Goal: Task Accomplishment & Management: Manage account settings

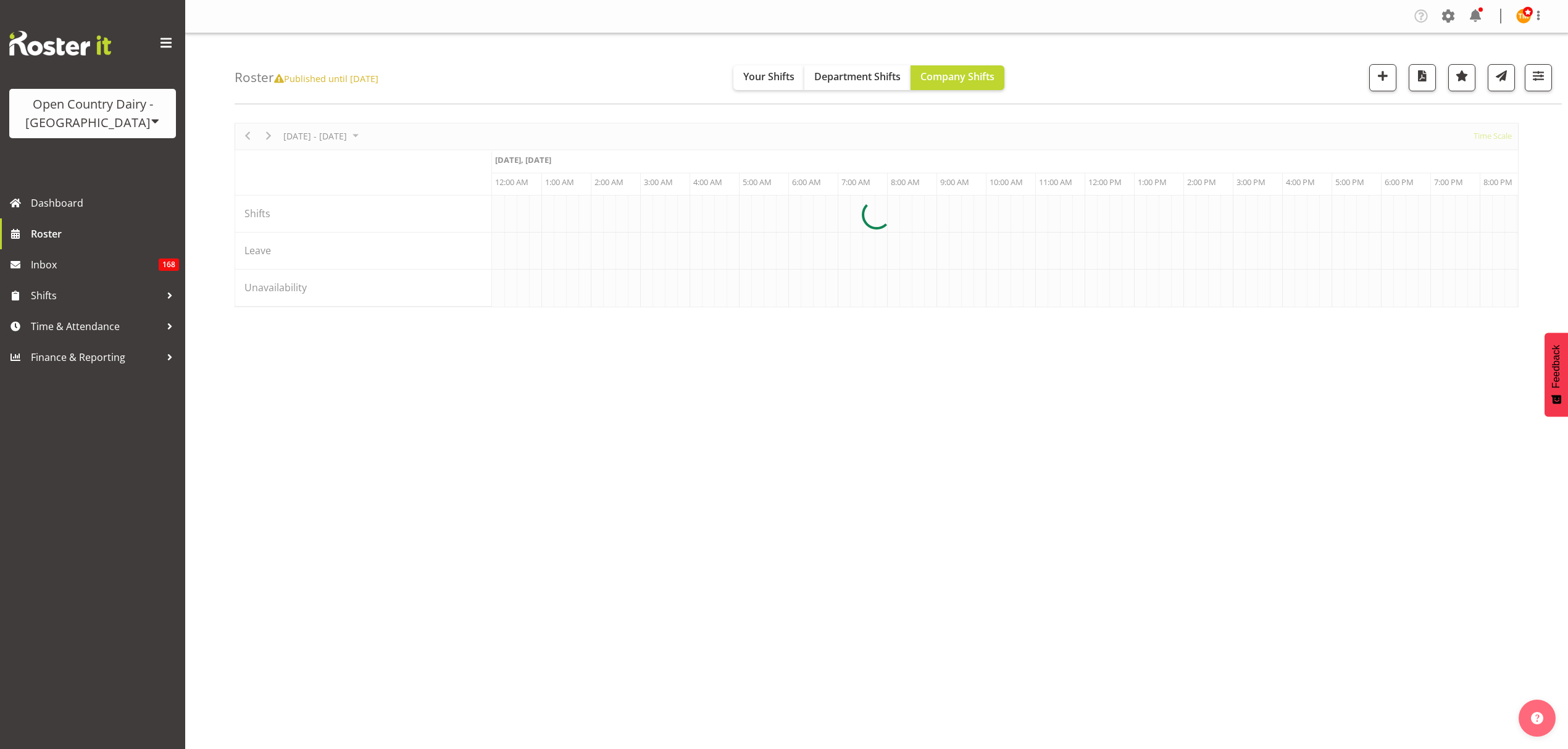
scroll to position [0, 3556]
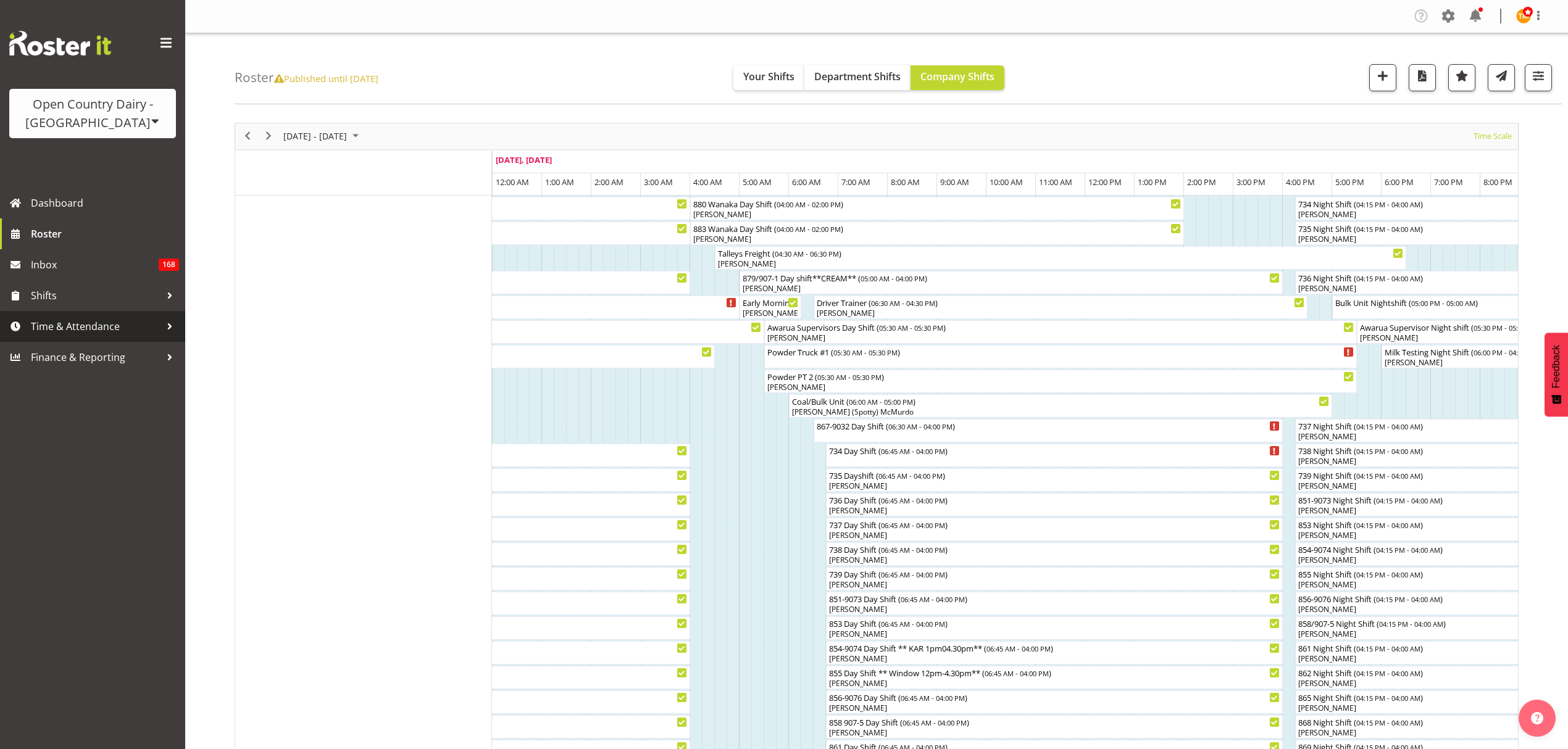
click at [124, 324] on span "Time & Attendance" at bounding box center [96, 326] width 130 height 19
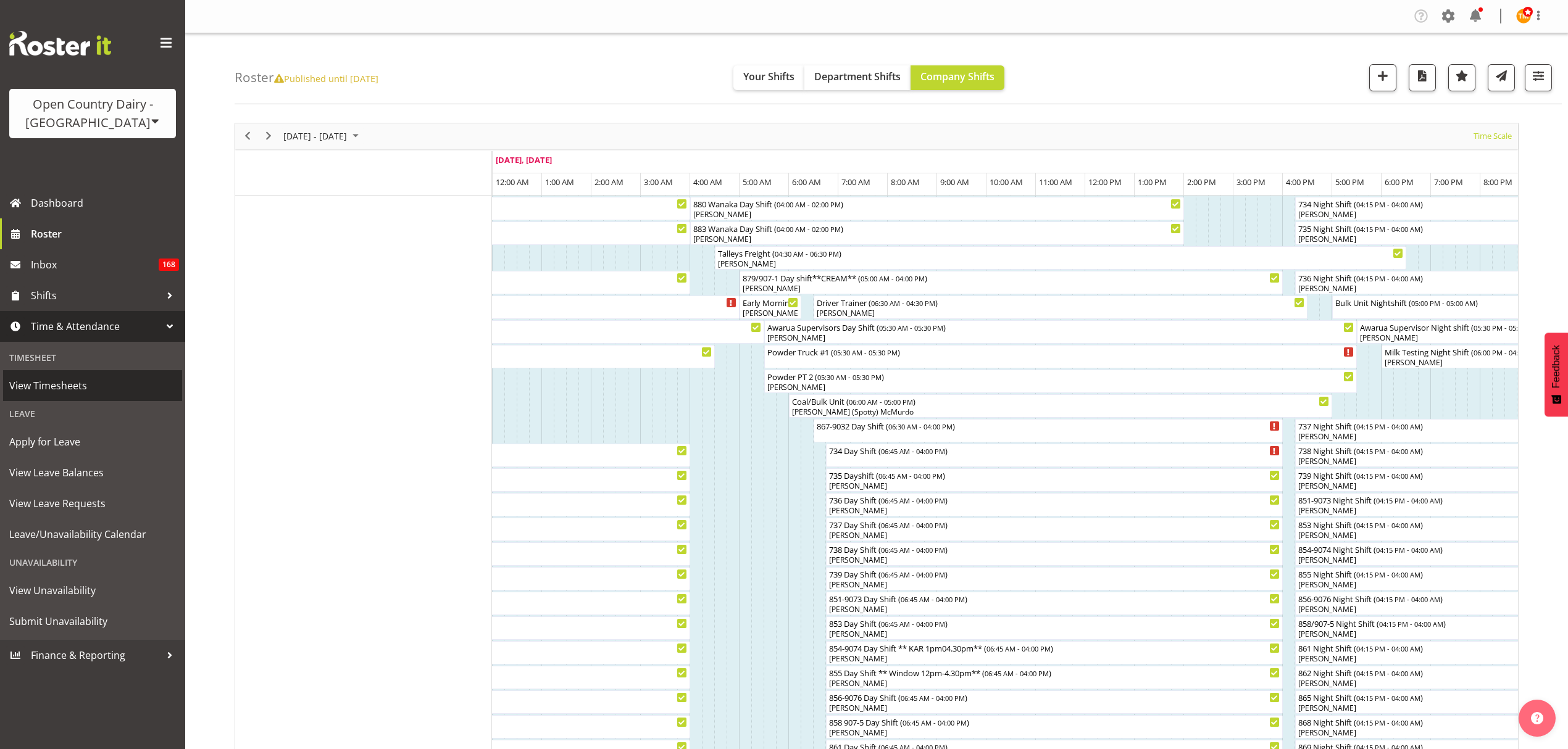
click at [82, 392] on span "View Timesheets" at bounding box center [92, 385] width 167 height 19
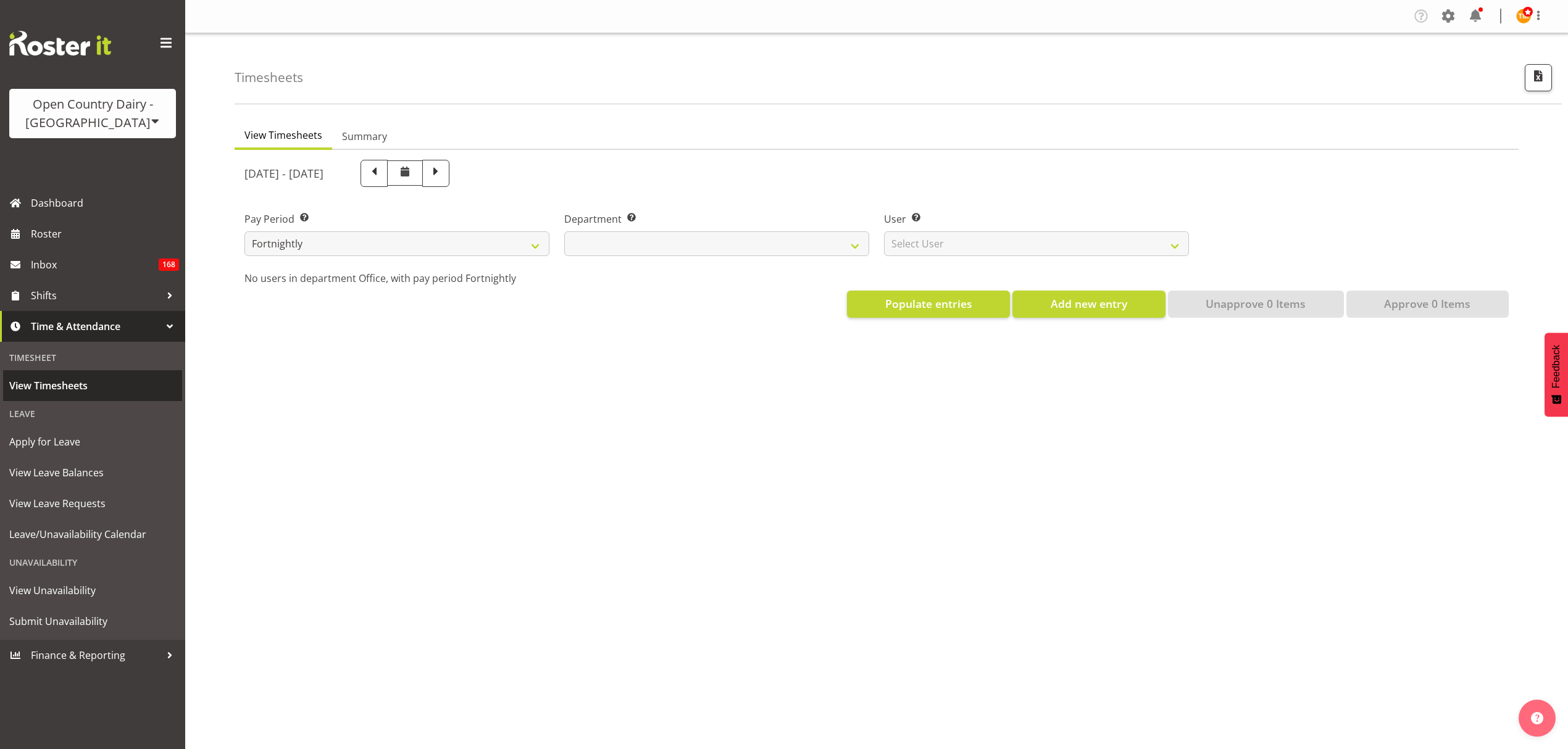
select select
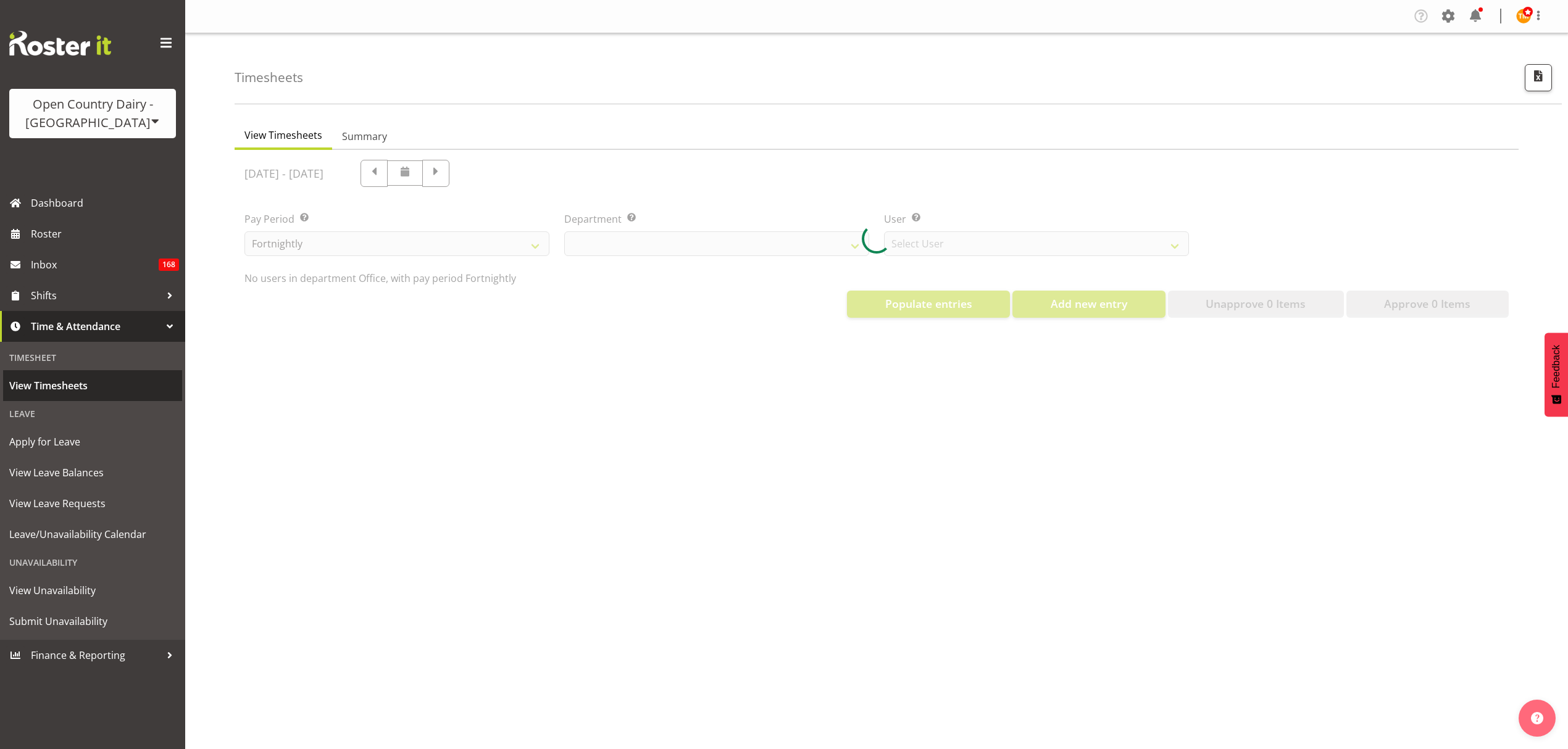
click at [85, 386] on span "View Timesheets" at bounding box center [92, 385] width 167 height 19
select select "699"
select select "8449"
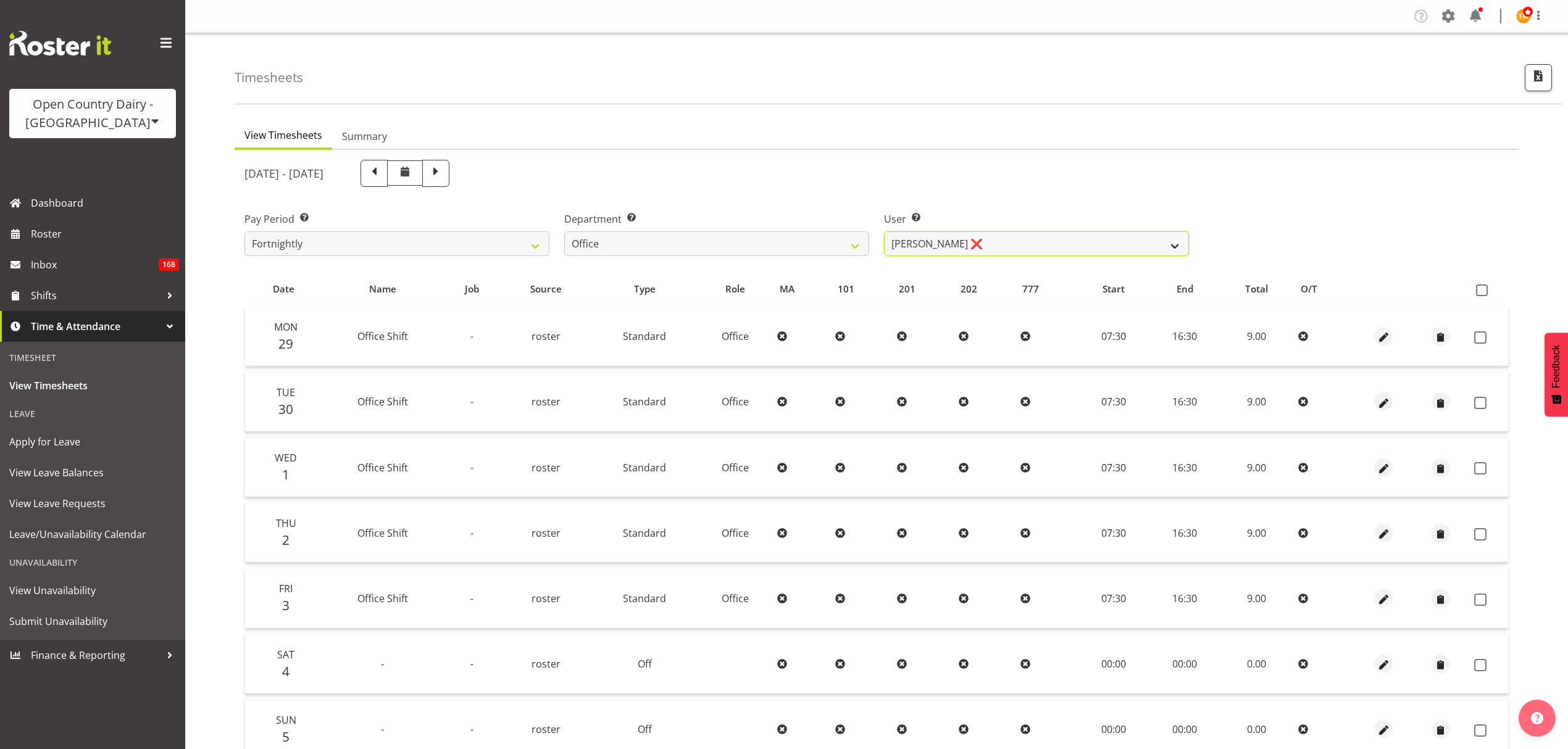
click at [905, 246] on select "Clare Welland ❌ Corey Millan ❌ Jessica Greenwood ❌ Michael Campbell ❌ Michelle …" at bounding box center [1037, 244] width 305 height 24
click at [848, 252] on select "734 735 736 737 738 739 851 853 854 855 856 858 861 862 865 867-9032 868 869 87…" at bounding box center [717, 244] width 305 height 24
click at [564, 232] on select "734 735 736 737 738 739 851 853 854 855 856 858 861 862 865 867-9032 868 869 87…" at bounding box center [717, 244] width 305 height 24
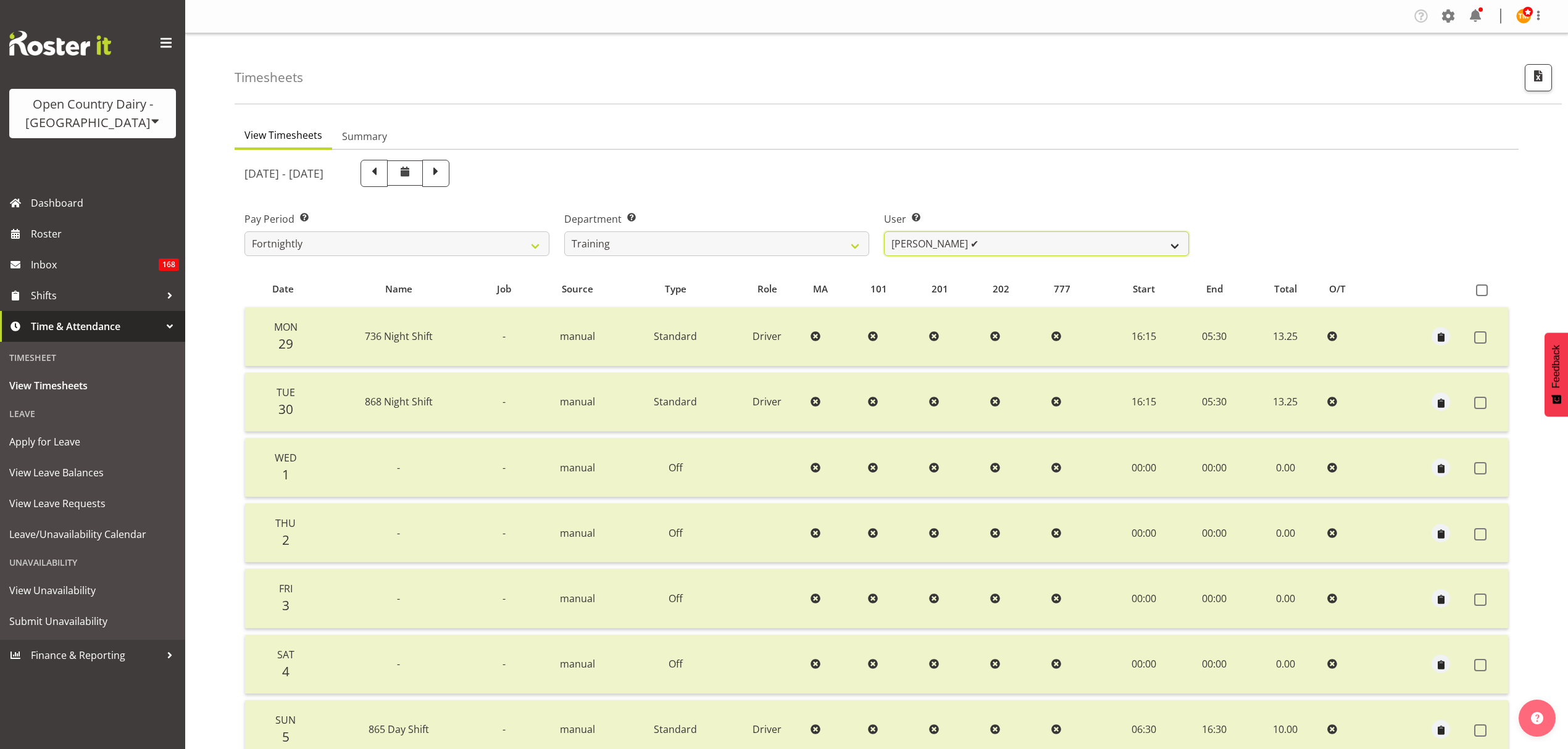
click at [913, 248] on select "Shiva Kumaran ✔" at bounding box center [1037, 244] width 305 height 24
click at [845, 246] on select "734 735 736 737 738 739 851 853 854 855 856 858 861 862 865 867-9032 868 869 87…" at bounding box center [717, 244] width 305 height 24
click at [564, 232] on select "734 735 736 737 738 739 851 853 854 855 856 858 861 862 865 867-9032 868 869 87…" at bounding box center [717, 244] width 305 height 24
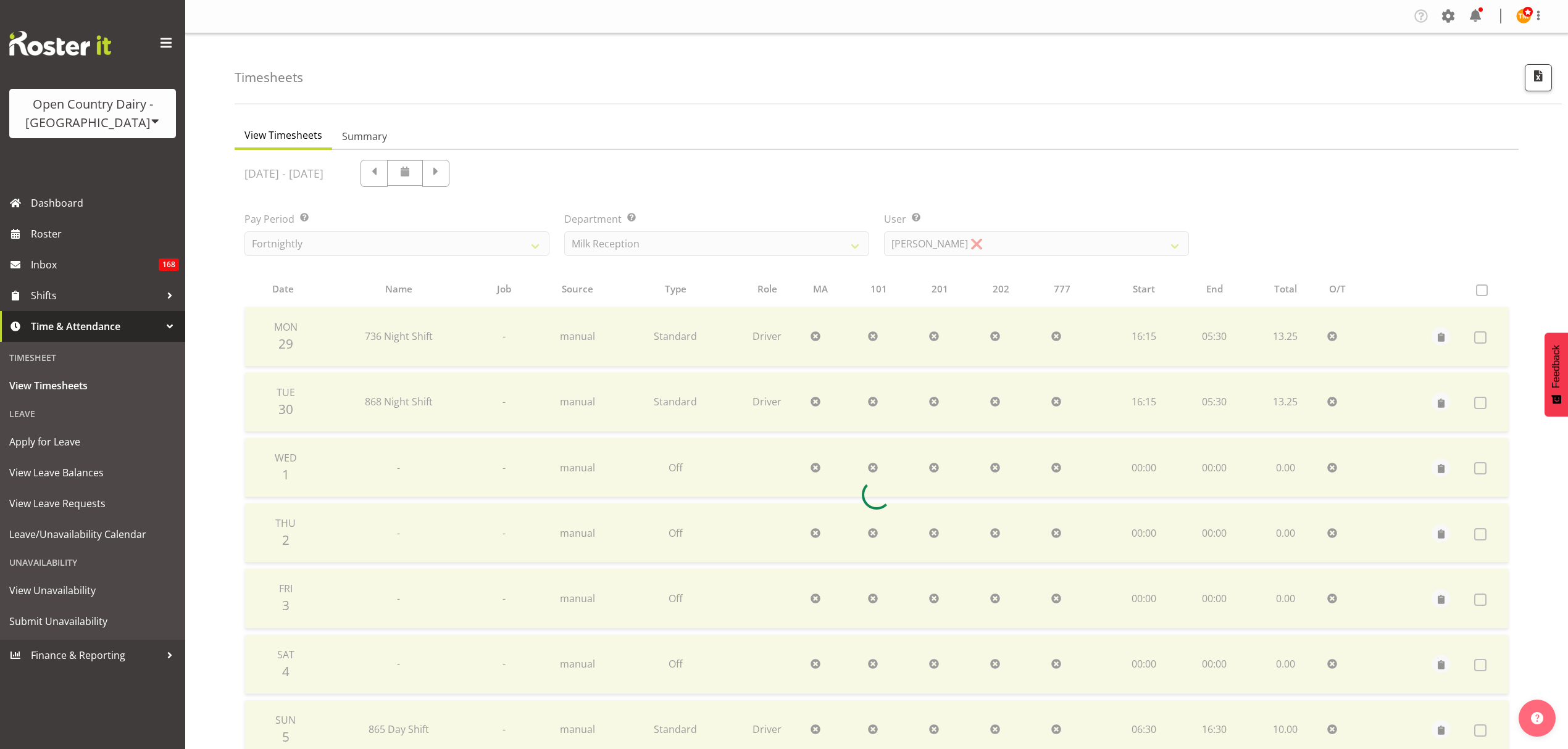
click at [934, 239] on div at bounding box center [876, 495] width 1284 height 690
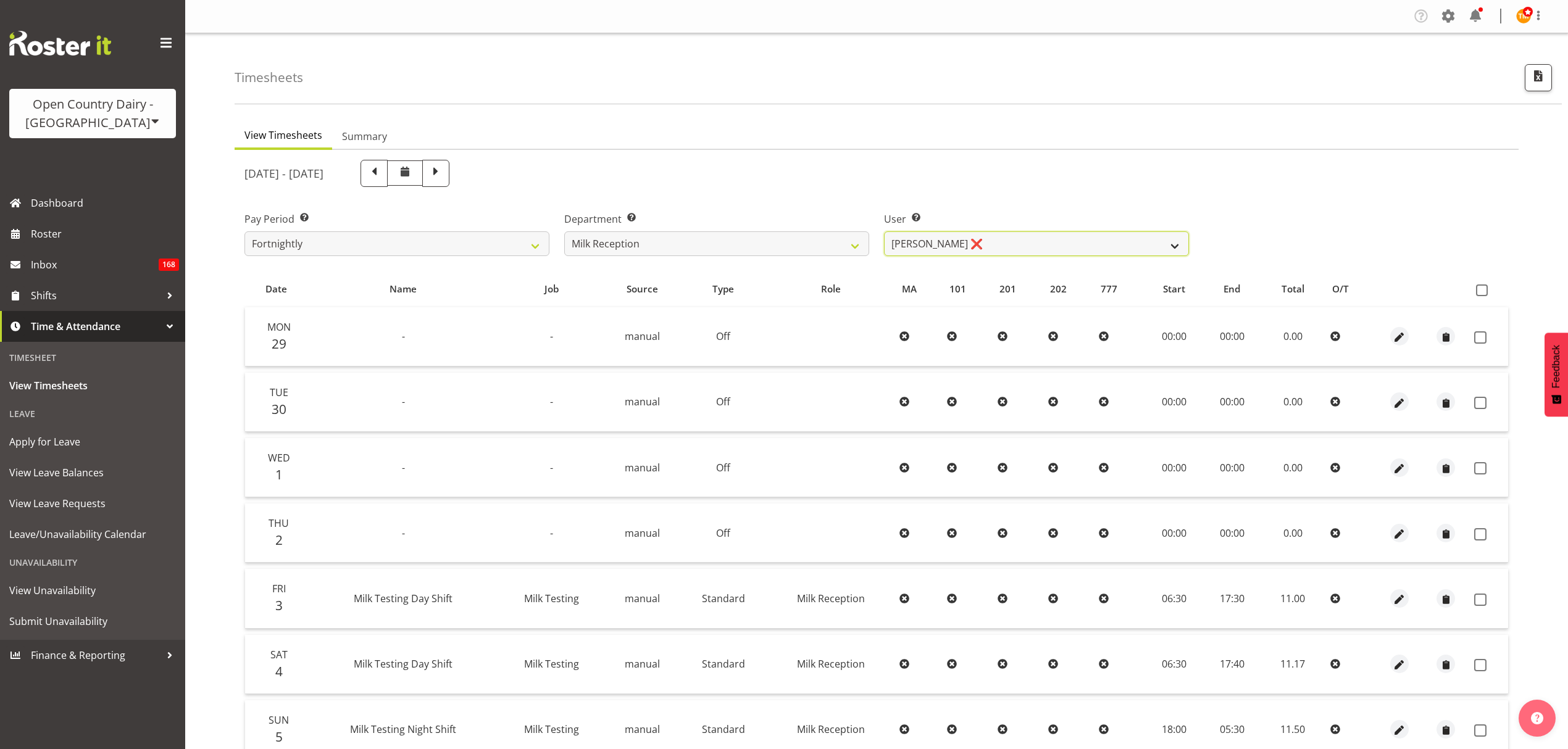
click at [920, 245] on select "Brent Reidy ❌ Laura Courtney ❌ Natasha Turnhout ❌ Teresa Hardegger ❌" at bounding box center [1037, 244] width 305 height 24
click at [837, 247] on select "734 735 736 737 738 739 851 853 854 855 856 858 861 862 865 867-9032 868 869 87…" at bounding box center [717, 244] width 305 height 24
click at [564, 232] on select "734 735 736 737 738 739 851 853 854 855 856 858 861 862 865 867-9032 868 869 87…" at bounding box center [717, 244] width 305 height 24
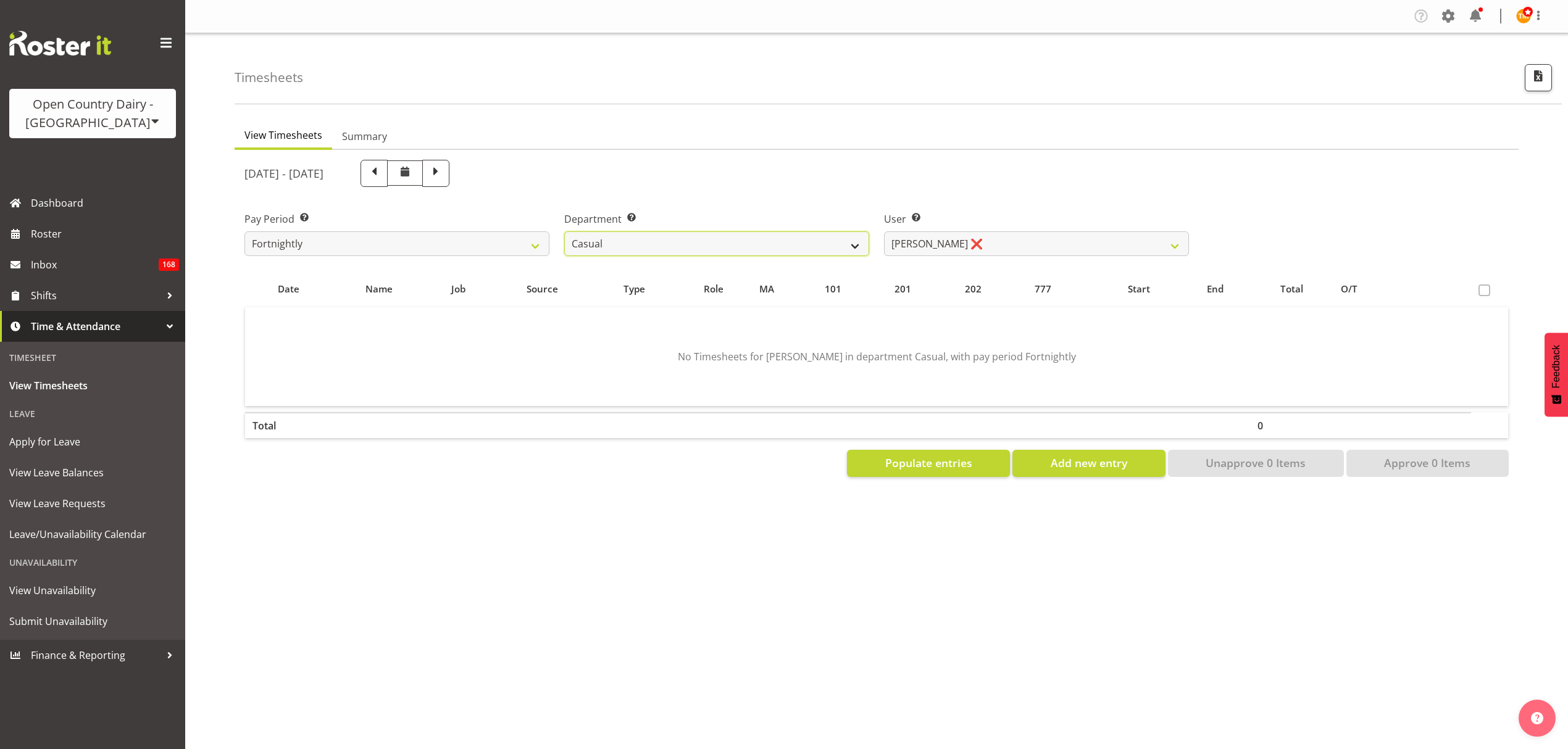
click at [813, 248] on select "734 735 736 737 738 739 851 853 854 855 856 858 861 862 865 867-9032 868 869 87…" at bounding box center [717, 244] width 305 height 24
click at [564, 232] on select "734 735 736 737 738 739 851 853 854 855 856 858 861 862 865 867-9032 868 869 87…" at bounding box center [717, 244] width 305 height 24
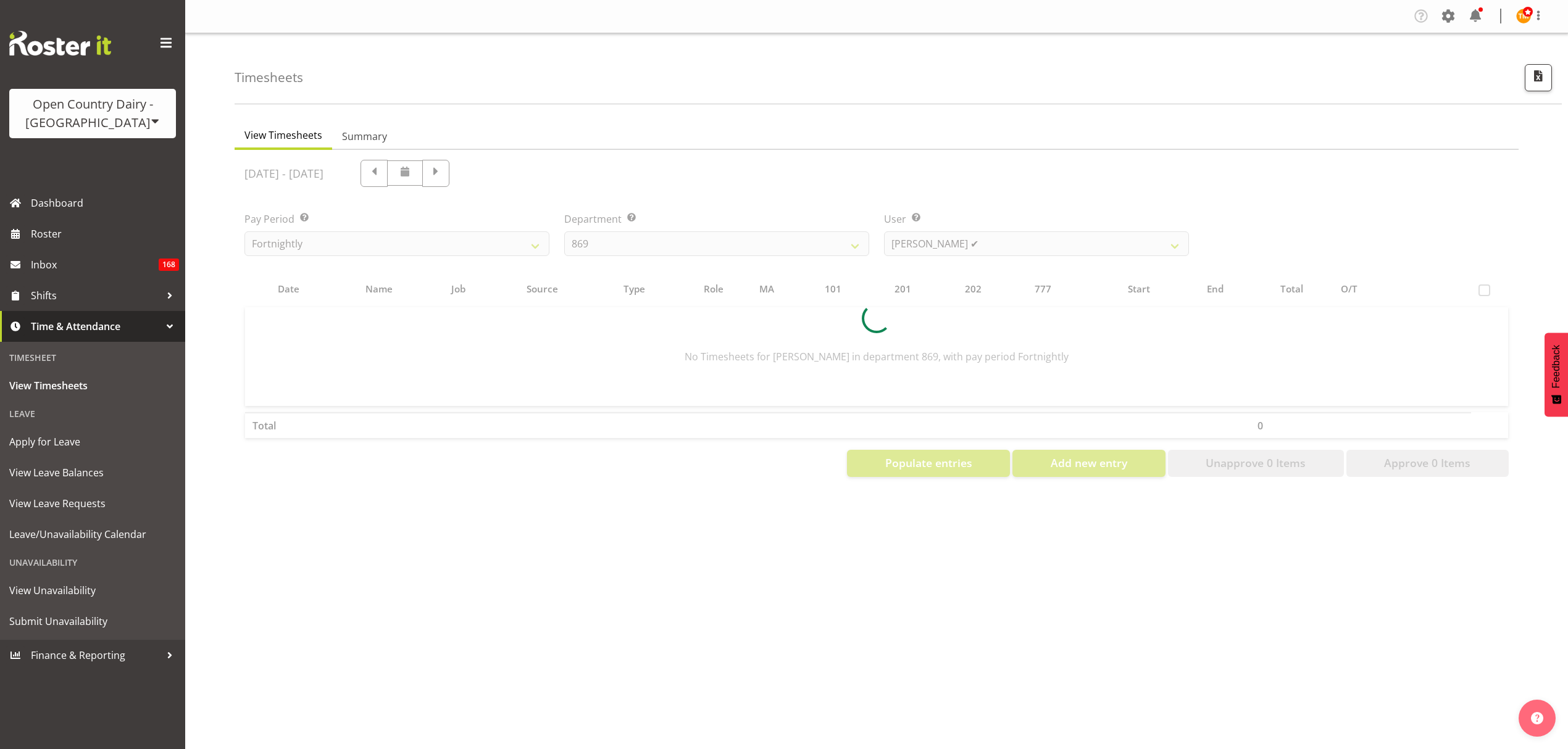
click at [936, 243] on div at bounding box center [876, 318] width 1284 height 337
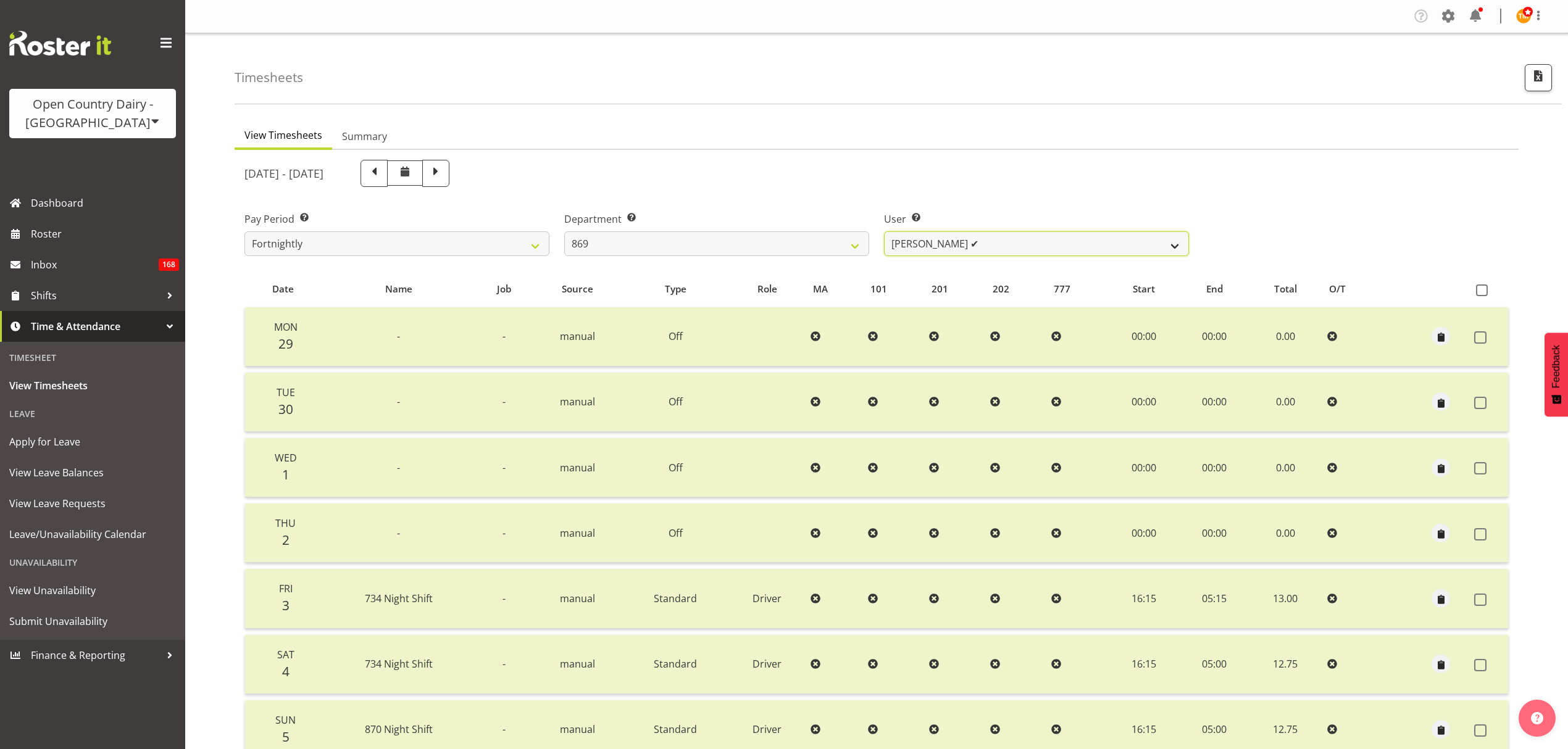
click at [936, 244] on select "Barry O'Donnell ✔ Barry Johnston ✔ Jason Soper ✔ Peter Wieczorek ✔" at bounding box center [1037, 244] width 305 height 24
click at [817, 244] on select "734 735 736 737 738 739 851 853 854 855 856 858 861 862 865 867-9032 868 869 87…" at bounding box center [717, 244] width 305 height 24
click at [564, 232] on select "734 735 736 737 738 739 851 853 854 855 856 858 861 862 865 867-9032 868 869 87…" at bounding box center [717, 244] width 305 height 24
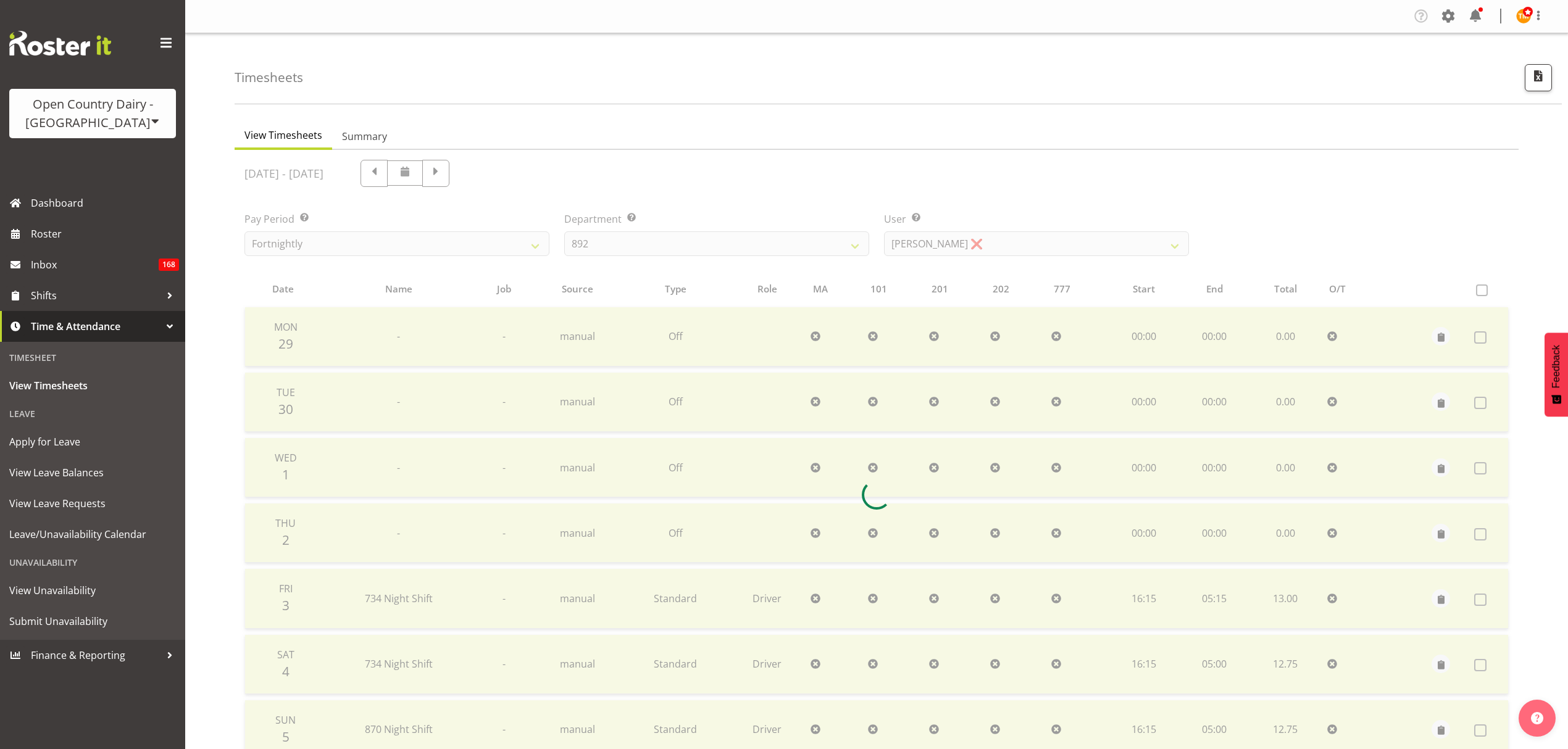
click at [913, 243] on div at bounding box center [876, 495] width 1284 height 690
click at [915, 242] on div at bounding box center [876, 495] width 1284 height 690
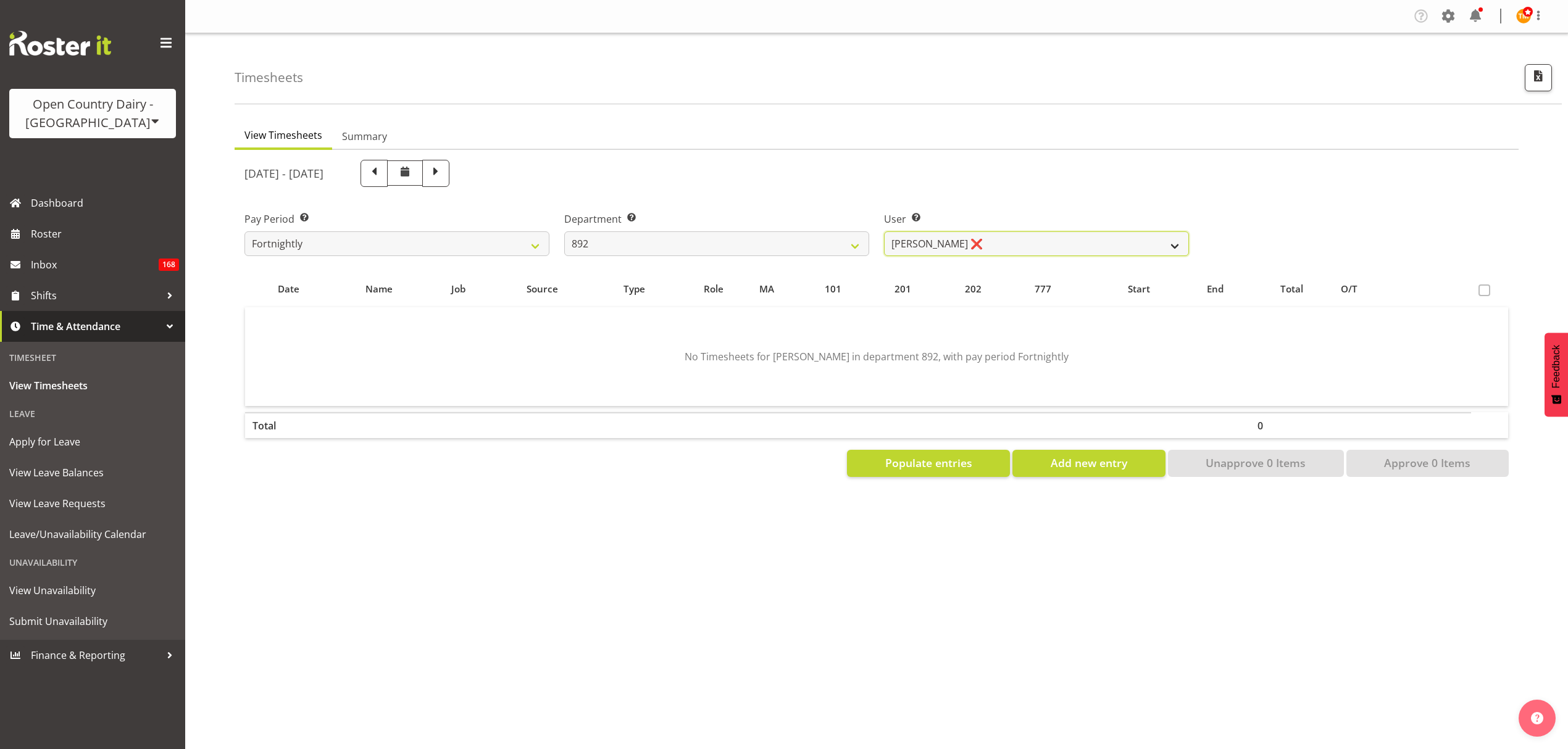
click at [915, 242] on select "Brittany Willis ❌ Danny Davies ✔ David McKenzie ❌ Josh Winship ✔ Reece Calvert ✔" at bounding box center [1037, 244] width 305 height 24
click at [842, 240] on select "734 735 736 737 738 739 851 853 854 855 856 858 861 862 865 867-9032 868 869 87…" at bounding box center [717, 244] width 305 height 24
click at [564, 232] on select "734 735 736 737 738 739 851 853 854 855 856 858 861 862 865 867-9032 868 869 87…" at bounding box center [717, 244] width 305 height 24
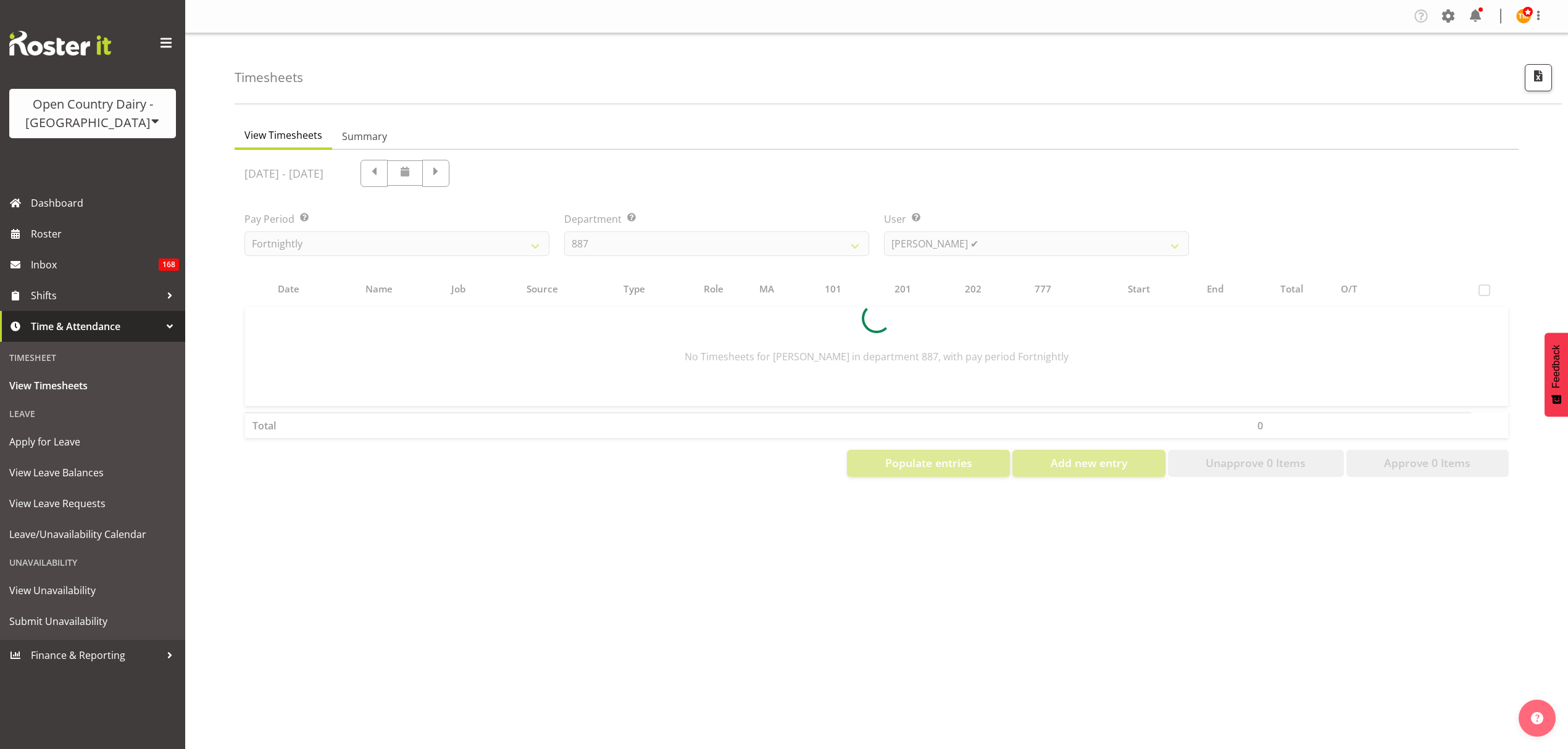
click at [939, 252] on div at bounding box center [876, 318] width 1284 height 337
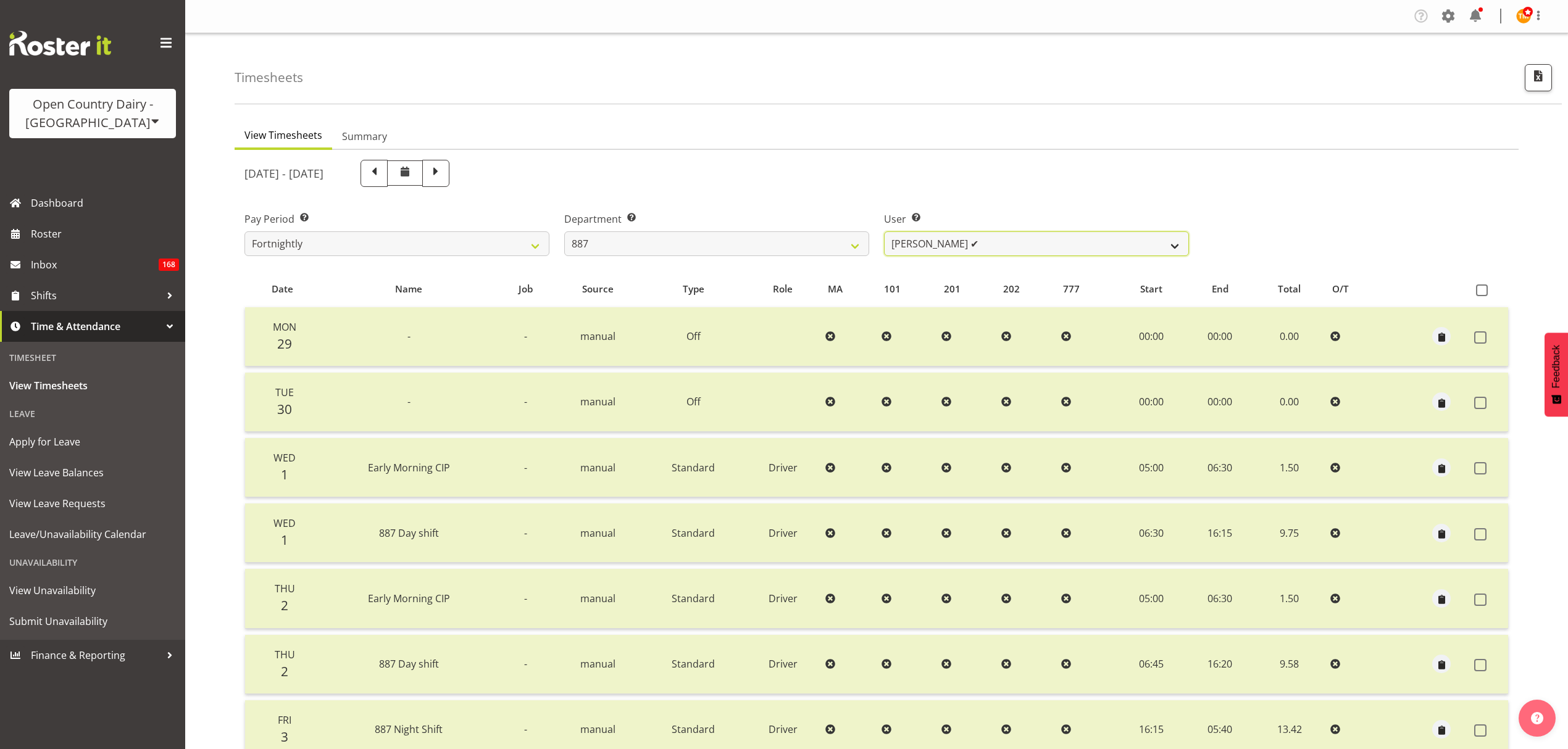
click at [934, 246] on select "Andrew Muir ✔ Bruce Spencer ✔ Neville Hoatten ✔ Warren Tempelman ✔" at bounding box center [1037, 244] width 305 height 24
click at [823, 250] on select "734 735 736 737 738 739 851 853 854 855 856 858 861 862 865 867-9032 868 869 87…" at bounding box center [717, 244] width 305 height 24
click at [564, 232] on select "734 735 736 737 738 739 851 853 854 855 856 858 861 862 865 867-9032 868 869 87…" at bounding box center [717, 244] width 305 height 24
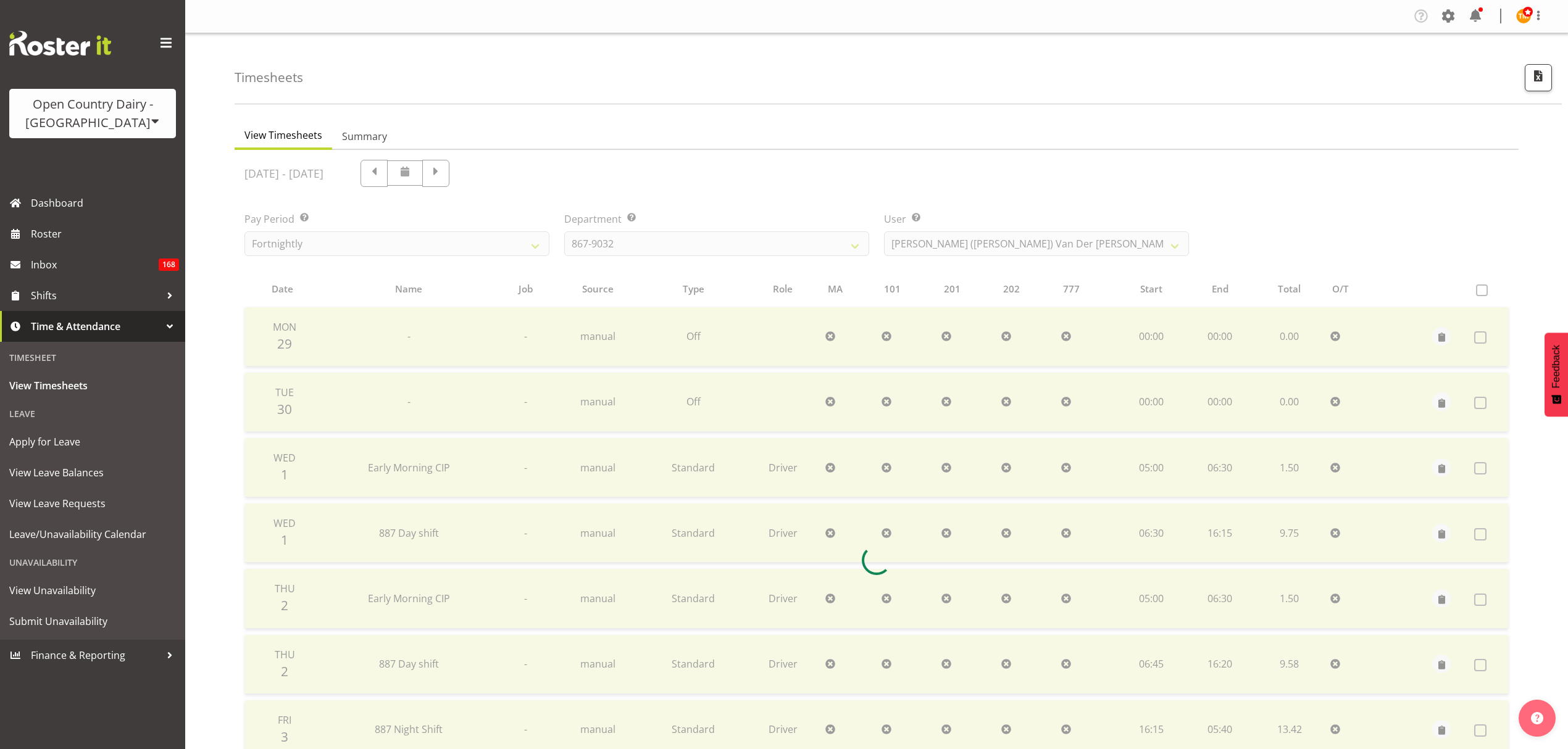
click at [993, 240] on div at bounding box center [876, 561] width 1284 height 822
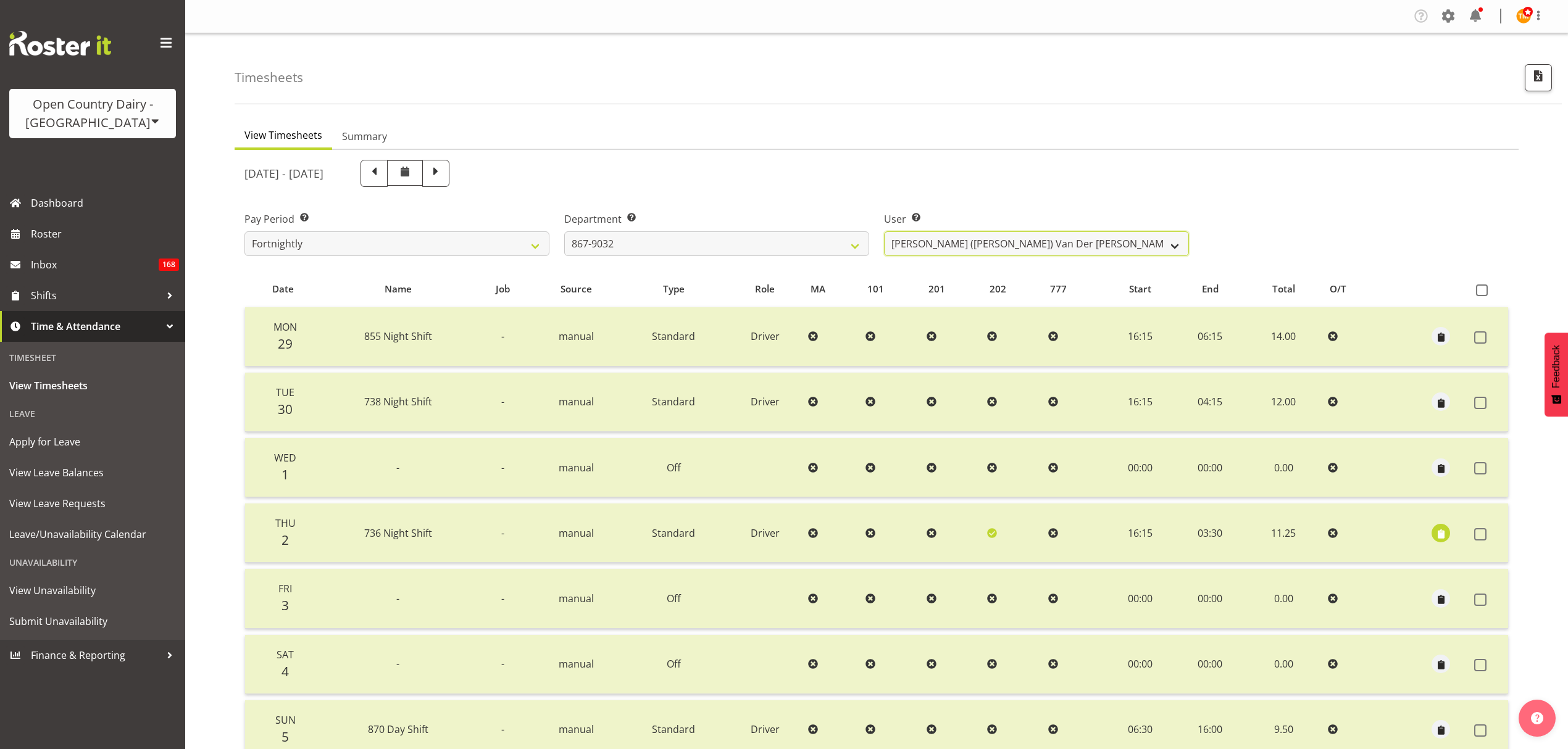
click at [962, 242] on select "Gert (Gerry) Van Der Berg ✔ Glenn Tither ✔ Jason Gough ✔ Richard Aitken ✔" at bounding box center [1037, 244] width 305 height 24
click at [787, 250] on select "734 735 736 737 738 739 851 853 854 855 856 858 861 862 865 867-9032 868 869 87…" at bounding box center [717, 244] width 305 height 24
select select "905"
click at [564, 232] on select "734 735 736 737 738 739 851 853 854 855 856 858 861 862 865 867-9032 868 869 87…" at bounding box center [717, 244] width 305 height 24
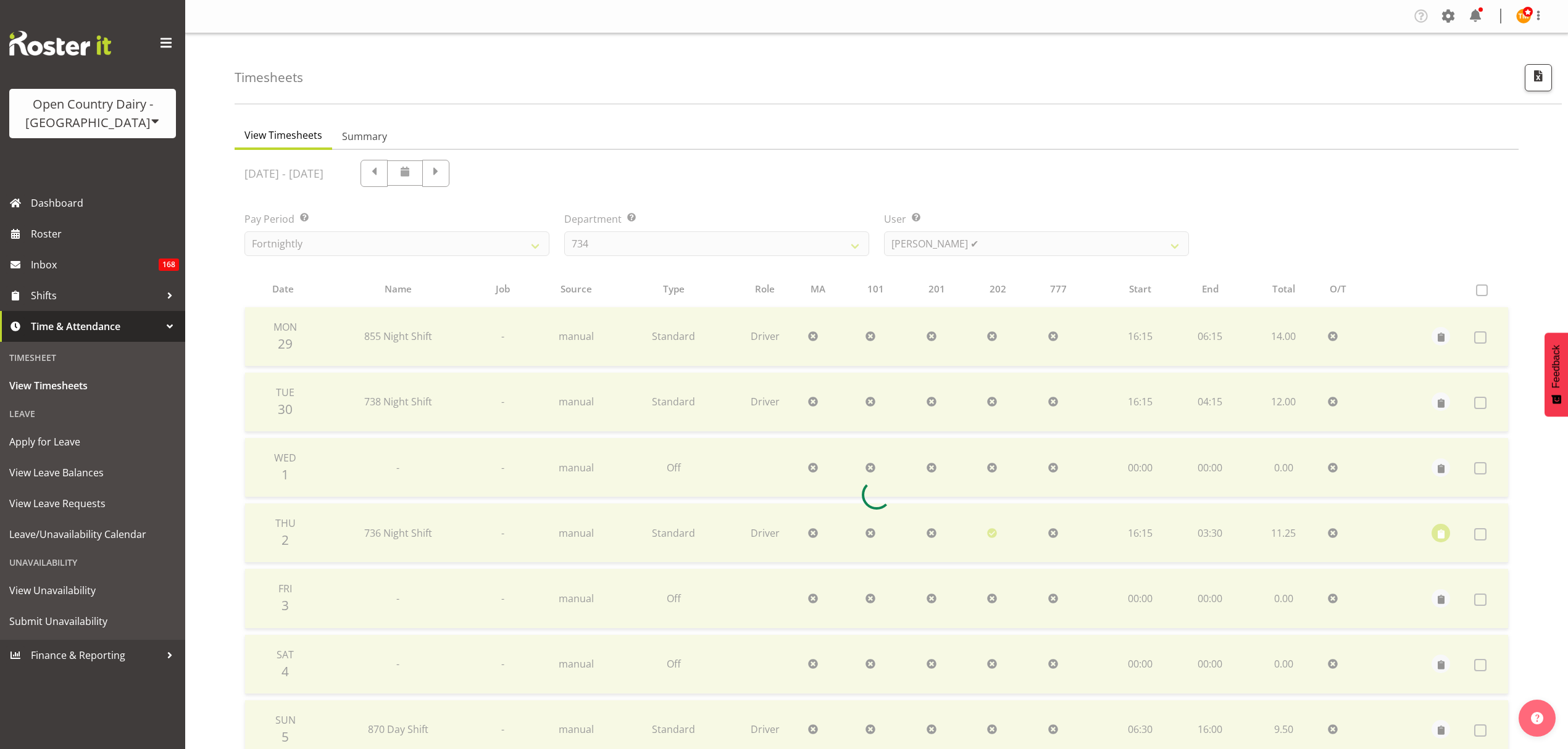
click at [936, 233] on div at bounding box center [876, 495] width 1284 height 690
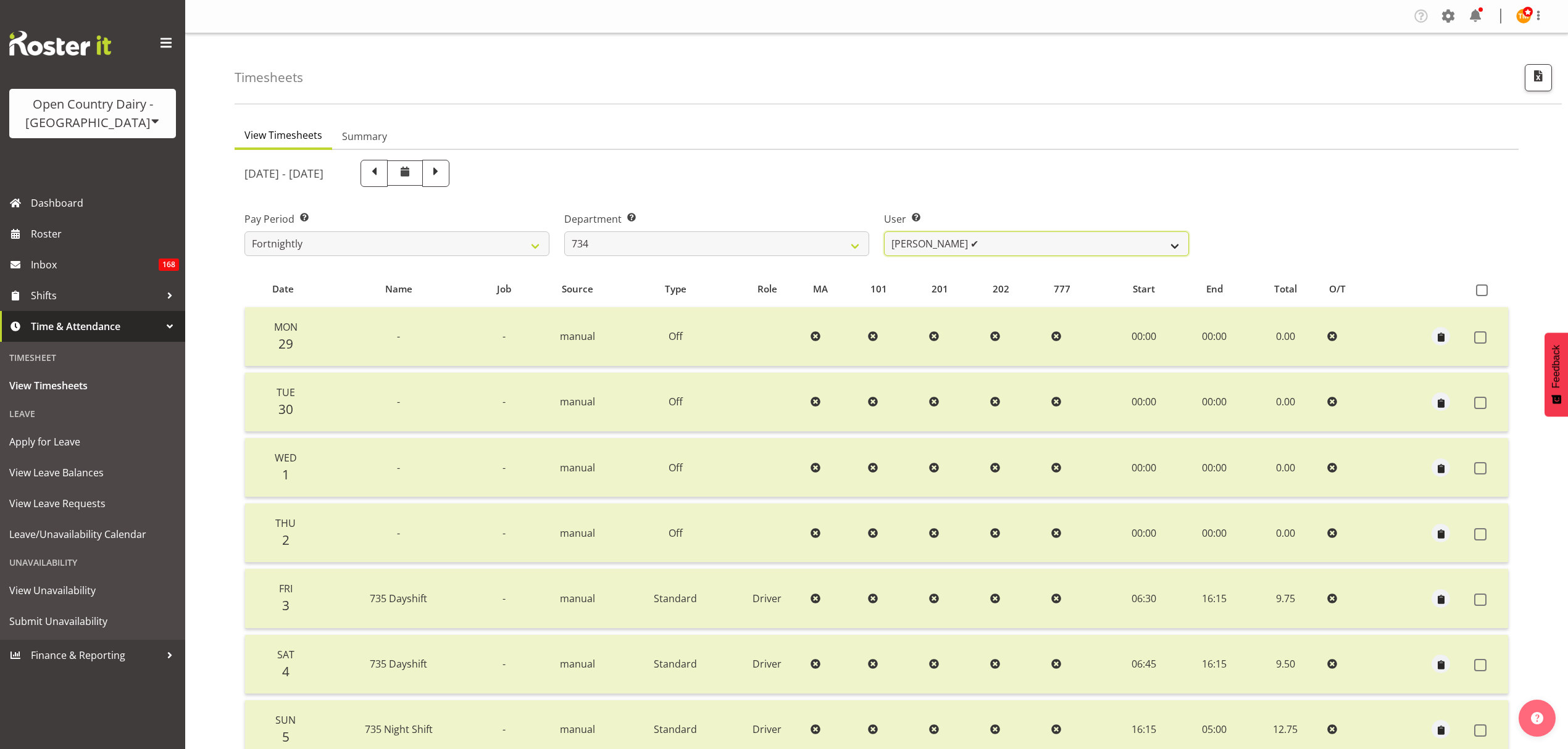
click at [929, 238] on select "Justin Spicer ✔ Ryan Thompson ✔ Tracey Chittock ✔ Zachary Shanks ✔" at bounding box center [1037, 244] width 305 height 24
select select "9998"
click at [884, 232] on select "Justin Spicer ✔ Ryan Thompson ✔ Tracey Chittock ✔ Zachary Shanks ✔" at bounding box center [1037, 244] width 305 height 24
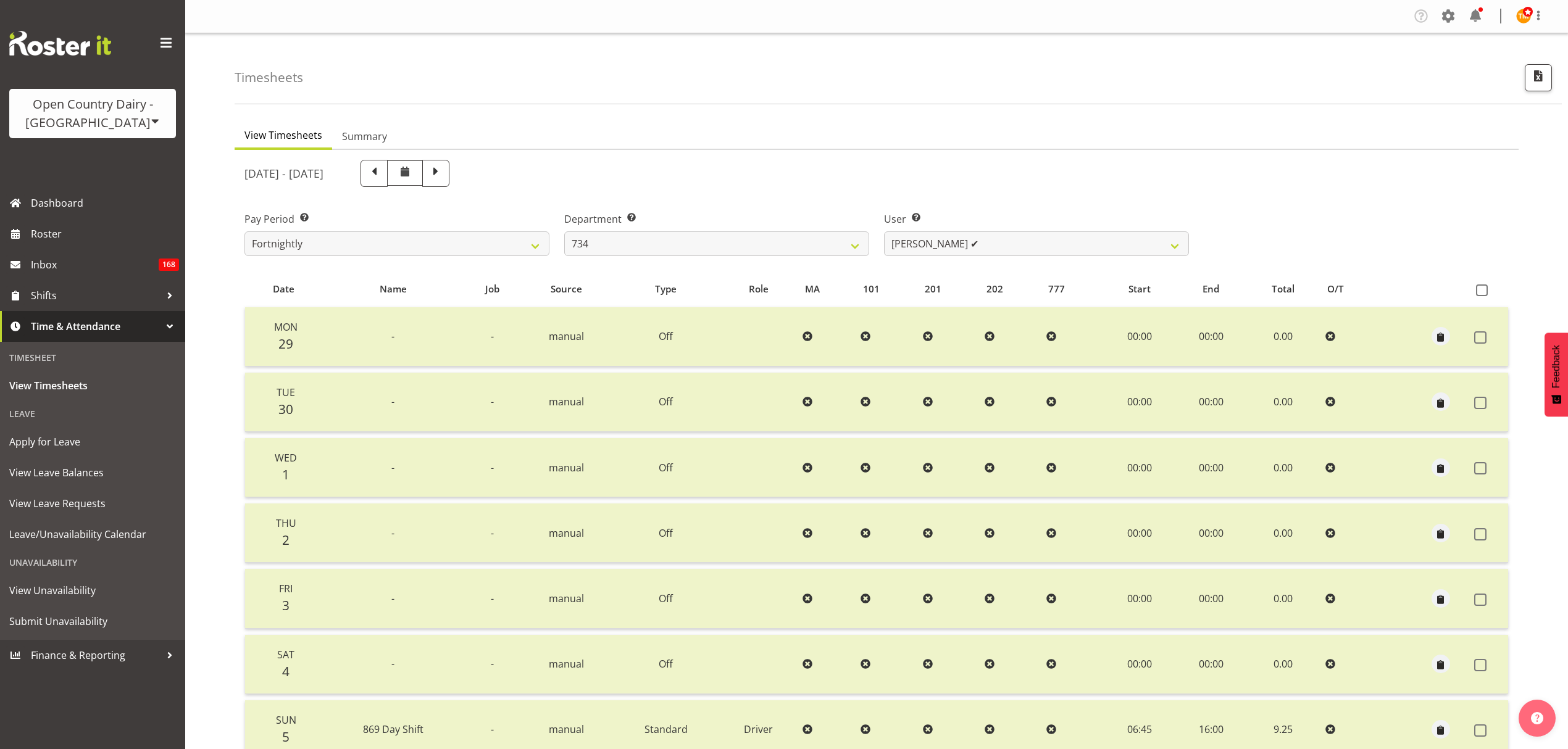
click at [412, 166] on span at bounding box center [405, 171] width 15 height 15
click at [382, 178] on span at bounding box center [374, 172] width 16 height 16
click at [450, 178] on div at bounding box center [389, 173] width 118 height 27
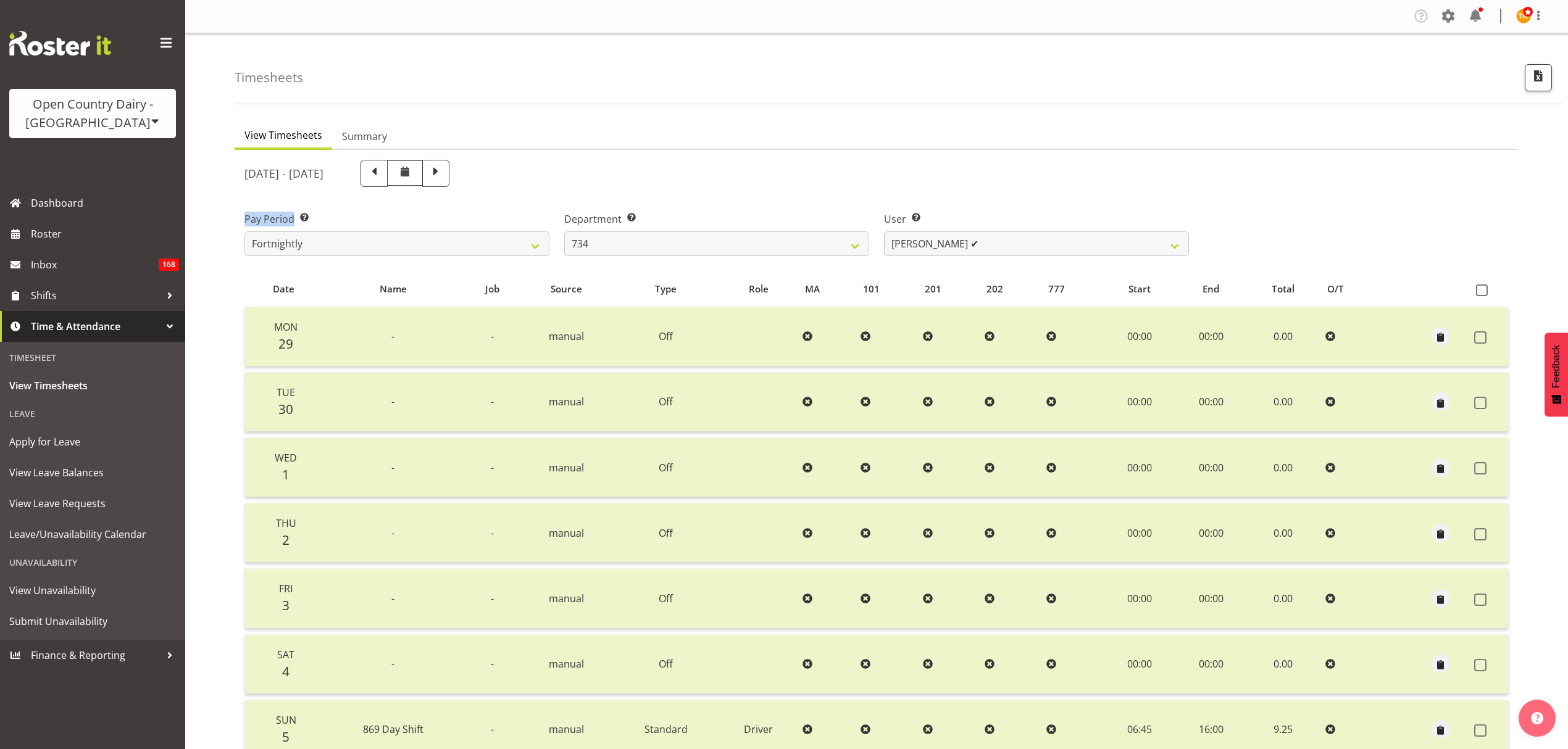
select select
click at [0, 0] on div at bounding box center [0, 0] width 0 height 0
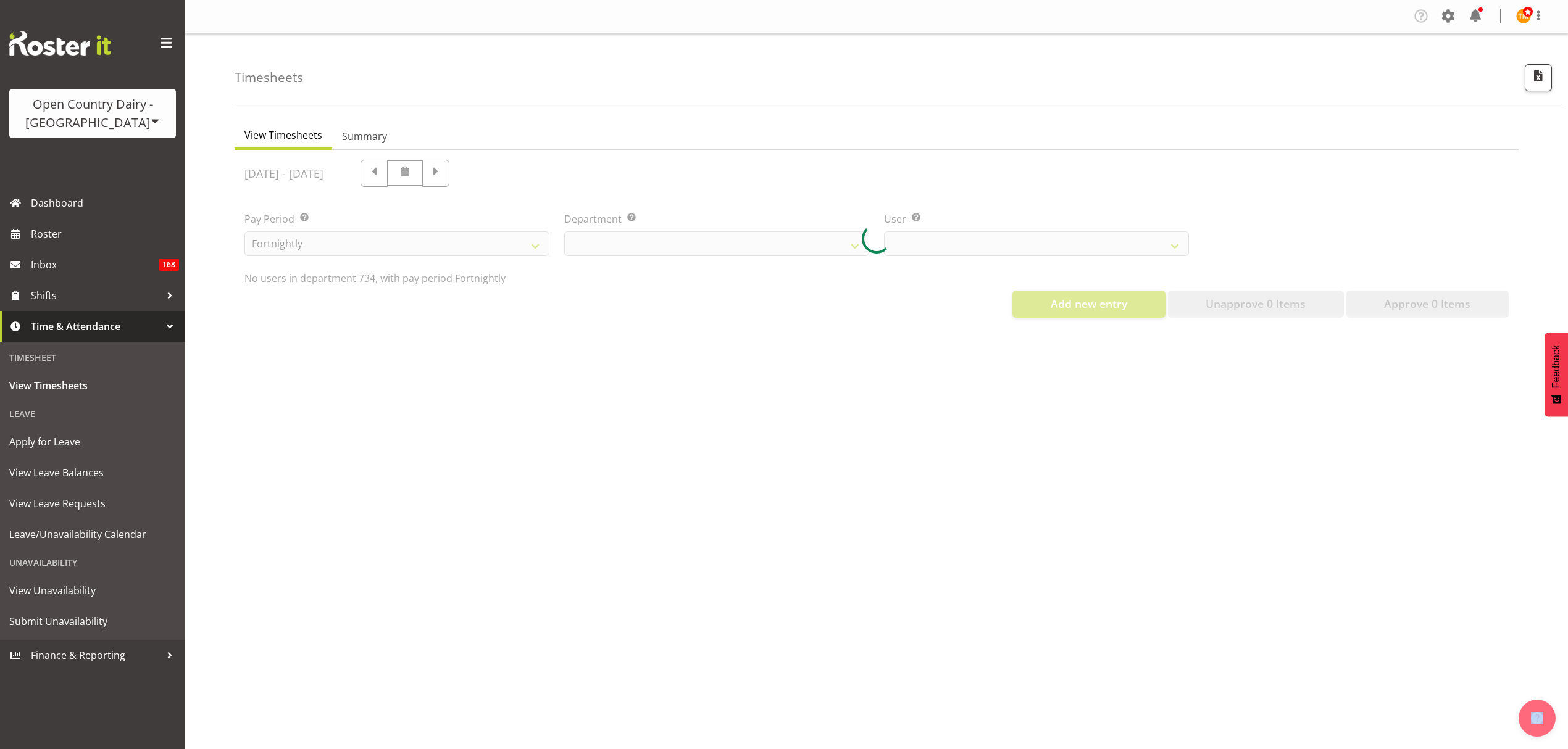
click at [486, 179] on div at bounding box center [876, 239] width 1284 height 178
click at [492, 179] on div at bounding box center [876, 239] width 1284 height 178
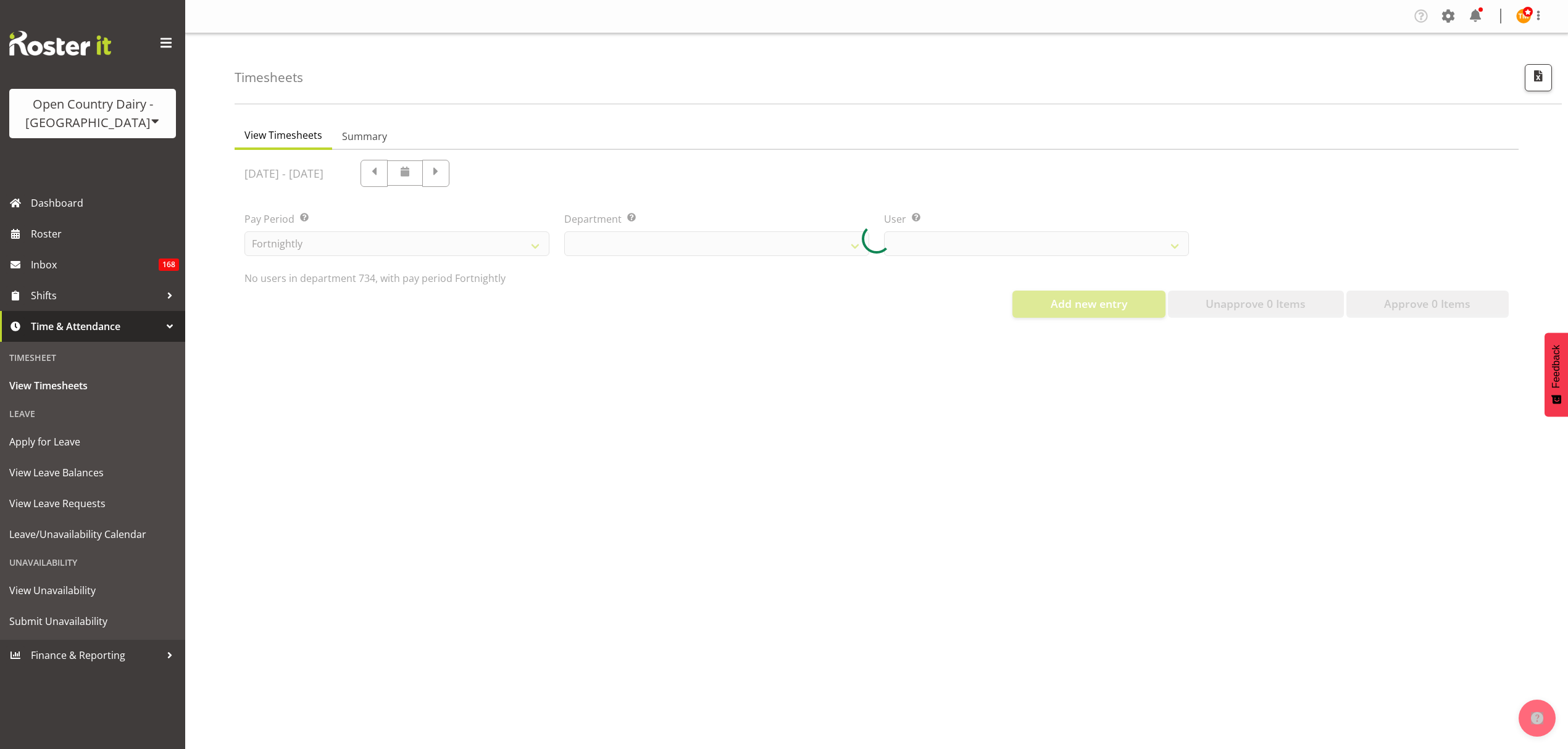
select select "9998"
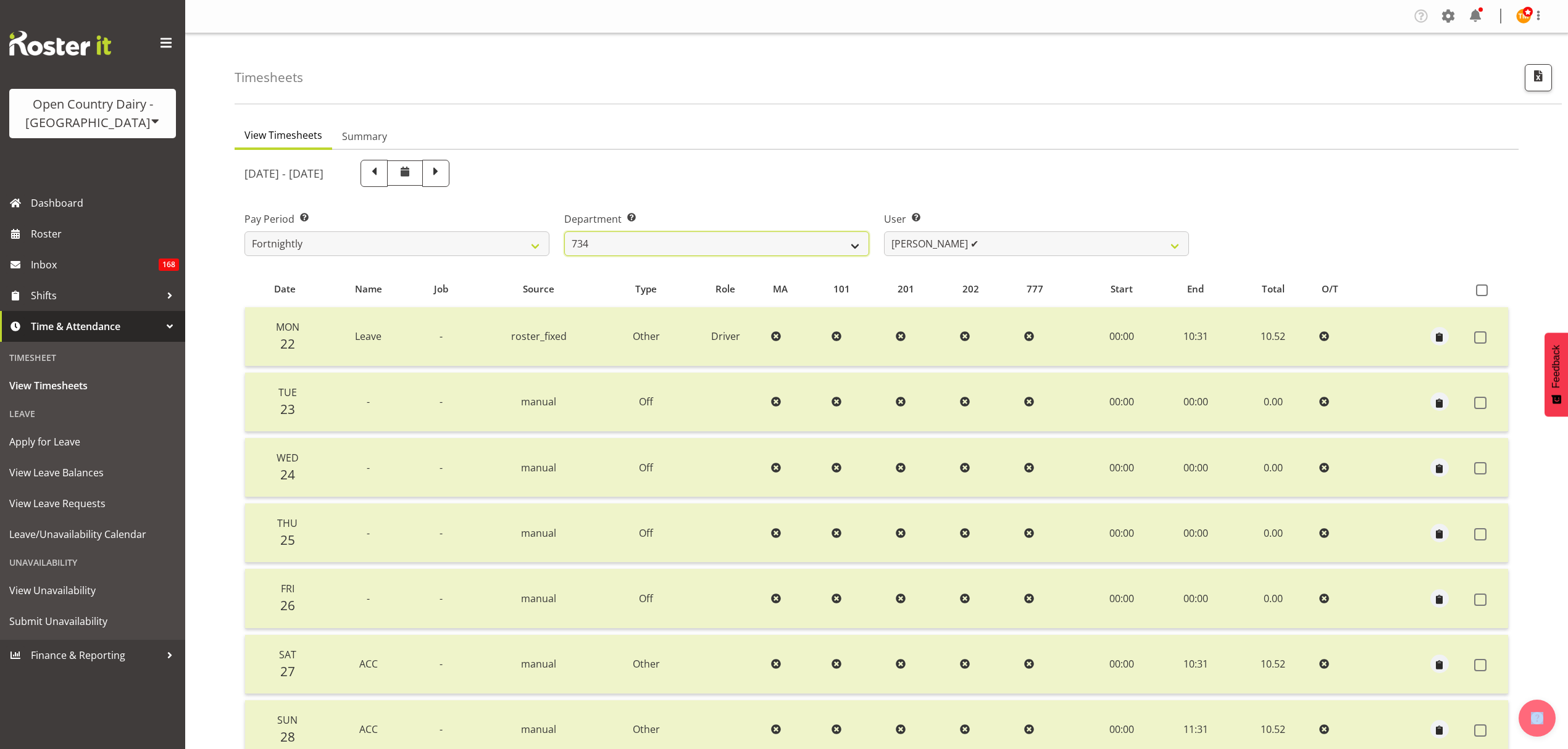
click at [848, 252] on select "734 735 736 737 738 739 851 853 854 855 856 858 861 862 865 867-9032 868 869 87…" at bounding box center [717, 244] width 305 height 24
click at [825, 206] on div "Department Select which department you would like to view. 734 735 736 737 738 …" at bounding box center [717, 228] width 320 height 69
click at [382, 171] on span at bounding box center [374, 172] width 16 height 16
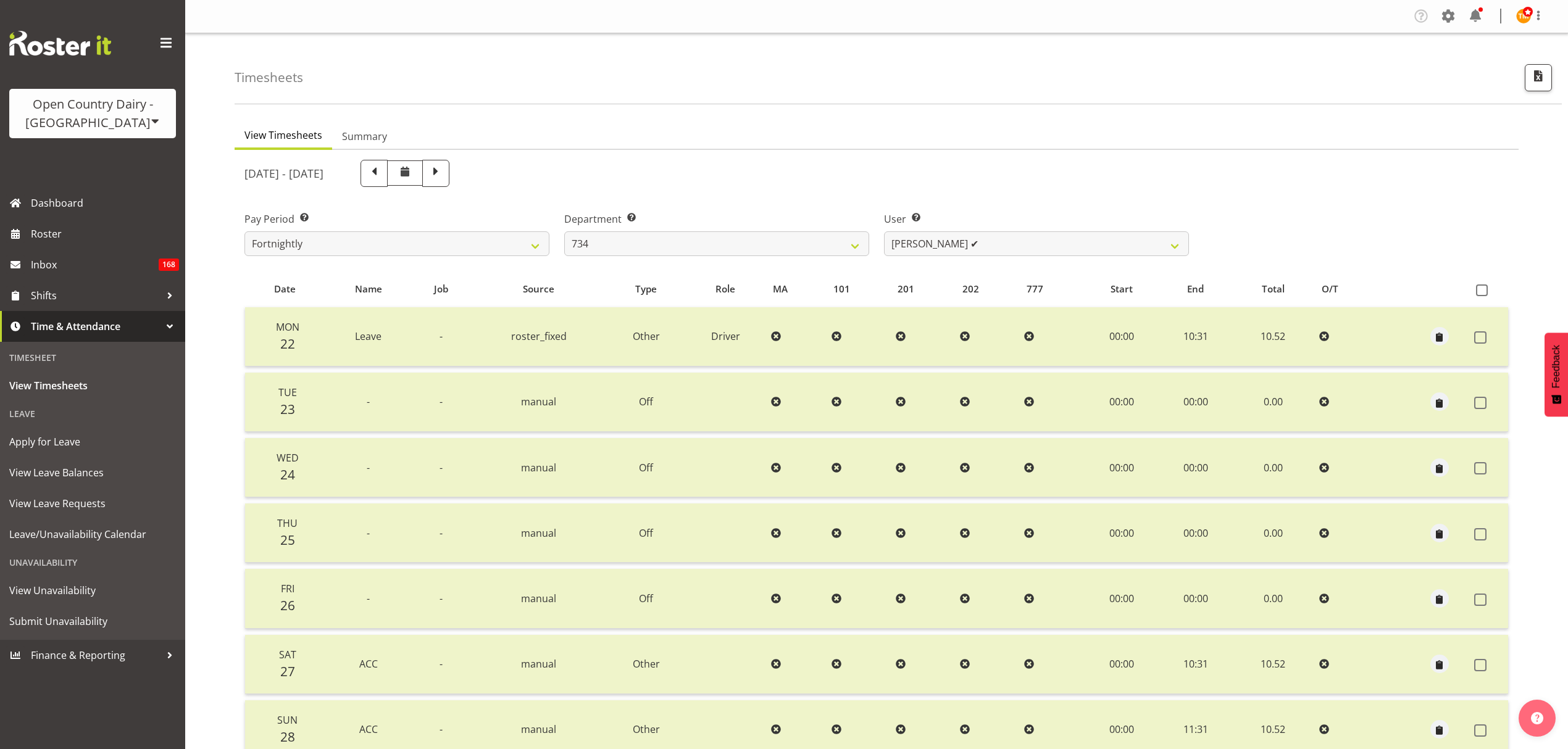
click at [423, 171] on span at bounding box center [405, 173] width 36 height 25
click at [388, 171] on span at bounding box center [374, 173] width 27 height 27
click at [412, 171] on span at bounding box center [405, 171] width 15 height 15
drag, startPoint x: 472, startPoint y: 173, endPoint x: 462, endPoint y: 174, distance: 10.0
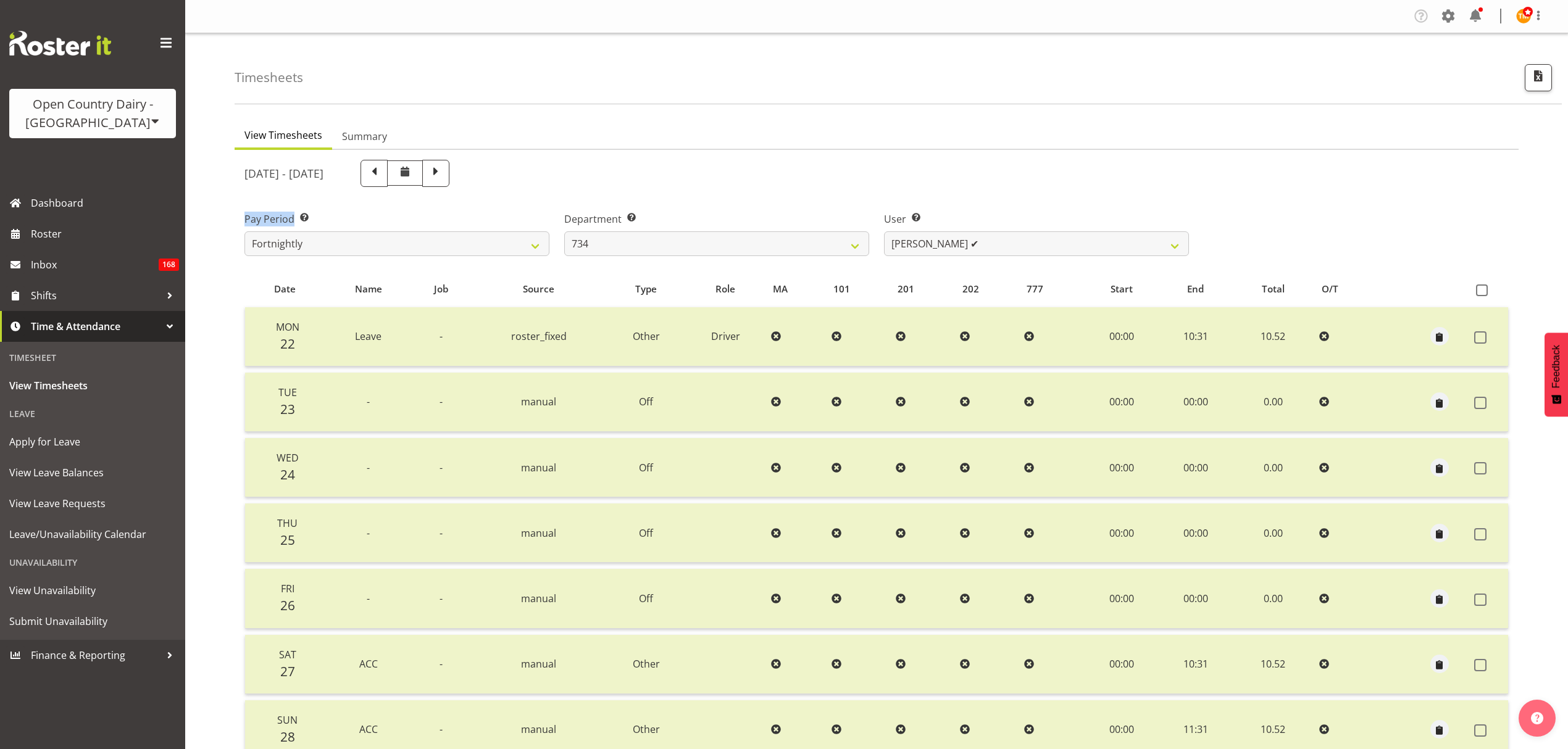
click at [423, 173] on span at bounding box center [405, 173] width 36 height 25
click at [464, 173] on div "August 25th - August 31st 2025 Pay Period Select which pay period you would lik…" at bounding box center [876, 491] width 1264 height 677
select select
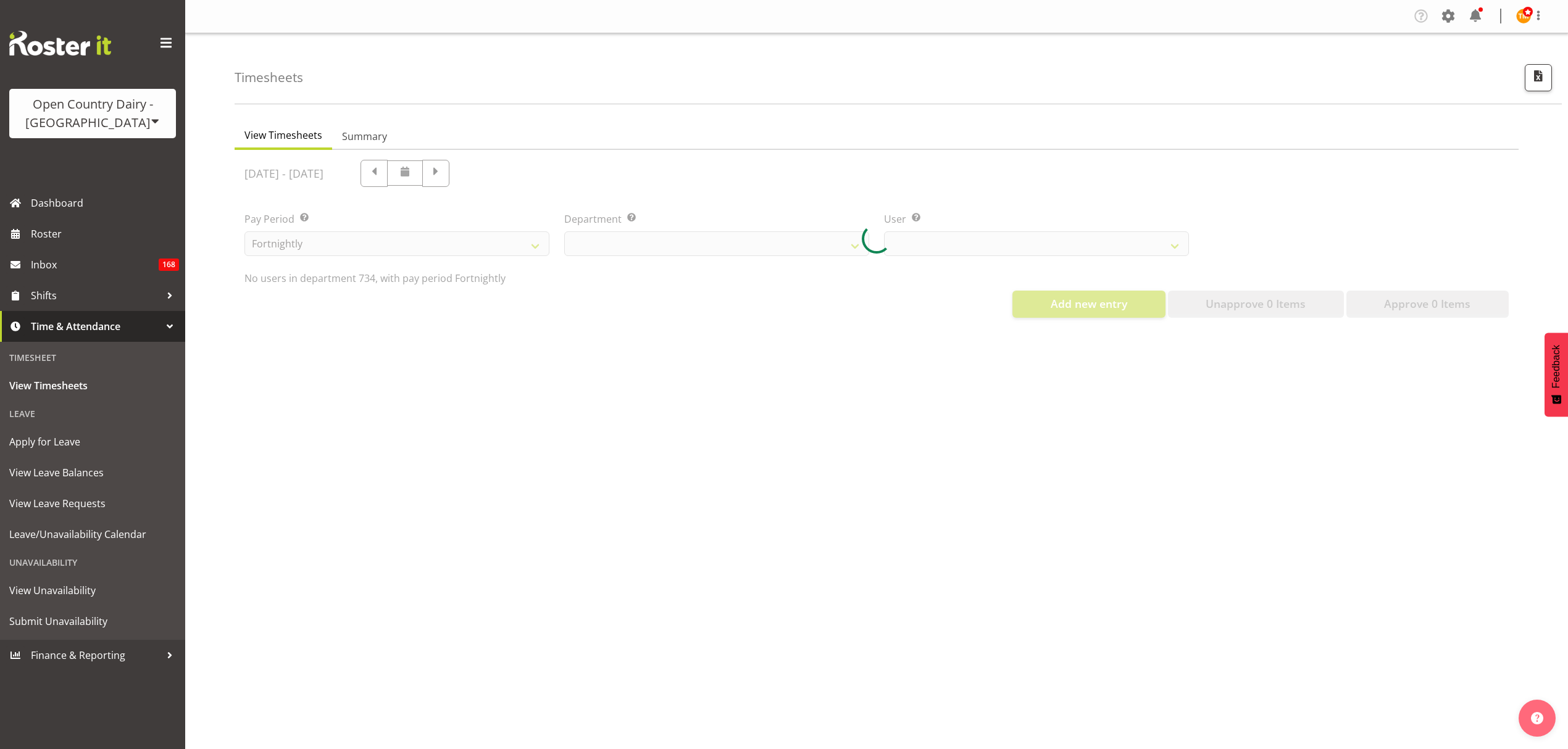
click at [457, 175] on div at bounding box center [876, 239] width 1284 height 178
click at [455, 175] on div at bounding box center [876, 239] width 1284 height 178
select select "9998"
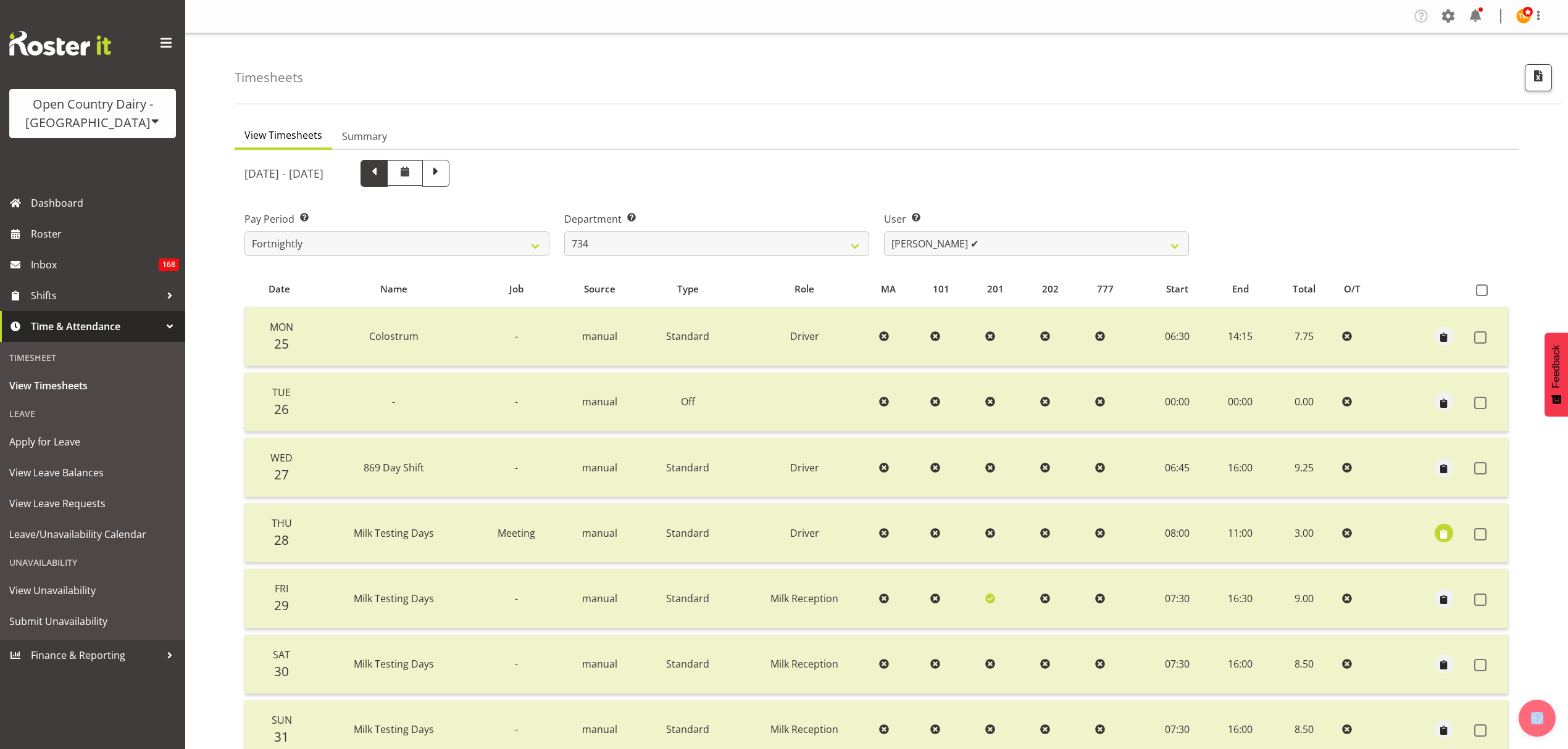
click at [382, 178] on span at bounding box center [374, 172] width 16 height 16
click at [423, 179] on span at bounding box center [405, 173] width 36 height 25
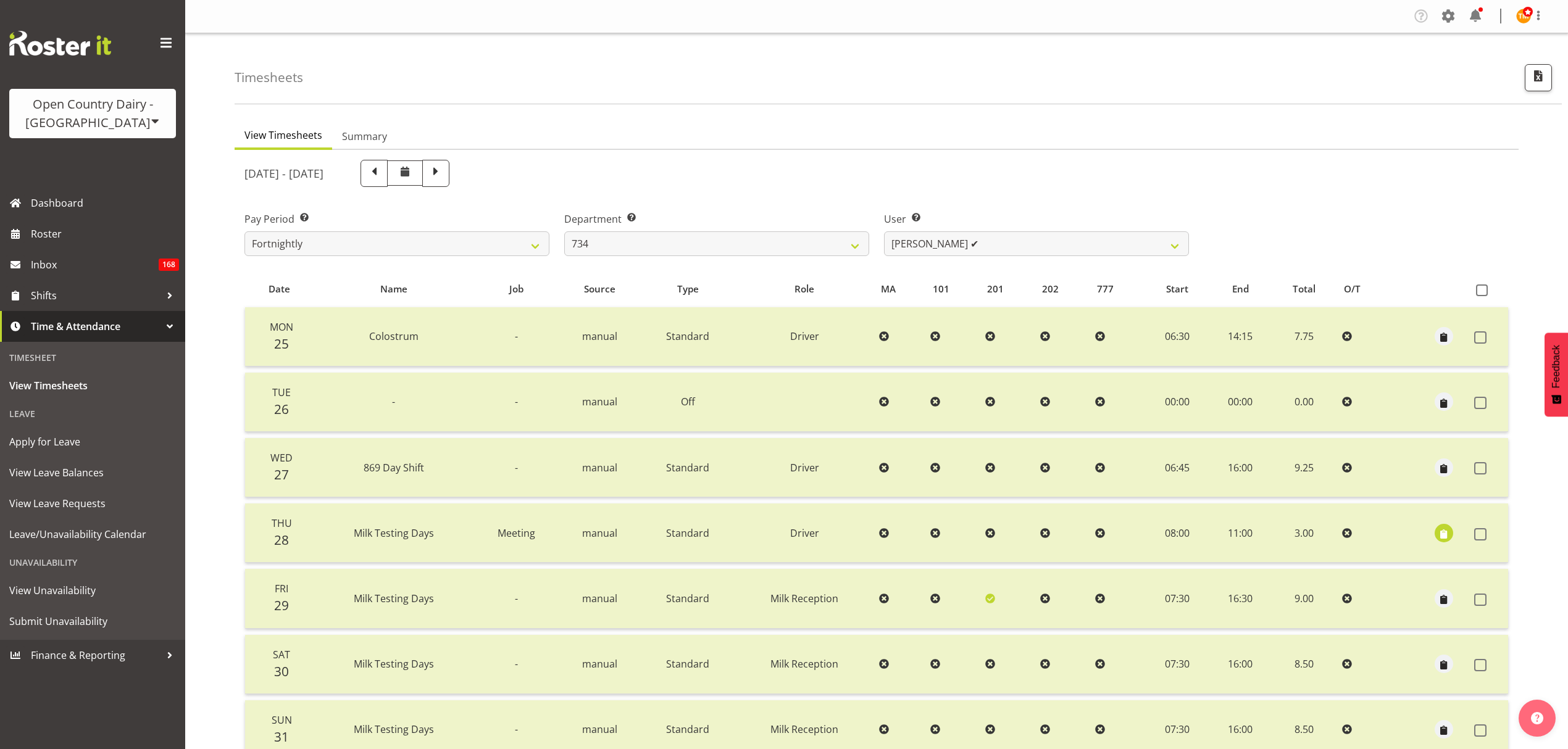
click at [423, 179] on span at bounding box center [405, 173] width 36 height 25
select select
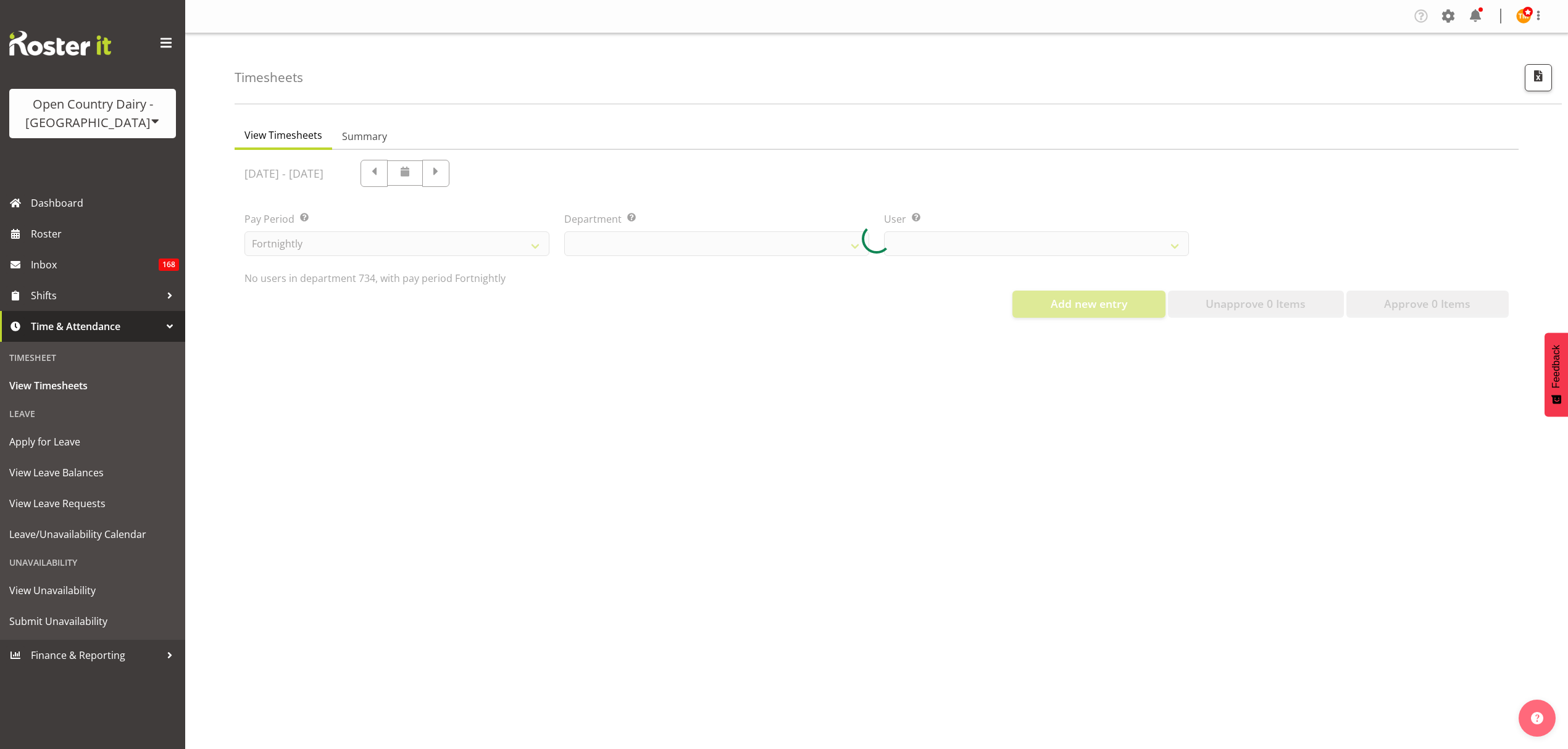
click at [429, 179] on div at bounding box center [876, 239] width 1284 height 178
click at [428, 179] on div at bounding box center [876, 239] width 1284 height 178
select select "9998"
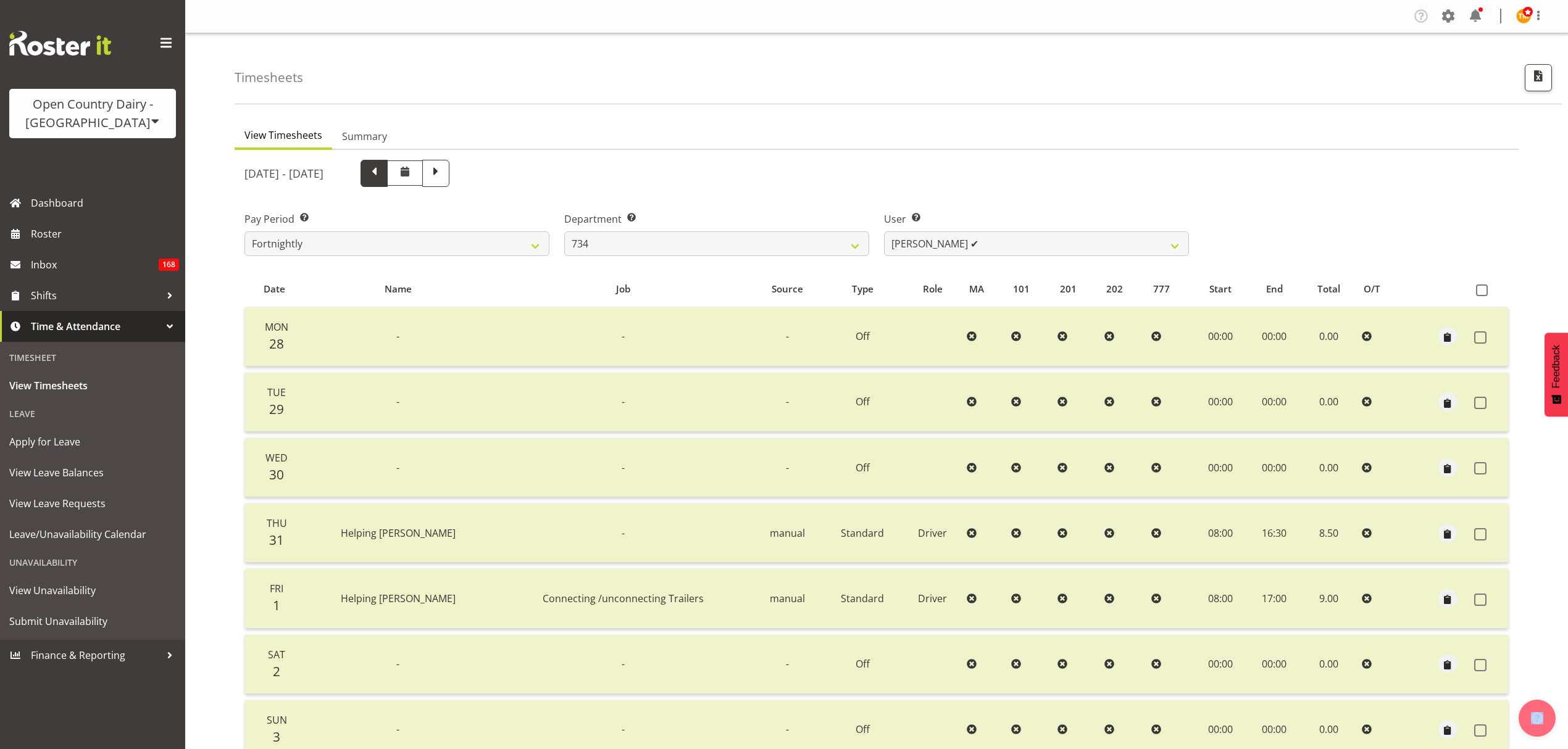
click at [382, 173] on span at bounding box center [374, 172] width 16 height 16
click at [423, 173] on span at bounding box center [405, 173] width 36 height 25
click at [388, 175] on span at bounding box center [374, 173] width 27 height 27
click at [388, 180] on span at bounding box center [374, 173] width 27 height 27
click at [382, 180] on span at bounding box center [374, 172] width 16 height 16
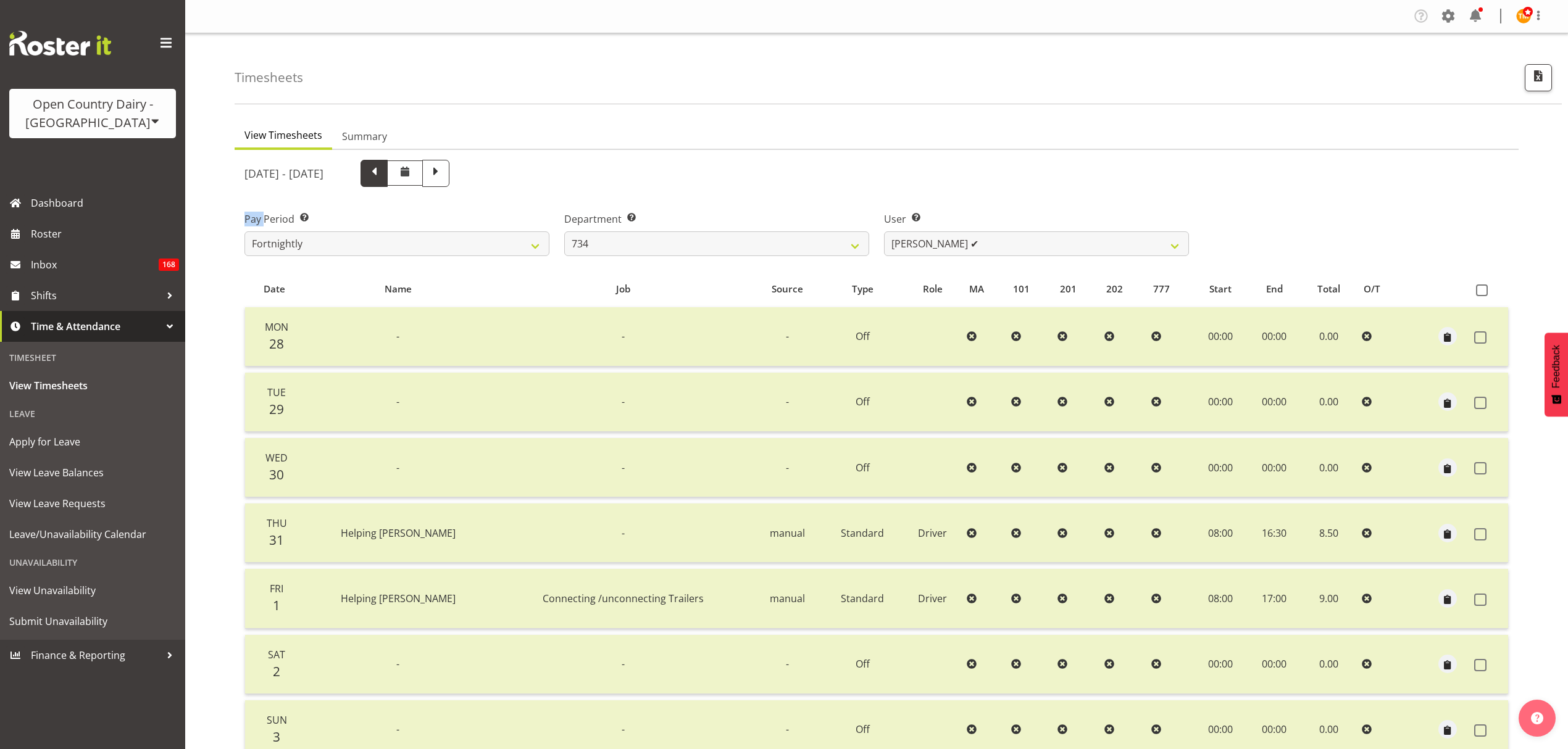
click at [382, 180] on span at bounding box center [374, 172] width 16 height 16
click at [388, 179] on span at bounding box center [374, 173] width 27 height 27
click at [382, 179] on span at bounding box center [374, 172] width 16 height 16
click at [382, 180] on span at bounding box center [374, 172] width 16 height 16
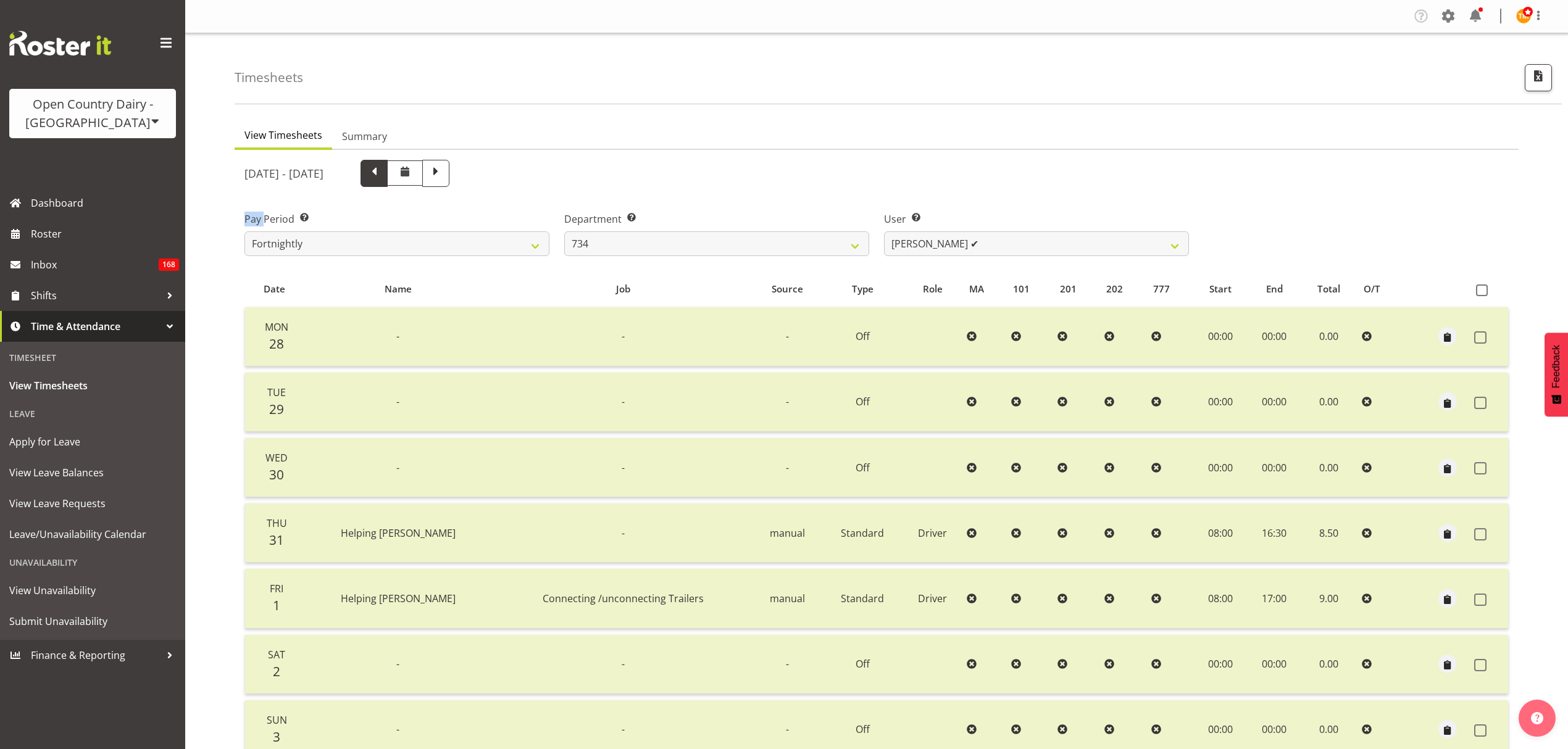
click at [382, 180] on span at bounding box center [374, 172] width 16 height 16
click at [444, 176] on span at bounding box center [436, 172] width 16 height 16
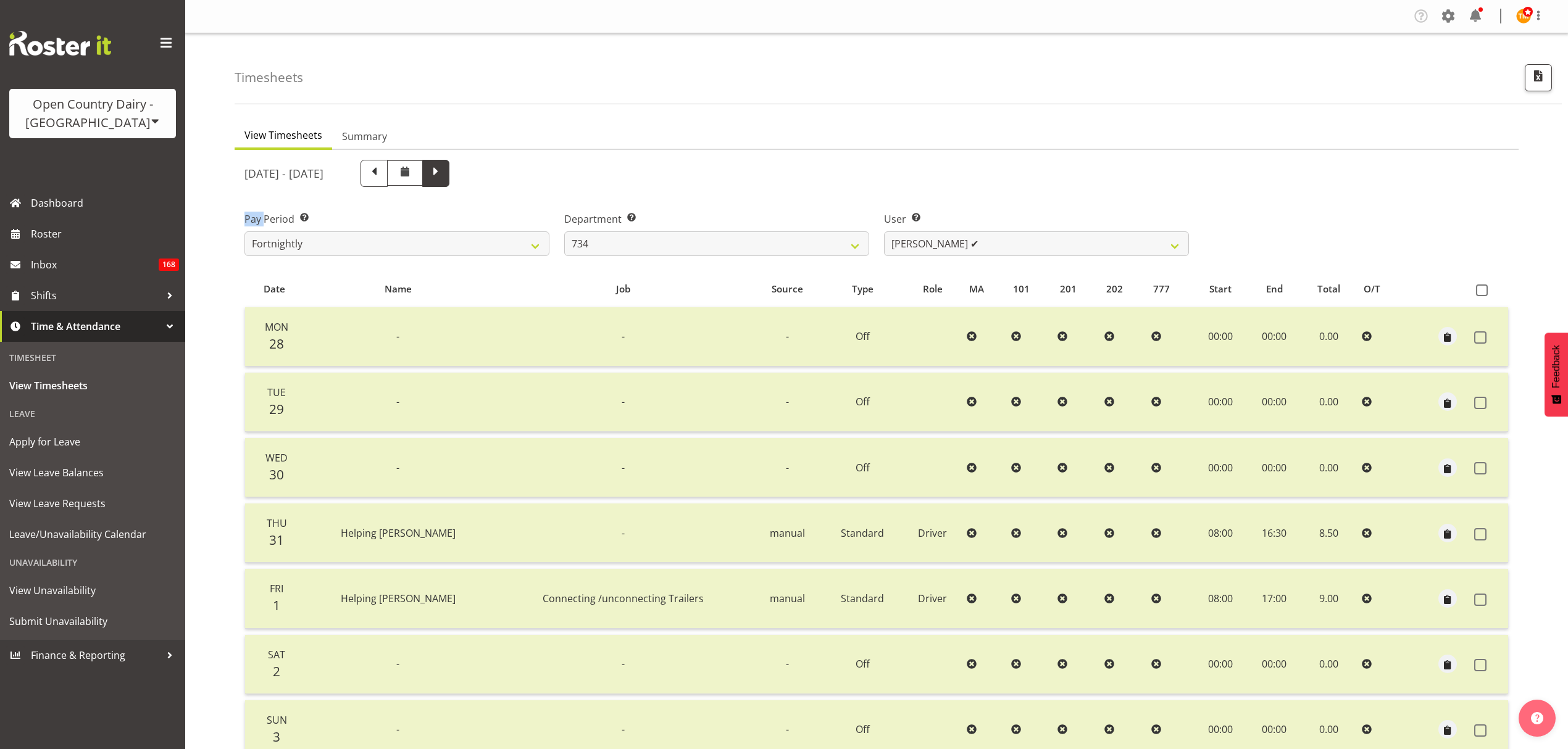
click at [444, 176] on span at bounding box center [436, 172] width 16 height 16
select select
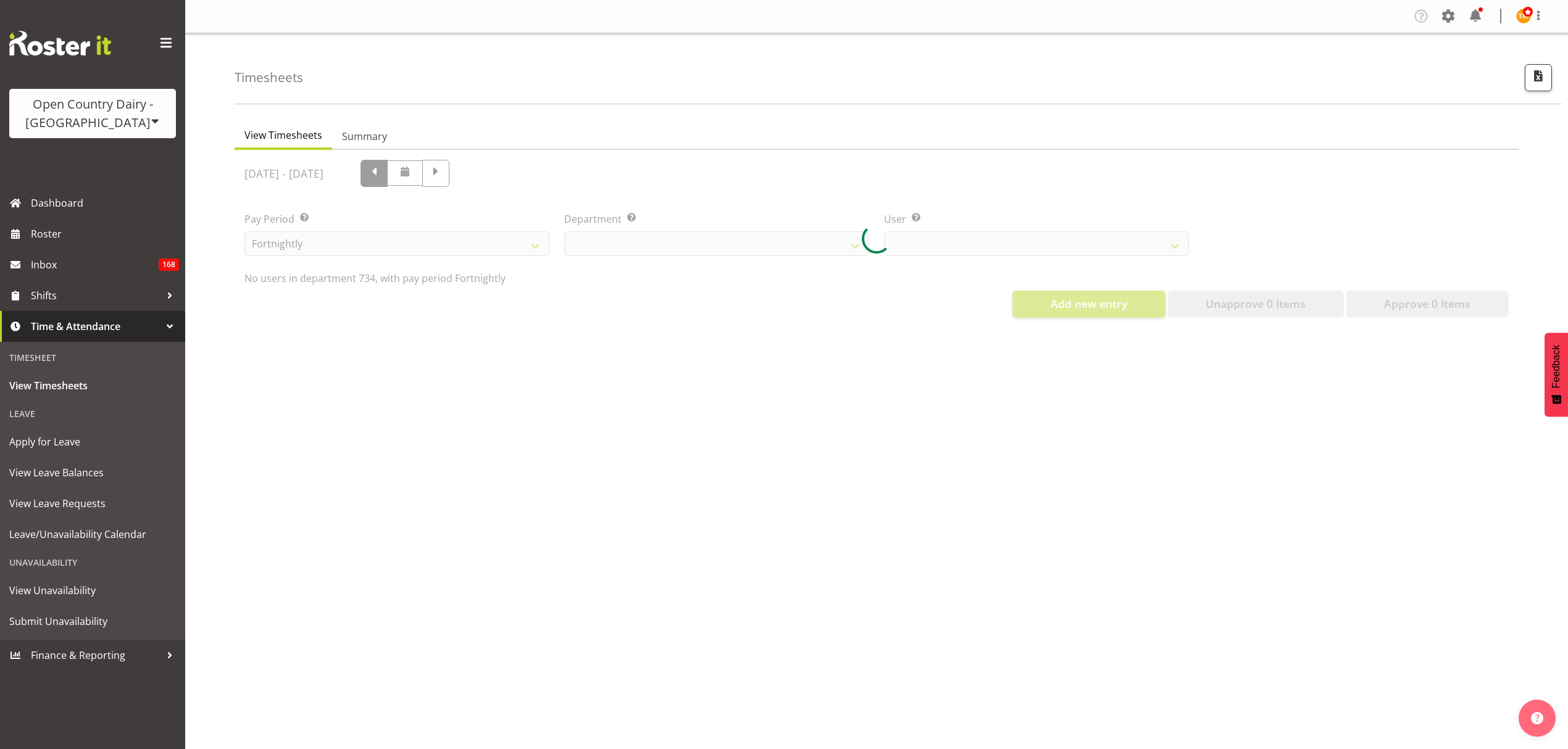
click at [411, 181] on div at bounding box center [876, 239] width 1284 height 178
select select "9998"
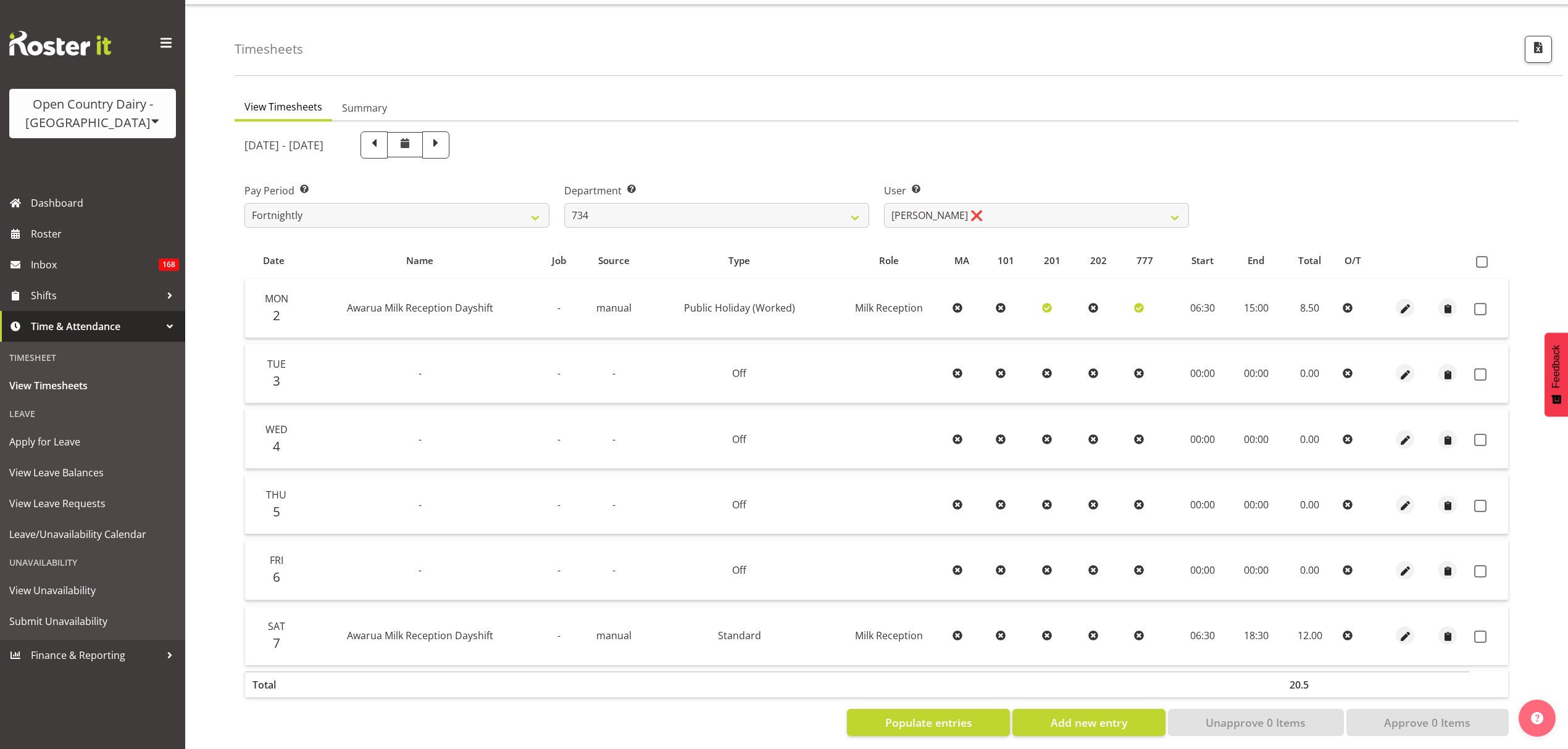
scroll to position [43, 0]
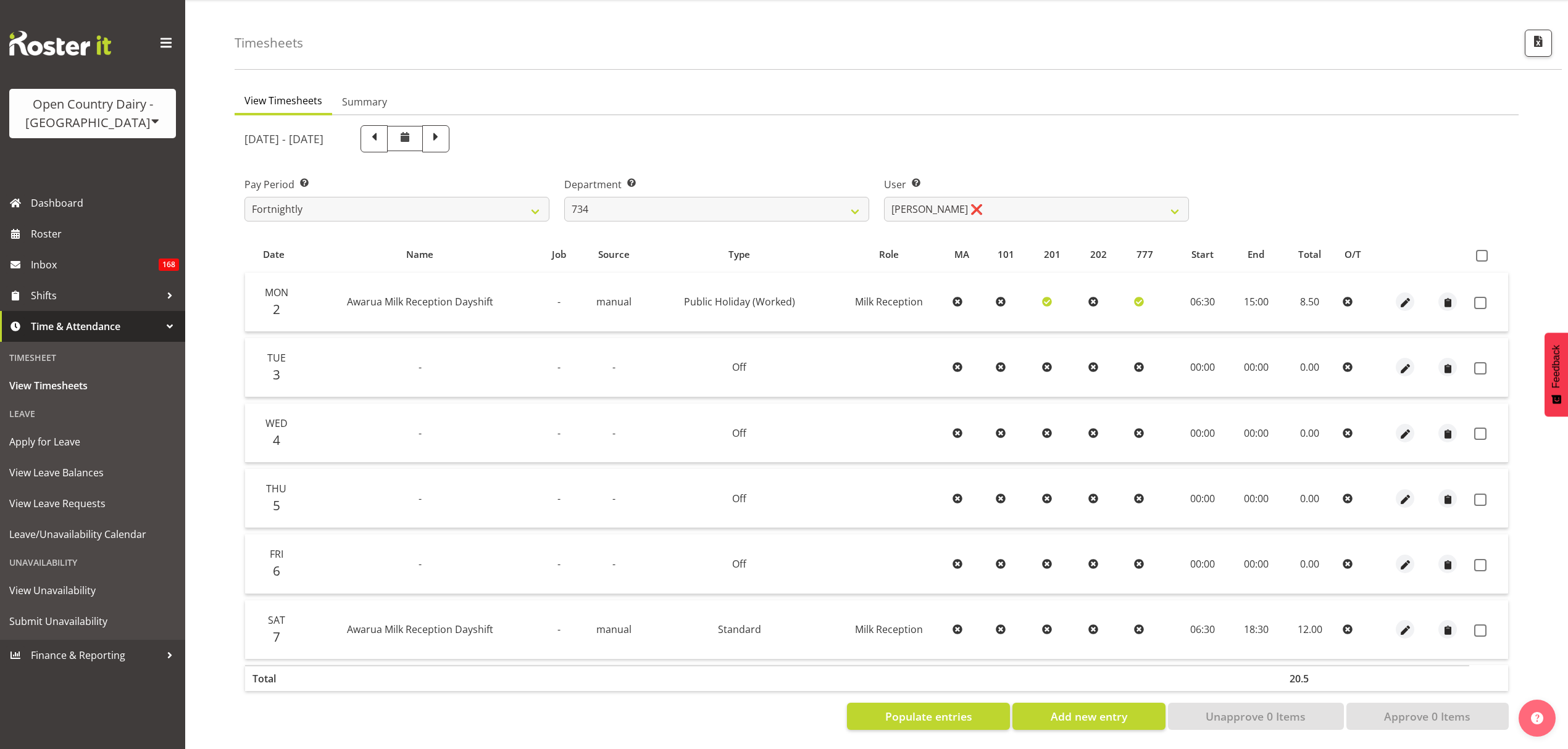
click at [802, 131] on div "June 2nd - June 8th 2025" at bounding box center [716, 139] width 944 height 27
click at [382, 131] on span at bounding box center [374, 138] width 16 height 16
select select
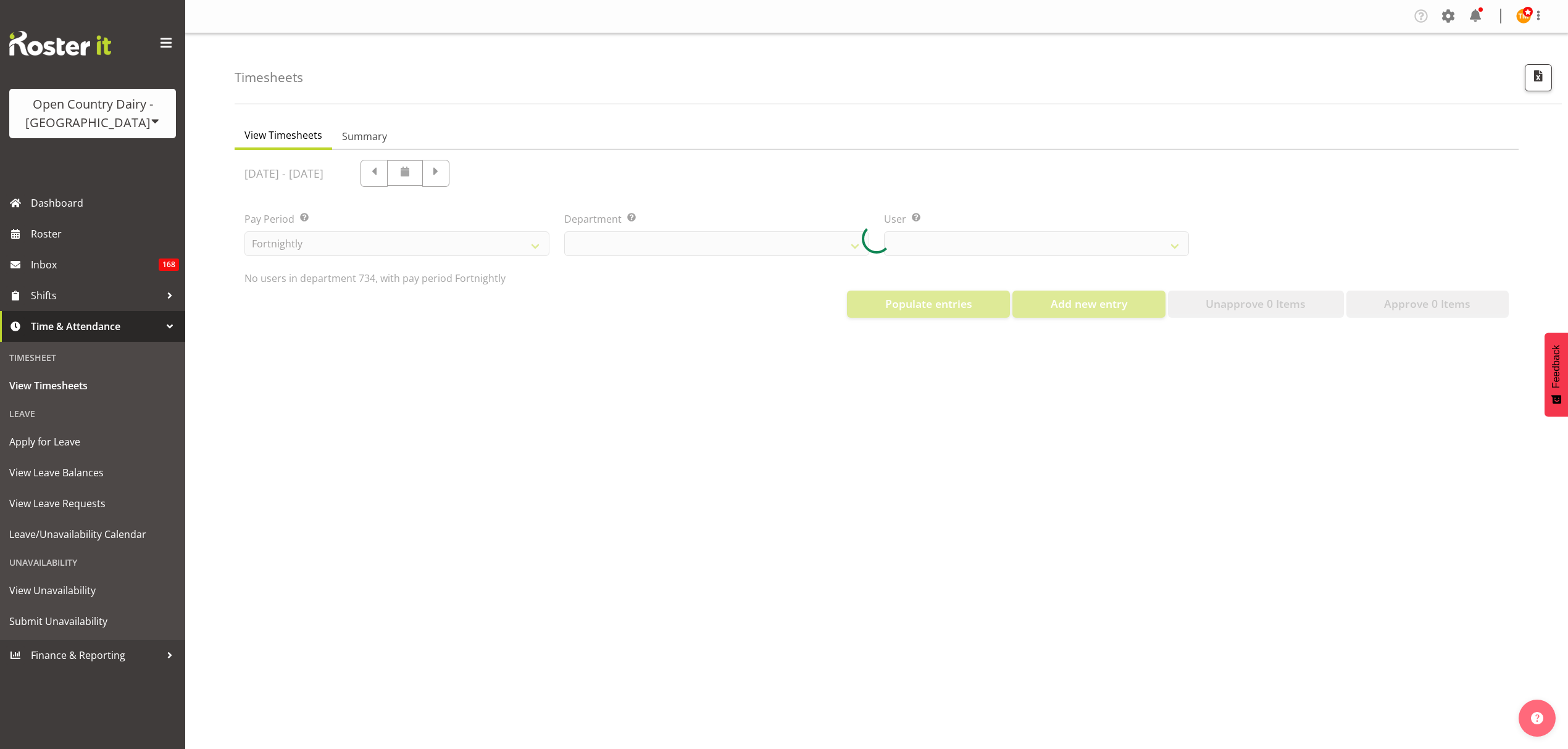
select select "9998"
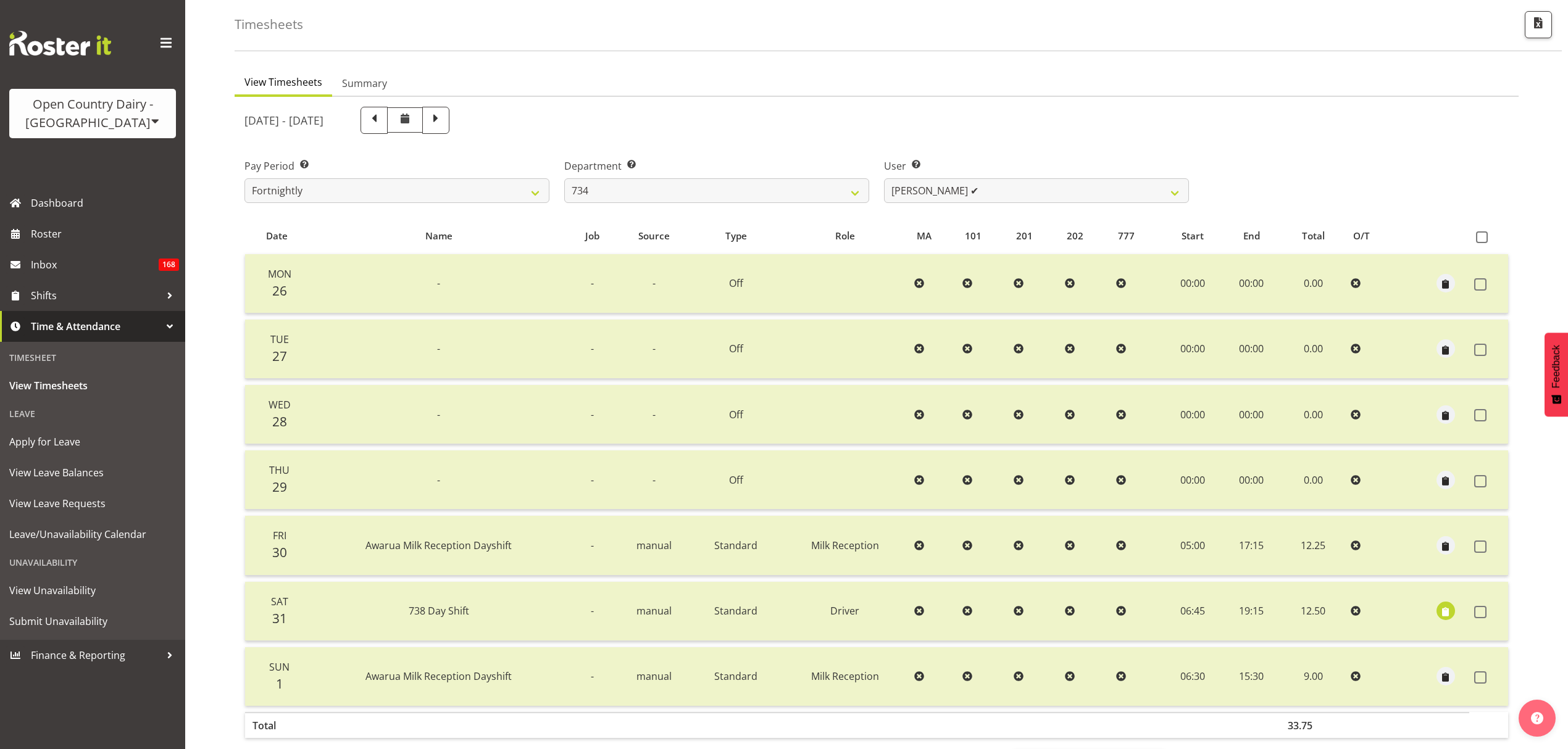
scroll to position [82, 0]
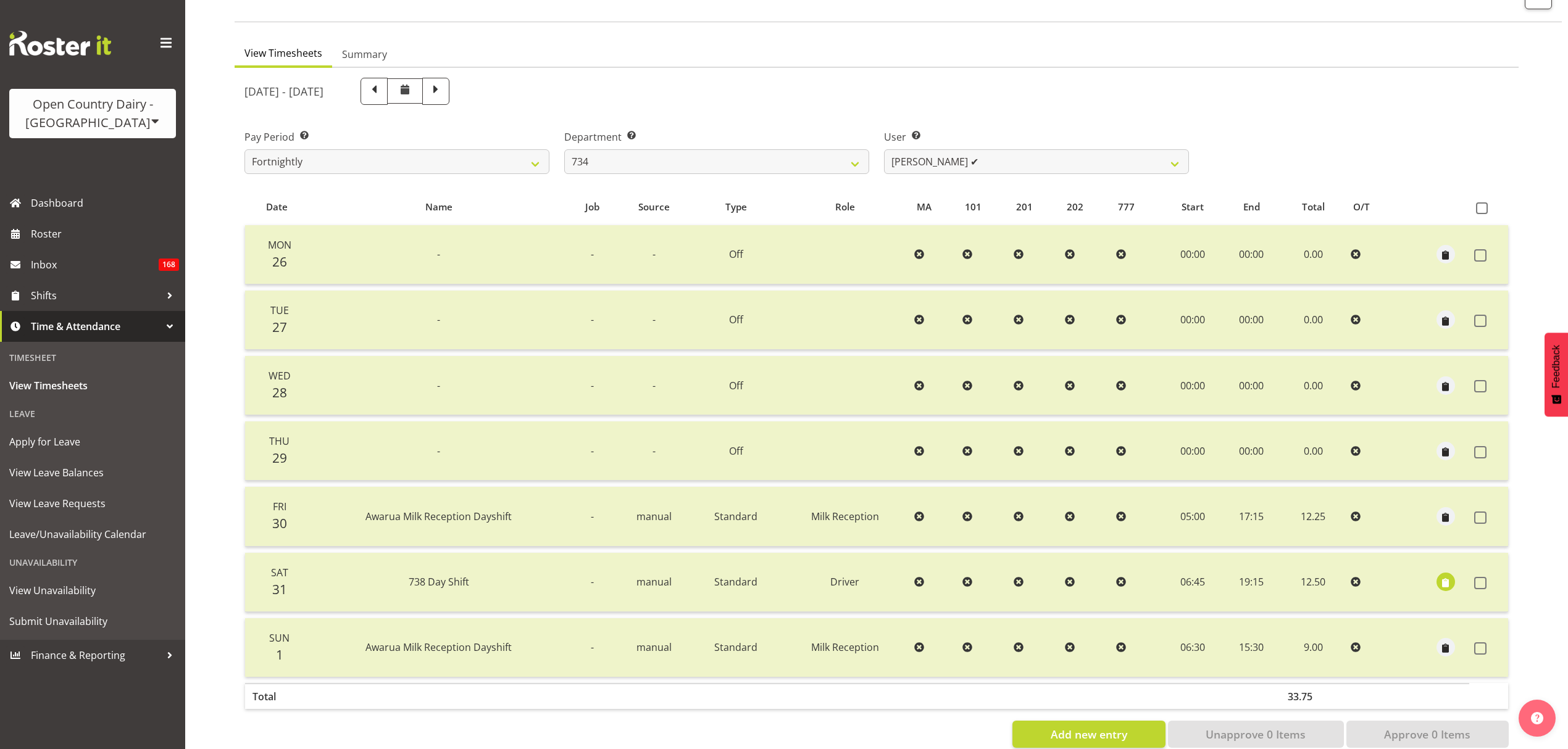
click at [753, 131] on label "Department Select which department you would like to view." at bounding box center [717, 137] width 305 height 15
click at [1438, 576] on span "button" at bounding box center [1445, 583] width 14 height 14
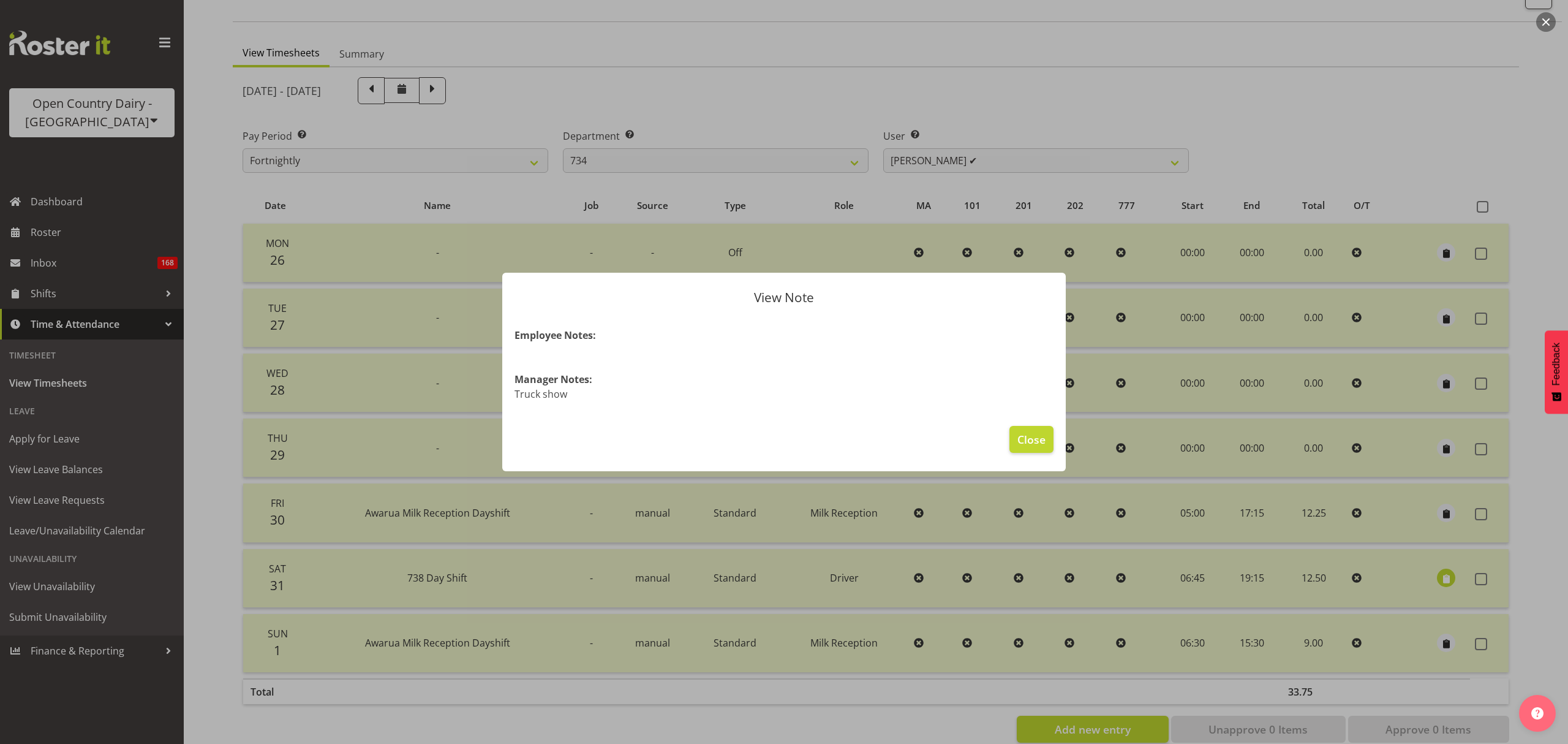
click at [1007, 439] on footer "Close" at bounding box center [784, 442] width 564 height 58
click at [1013, 442] on button "Close" at bounding box center [1031, 439] width 44 height 27
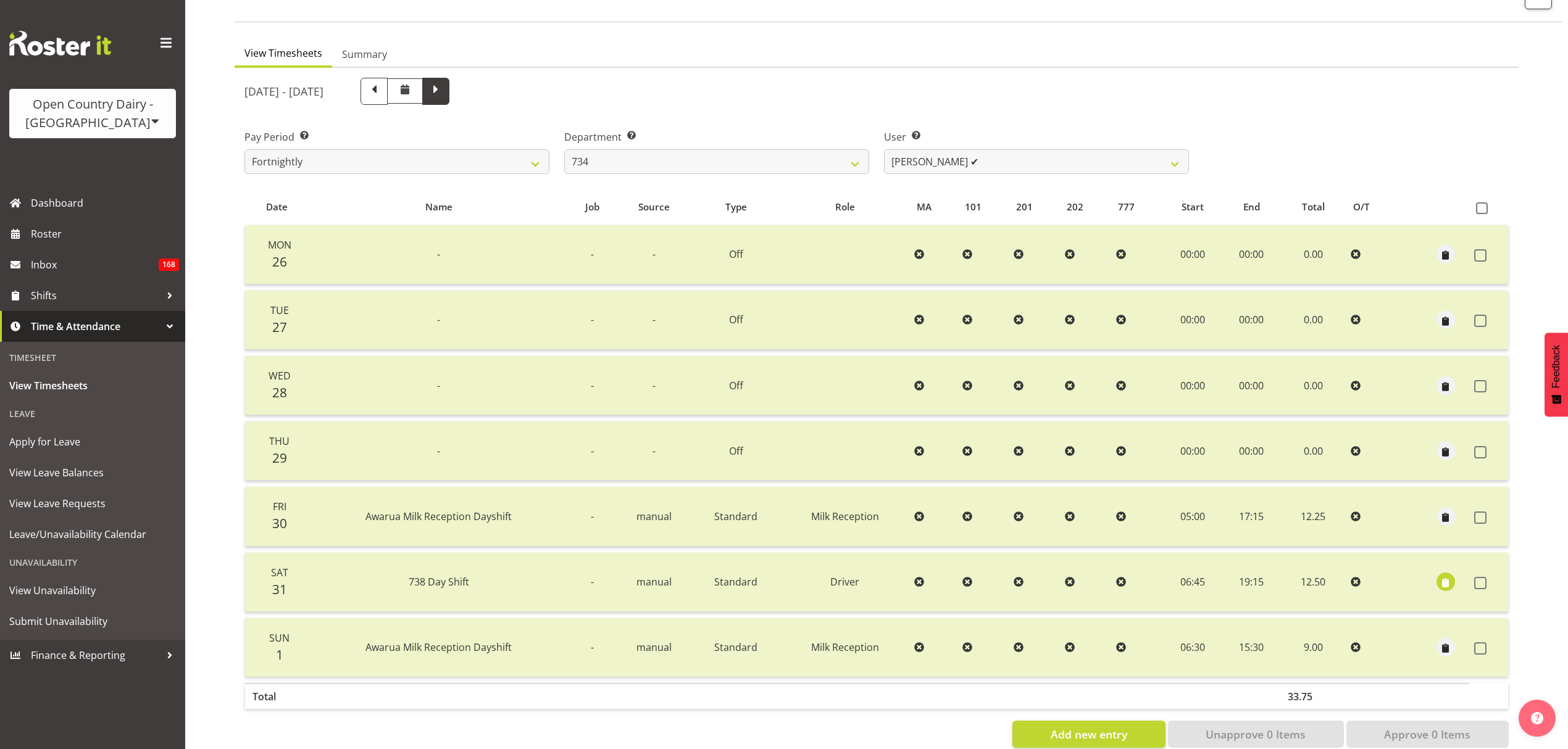
click at [450, 95] on span at bounding box center [435, 91] width 27 height 27
select select
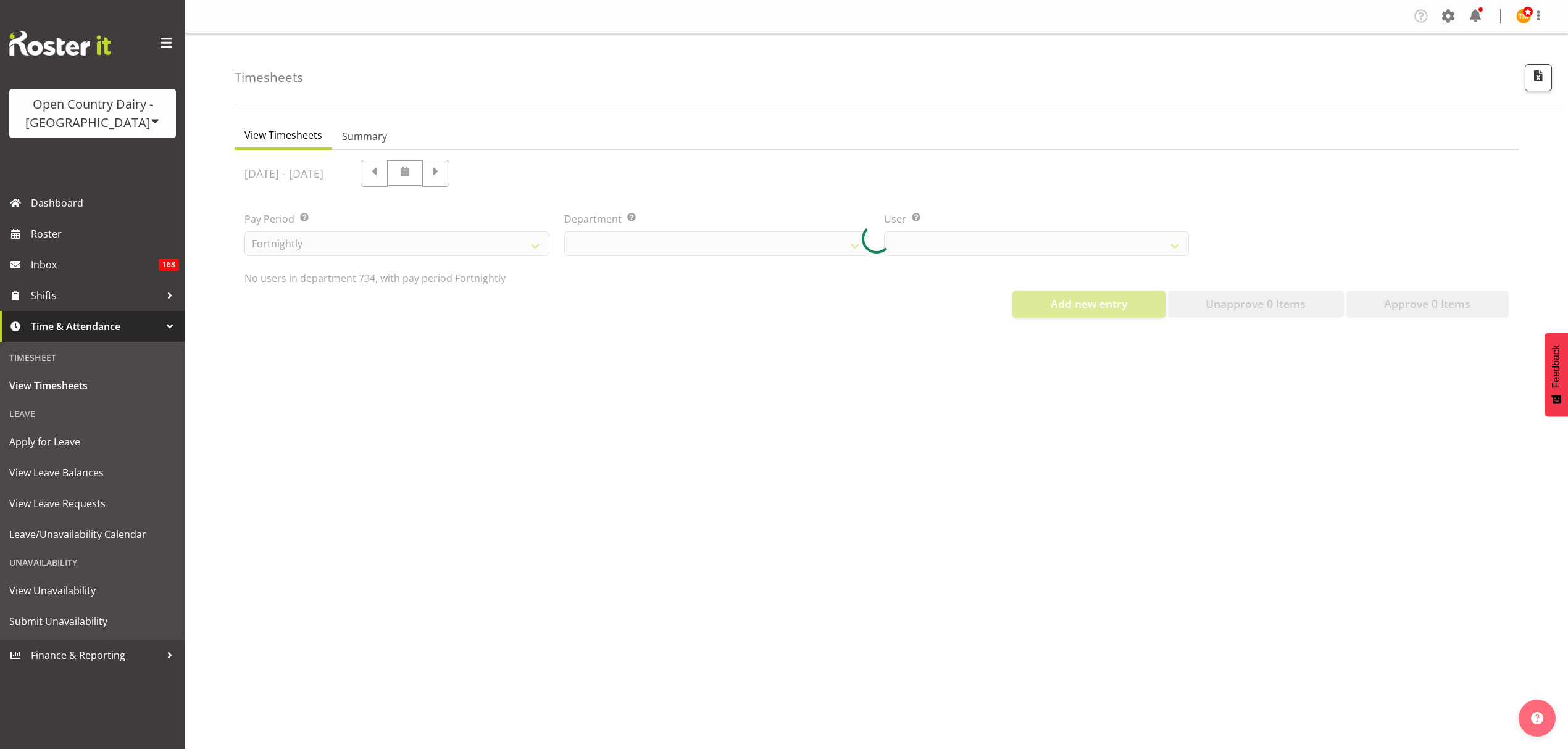
scroll to position [0, 0]
select select "9998"
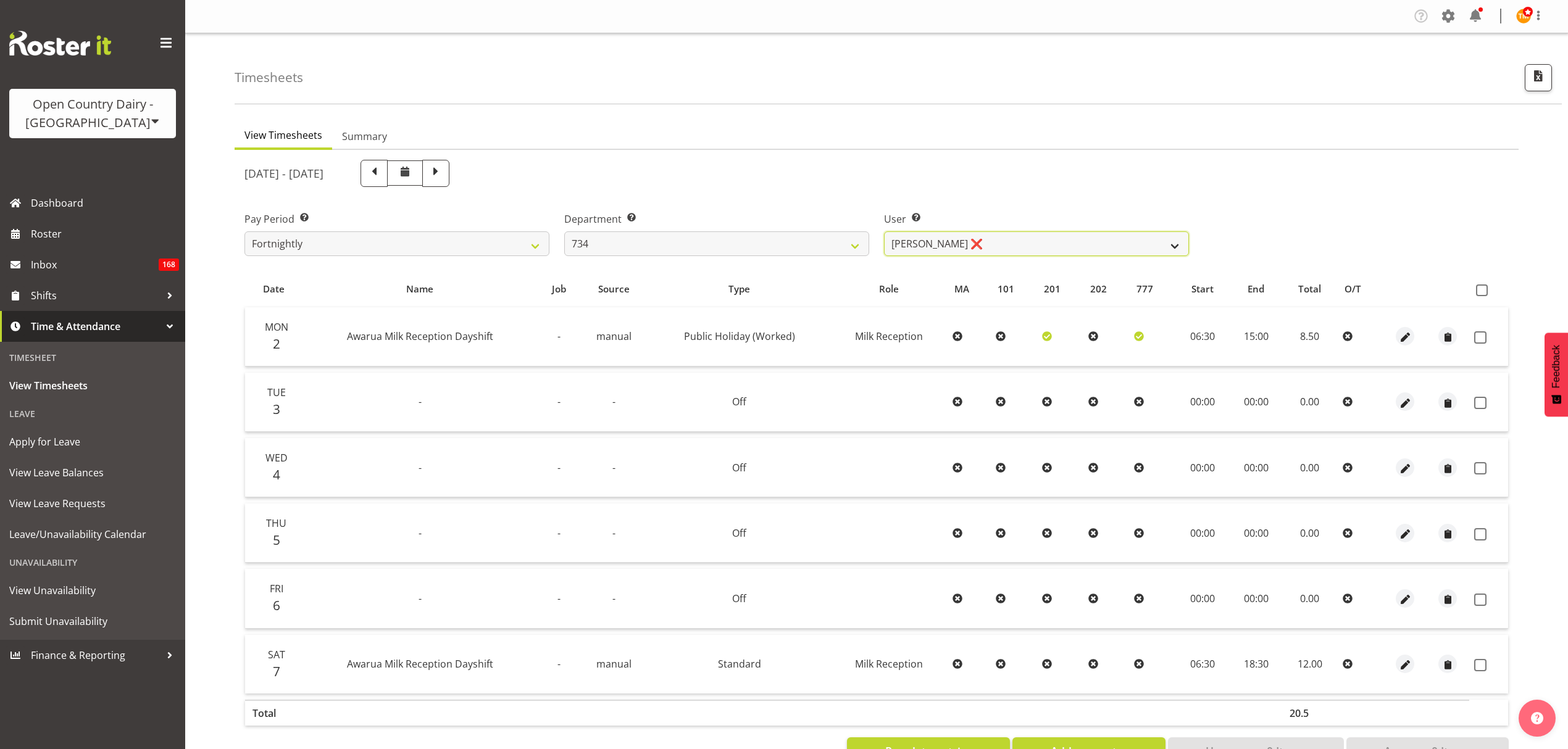
click at [887, 252] on select "Justin Spicer ❌ Ryan Thompson ✔ Tracey Chittock ❌ Zachary Shanks ✔" at bounding box center [1037, 244] width 305 height 24
click at [815, 228] on div "Department Select which department you would like to view. 734 735 736 737 738 …" at bounding box center [717, 233] width 305 height 44
click at [811, 242] on select "734 735 736 737 738 739 851 853 854 855 856 858 861 862 865 867-9032 868 869 87…" at bounding box center [717, 244] width 305 height 24
select select "909"
click at [564, 232] on select "734 735 736 737 738 739 851 853 854 855 856 858 861 862 865 867-9032 868 869 87…" at bounding box center [717, 244] width 305 height 24
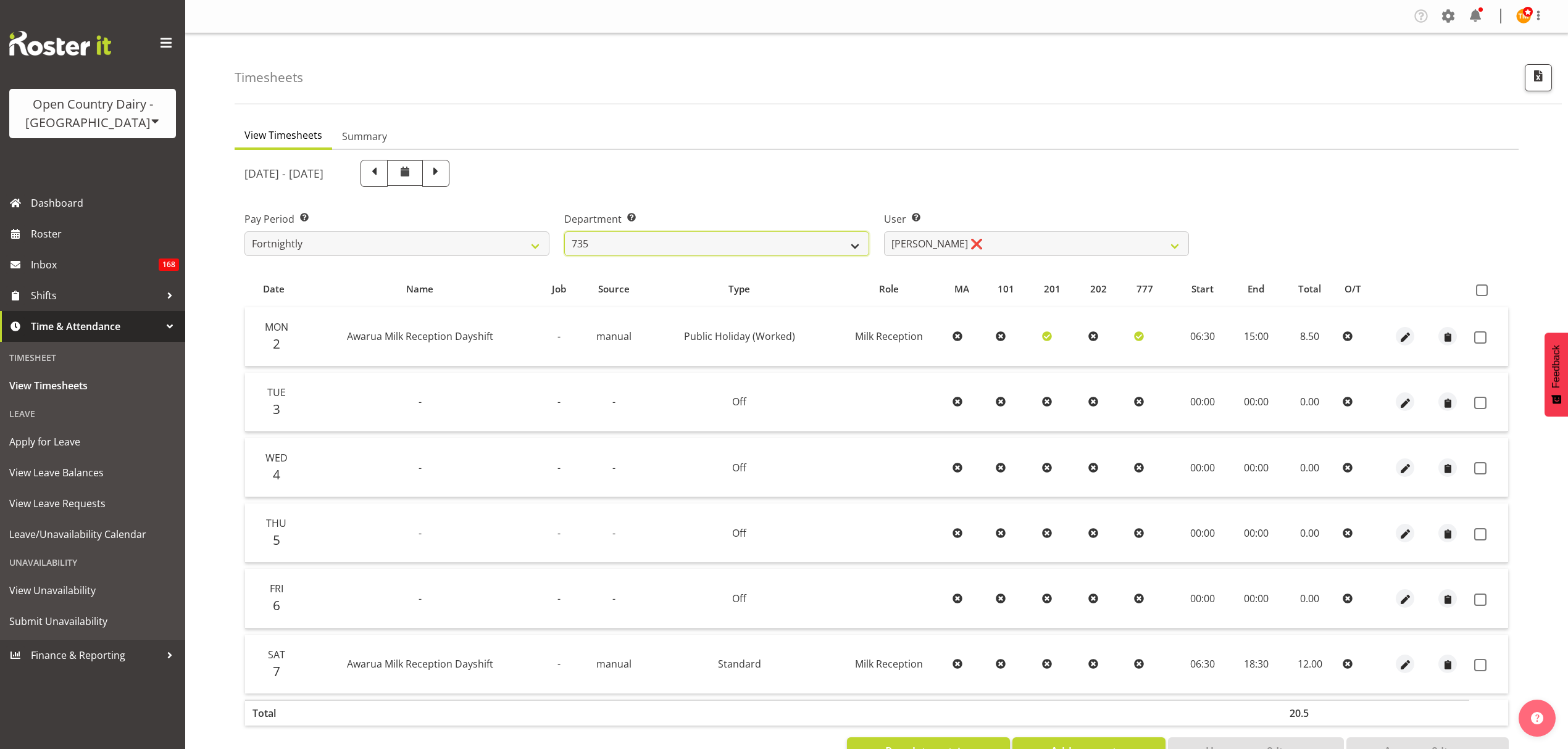
select select "7397"
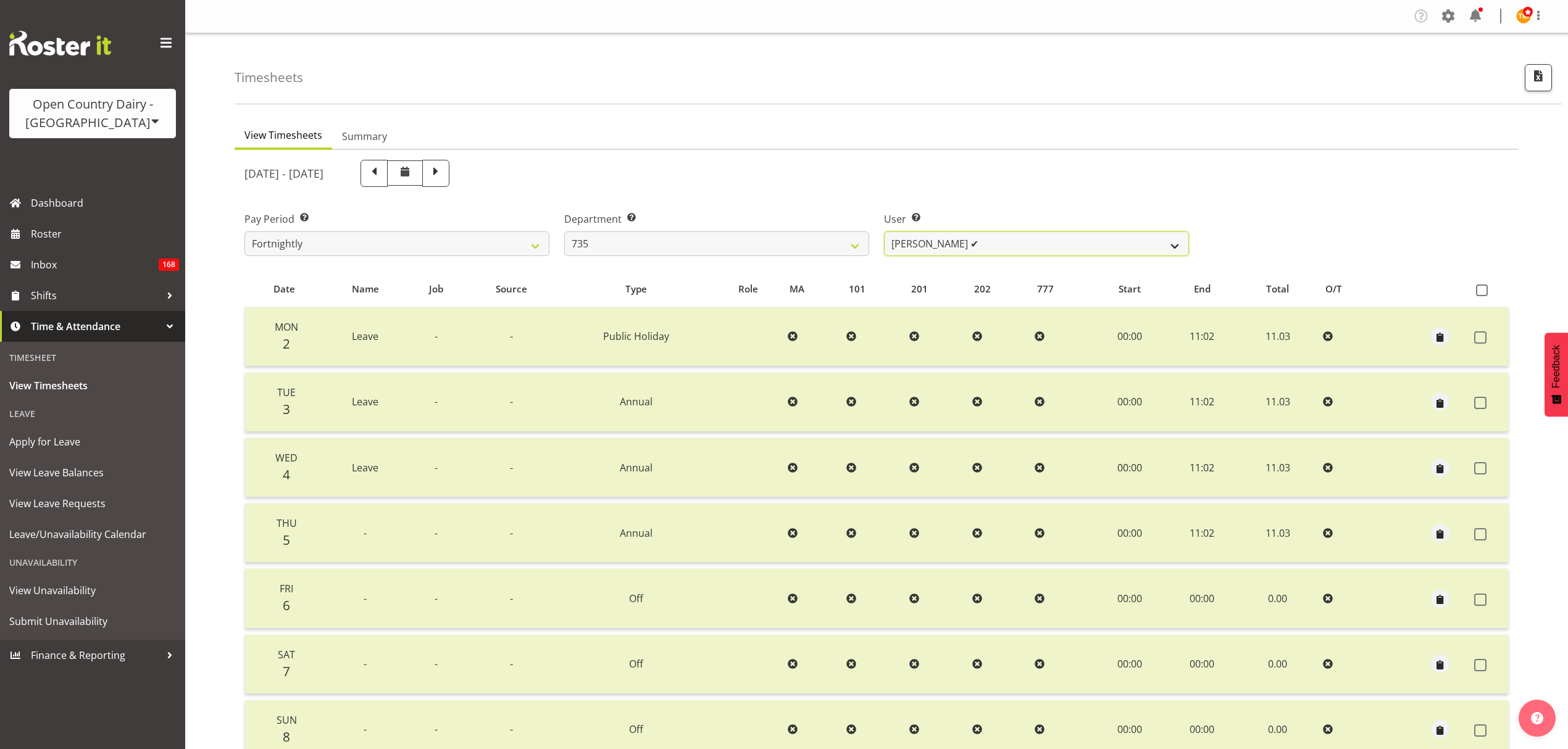
click at [924, 244] on select "Brian Neas ✔ Cherie Williams ✔ Christopher Sutherland ✔ Stuart Craig ✔" at bounding box center [1037, 244] width 305 height 24
click at [840, 252] on select "734 735 736 737 738 739 851 853 854 855 856 858 861 862 865 867-9032 868 869 87…" at bounding box center [717, 244] width 305 height 24
click at [564, 232] on select "734 735 736 737 738 739 851 853 854 855 856 858 861 862 865 867-9032 868 869 87…" at bounding box center [717, 244] width 305 height 24
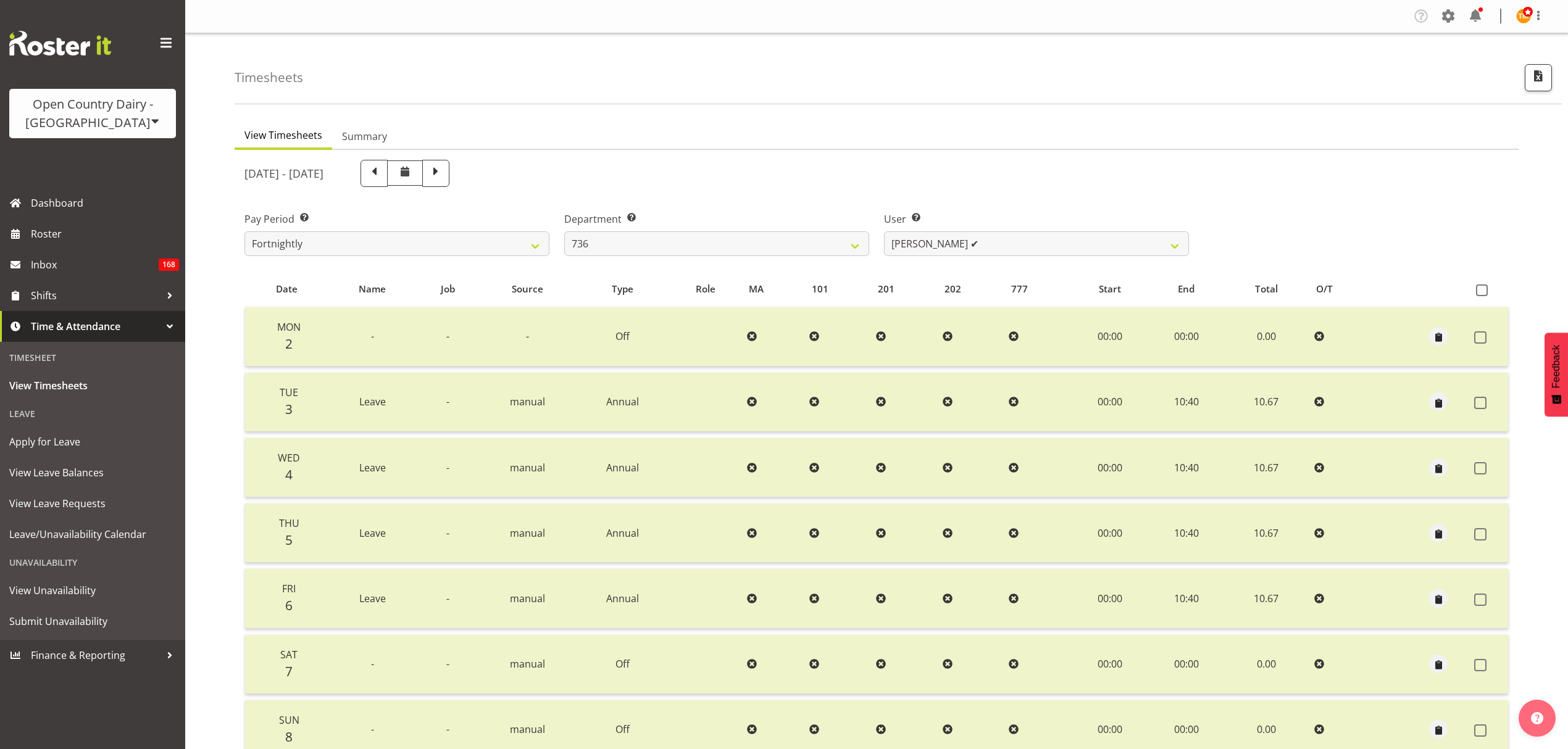
click at [911, 241] on div at bounding box center [876, 495] width 1284 height 690
click at [911, 242] on select "Andy Van Brecht ✔ Gavin Hamilton ✔ Jamie Seaton ✔ Kerrod Ward ❌" at bounding box center [1037, 244] width 305 height 24
click at [837, 259] on div "Department Select which department you would like to view. 734 735 736 737 738 …" at bounding box center [717, 228] width 320 height 69
click at [811, 257] on div "Department Select which department you would like to view. 734 735 736 737 738 …" at bounding box center [717, 228] width 320 height 69
click at [807, 255] on select "734 735 736 737 738 739 851 853 854 855 856 858 861 862 865 867-9032 868 869 87…" at bounding box center [717, 244] width 305 height 24
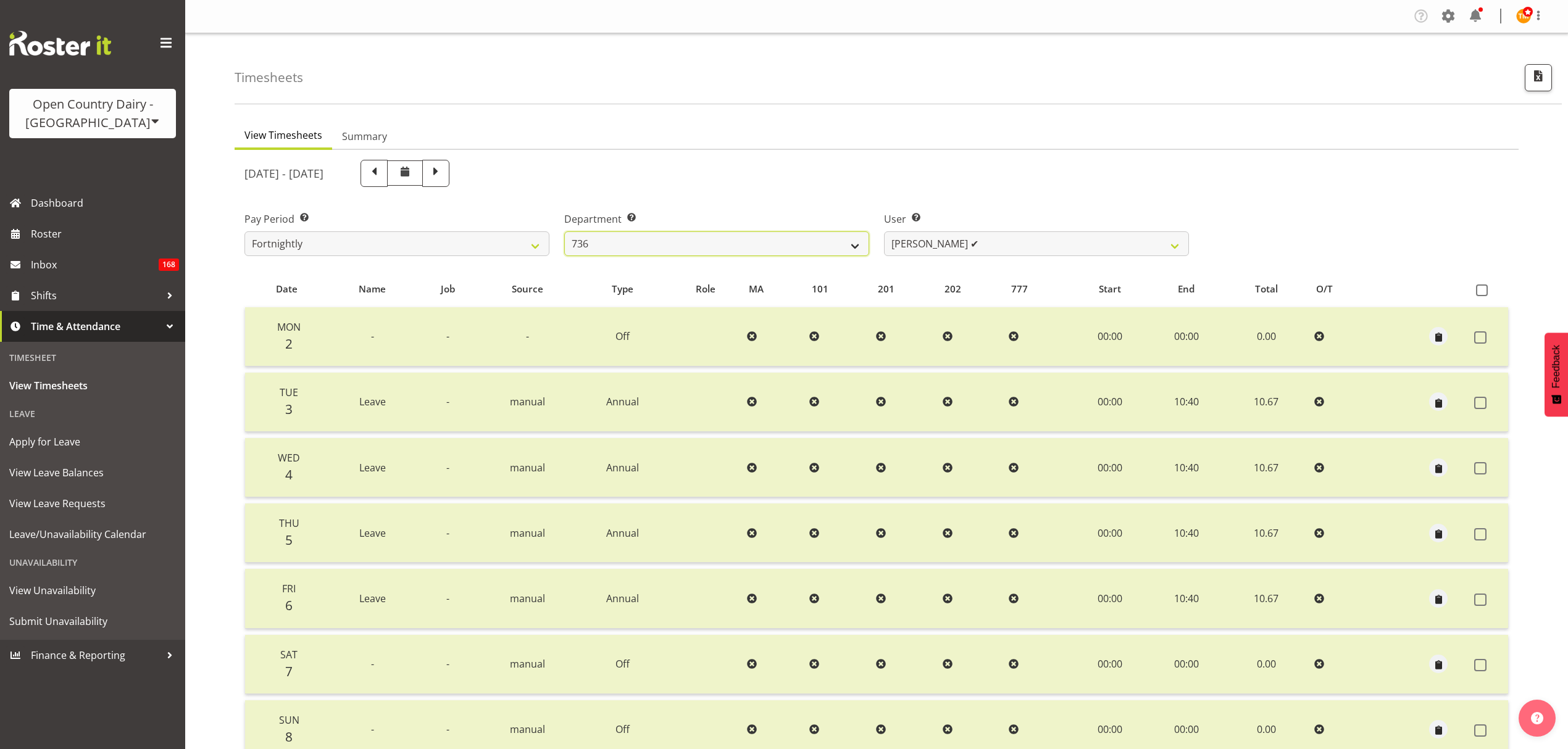
select select "903"
click at [564, 232] on select "734 735 736 737 738 739 851 853 854 855 856 858 861 862 865 867-9032 868 869 87…" at bounding box center [717, 244] width 305 height 24
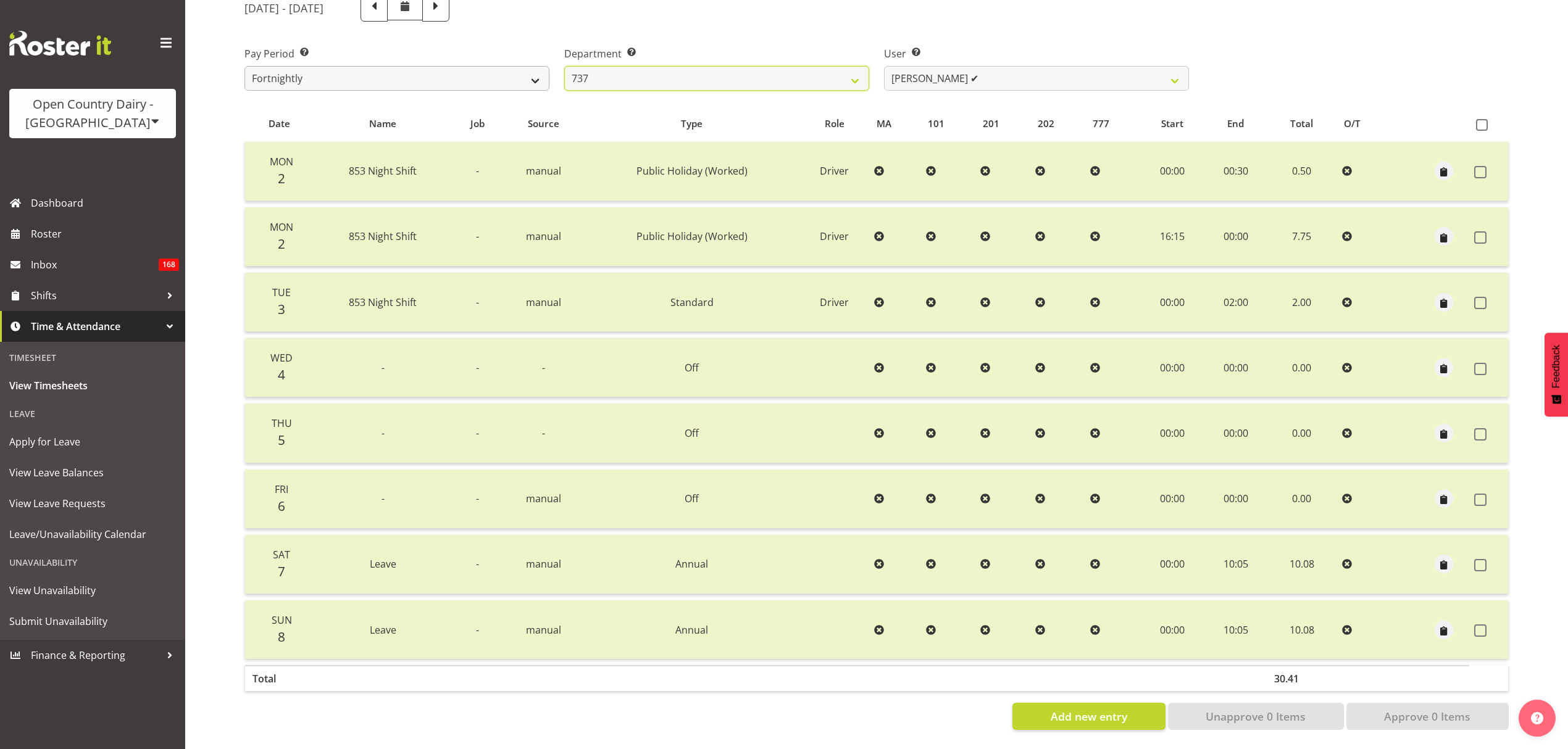
scroll to position [92, 0]
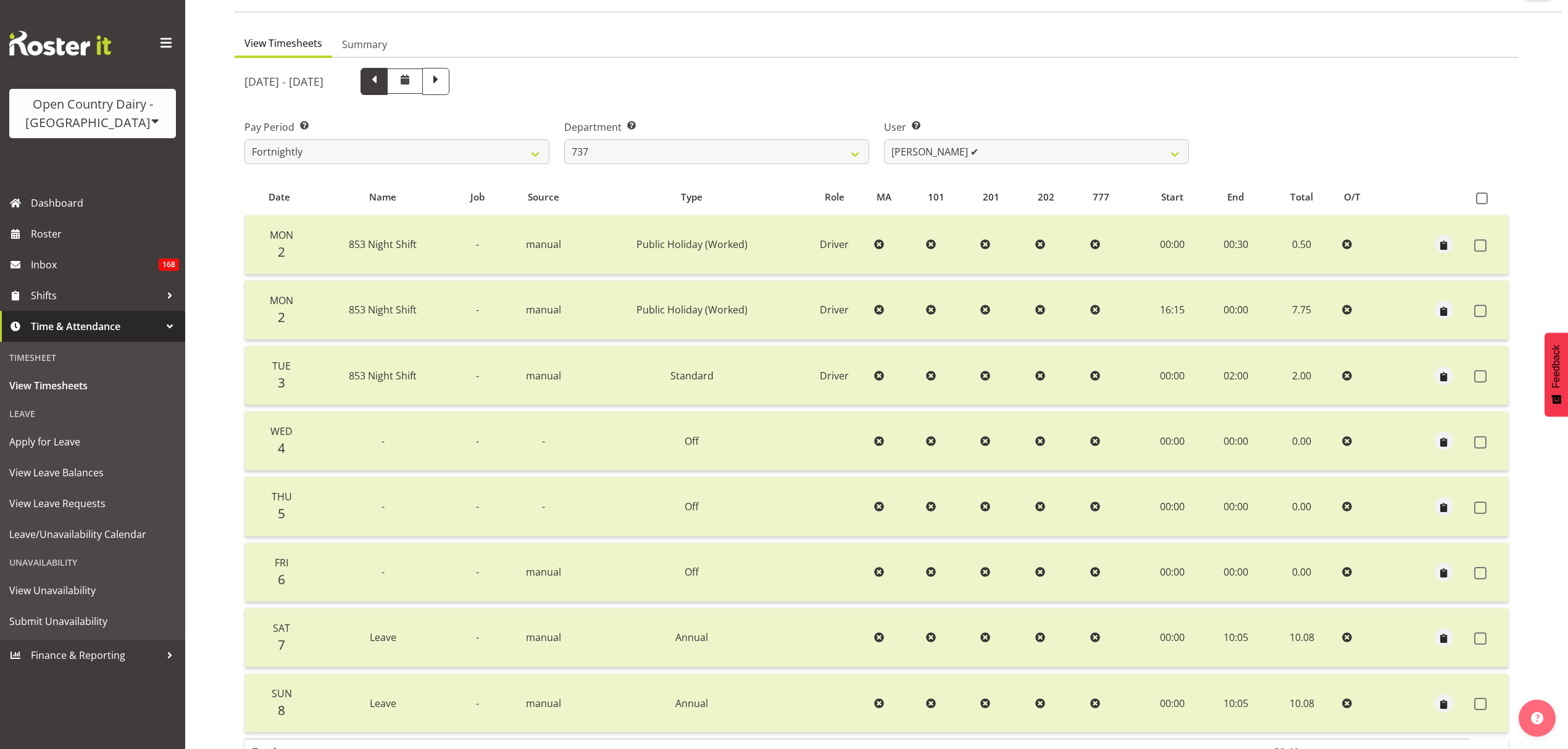
click at [382, 86] on span at bounding box center [374, 80] width 16 height 16
select select
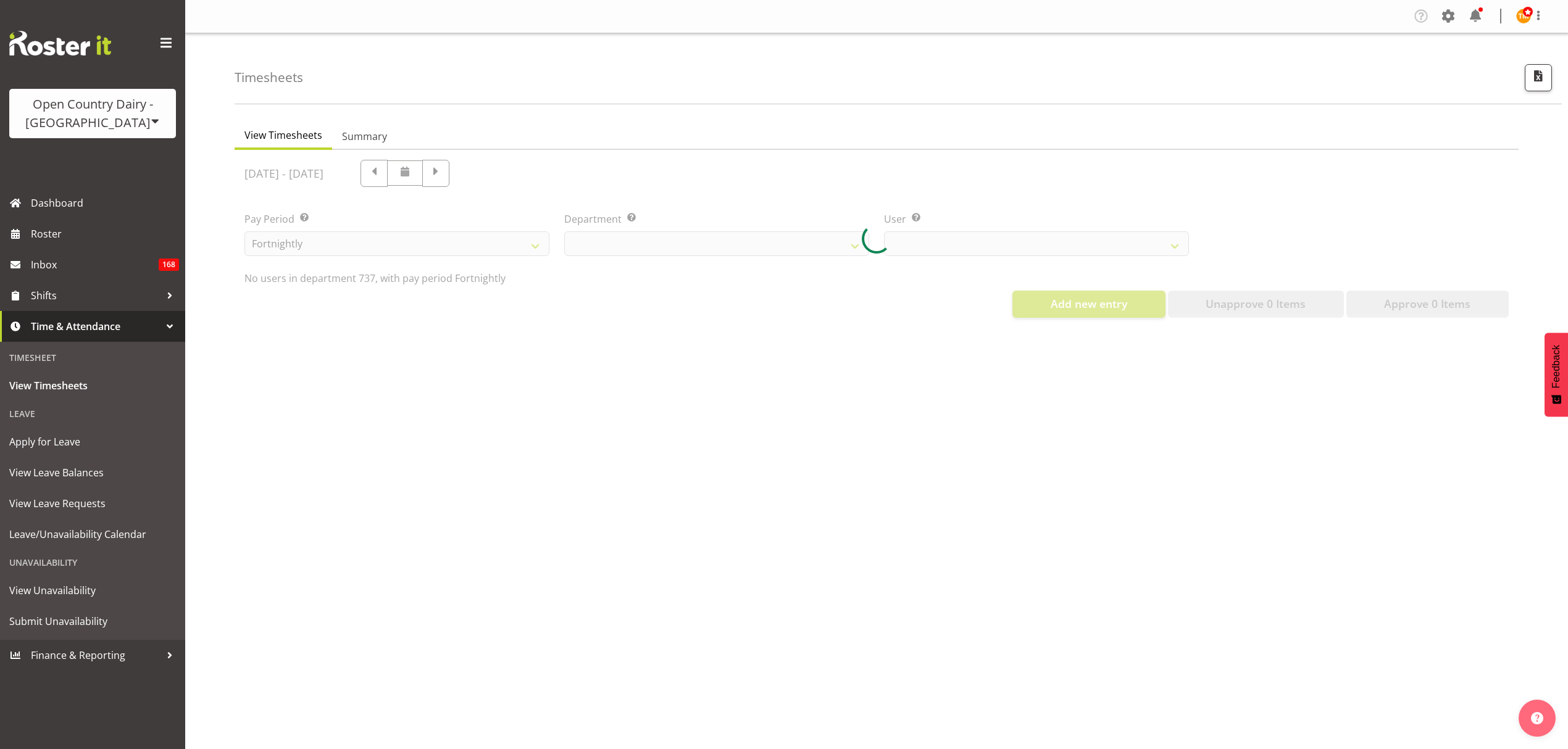
scroll to position [0, 0]
select select "903"
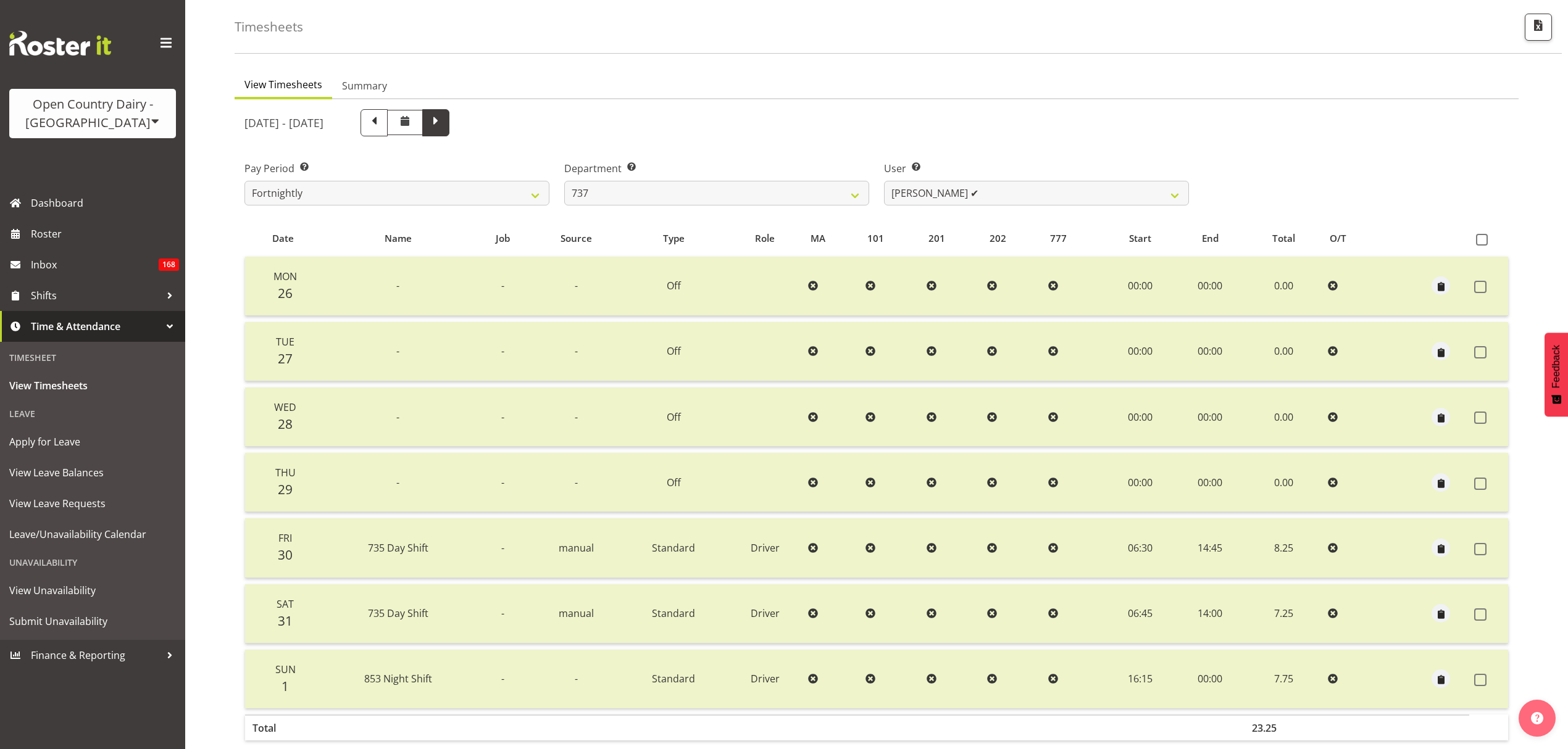
scroll to position [109, 0]
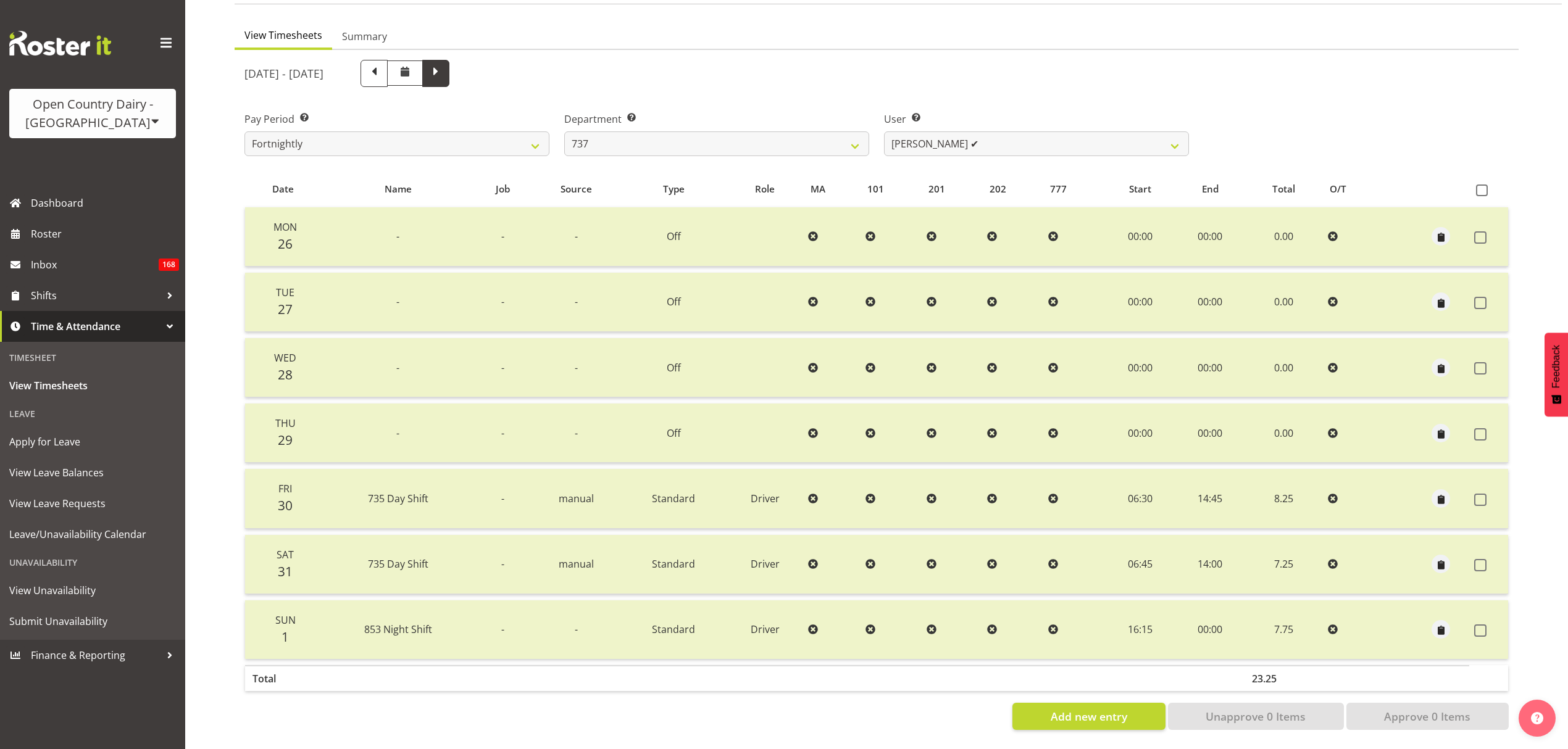
click at [444, 68] on span at bounding box center [436, 73] width 16 height 16
select select
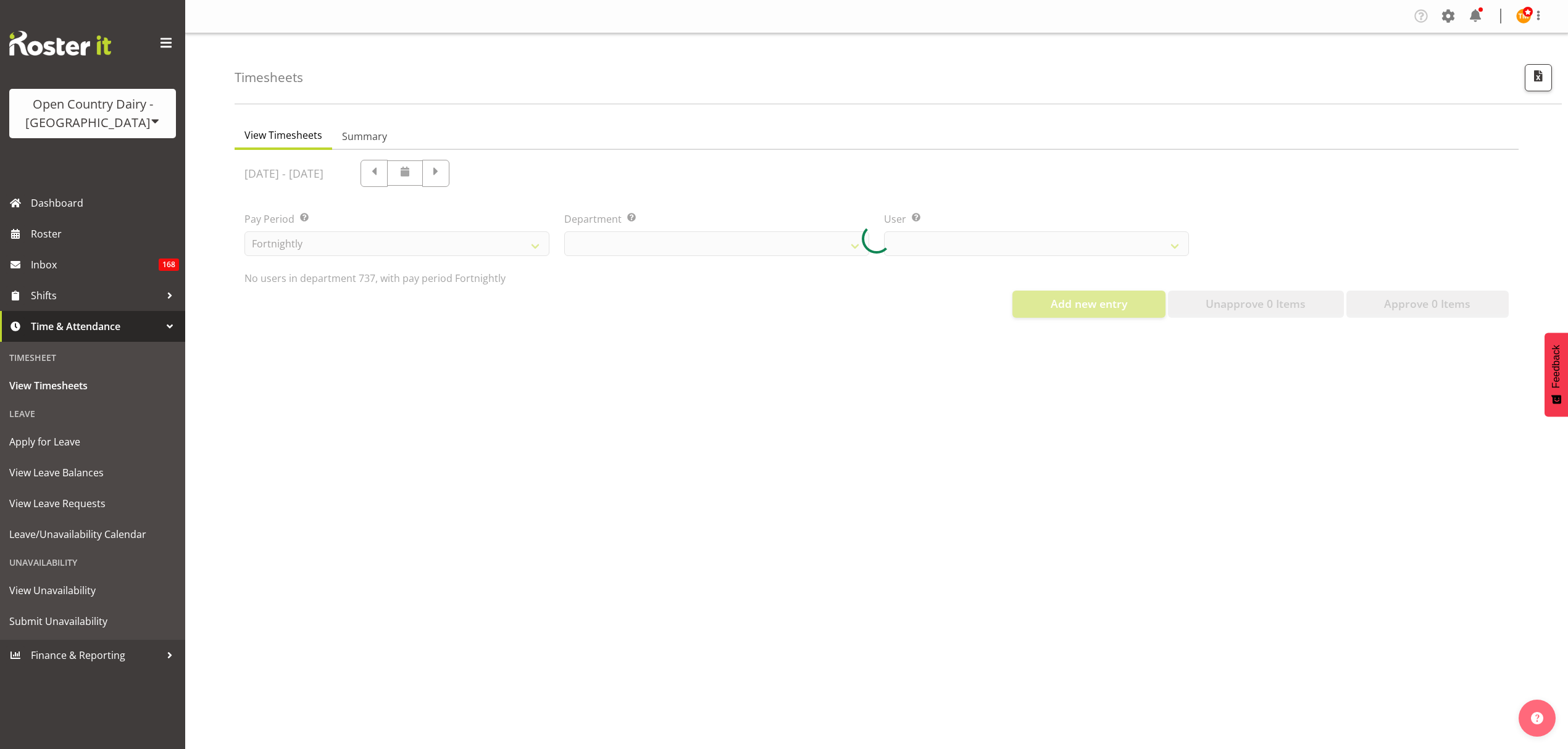
select select "903"
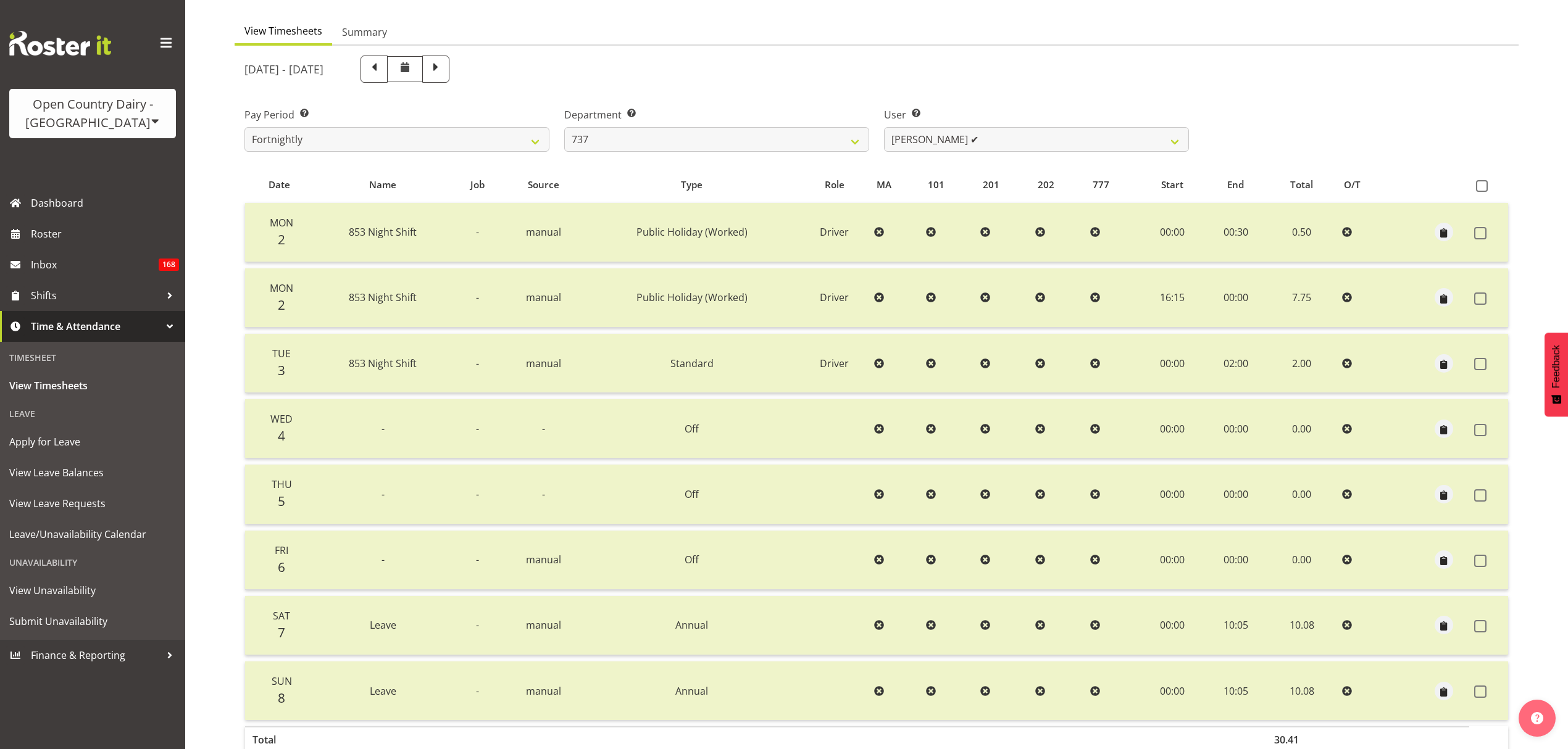
scroll to position [10, 0]
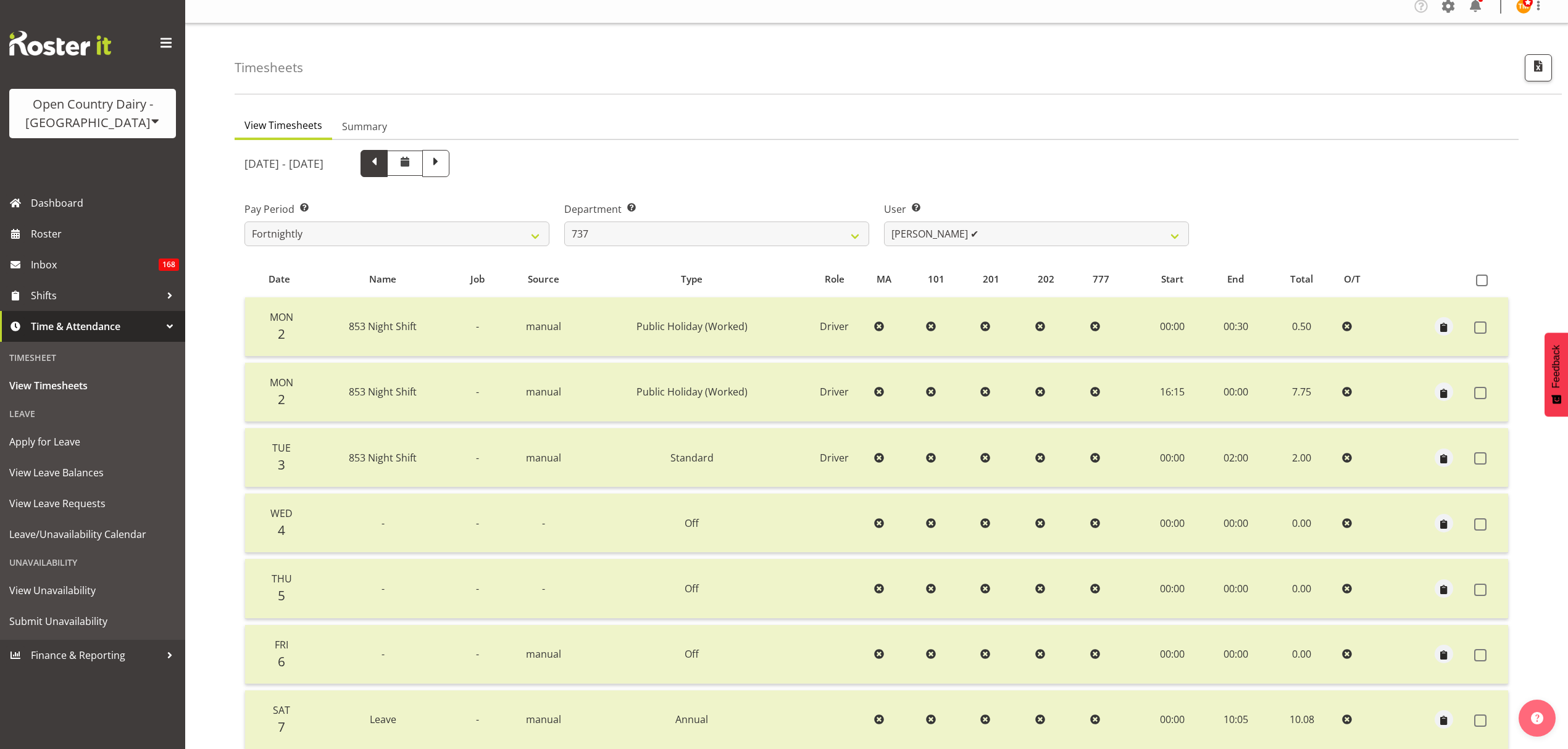
click at [388, 173] on span at bounding box center [374, 163] width 27 height 27
select select
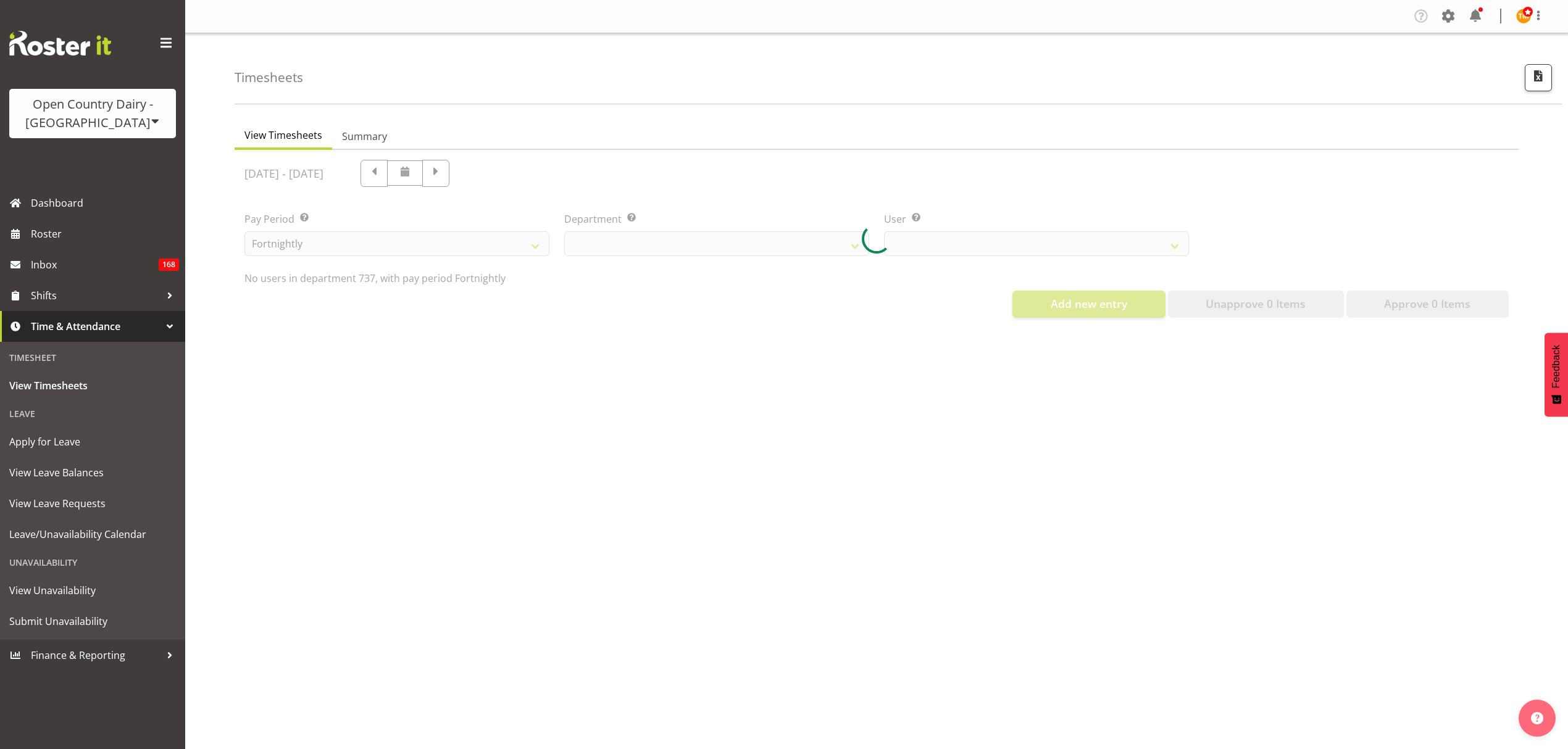
select select "903"
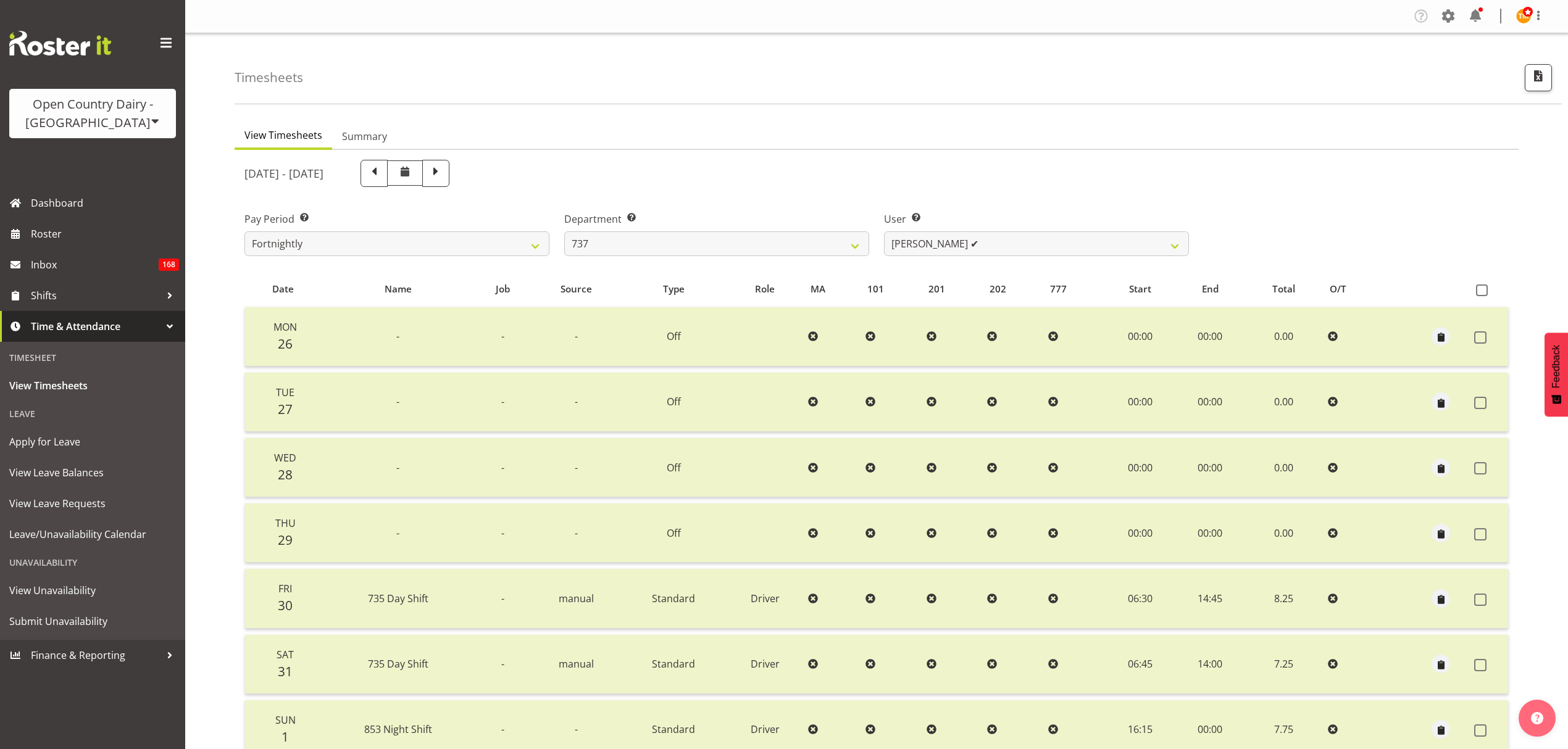
scroll to position [82, 0]
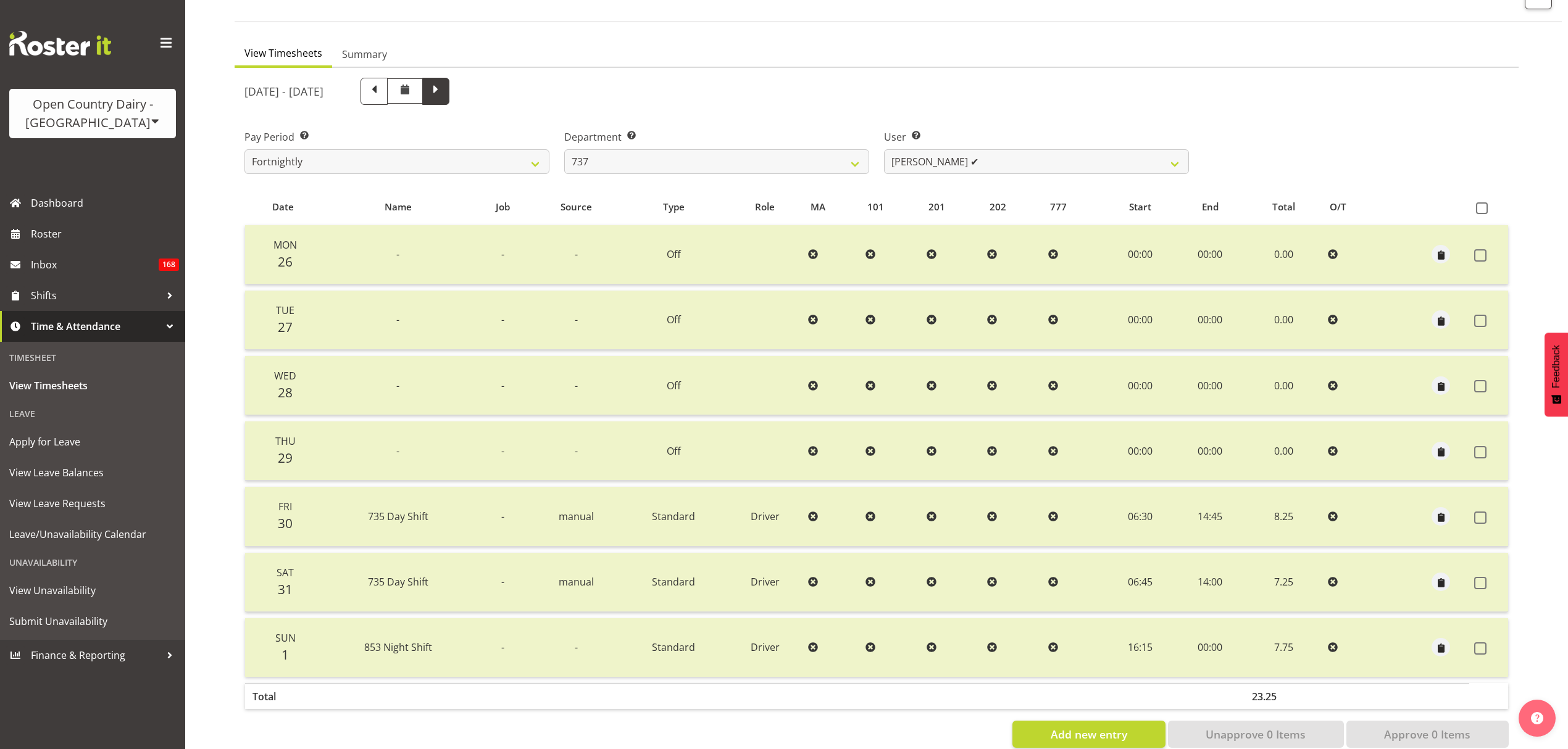
click at [444, 91] on span at bounding box center [436, 91] width 16 height 16
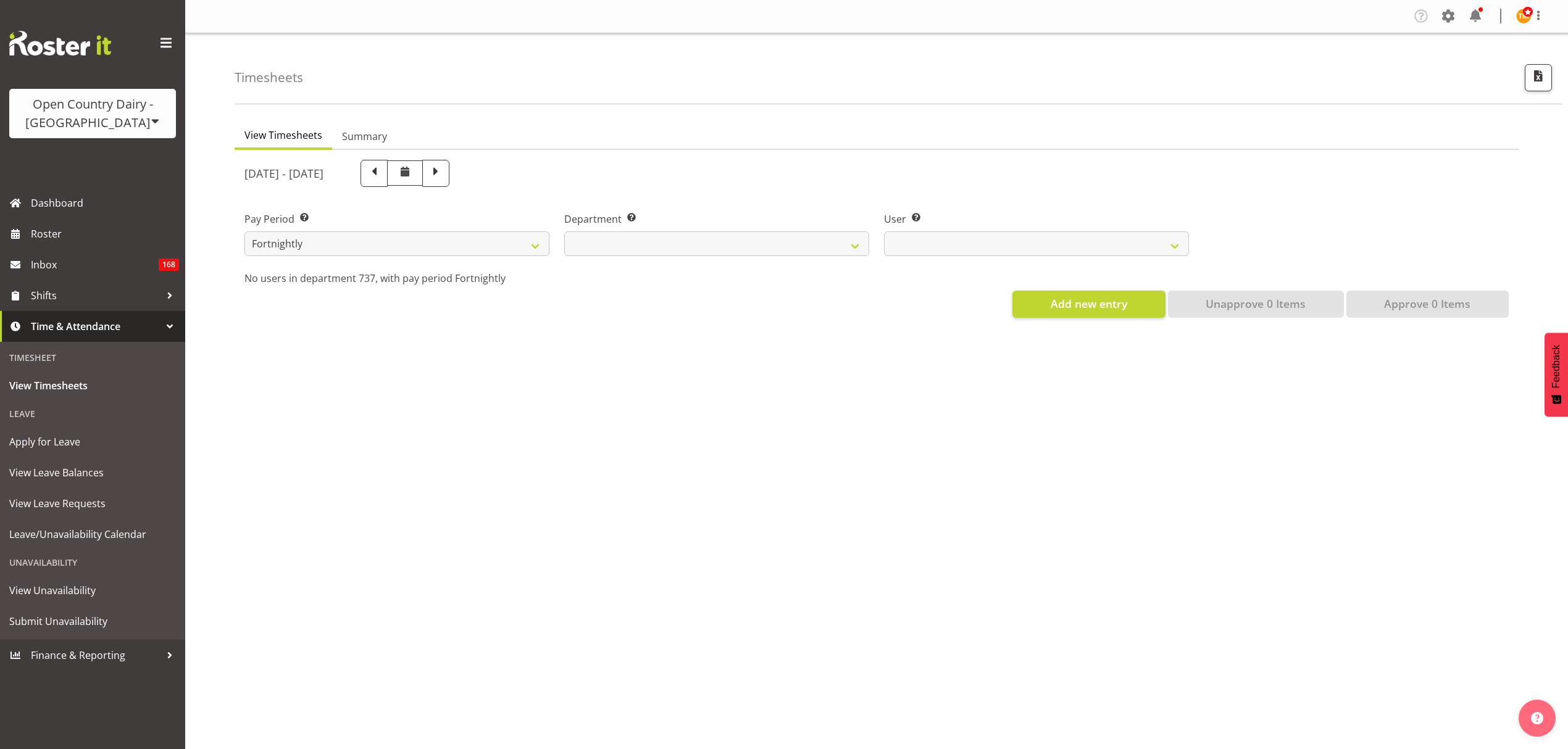
select select
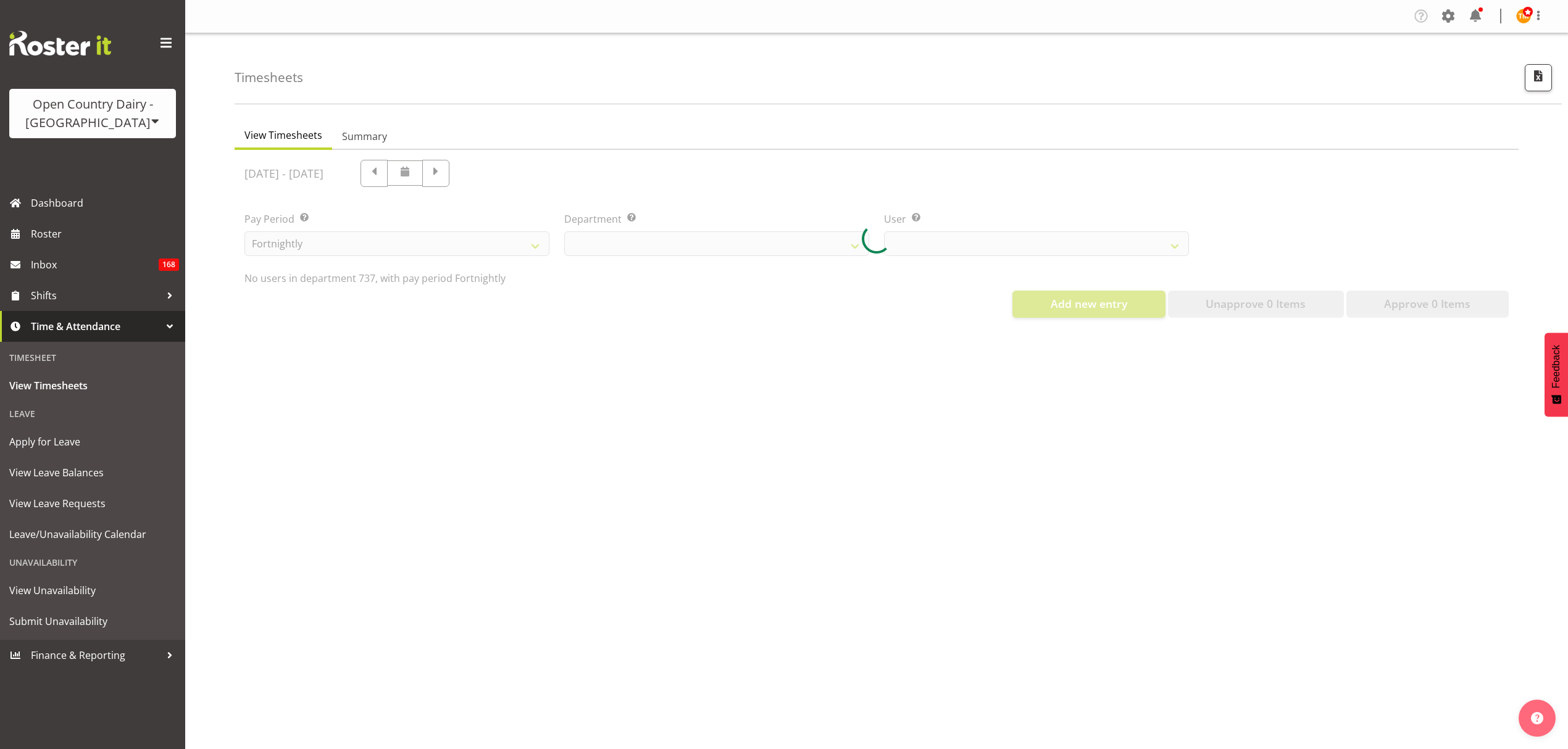
select select "903"
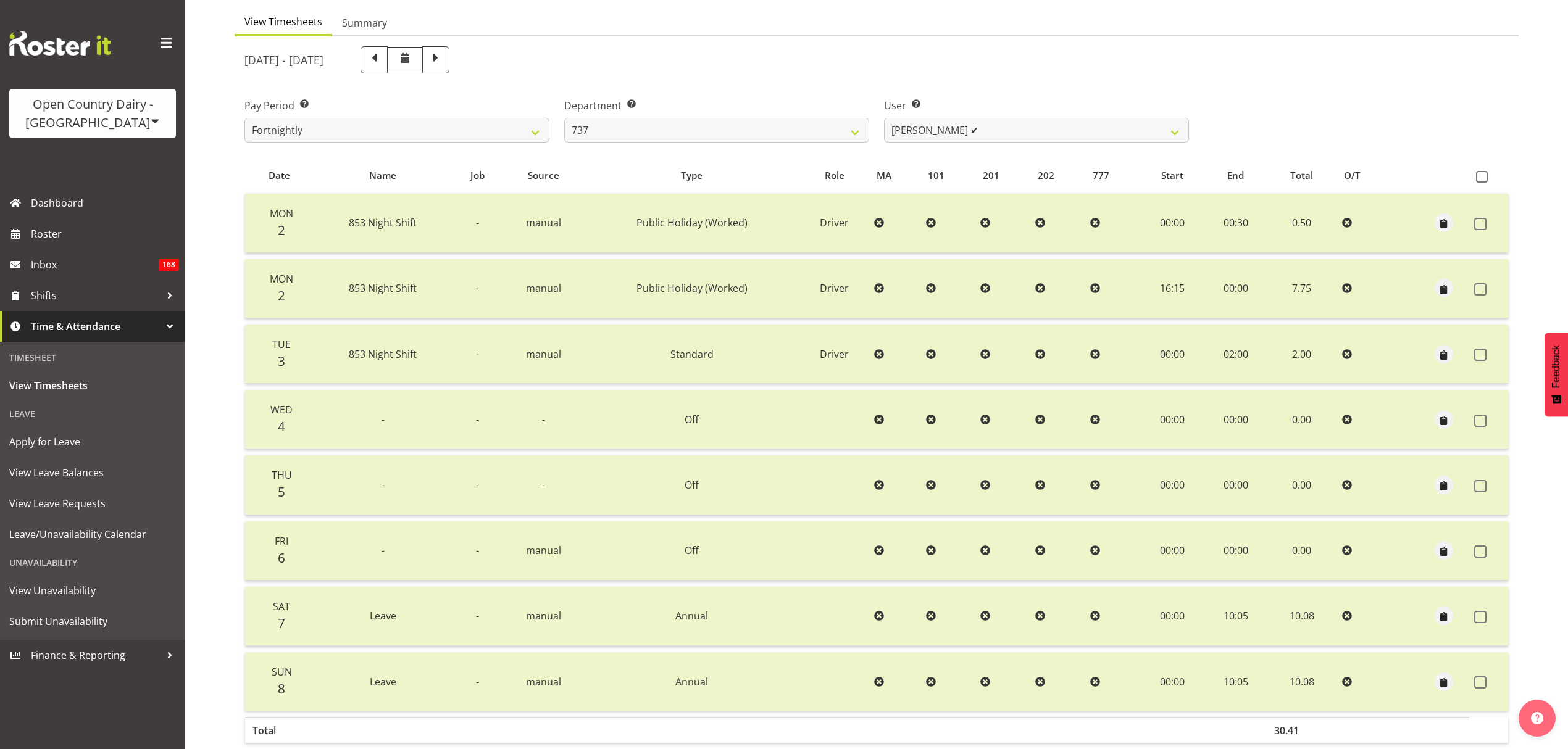
scroll to position [10, 0]
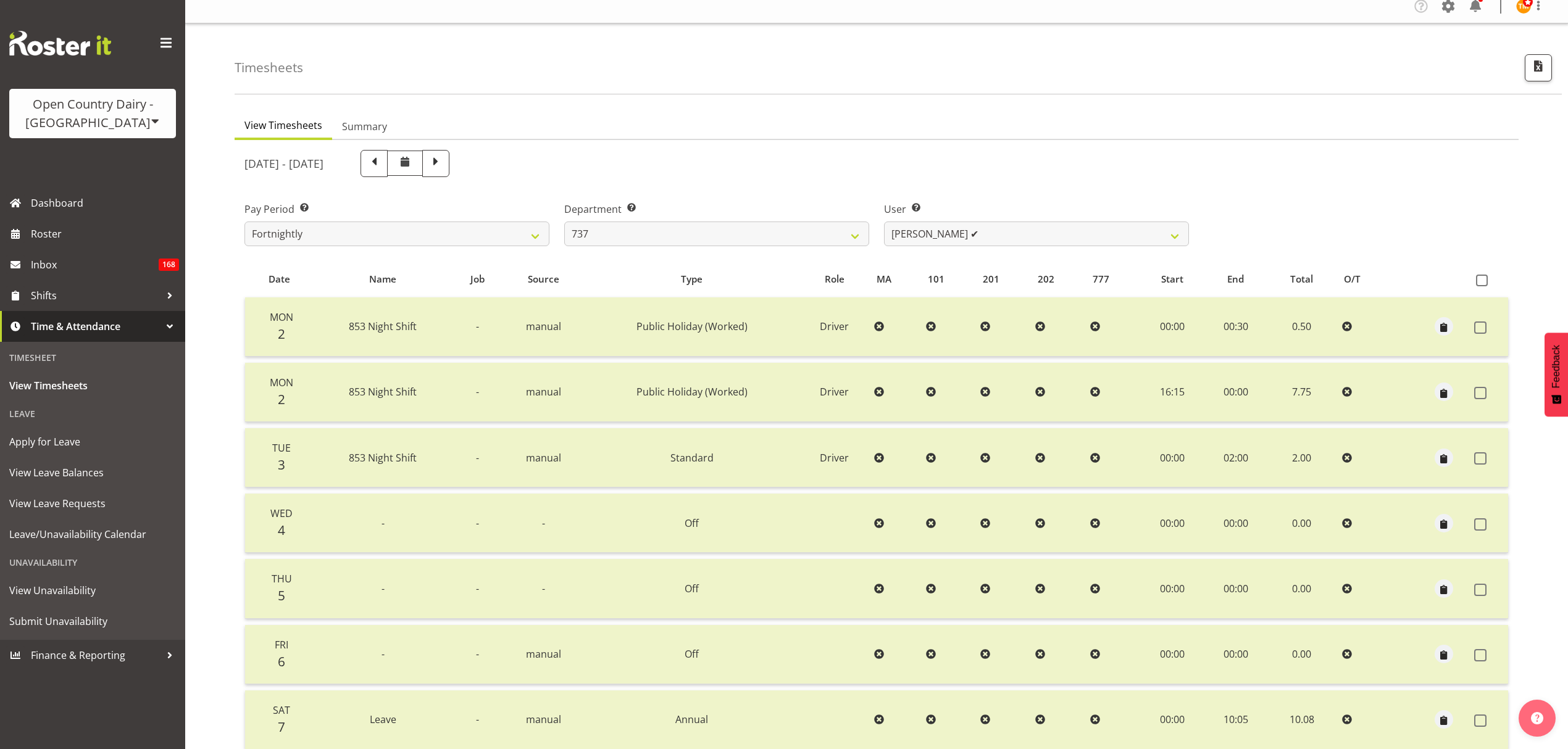
drag, startPoint x: 415, startPoint y: 163, endPoint x: 512, endPoint y: 184, distance: 99.2
click at [382, 163] on span at bounding box center [374, 162] width 16 height 16
select select
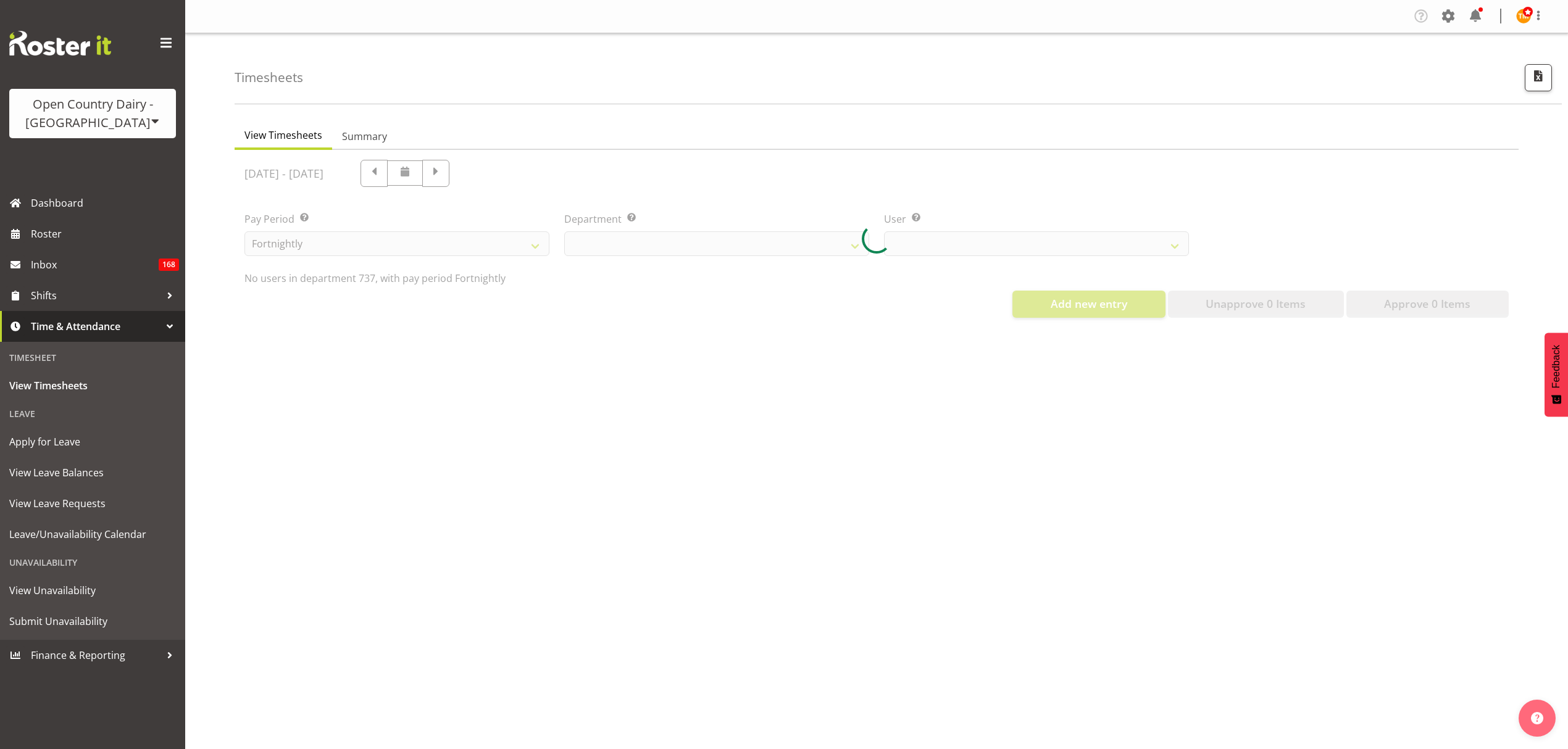
select select "903"
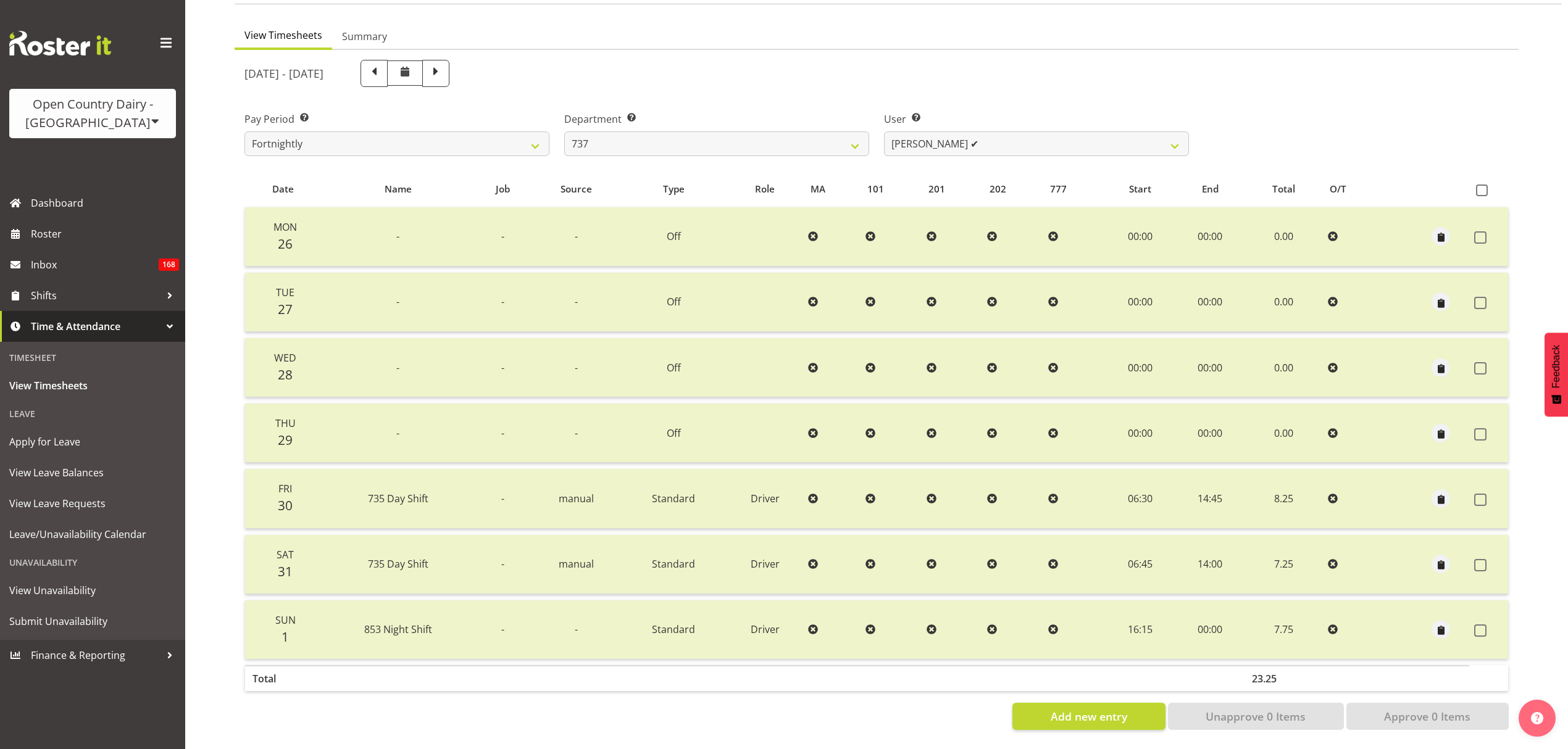
scroll to position [109, 0]
click at [450, 75] on div at bounding box center [405, 75] width 89 height 32
click at [450, 72] on span at bounding box center [435, 73] width 27 height 27
select select
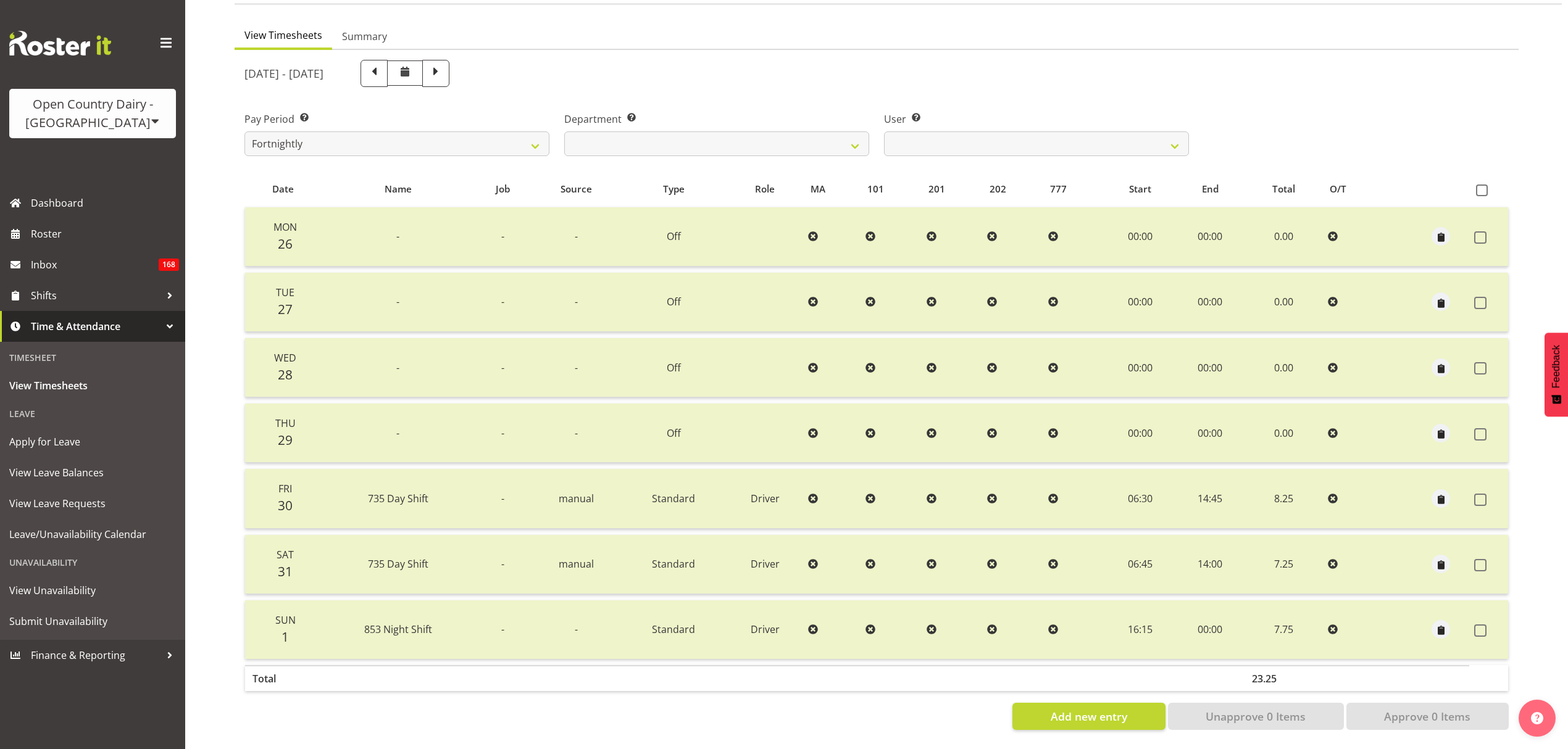
scroll to position [0, 0]
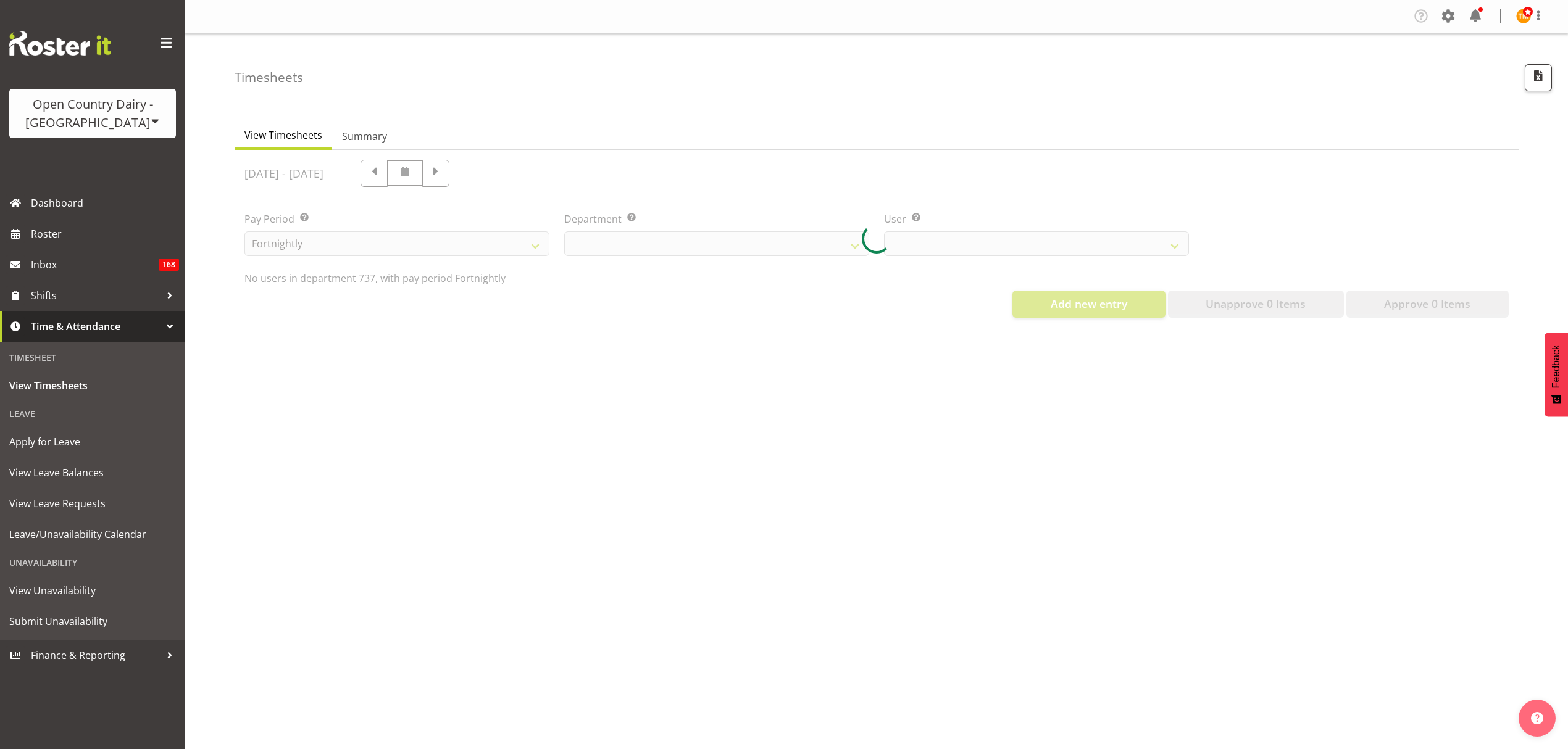
select select "903"
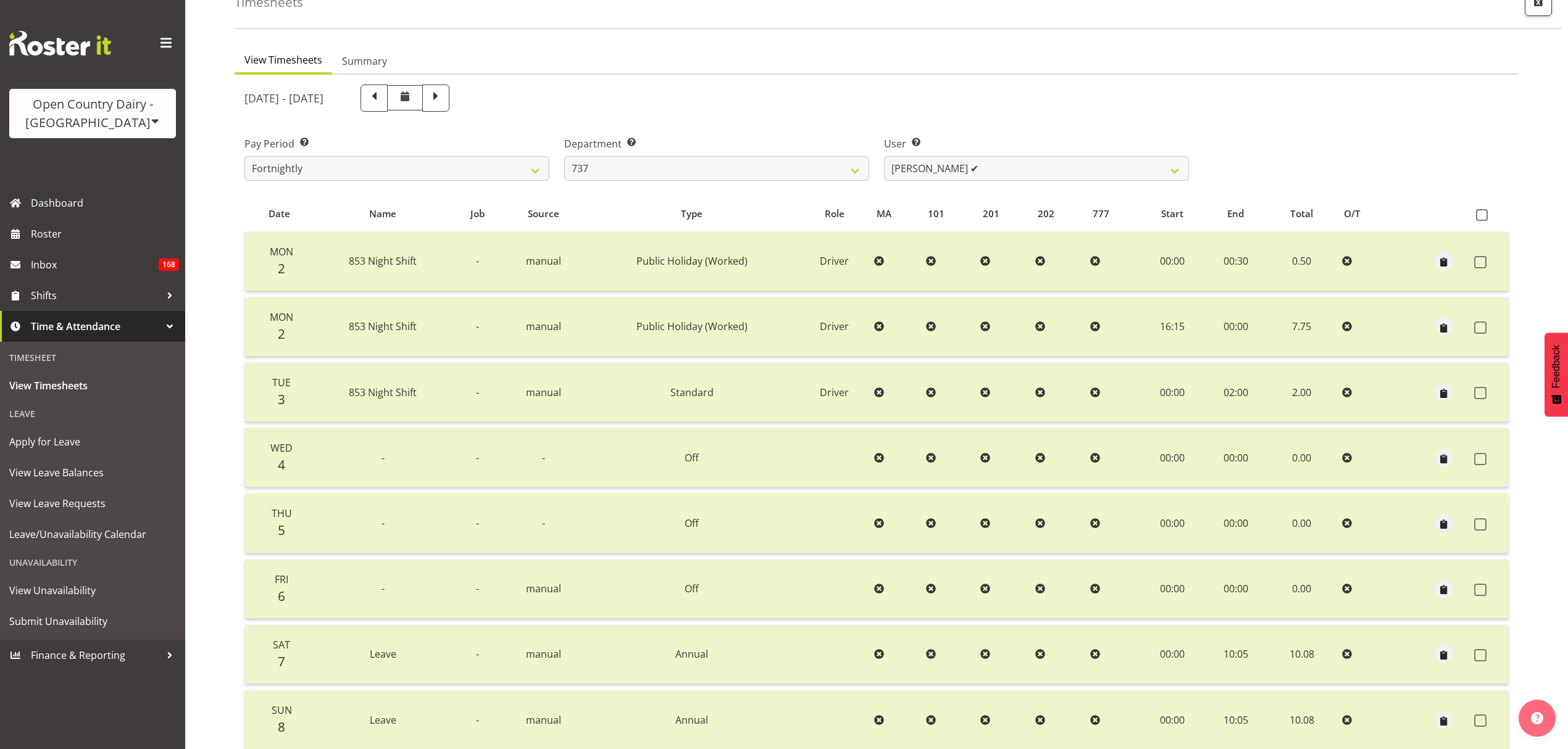
scroll to position [164, 0]
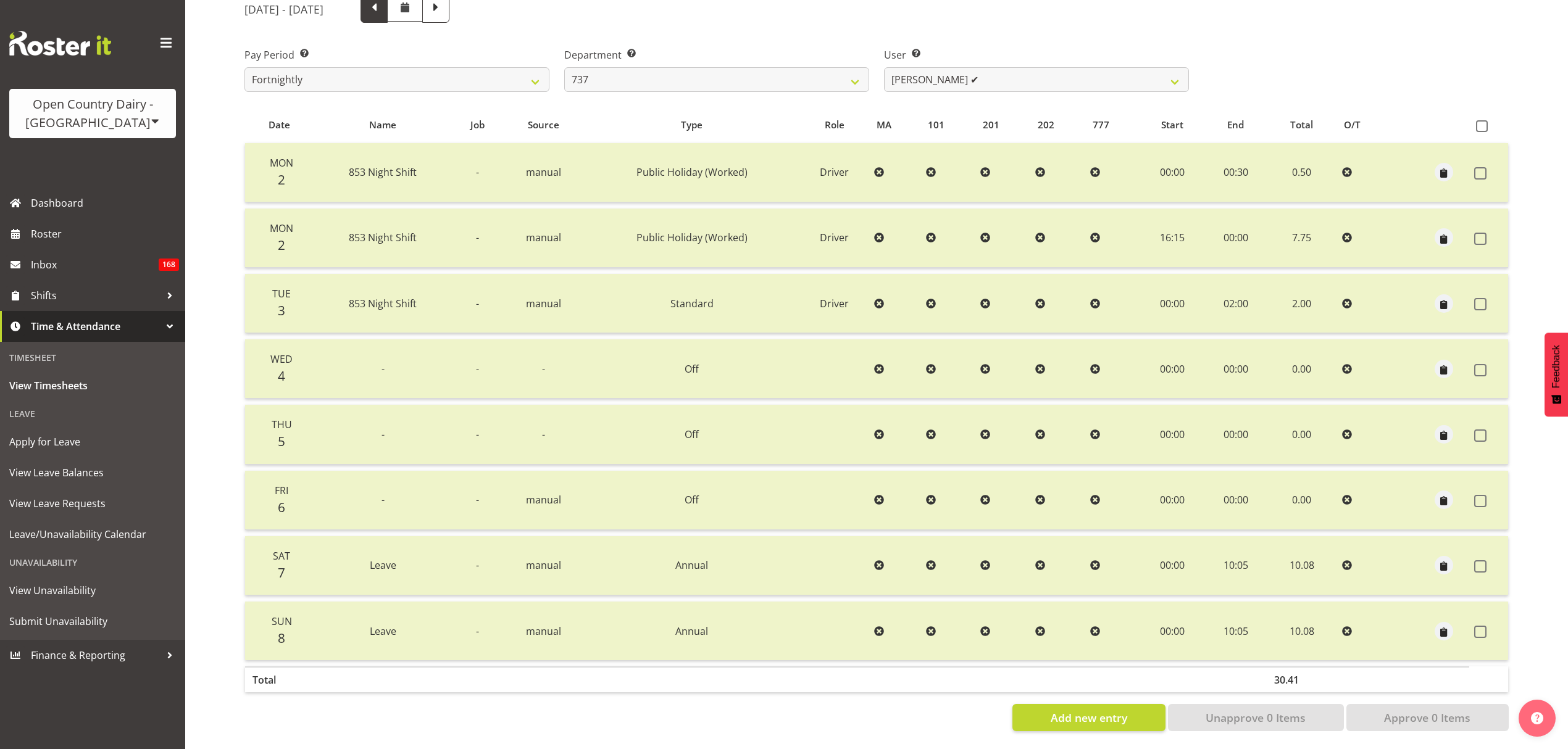
click at [388, 19] on span at bounding box center [374, 9] width 27 height 27
select select
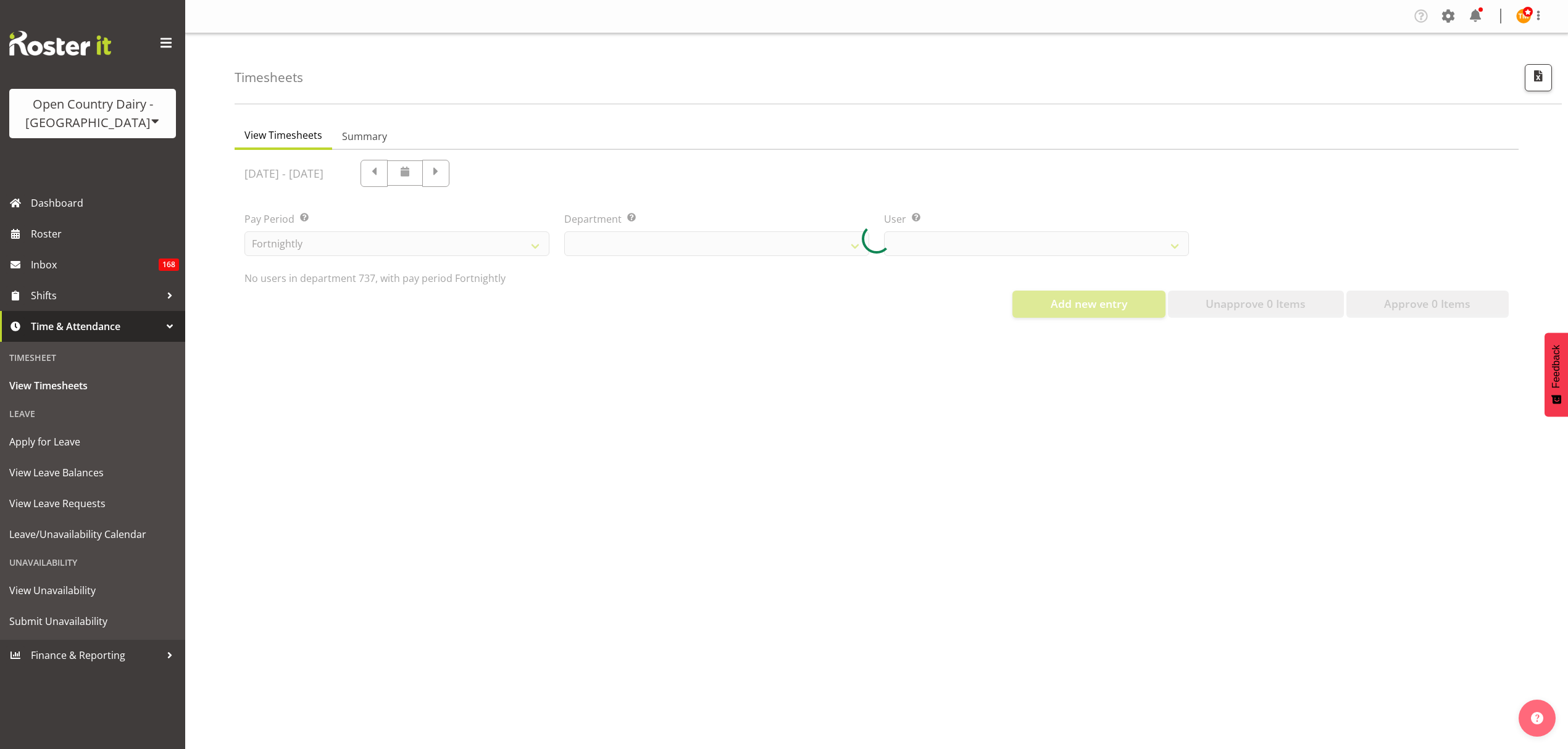
scroll to position [0, 0]
select select "903"
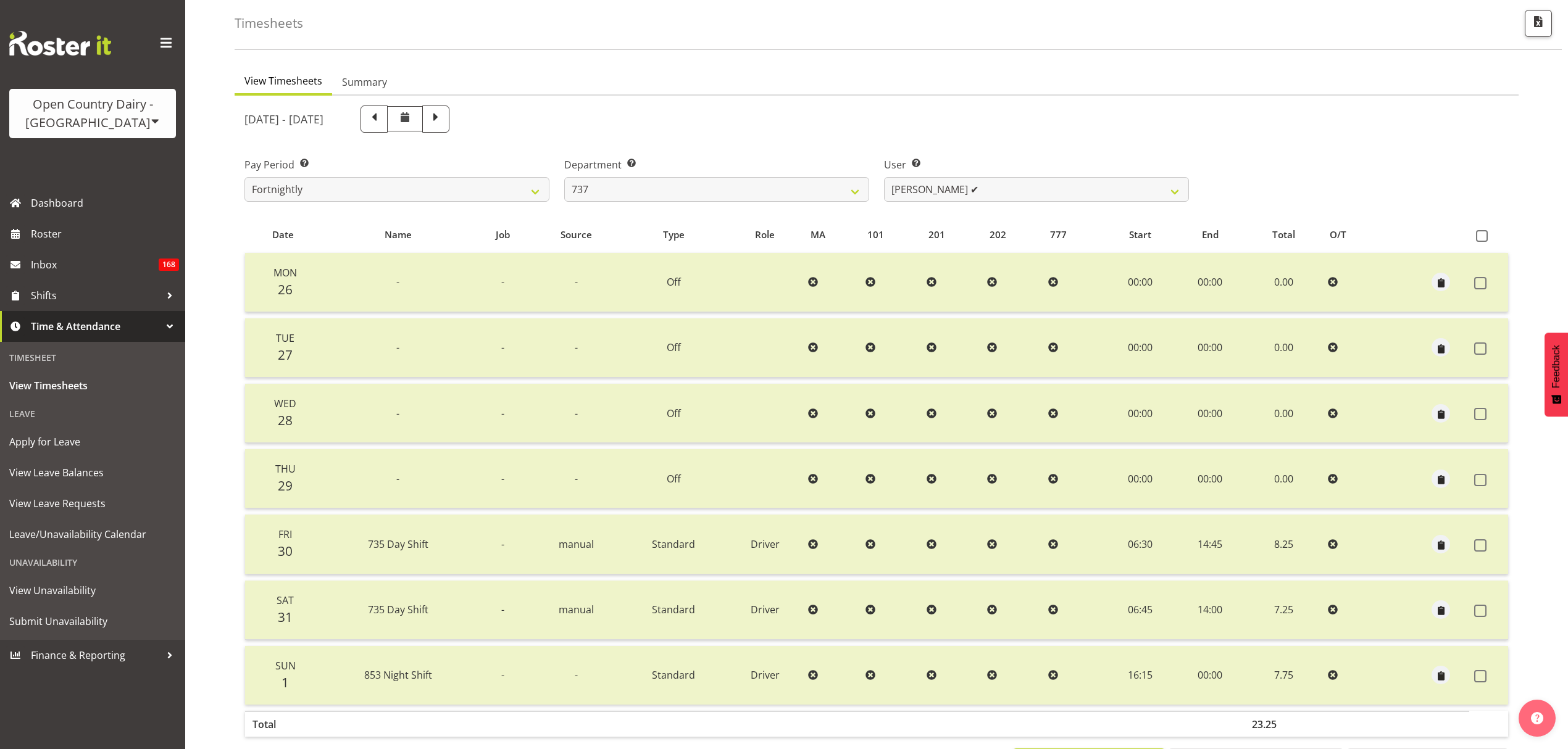
scroll to position [109, 0]
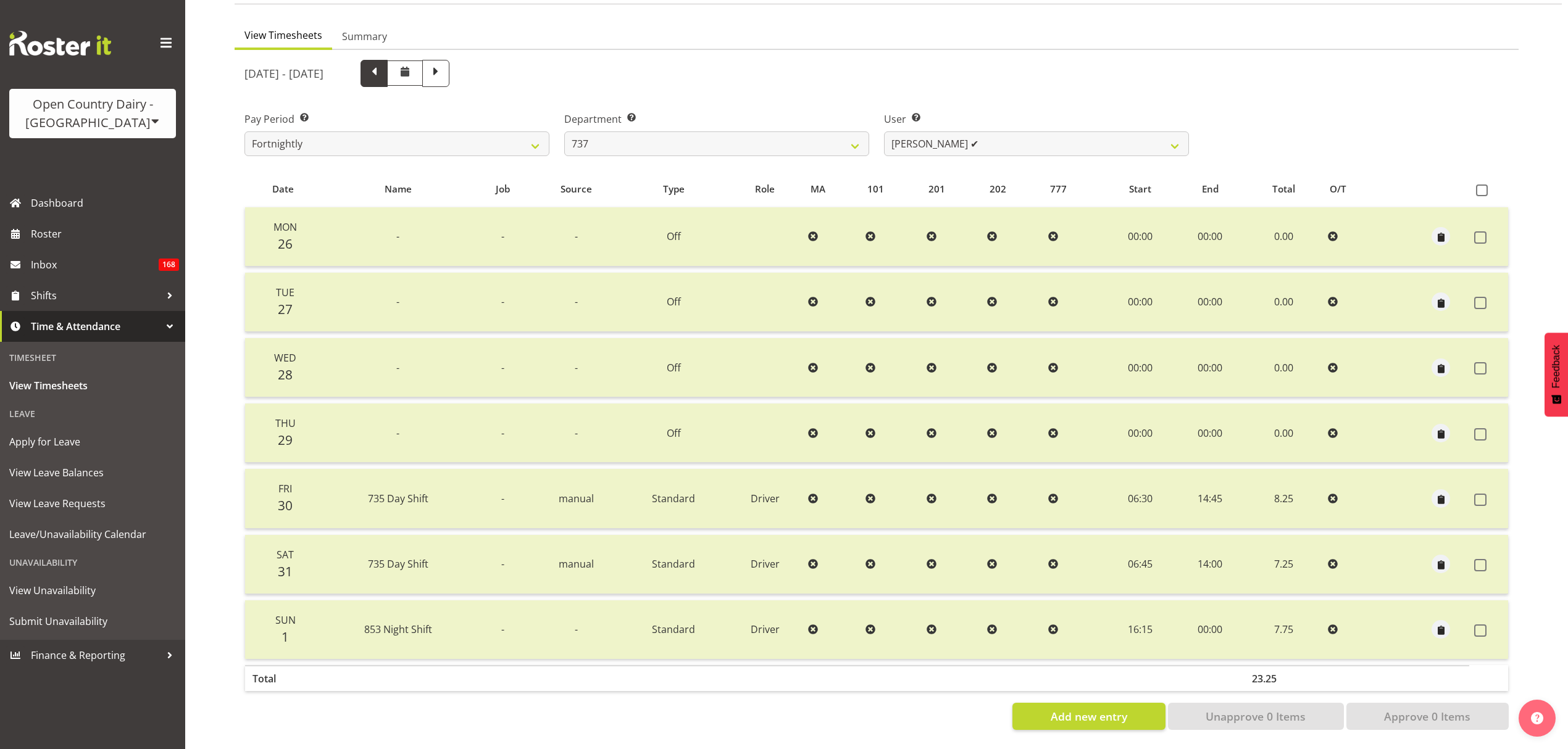
click at [388, 69] on span at bounding box center [374, 73] width 27 height 27
select select
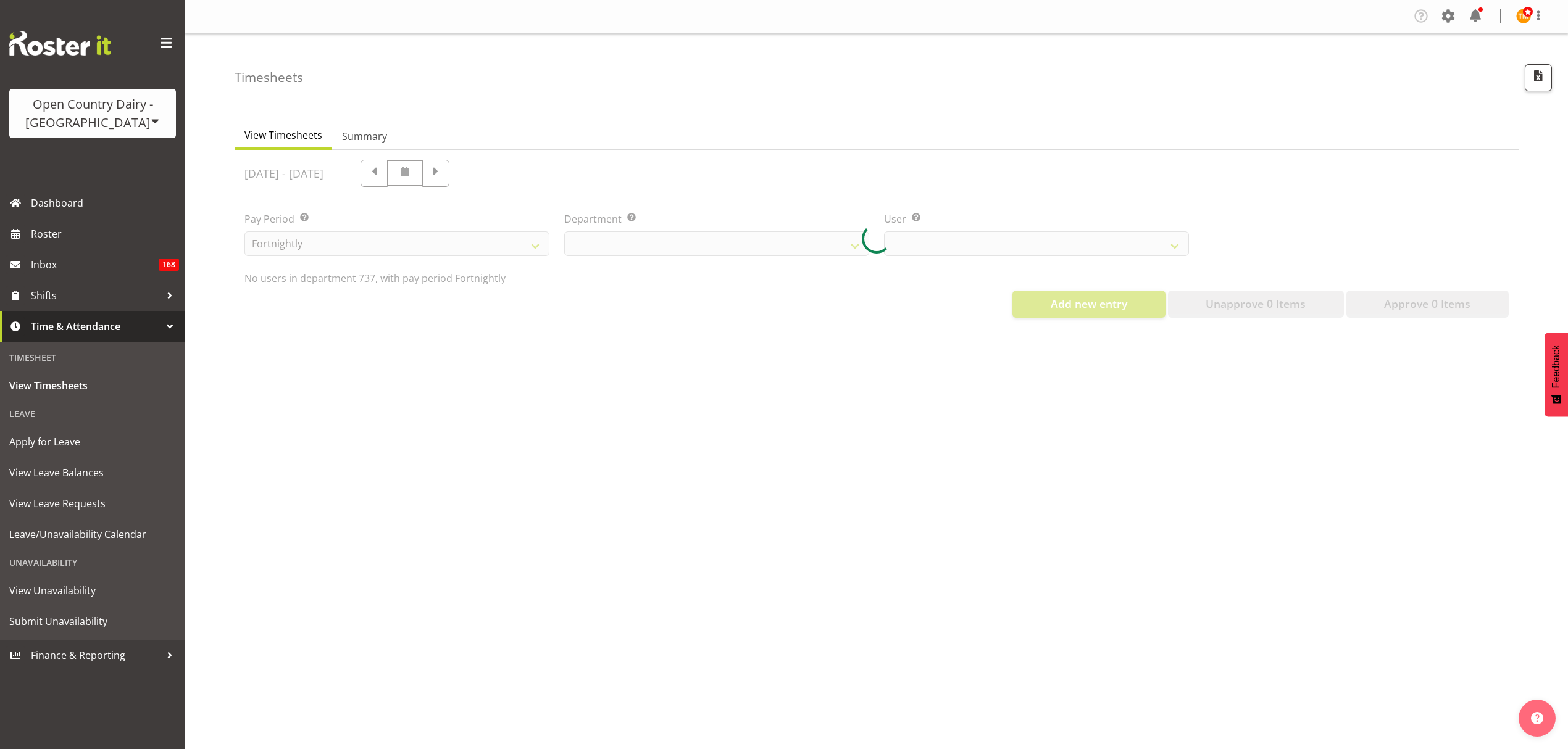
select select "903"
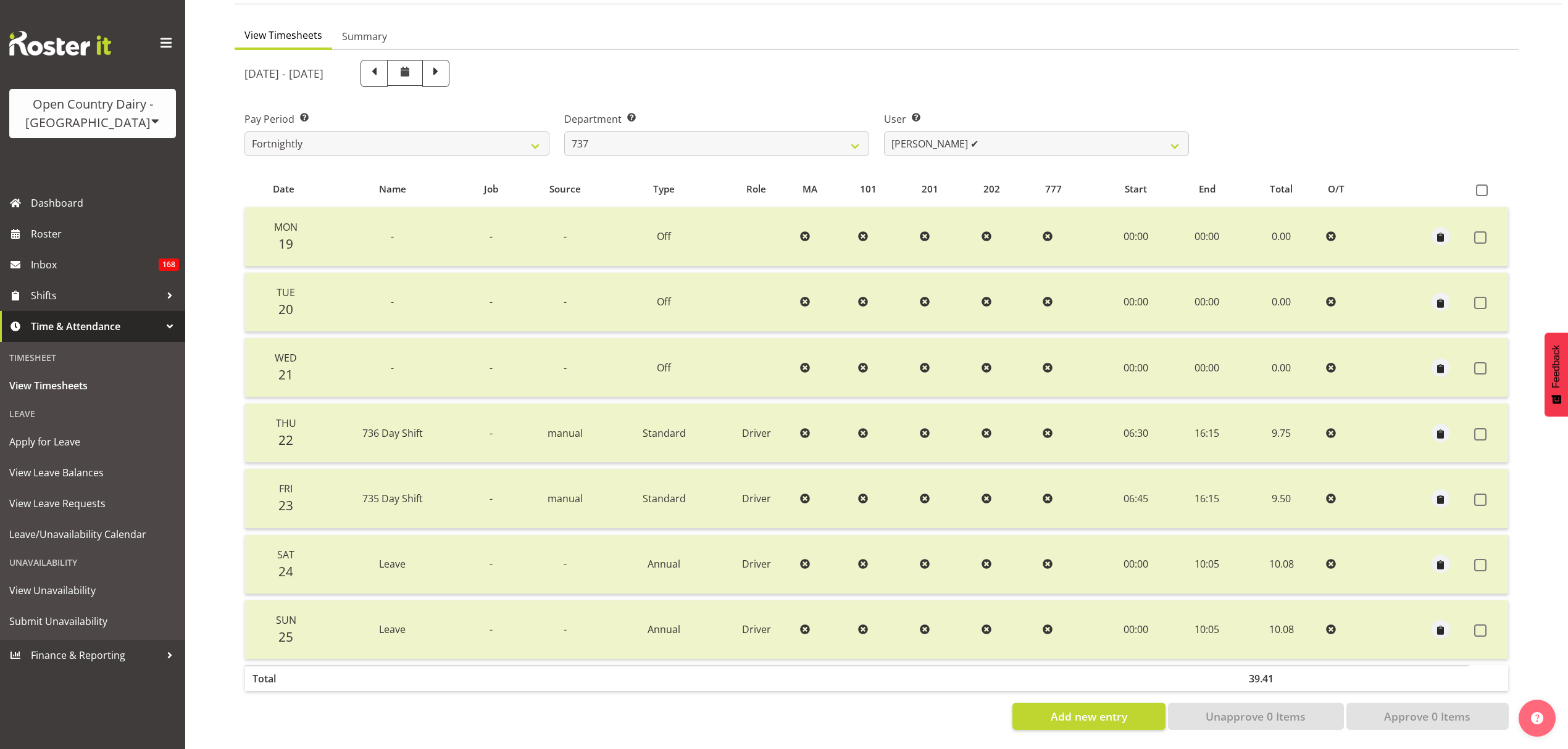
scroll to position [109, 0]
click at [382, 64] on span at bounding box center [374, 73] width 16 height 16
select select
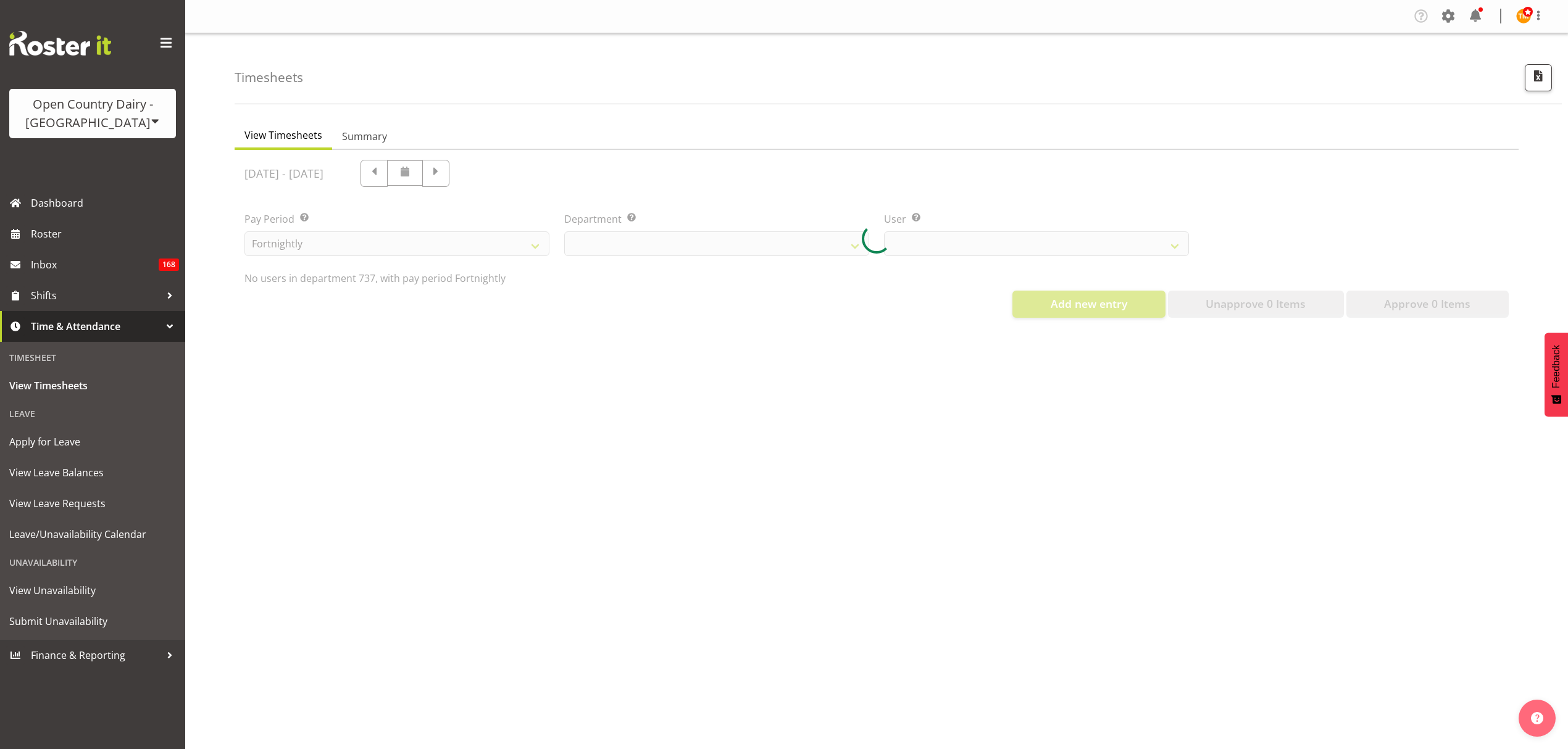
scroll to position [0, 0]
select select "903"
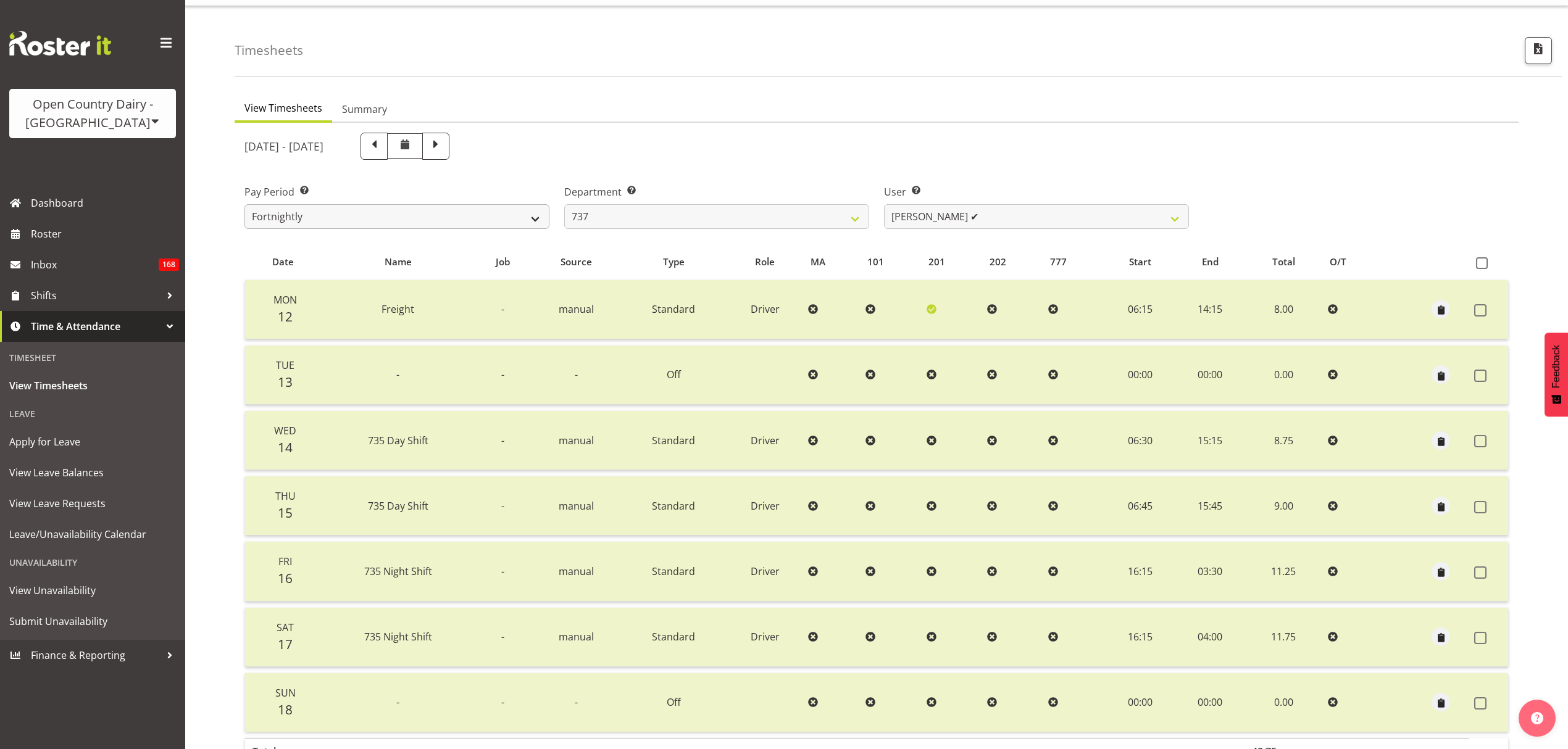
scroll to position [109, 0]
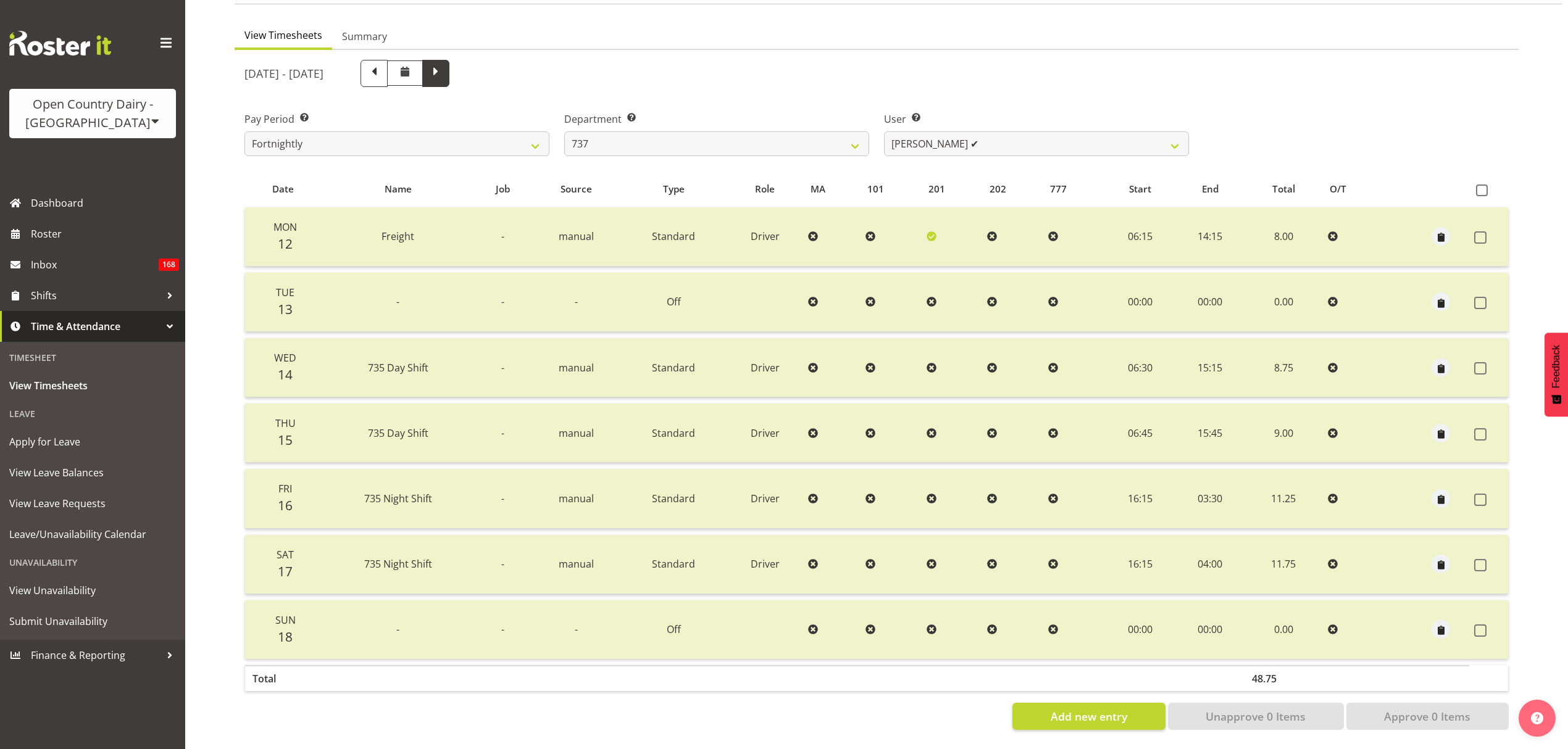
click at [444, 68] on span at bounding box center [436, 73] width 16 height 16
select select
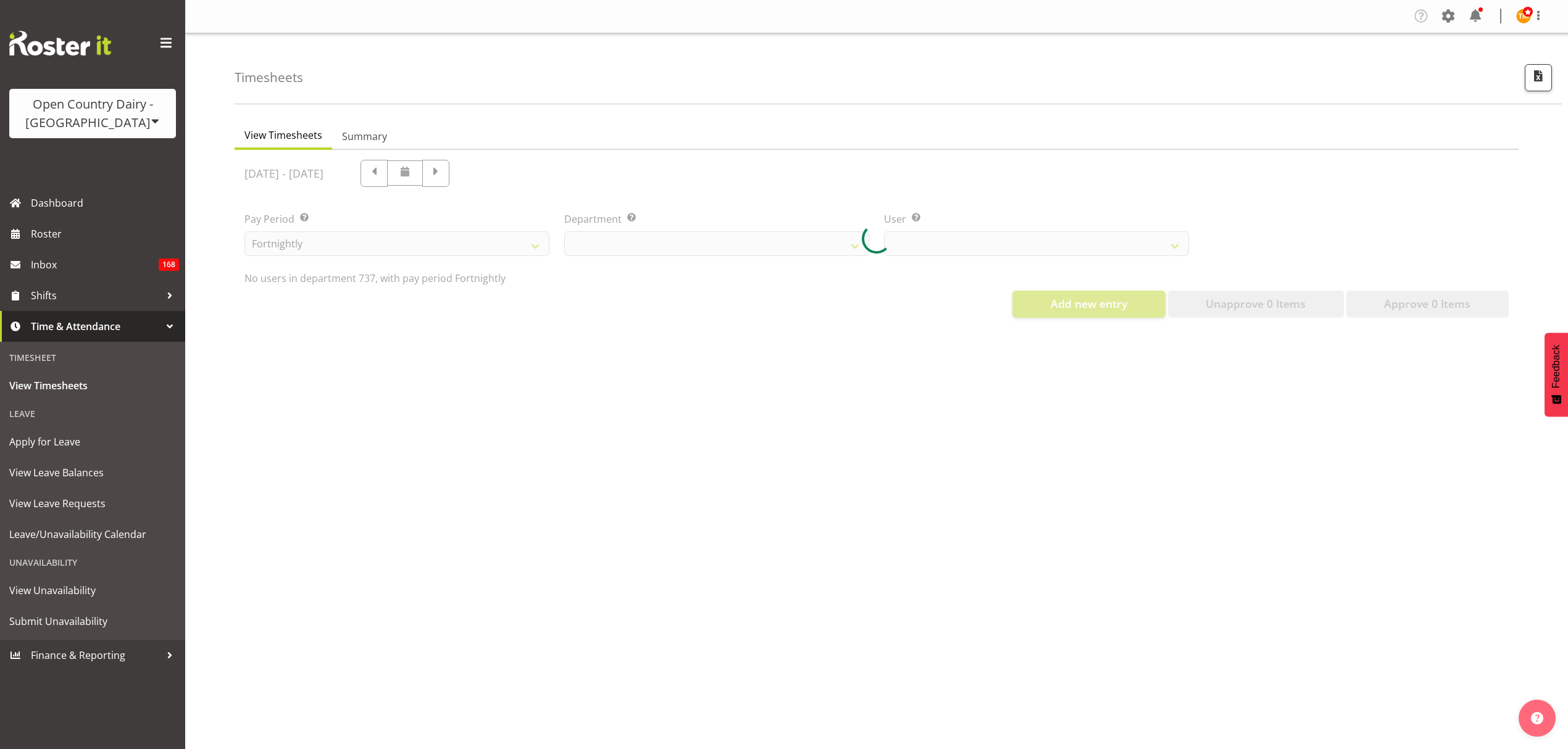
select select "903"
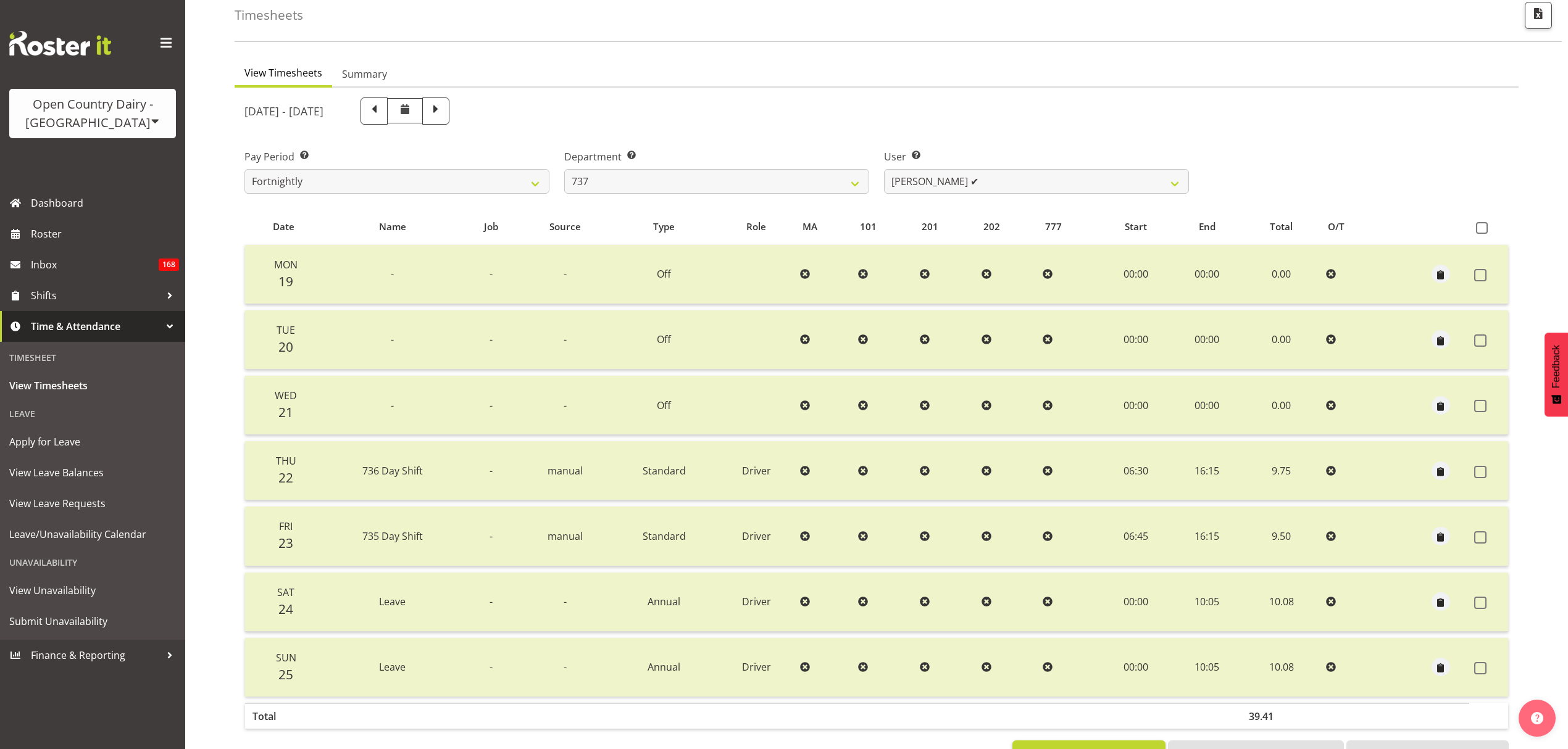
scroll to position [109, 0]
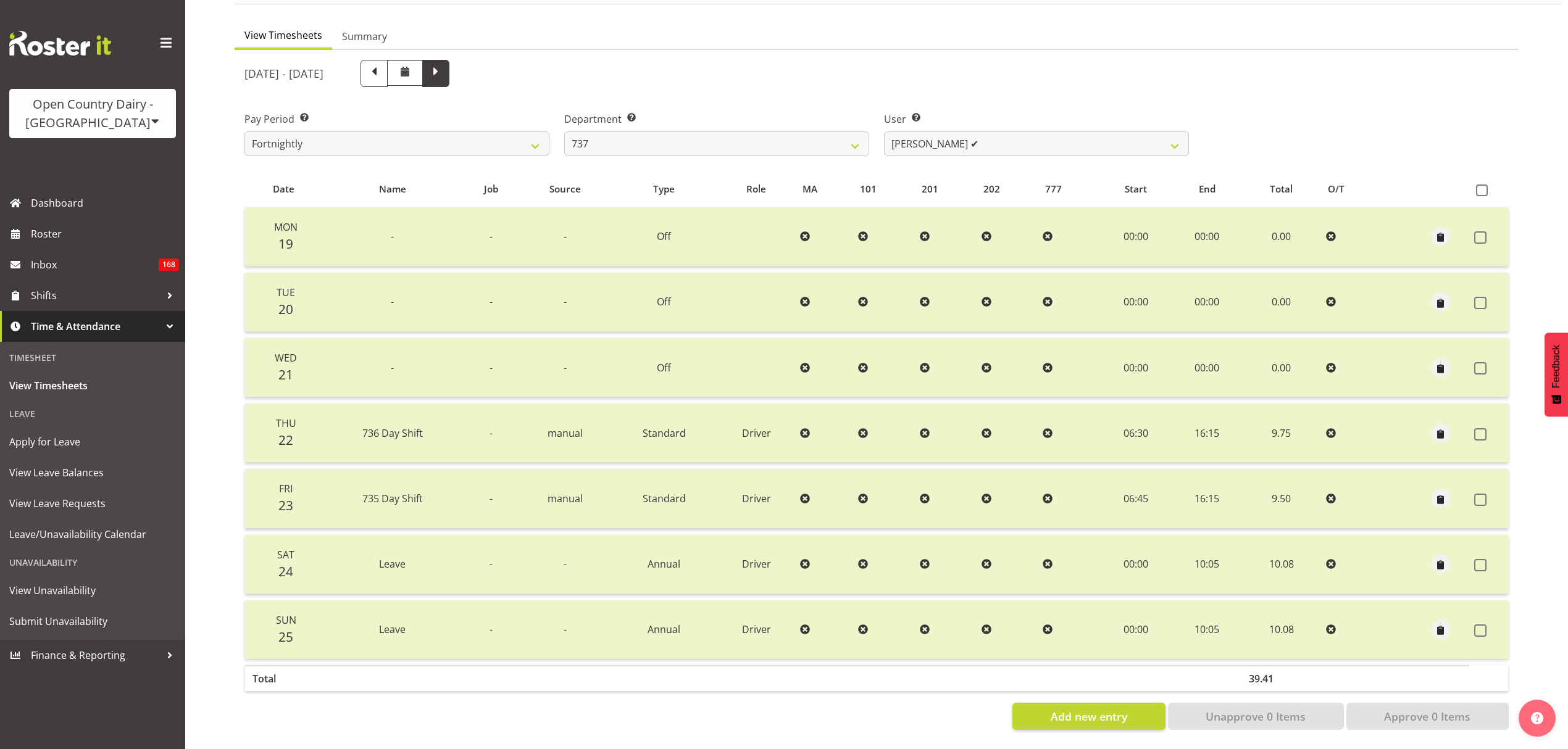
click at [450, 72] on span at bounding box center [435, 73] width 27 height 27
select select
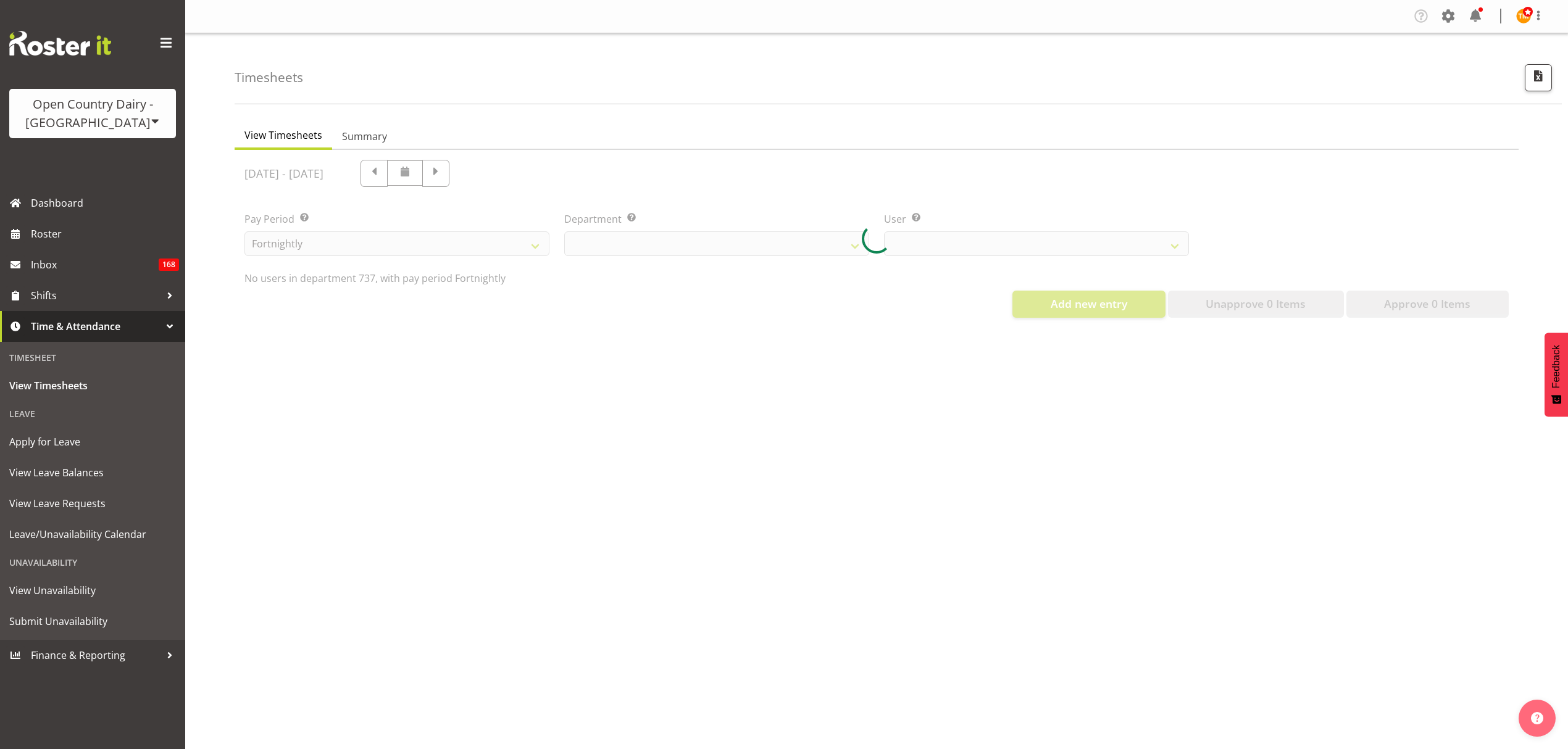
select select "903"
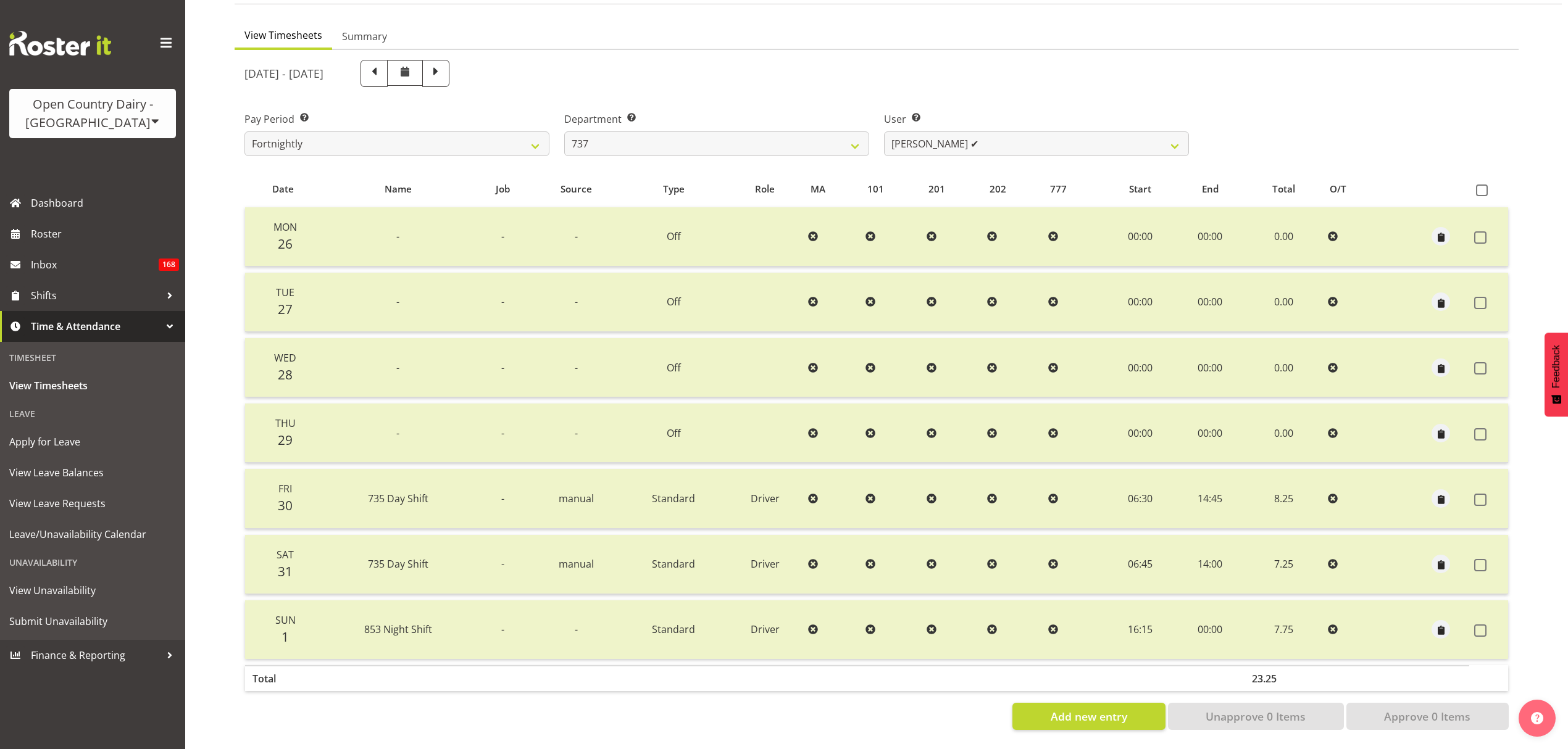
scroll to position [109, 0]
click at [444, 70] on span at bounding box center [436, 73] width 16 height 16
select select
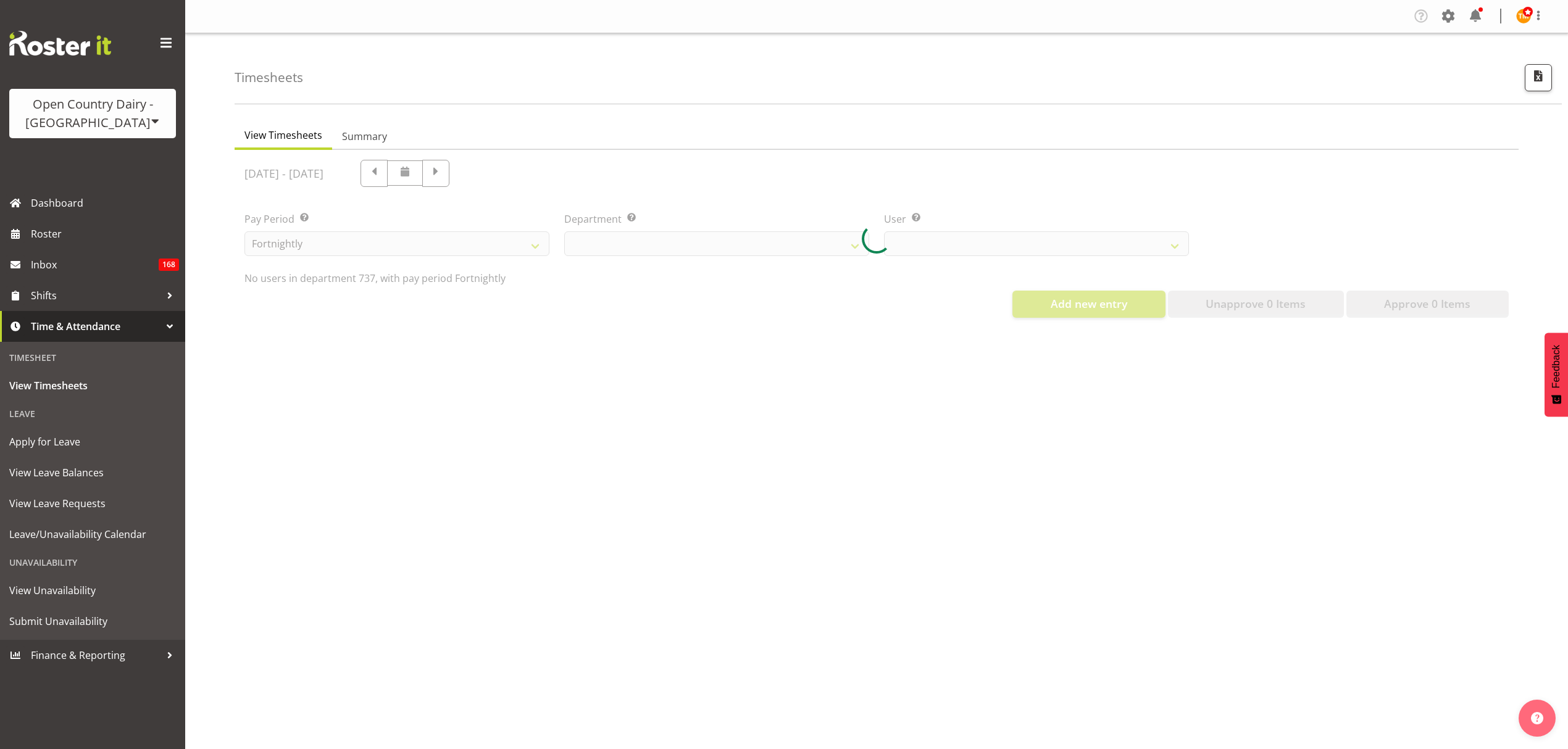
scroll to position [0, 0]
select select "903"
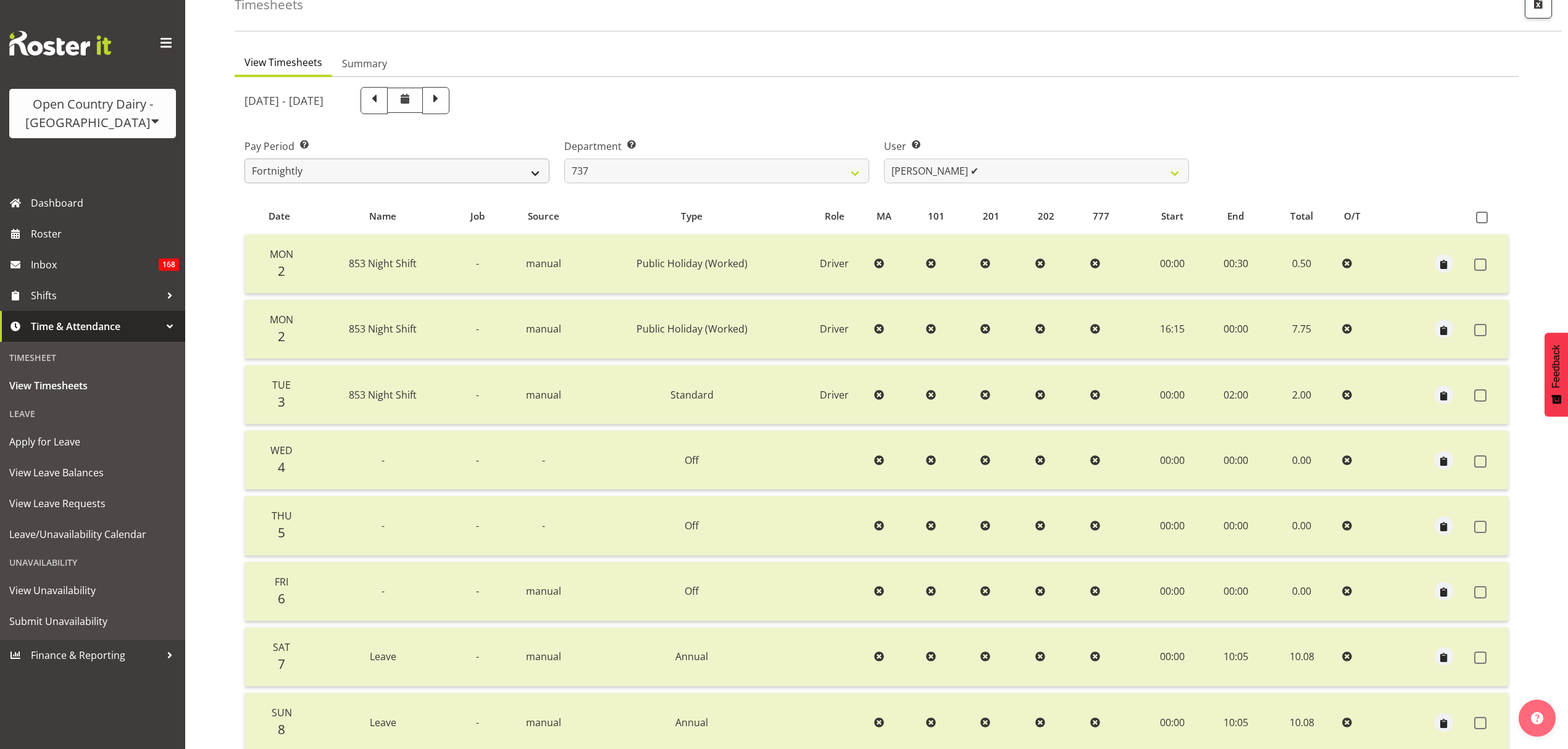
scroll to position [92, 0]
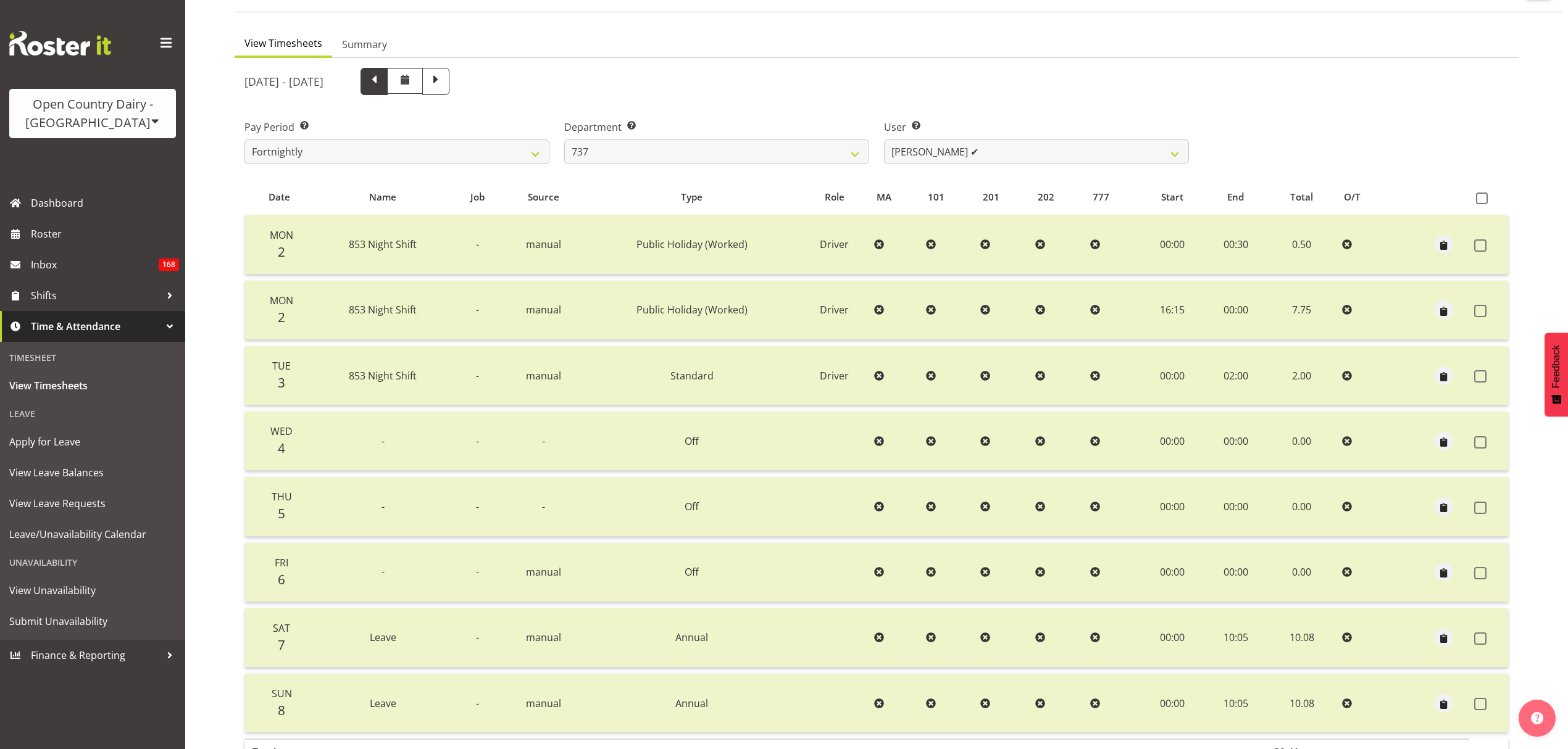
click at [382, 84] on span at bounding box center [374, 80] width 16 height 16
select select
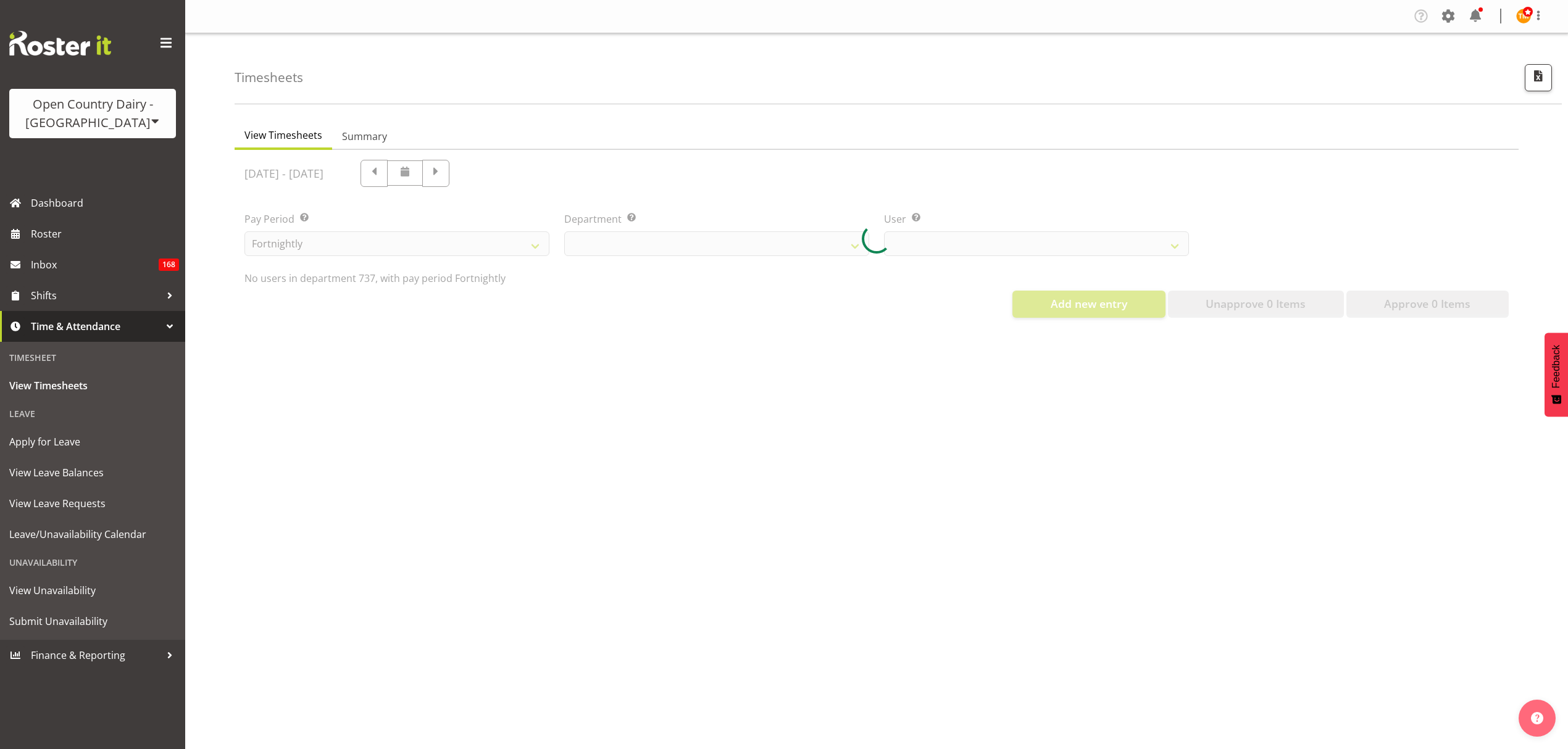
select select "903"
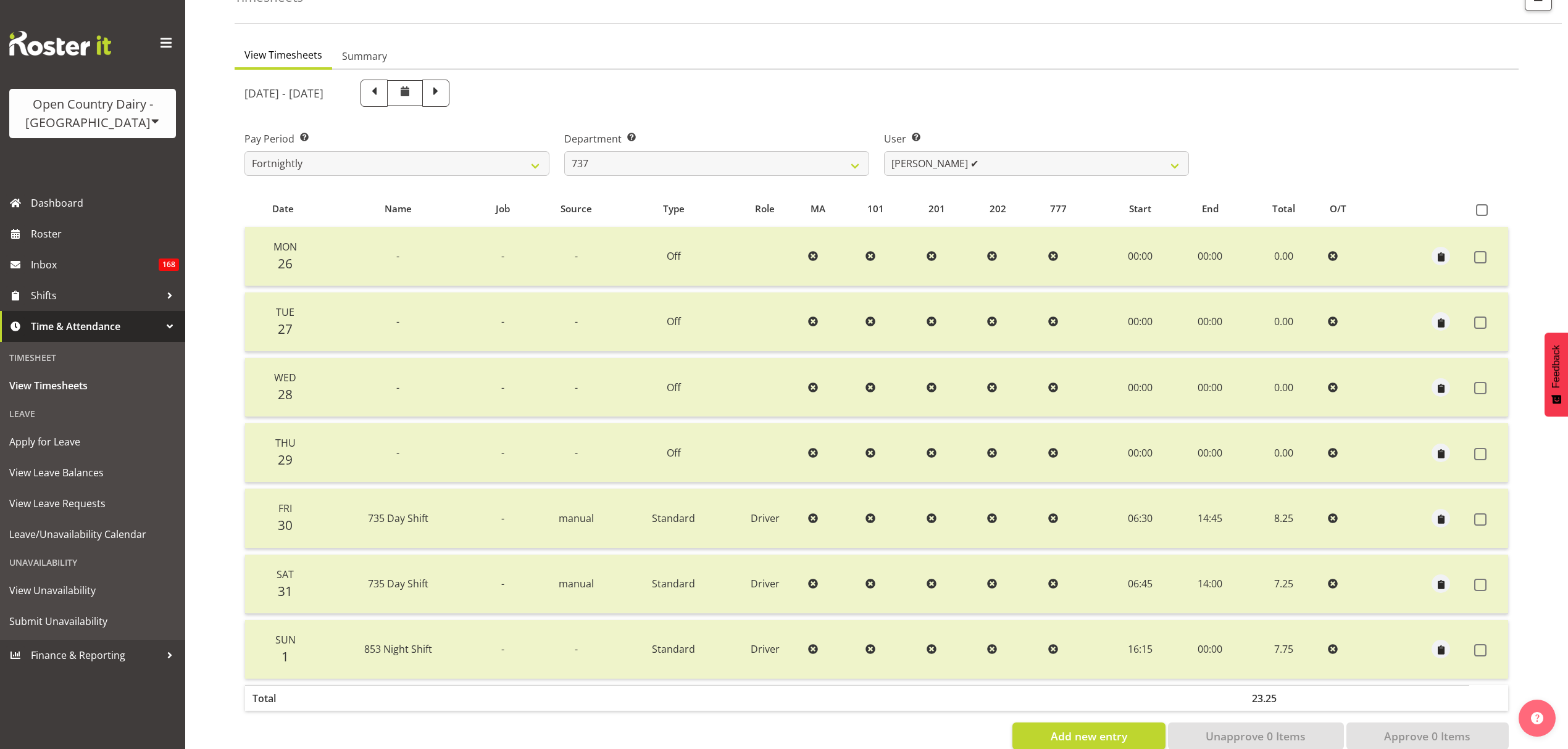
scroll to position [109, 0]
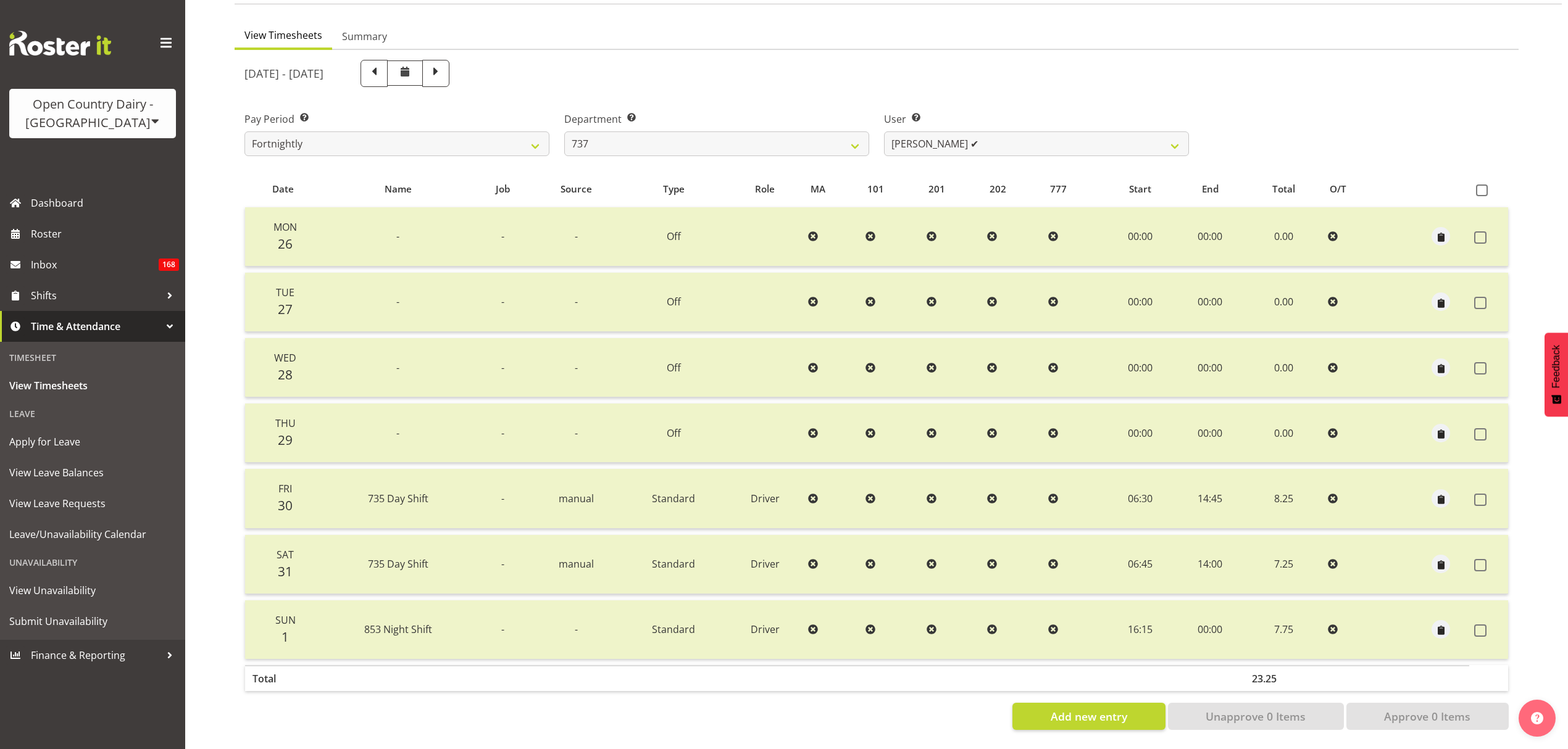
click at [602, 52] on div "May 26th - June 1st 2025" at bounding box center [716, 73] width 959 height 42
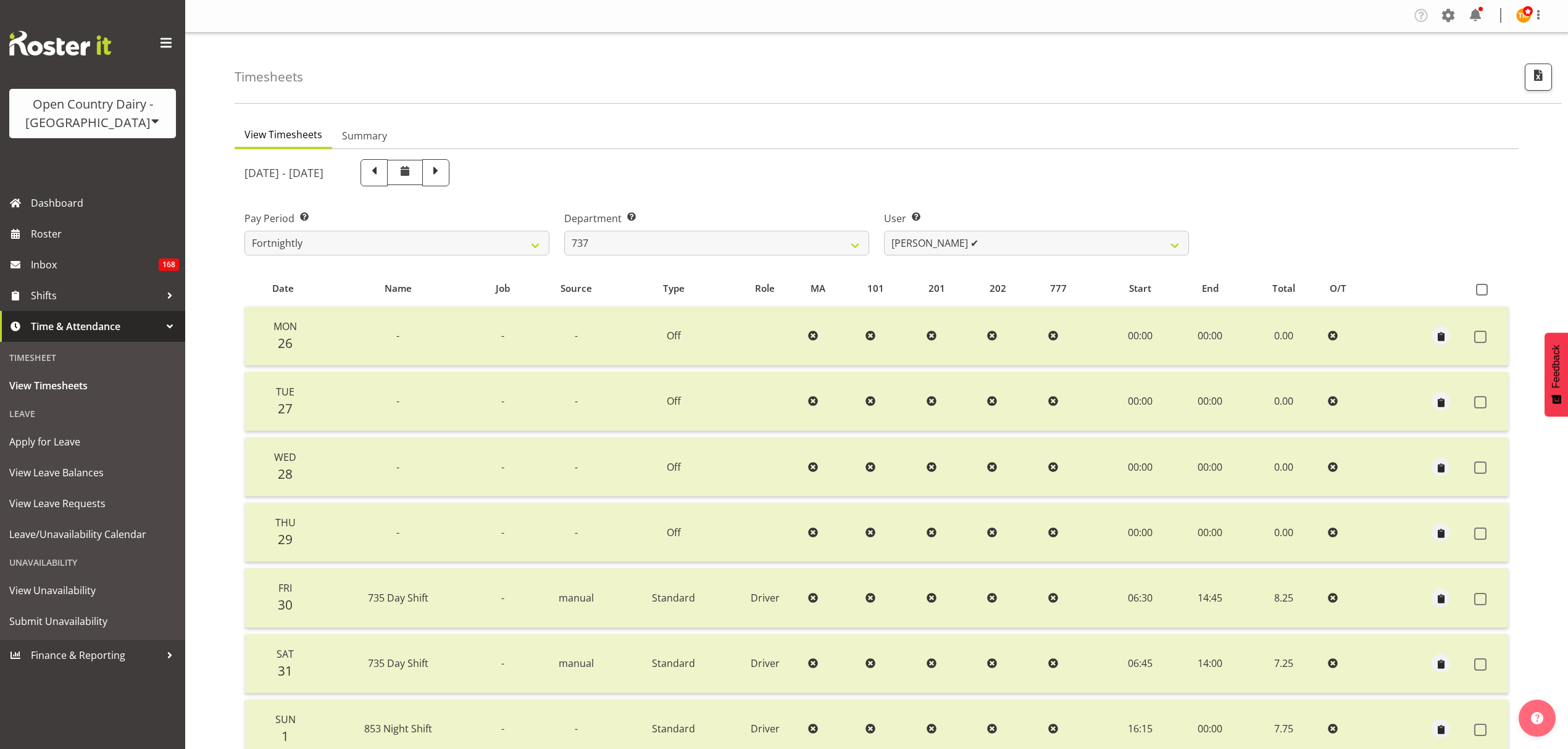
scroll to position [0, 0]
drag, startPoint x: 424, startPoint y: 171, endPoint x: 452, endPoint y: 176, distance: 28.4
click at [382, 171] on span at bounding box center [374, 172] width 16 height 16
select select
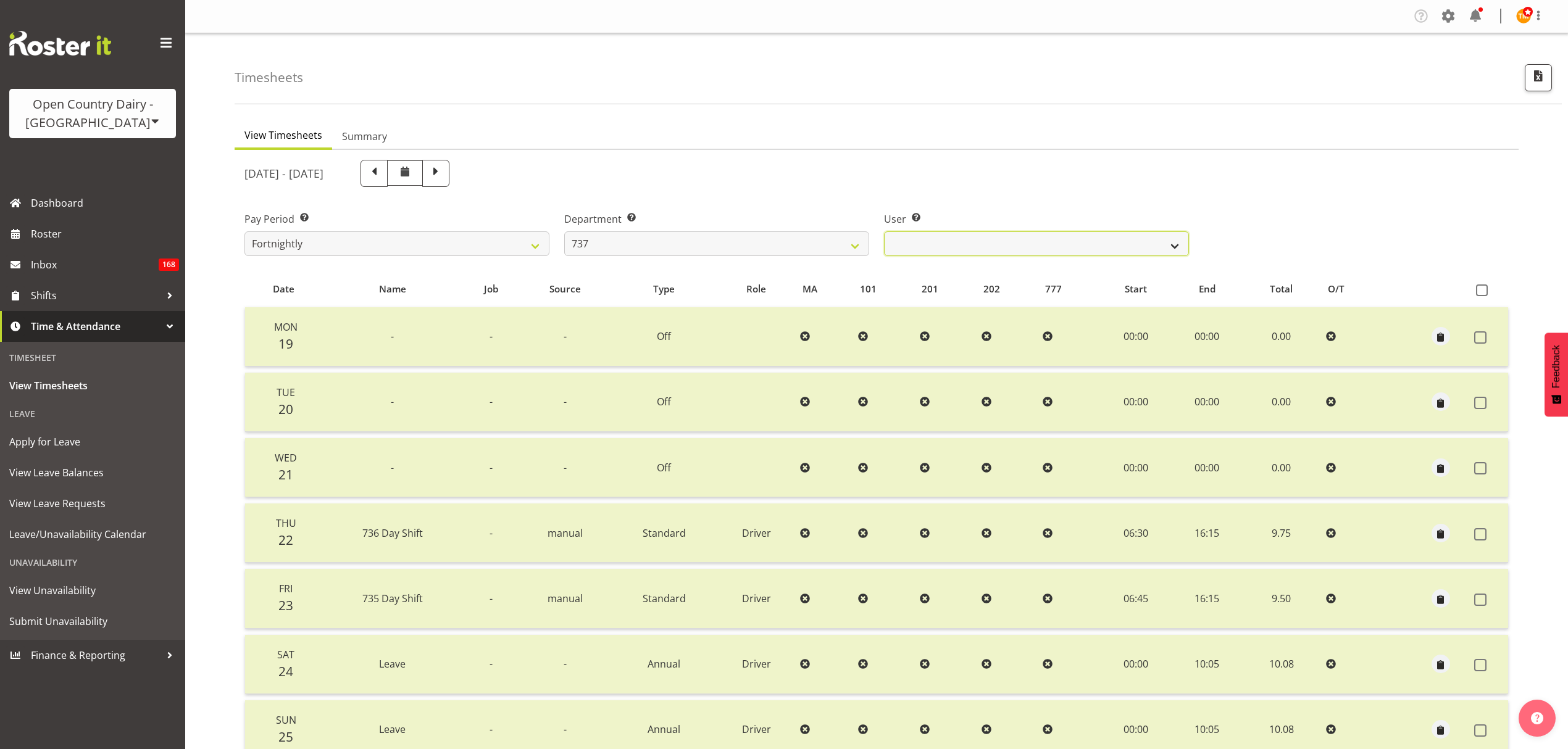
click at [901, 252] on select "Andrew Crawford ✔ Ashley Bragg ✔ Jack Townley ❌ Richard Turnbull ✔" at bounding box center [1037, 244] width 305 height 24
click at [818, 250] on select "734 735 736 737 738 739 851 853 854 855 856 858 861 862 865 867-9032 868 869 87…" at bounding box center [717, 244] width 305 height 24
click at [564, 232] on select "734 735 736 737 738 739 851 853 854 855 856 858 861 862 865 867-9032 868 869 87…" at bounding box center [717, 244] width 305 height 24
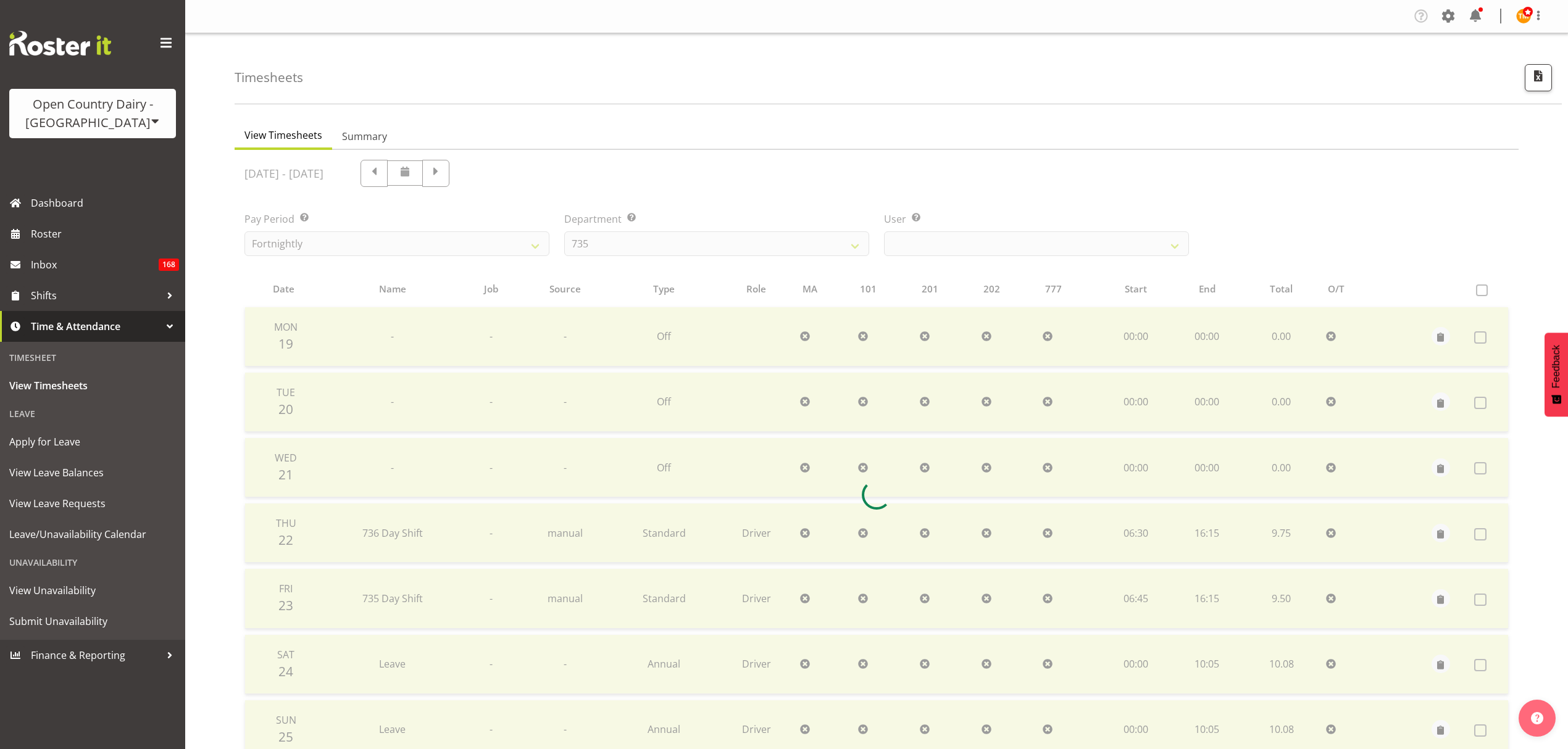
click at [964, 247] on div at bounding box center [876, 495] width 1284 height 690
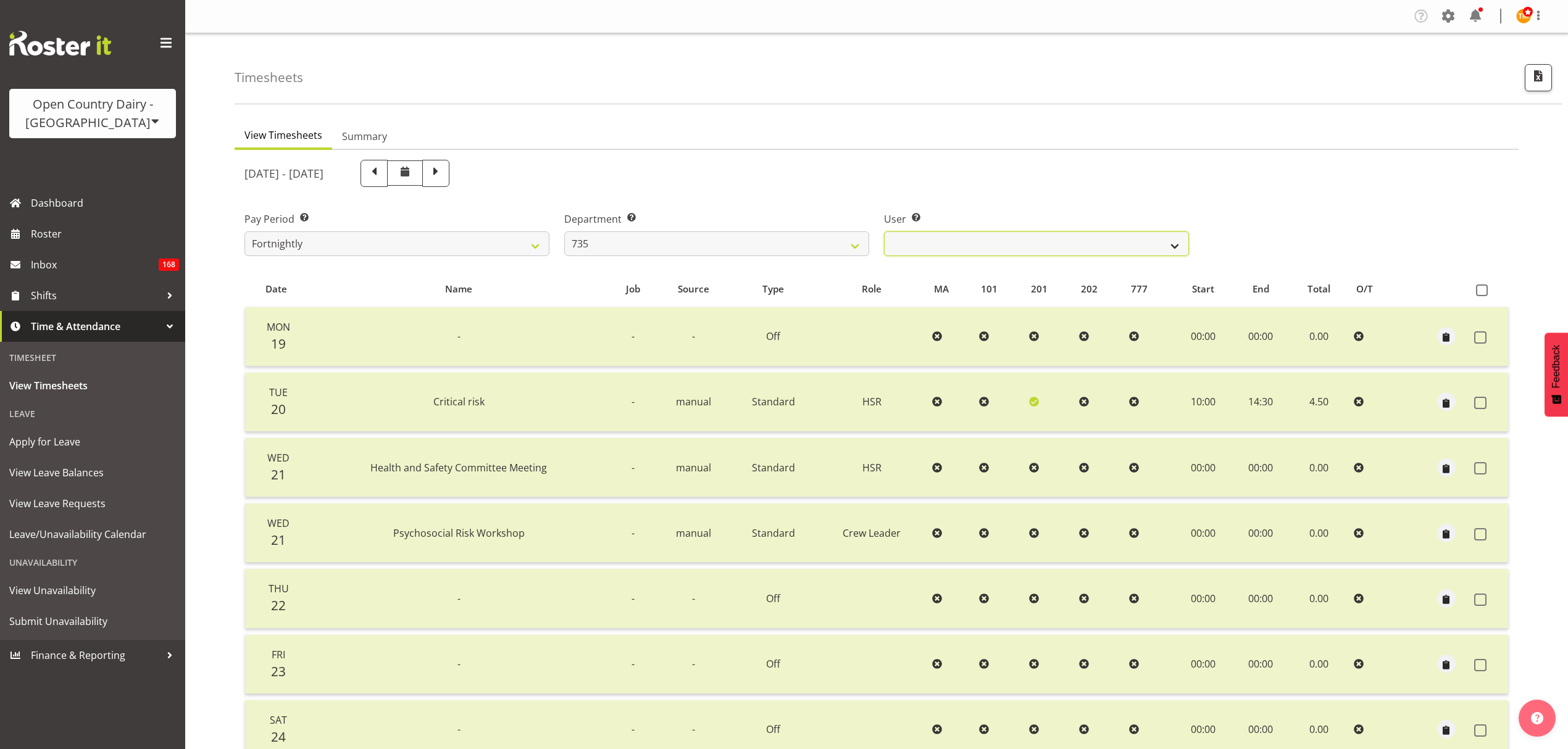
drag, startPoint x: 964, startPoint y: 247, endPoint x: 926, endPoint y: 247, distance: 38.0
click at [964, 247] on select "Brian Neas ✔ Cherie Williams ✔ Christopher Sutherland ✔ Stuart Craig ✔" at bounding box center [1037, 244] width 305 height 24
click at [817, 246] on select "734 735 736 737 738 739 851 853 854 855 856 858 861 862 865 867-9032 868 869 87…" at bounding box center [717, 244] width 305 height 24
click at [936, 247] on select "Brian Neas ✔ Cherie Williams ✔ Christopher Sutherland ✔ Stuart Craig ✔" at bounding box center [1037, 244] width 305 height 24
drag, startPoint x: 827, startPoint y: 248, endPoint x: 824, endPoint y: 255, distance: 7.6
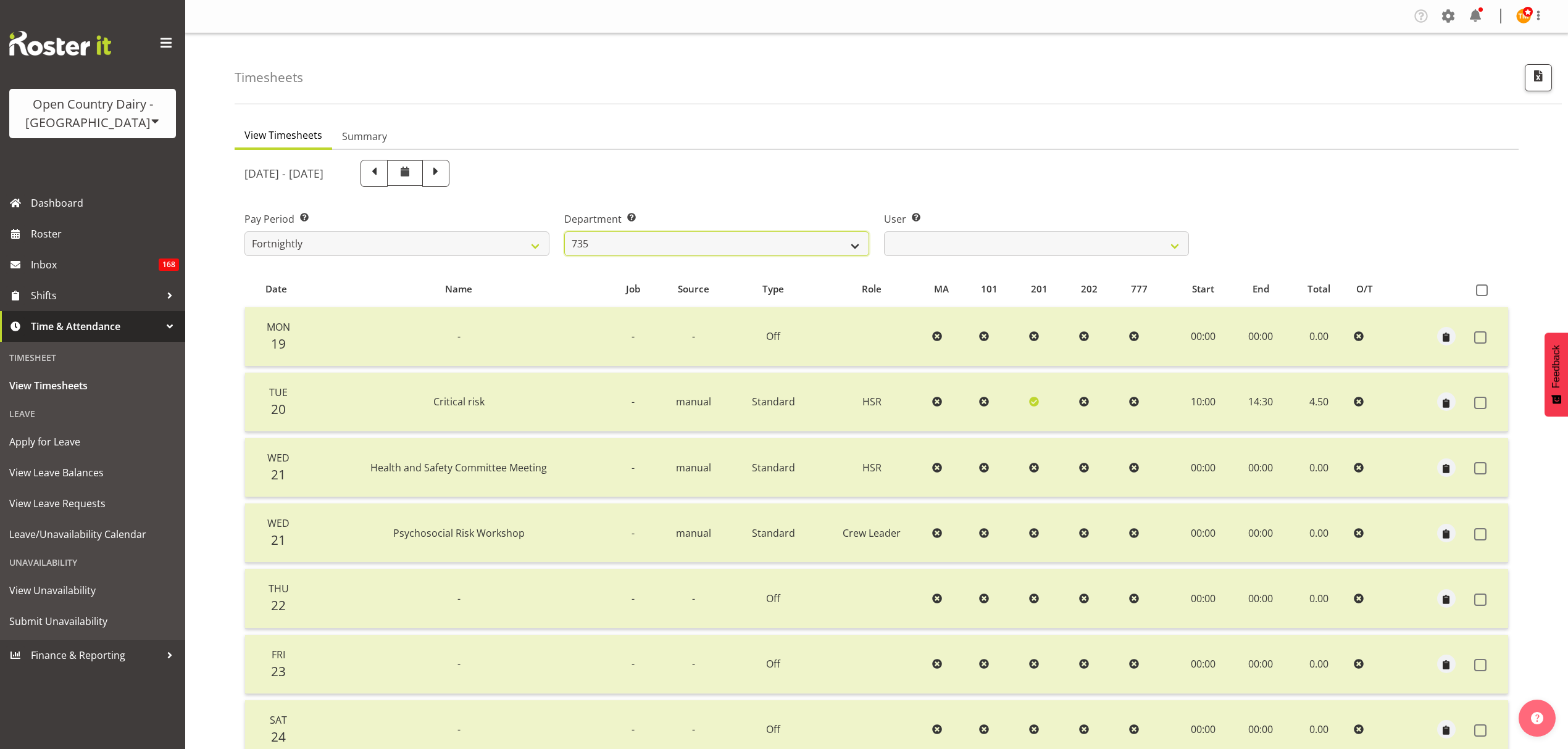
click at [827, 248] on select "734 735 736 737 738 739 851 853 854 855 856 858 861 862 865 867-9032 868 869 87…" at bounding box center [717, 244] width 305 height 24
click at [564, 232] on select "734 735 736 737 738 739 851 853 854 855 856 858 861 862 865 867-9032 868 869 87…" at bounding box center [717, 244] width 305 height 24
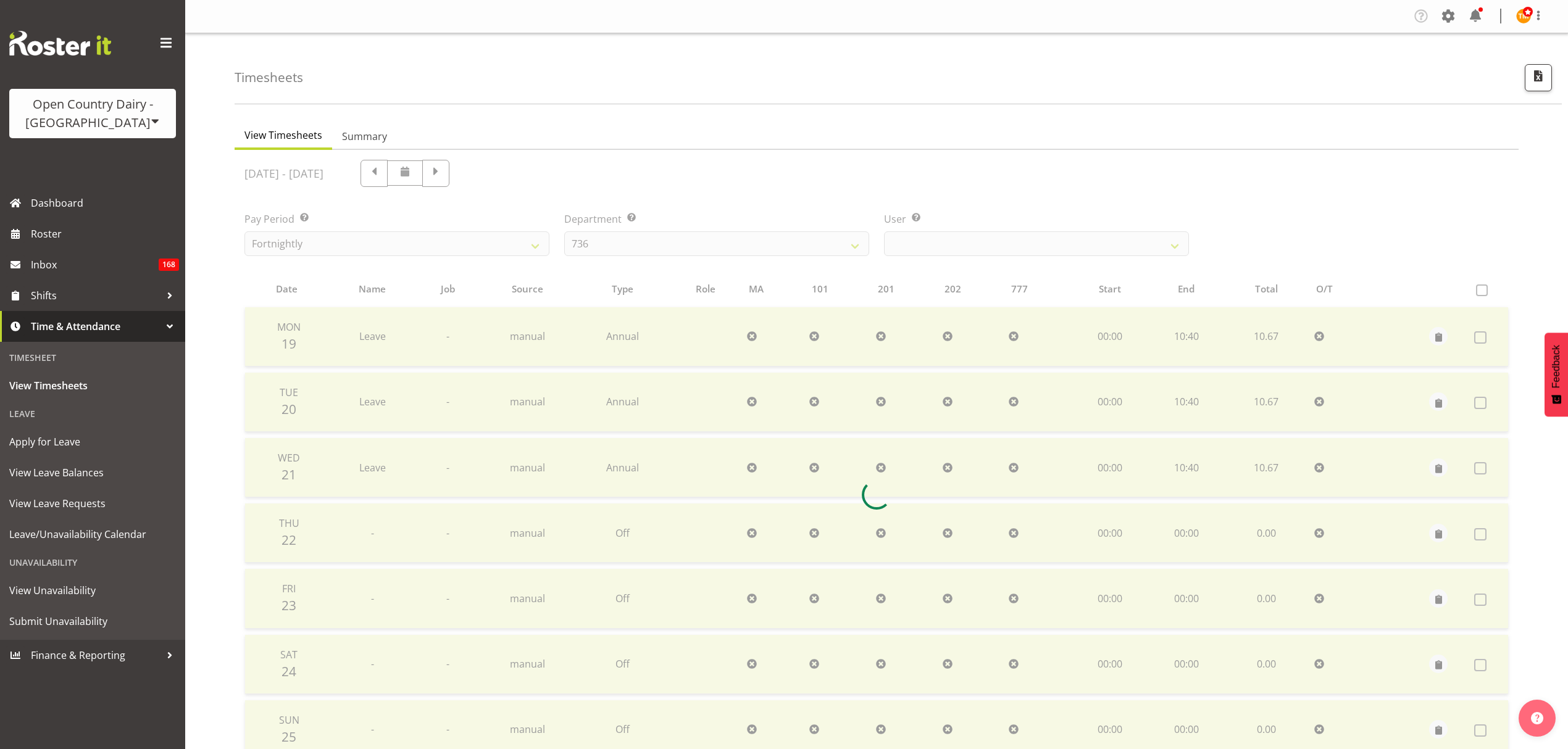
click at [944, 248] on div at bounding box center [876, 495] width 1284 height 690
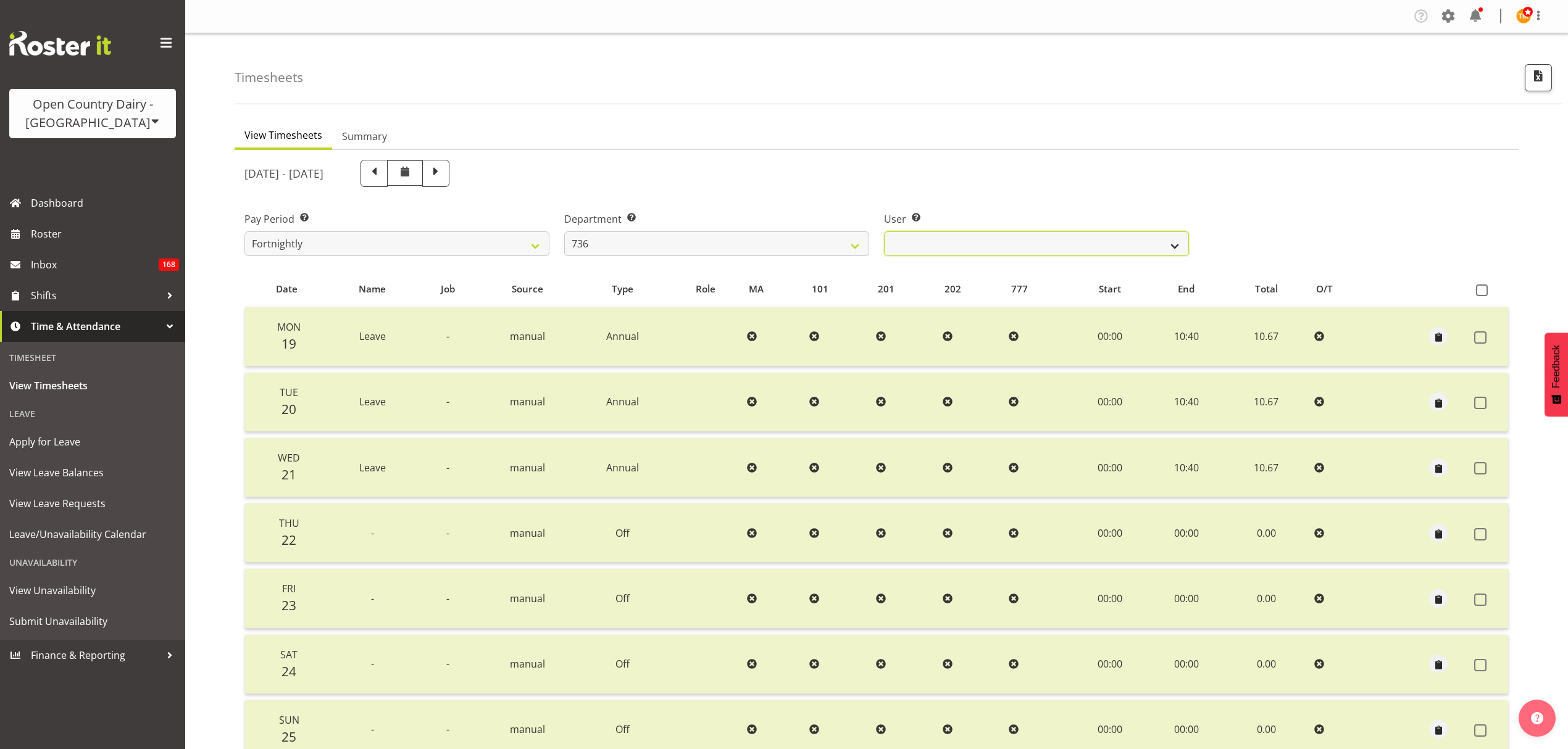
drag, startPoint x: 941, startPoint y: 247, endPoint x: 922, endPoint y: 247, distance: 19.0
click at [941, 247] on select "Andy Van Brecht ✔ Gavin Hamilton ✔ Jamie Seaton ✔ Kerrod Ward ❌" at bounding box center [1037, 244] width 305 height 24
click at [808, 247] on select "734 735 736 737 738 739 851 853 854 855 856 858 861 862 865 867-9032 868 869 87…" at bounding box center [717, 244] width 305 height 24
click at [564, 232] on select "734 735 736 737 738 739 851 853 854 855 856 858 861 862 865 867-9032 868 869 87…" at bounding box center [717, 244] width 305 height 24
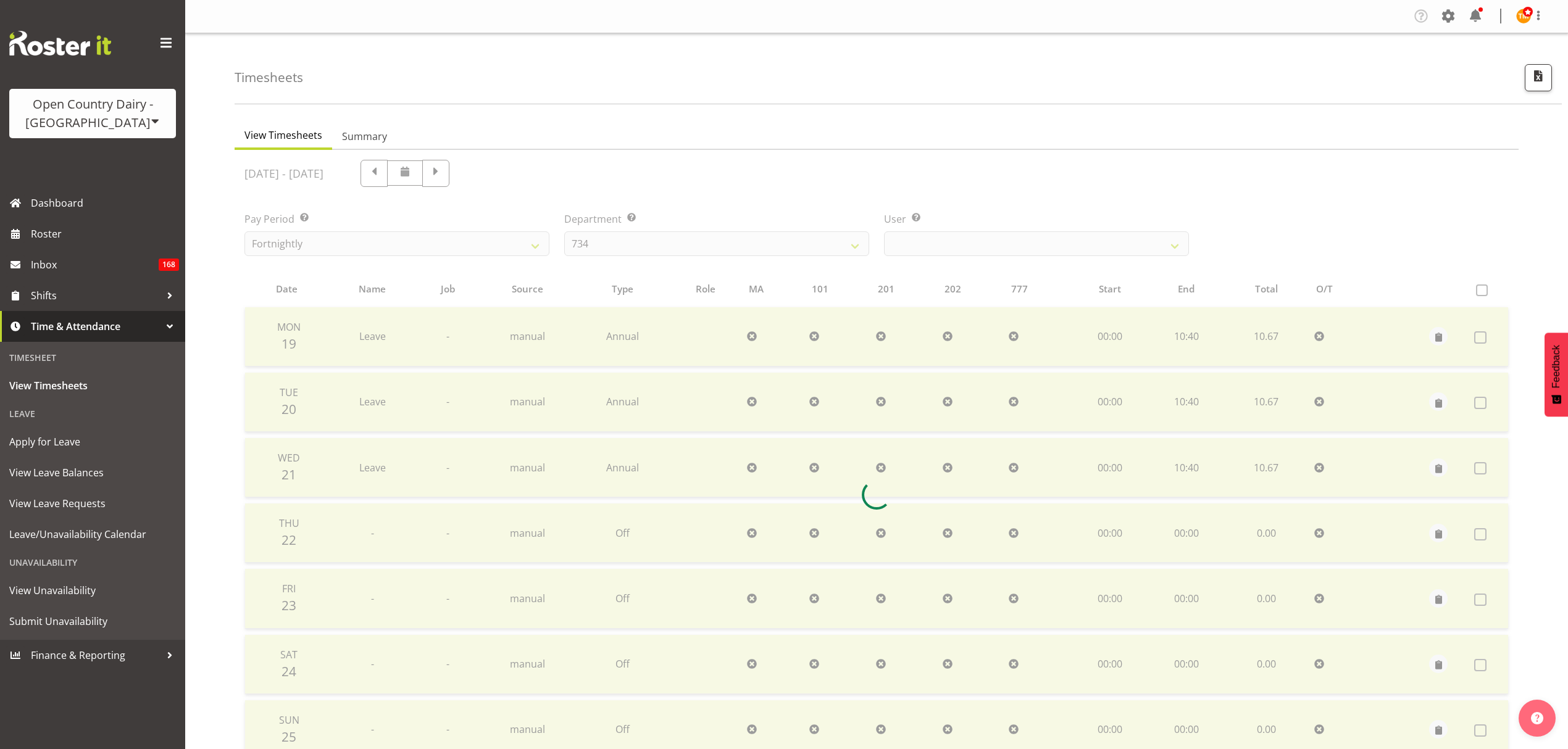
click at [922, 255] on div at bounding box center [876, 495] width 1284 height 690
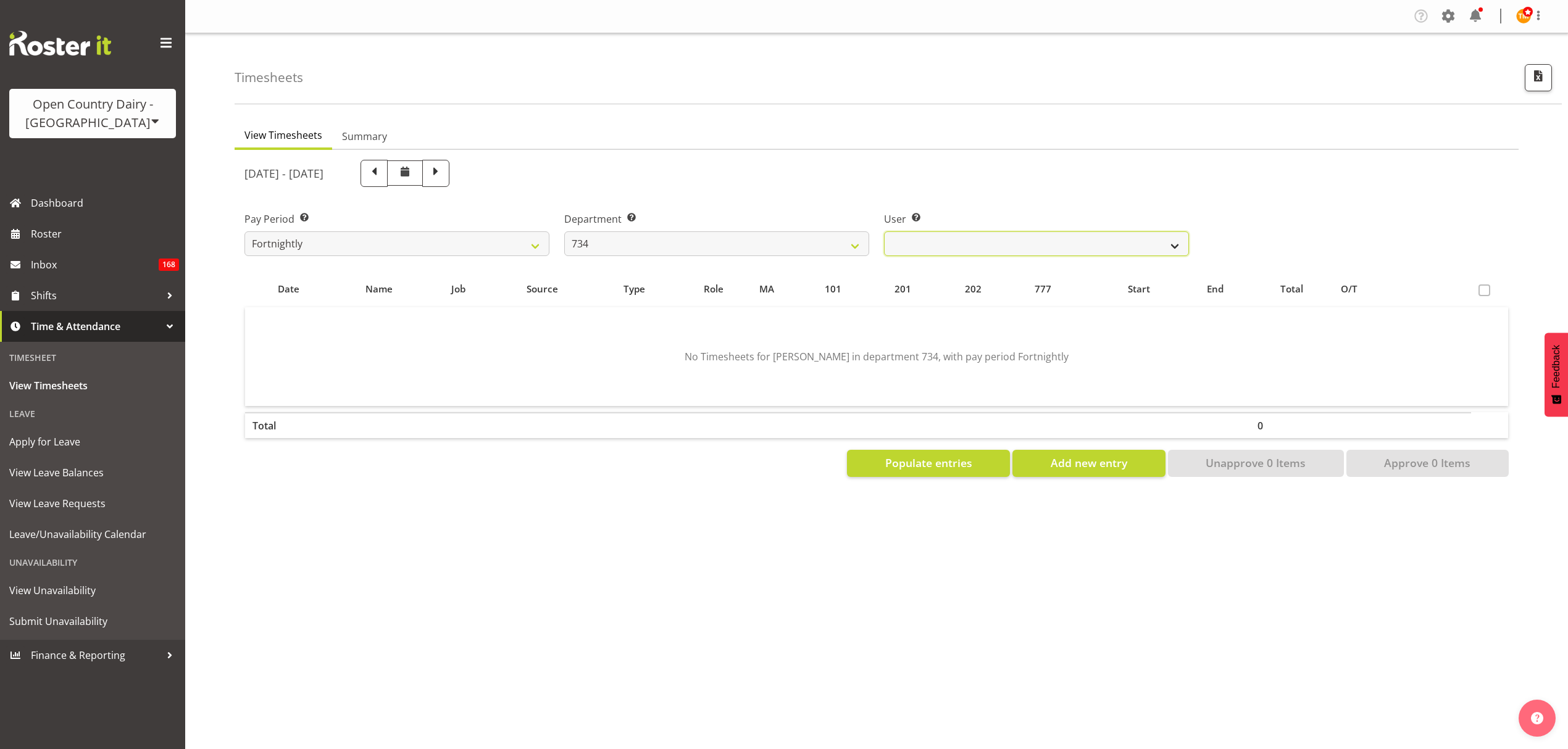
click at [919, 250] on select "Justin Spicer ❌ Ryan Thompson ✔ Tracey Chittock ✔ Zachary Shanks ✔" at bounding box center [1037, 244] width 305 height 24
click at [822, 250] on select "734 735 736 737 738 739 851 853 854 855 856 858 861 862 865 867-9032 868 869 87…" at bounding box center [717, 244] width 305 height 24
select select "904"
click at [564, 232] on select "734 735 736 737 738 739 851 853 854 855 856 858 861 862 865 867-9032 868 869 87…" at bounding box center [717, 244] width 305 height 24
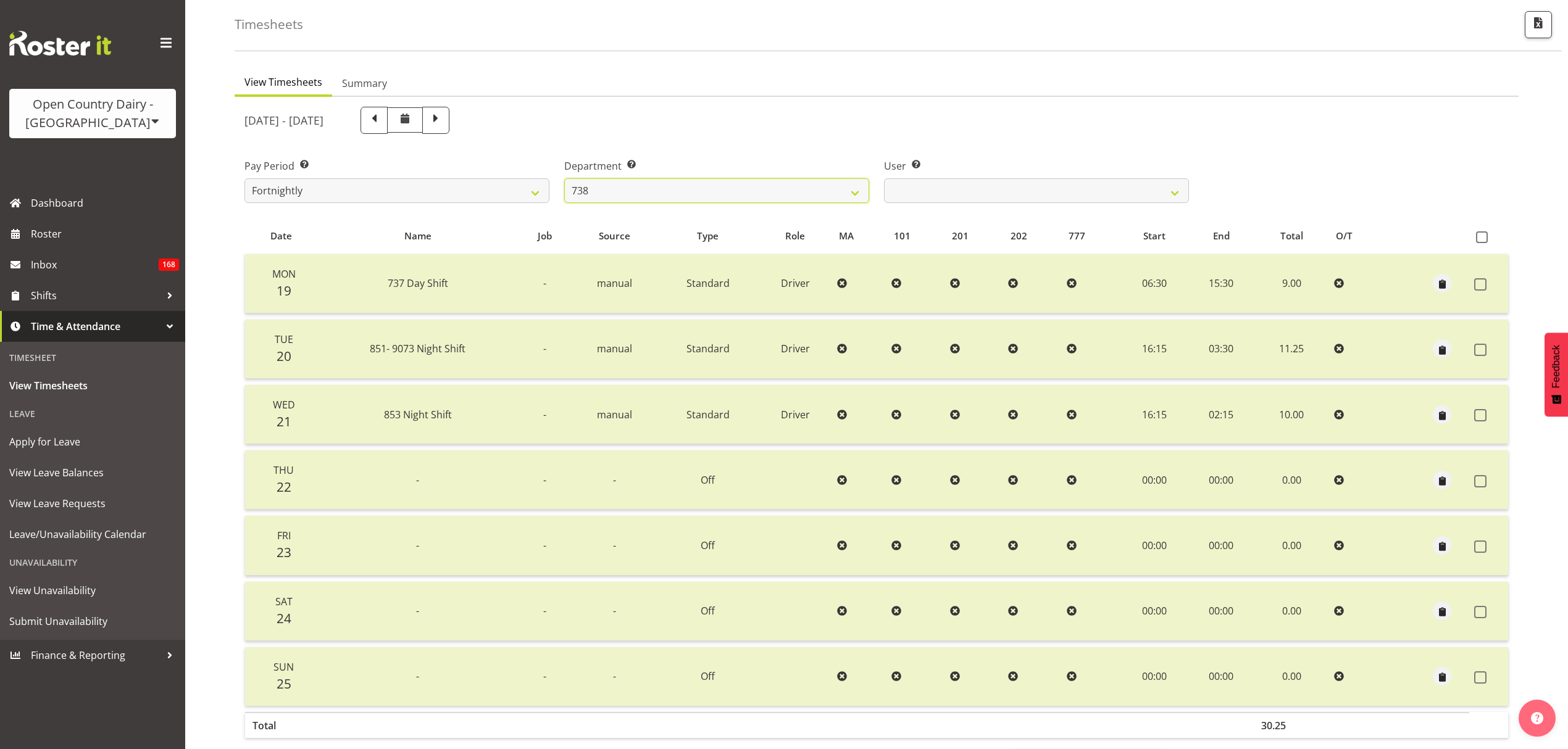
scroll to position [82, 0]
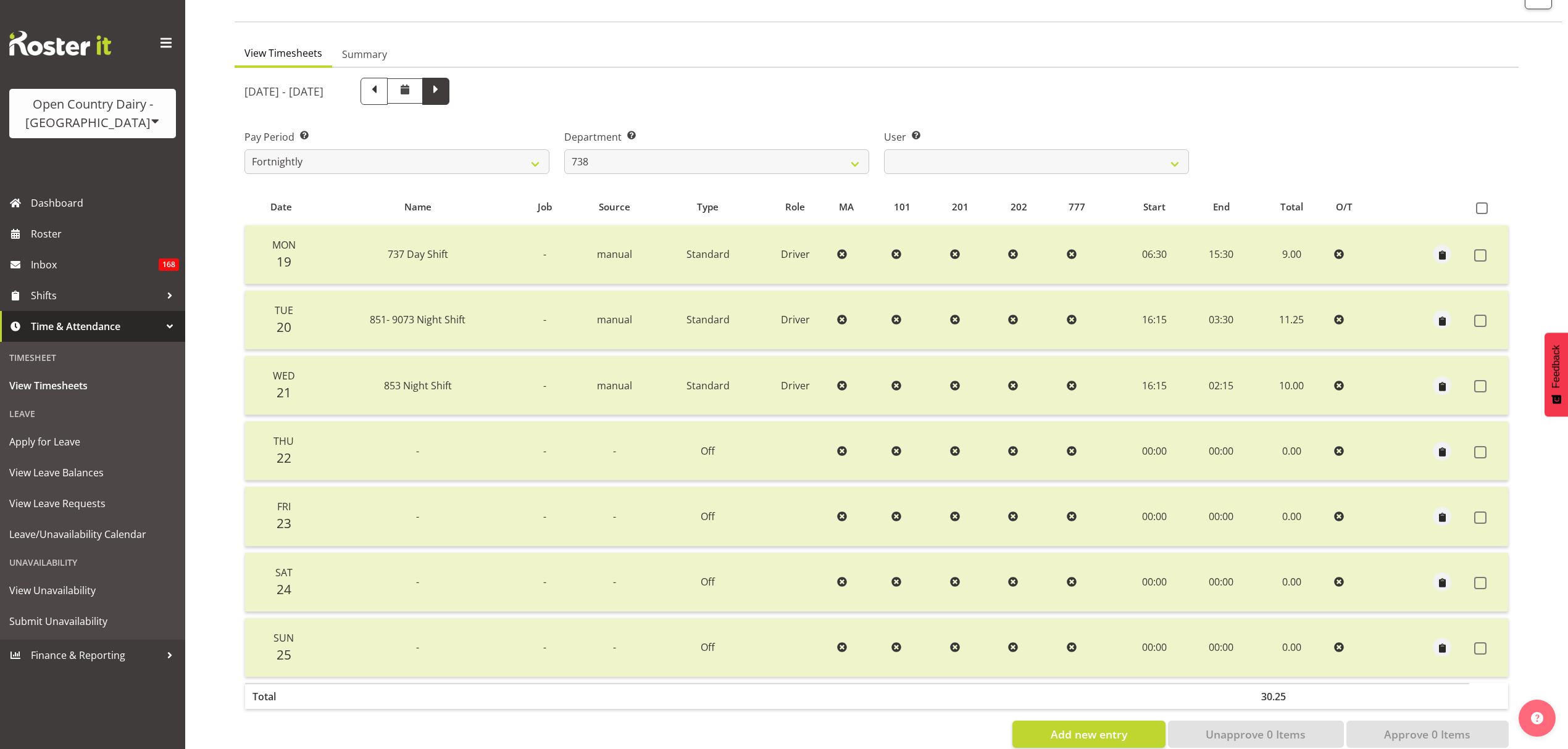
click at [450, 95] on span at bounding box center [435, 91] width 27 height 27
select select
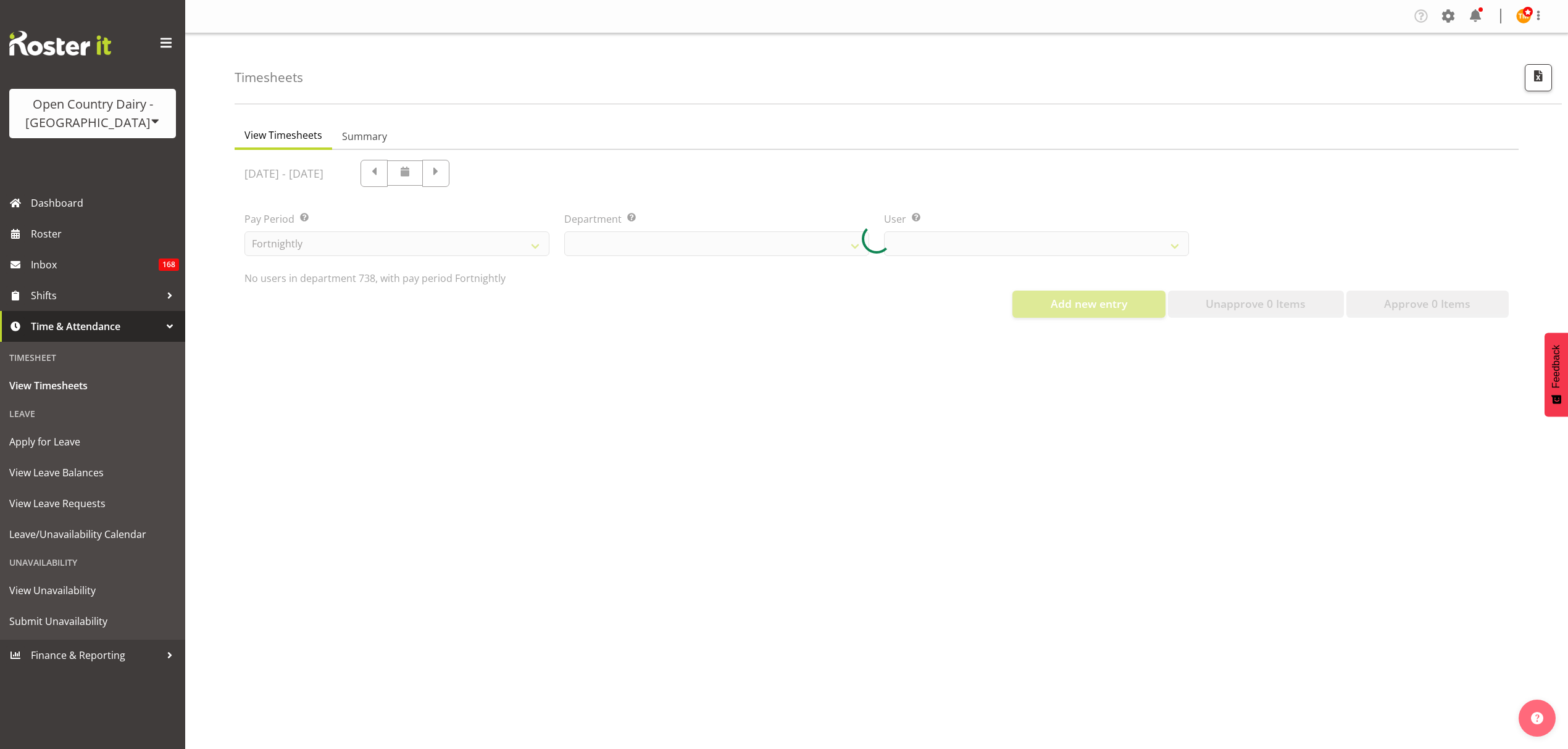
select select "904"
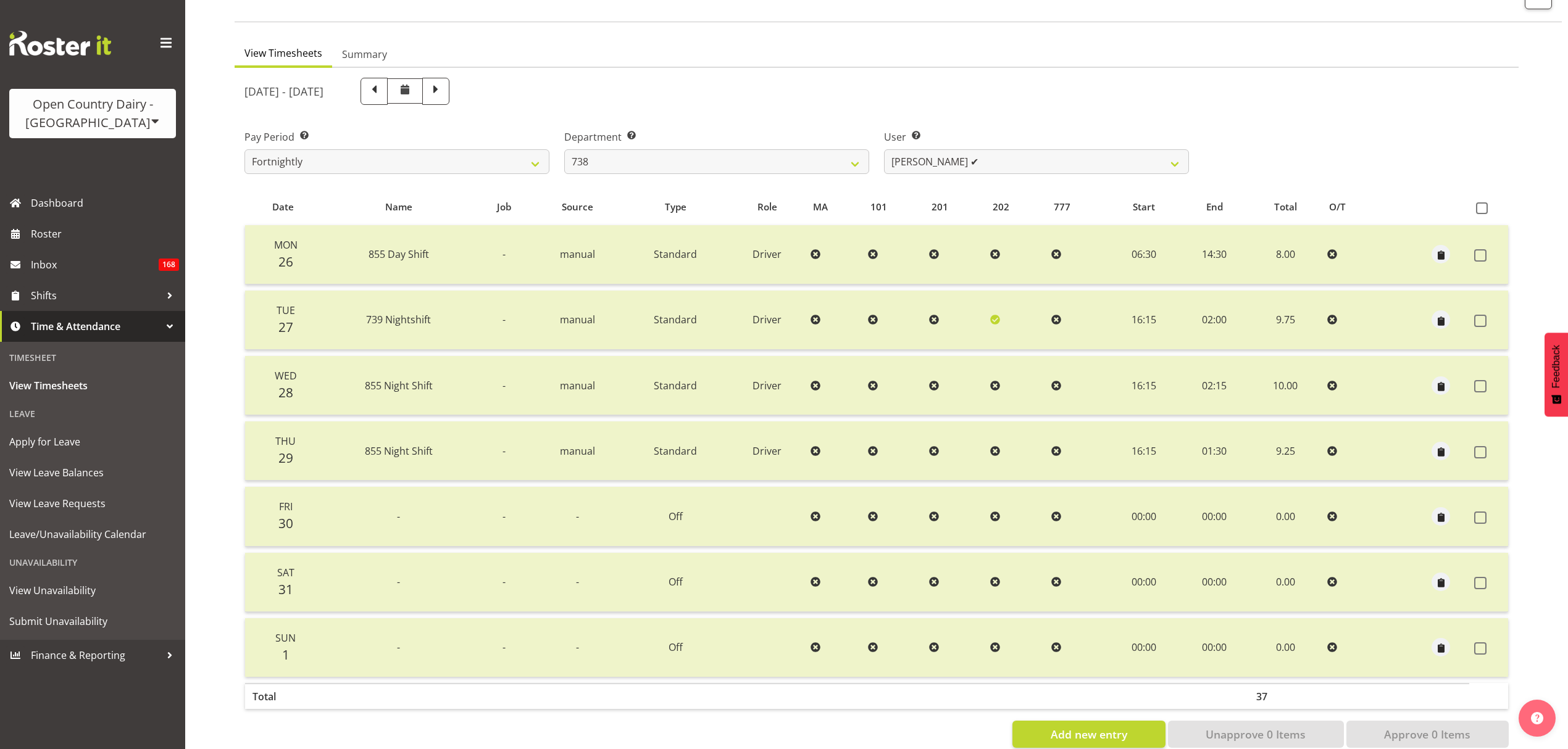
scroll to position [109, 0]
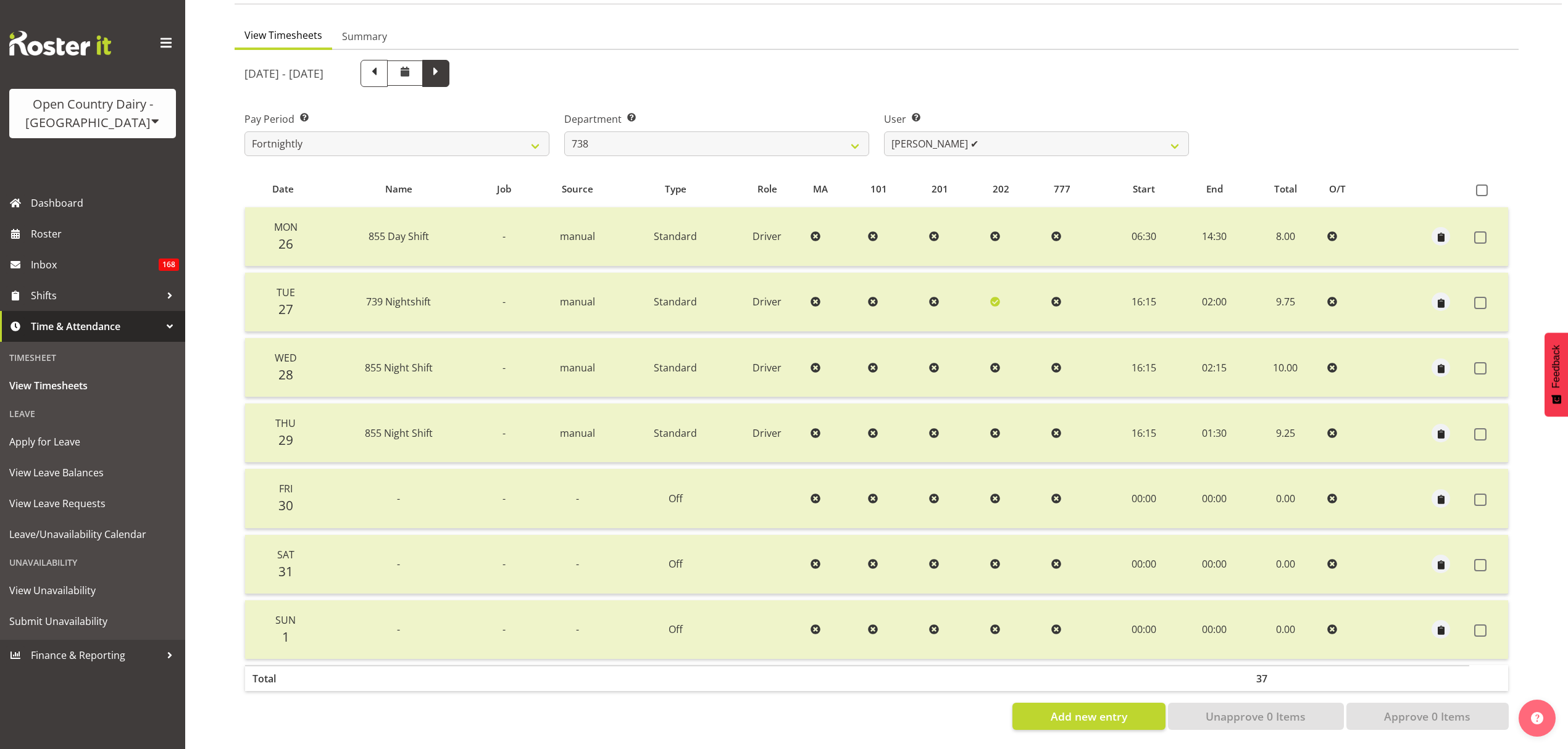
click at [450, 75] on span at bounding box center [435, 73] width 27 height 27
select select
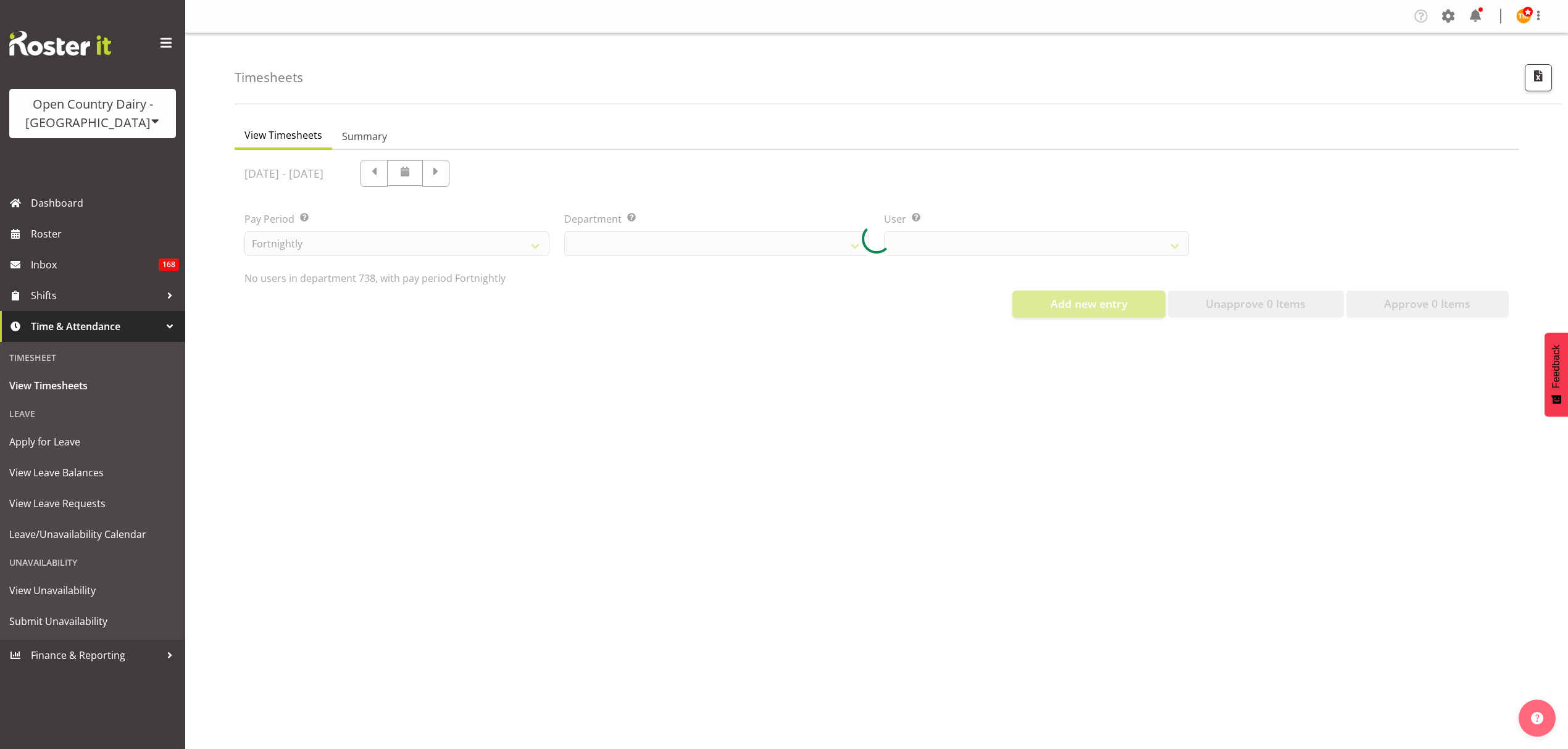
select select "904"
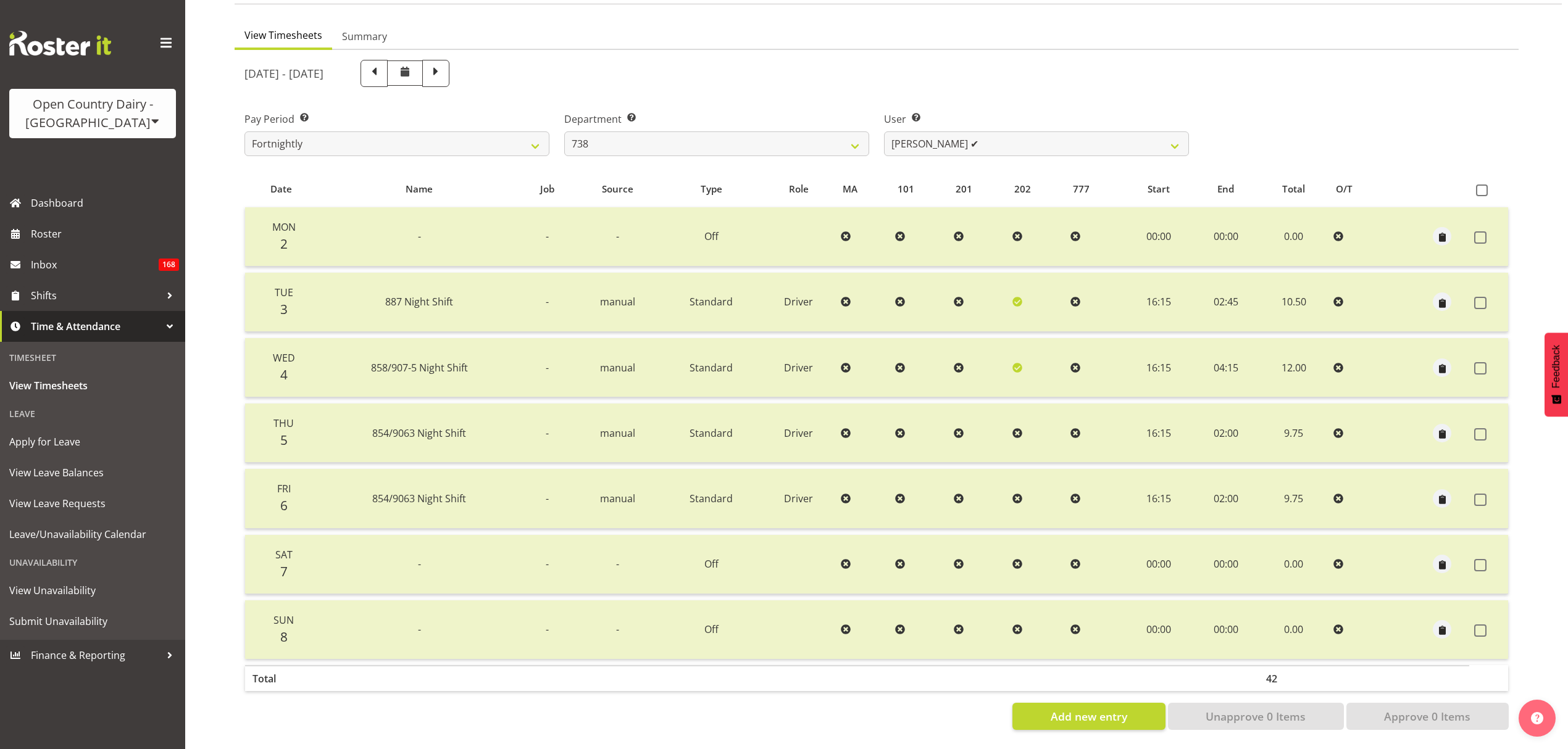
scroll to position [109, 0]
click at [382, 67] on span at bounding box center [374, 73] width 16 height 16
select select
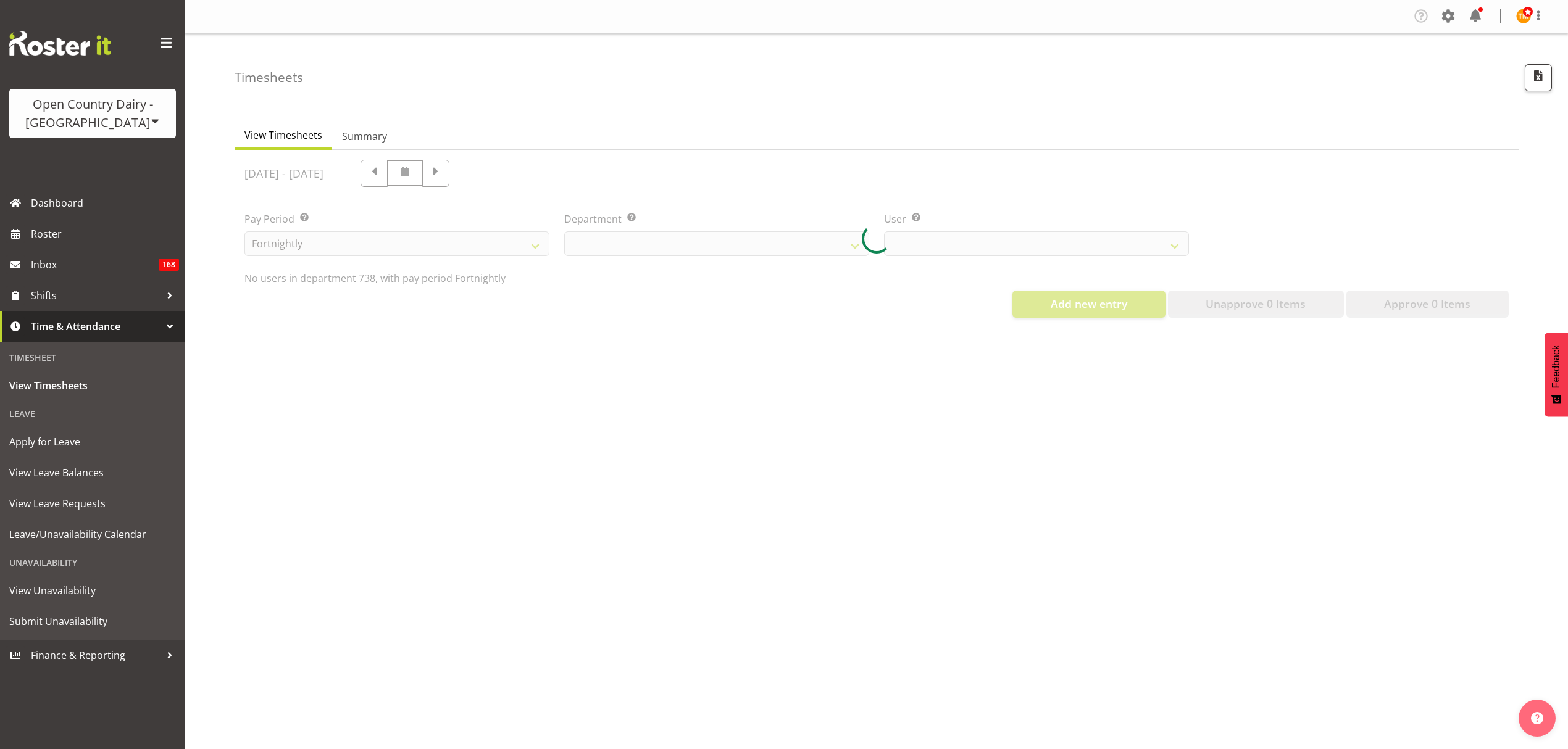
select select "904"
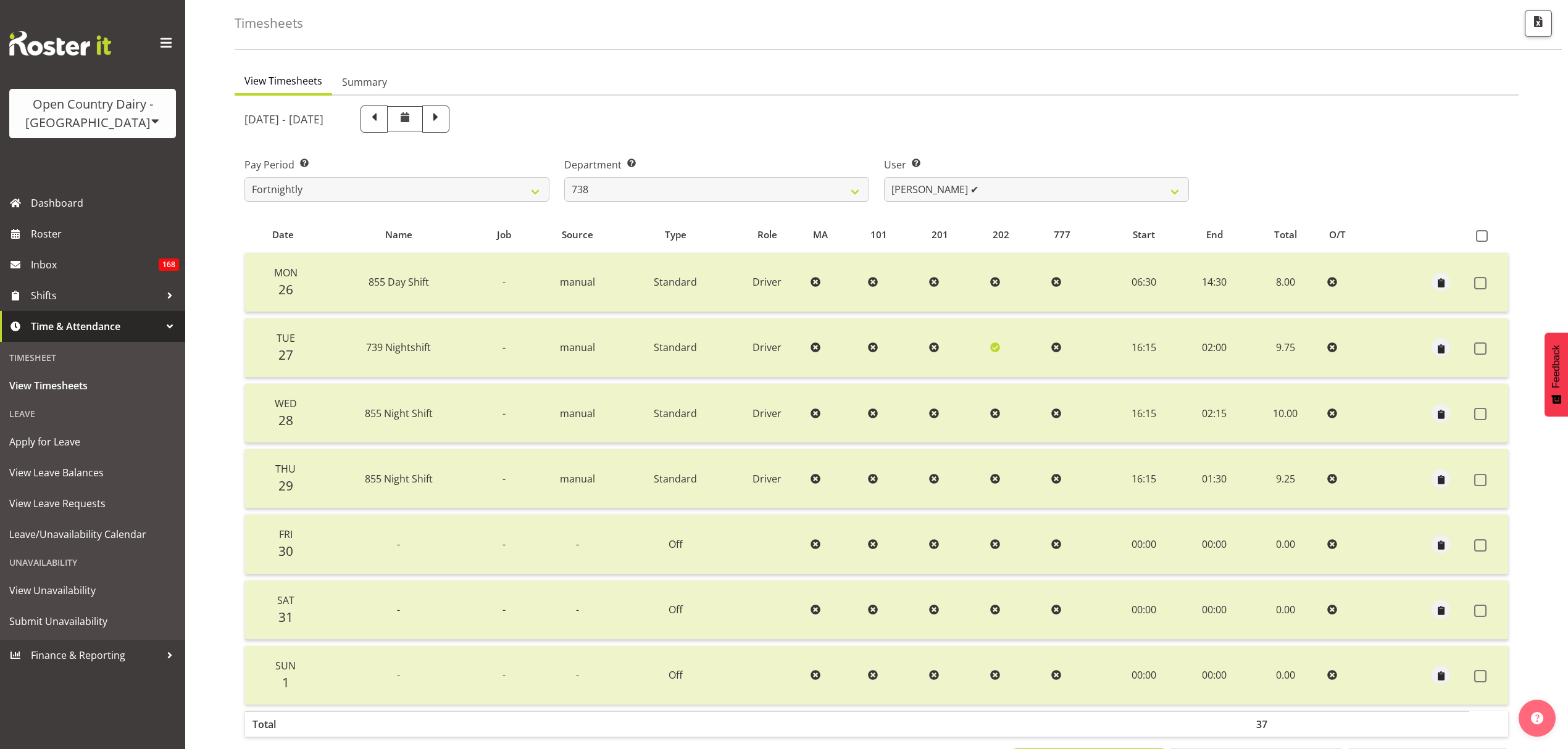
scroll to position [109, 0]
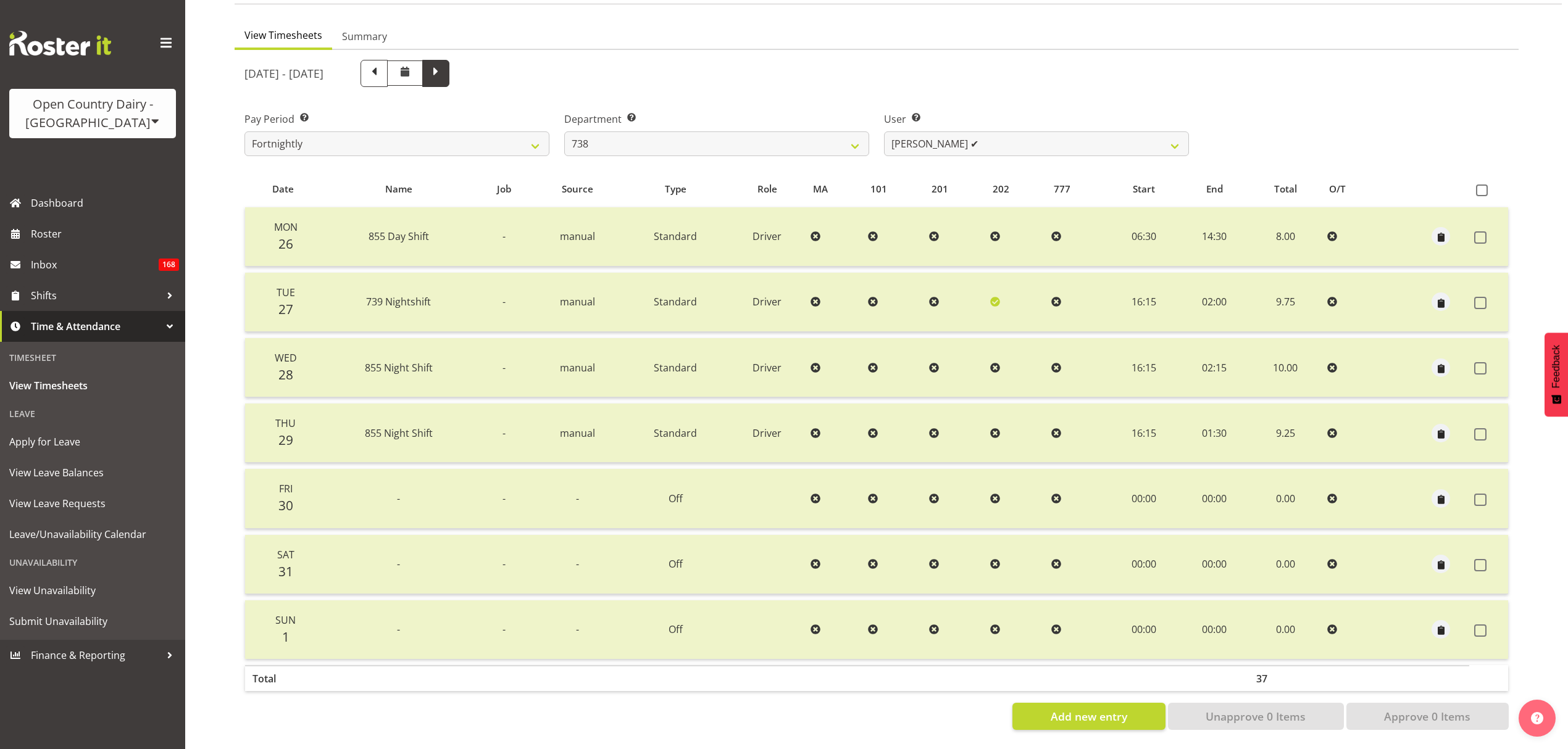
click at [450, 65] on span at bounding box center [435, 73] width 27 height 27
select select
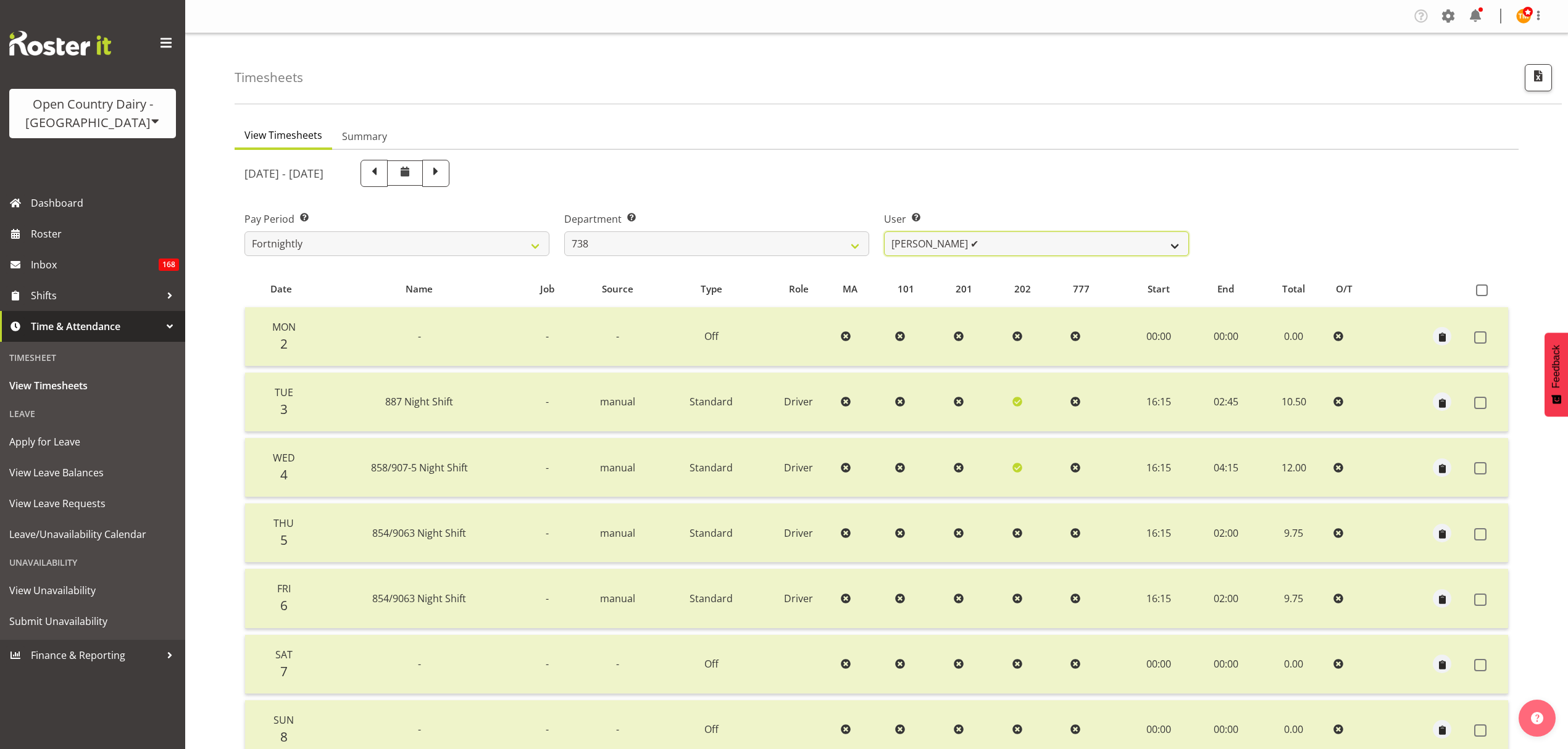
click at [916, 241] on select "Christopher Gamble ✔ Marcy Tuuta ❌ Raymond Campbell ✔ Tama Irvine ✔" at bounding box center [1037, 244] width 305 height 24
click at [811, 238] on select "734 735 736 737 738 739 851 853 854 855 856 858 861 862 865 867-9032 868 869 87…" at bounding box center [717, 244] width 305 height 24
select select "682"
click at [564, 232] on select "734 735 736 737 738 739 851 853 854 855 856 858 861 862 865 867-9032 868 869 87…" at bounding box center [717, 244] width 305 height 24
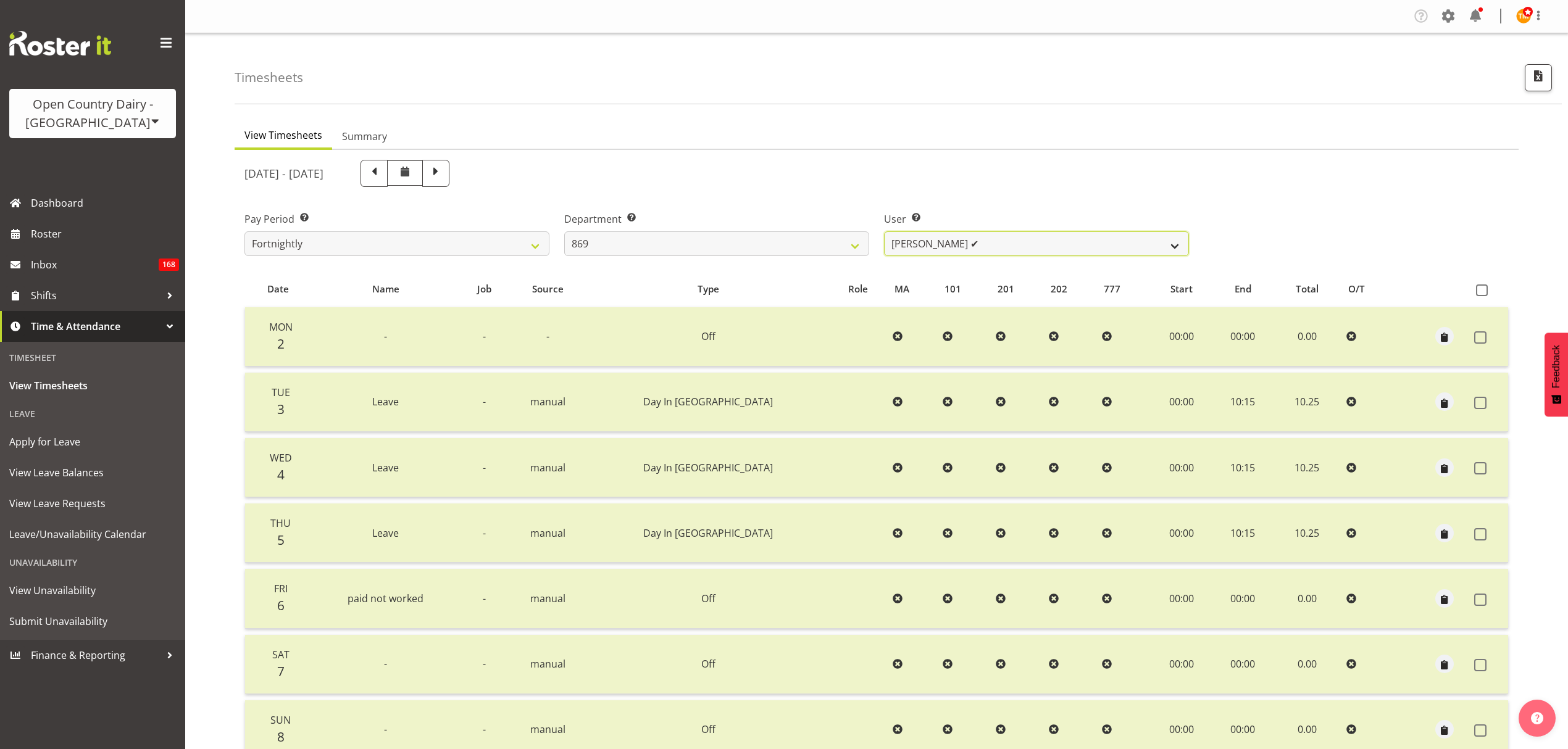
click at [939, 239] on select "Barry O'Donnell ✔ Barry Johnston ✔ Jason Soper ✔ Peter Wieczorek ✔" at bounding box center [1037, 244] width 305 height 24
select select "7388"
click at [884, 232] on select "Barry O'Donnell ✔ Barry Johnston ✔ Jason Soper ✔ Peter Wieczorek ✔" at bounding box center [1037, 244] width 305 height 24
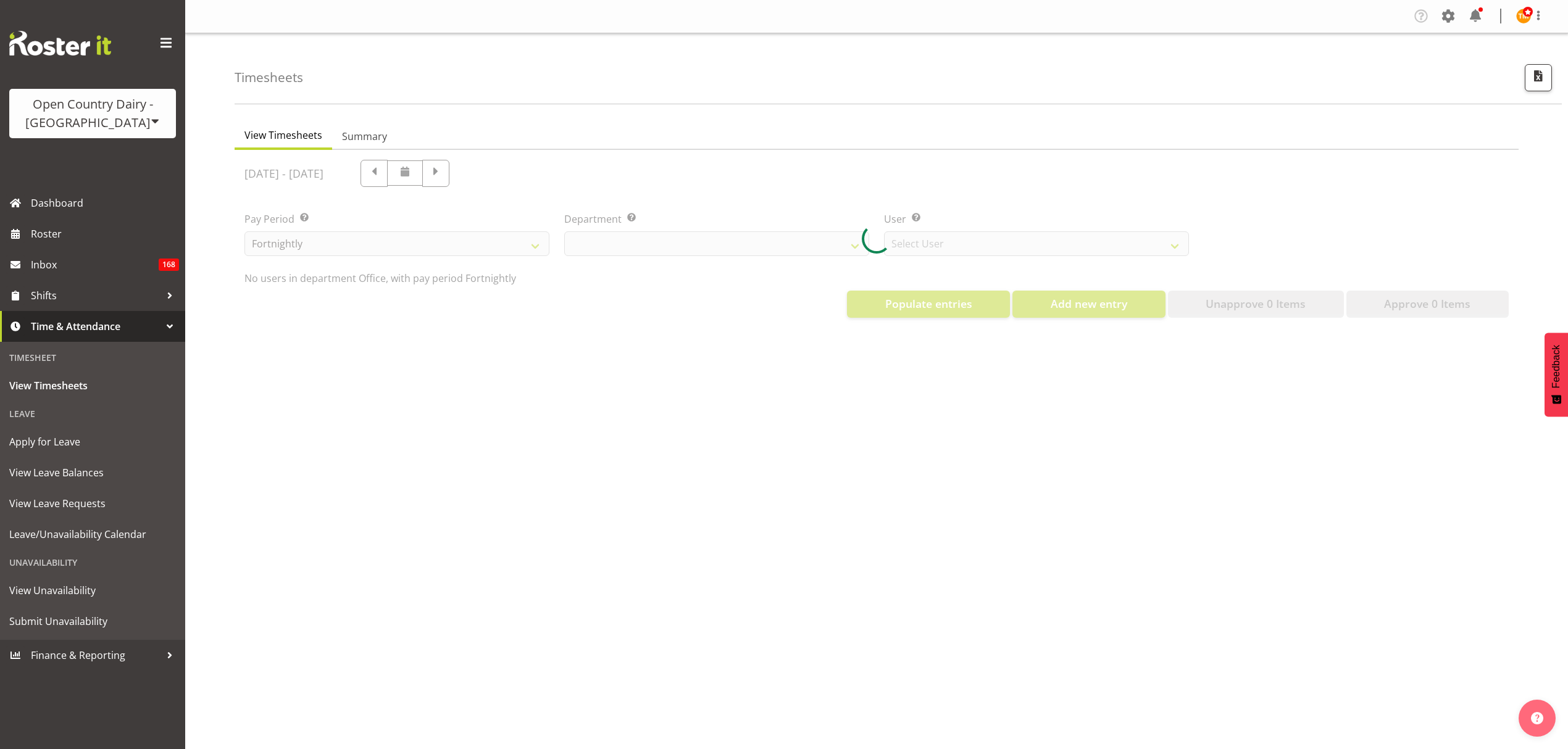
click at [728, 164] on div at bounding box center [876, 239] width 1284 height 178
select select "699"
select select "8449"
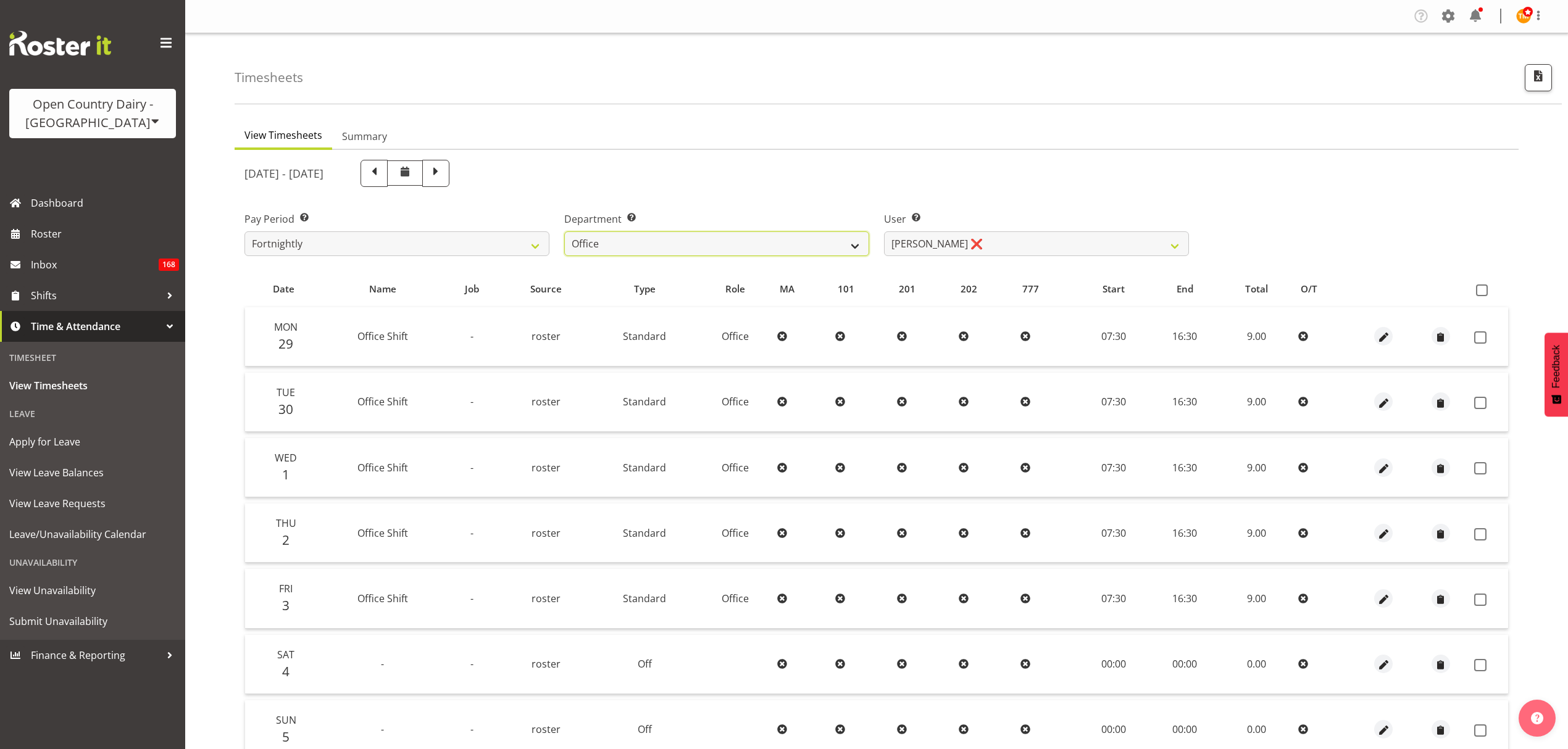
click at [717, 241] on select "734 735 736 737 738 739 851 853 854 855 856 858 861 862 865 867-9032 868 869 87…" at bounding box center [717, 244] width 305 height 24
click at [660, 168] on div "[DATE] - [DATE]" at bounding box center [716, 173] width 944 height 27
click at [382, 178] on span at bounding box center [374, 172] width 16 height 16
click at [450, 178] on div at bounding box center [389, 173] width 118 height 27
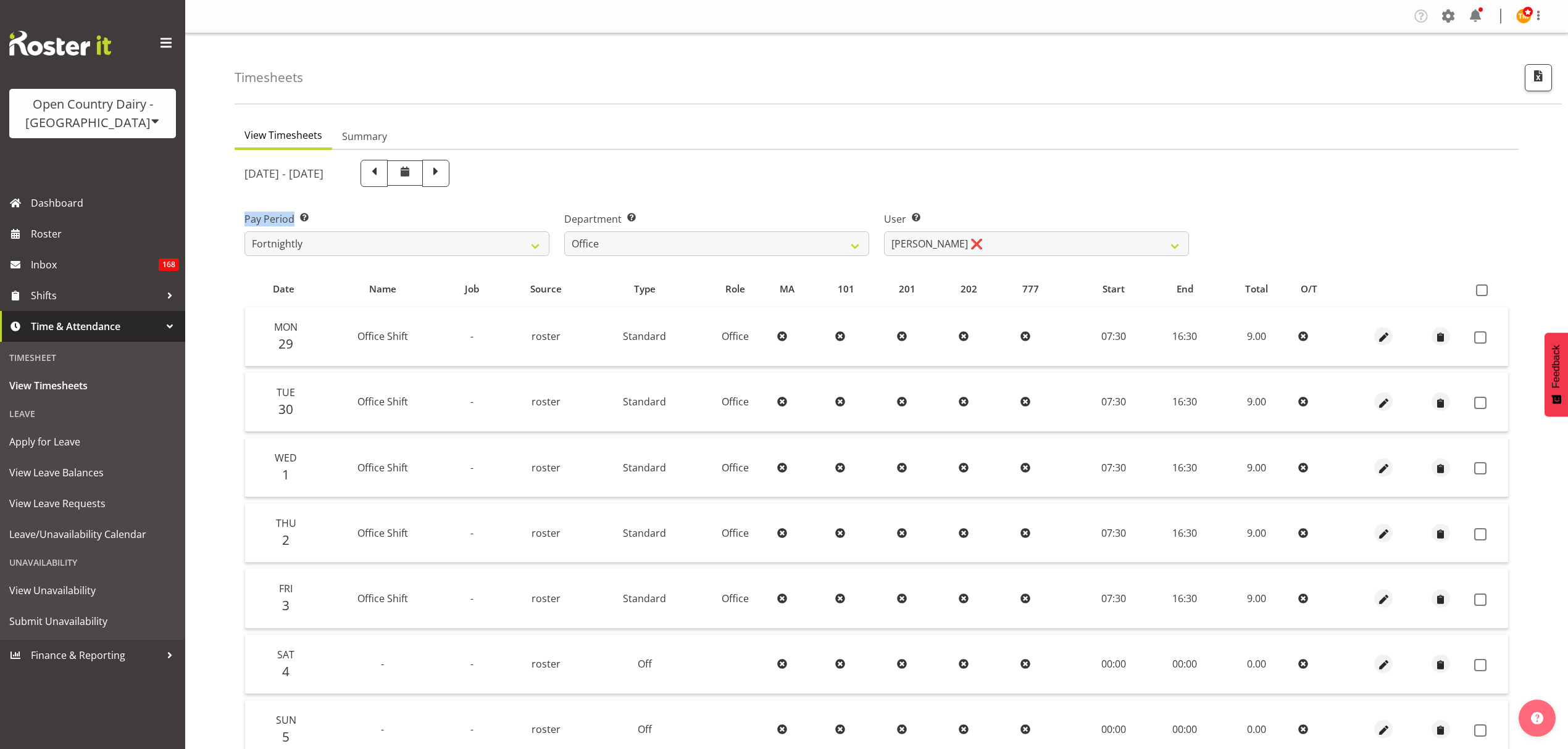
click at [450, 178] on div at bounding box center [389, 173] width 118 height 27
select select
click at [485, 181] on div "September 22nd - September 28th 2025 Pay Period Select which pay period you wou…" at bounding box center [876, 491] width 1264 height 677
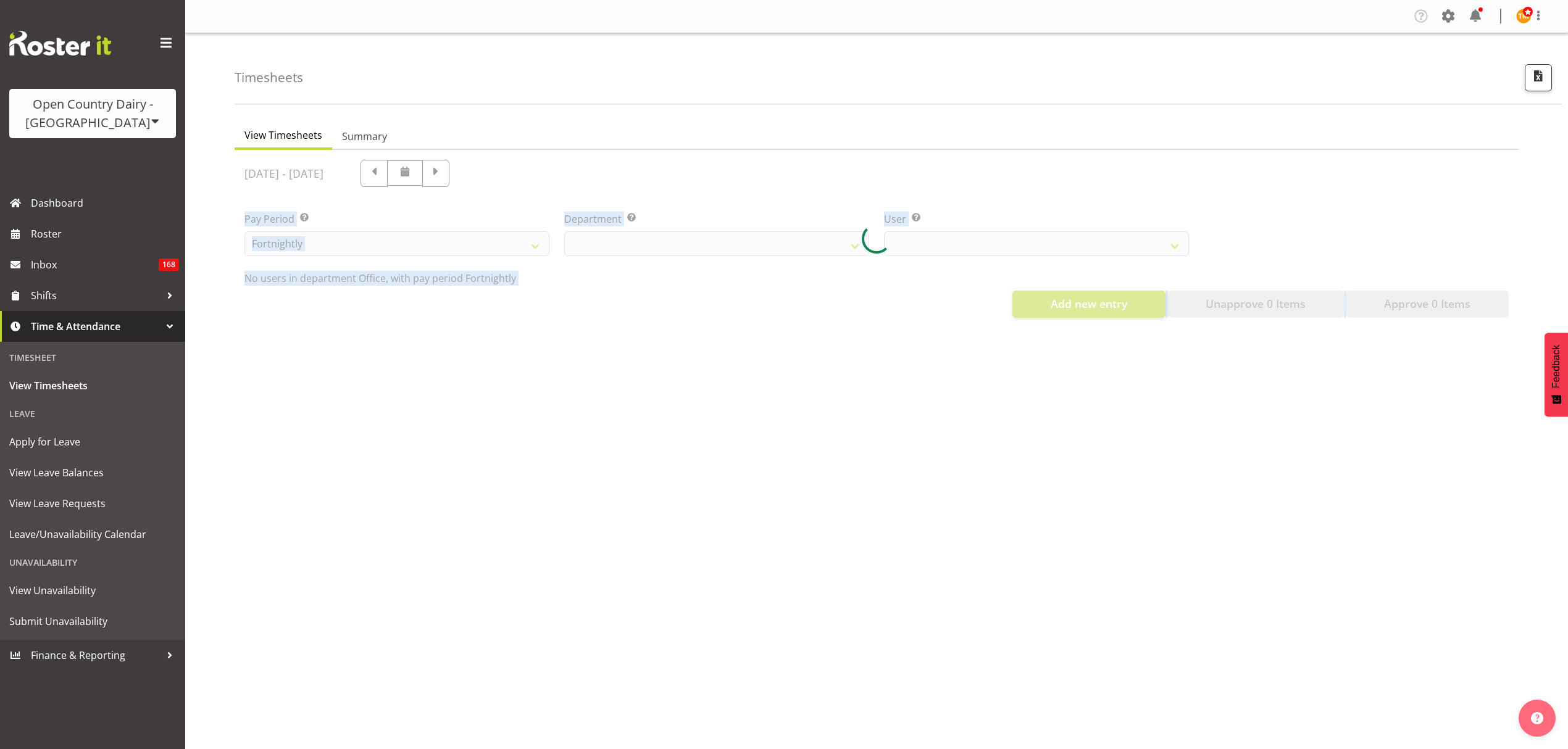
click at [490, 176] on div at bounding box center [876, 239] width 1284 height 178
click at [491, 173] on div at bounding box center [876, 239] width 1284 height 178
click at [495, 173] on div at bounding box center [876, 239] width 1284 height 178
click at [495, 176] on div at bounding box center [876, 239] width 1284 height 178
click at [495, 178] on div at bounding box center [876, 239] width 1284 height 178
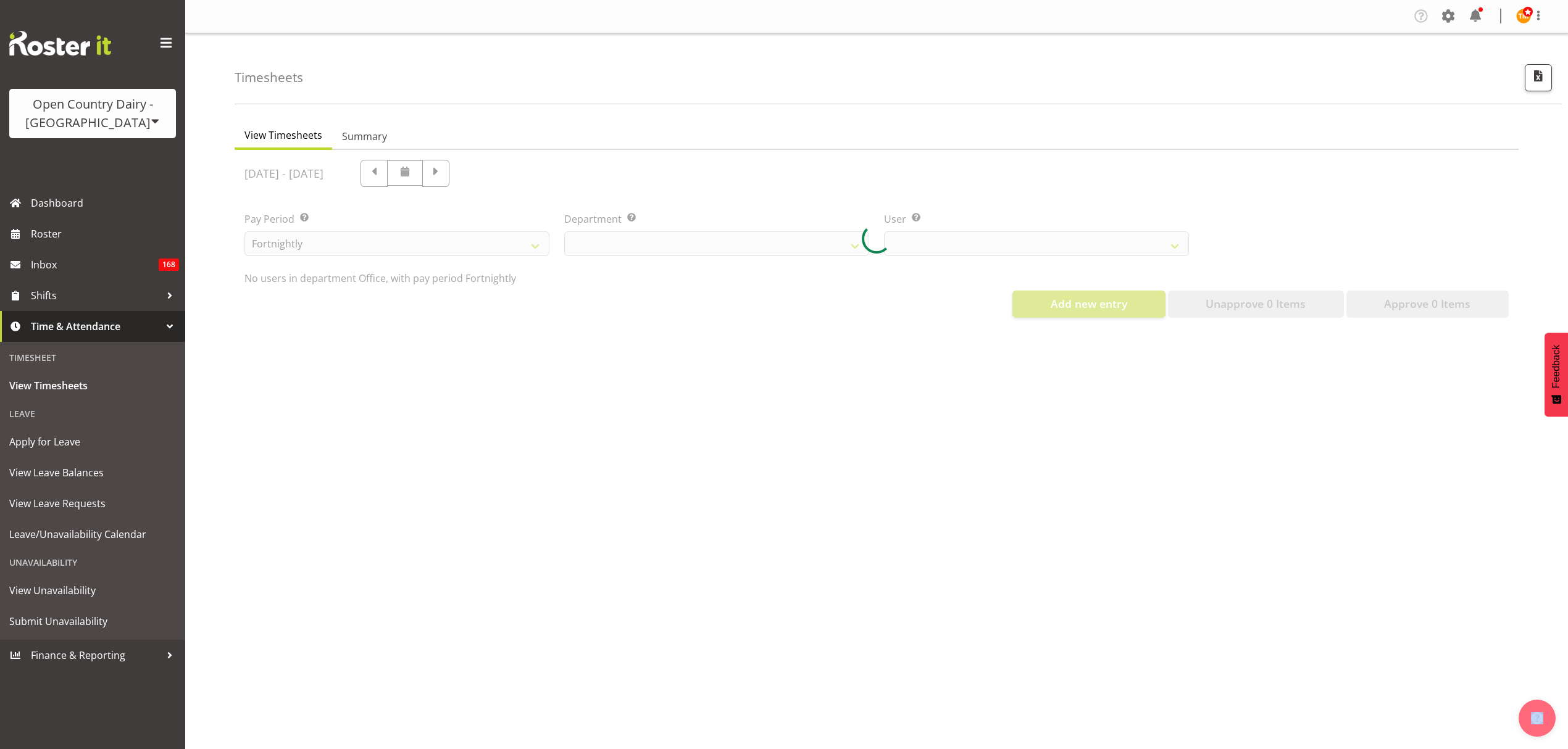
click at [495, 179] on div at bounding box center [876, 239] width 1284 height 178
click at [494, 179] on div at bounding box center [876, 239] width 1284 height 178
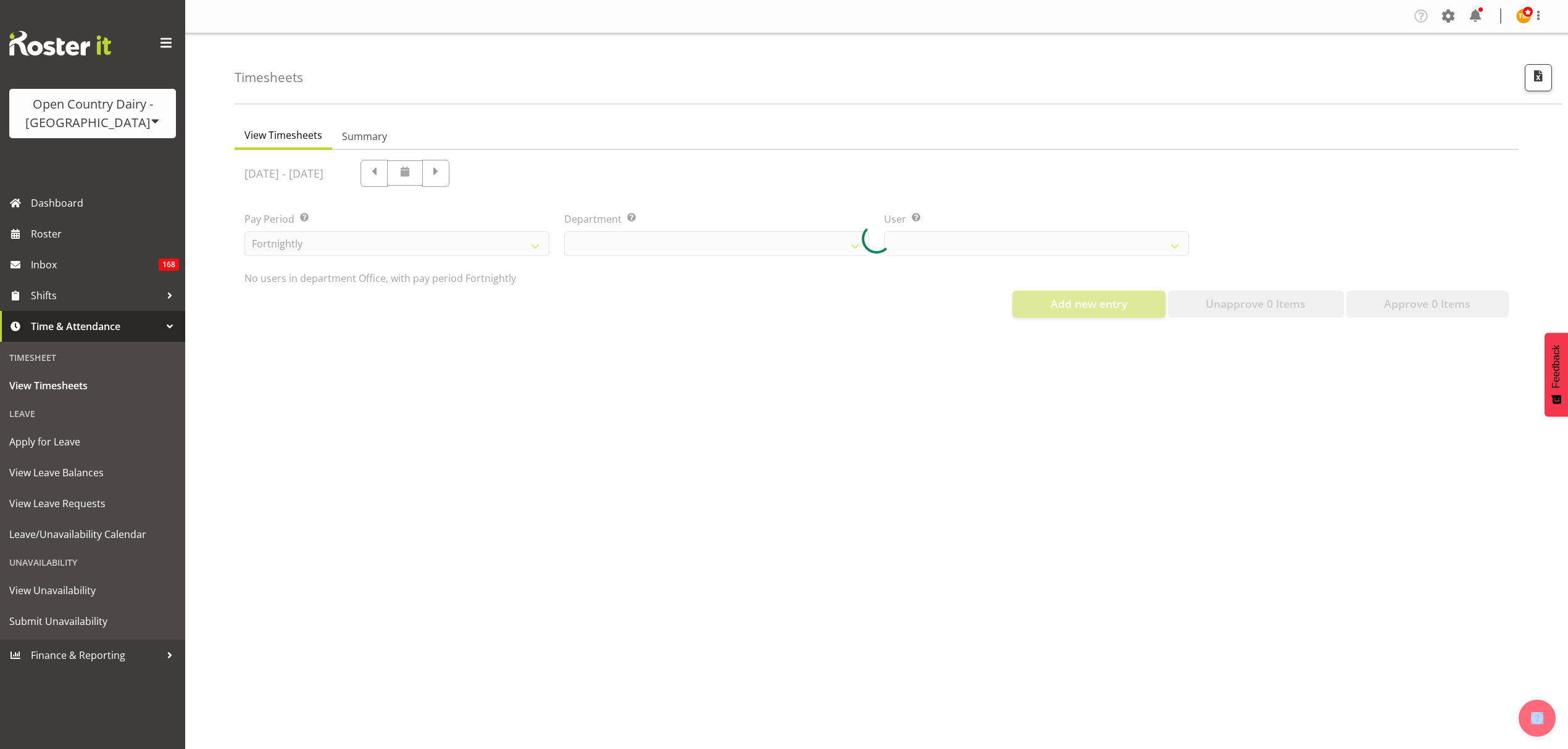
click at [494, 179] on div at bounding box center [876, 239] width 1284 height 178
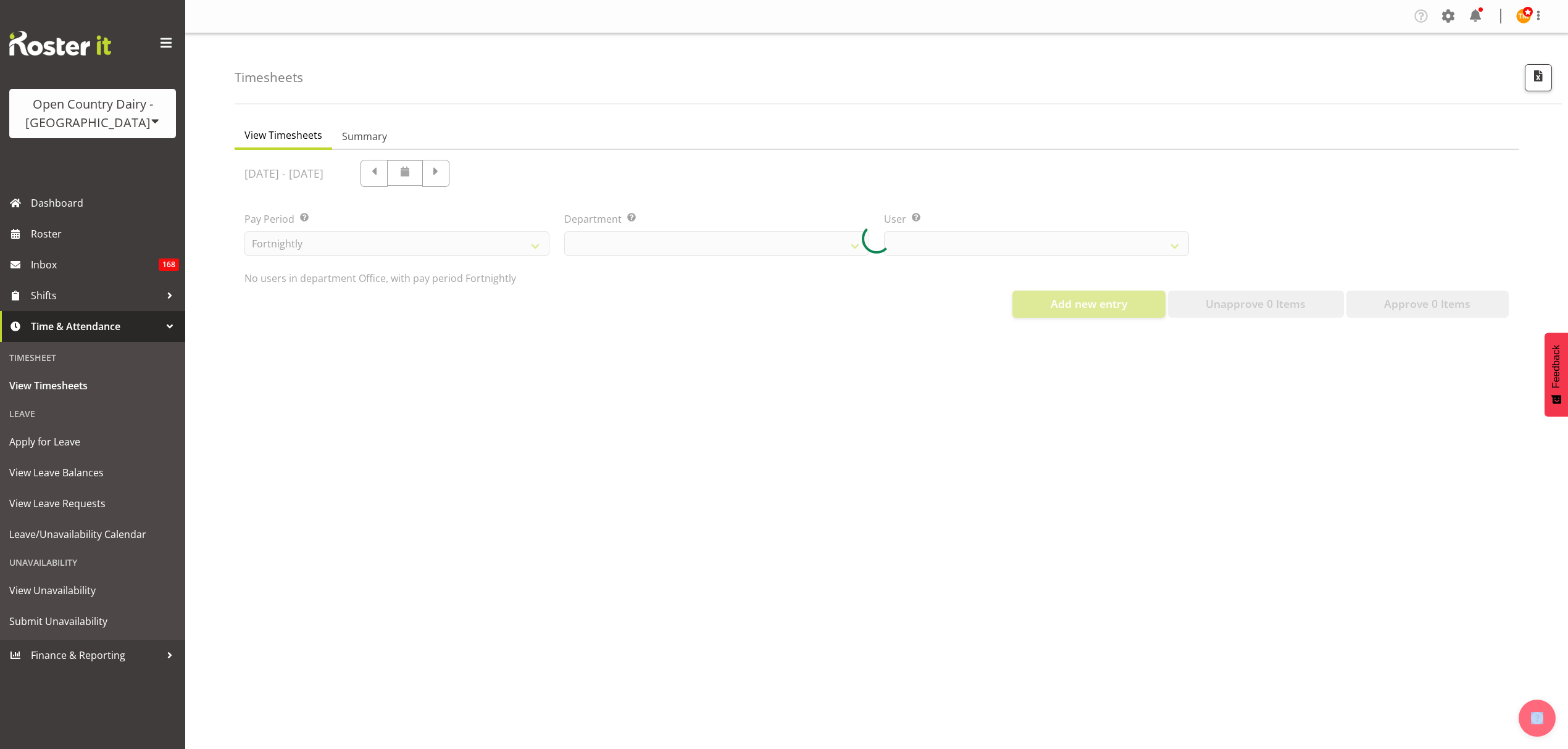
click at [494, 179] on div at bounding box center [876, 239] width 1284 height 178
click at [492, 178] on div at bounding box center [876, 239] width 1284 height 178
click at [490, 178] on div at bounding box center [876, 239] width 1284 height 178
click at [489, 178] on div at bounding box center [876, 239] width 1284 height 178
click at [487, 176] on div at bounding box center [876, 239] width 1284 height 178
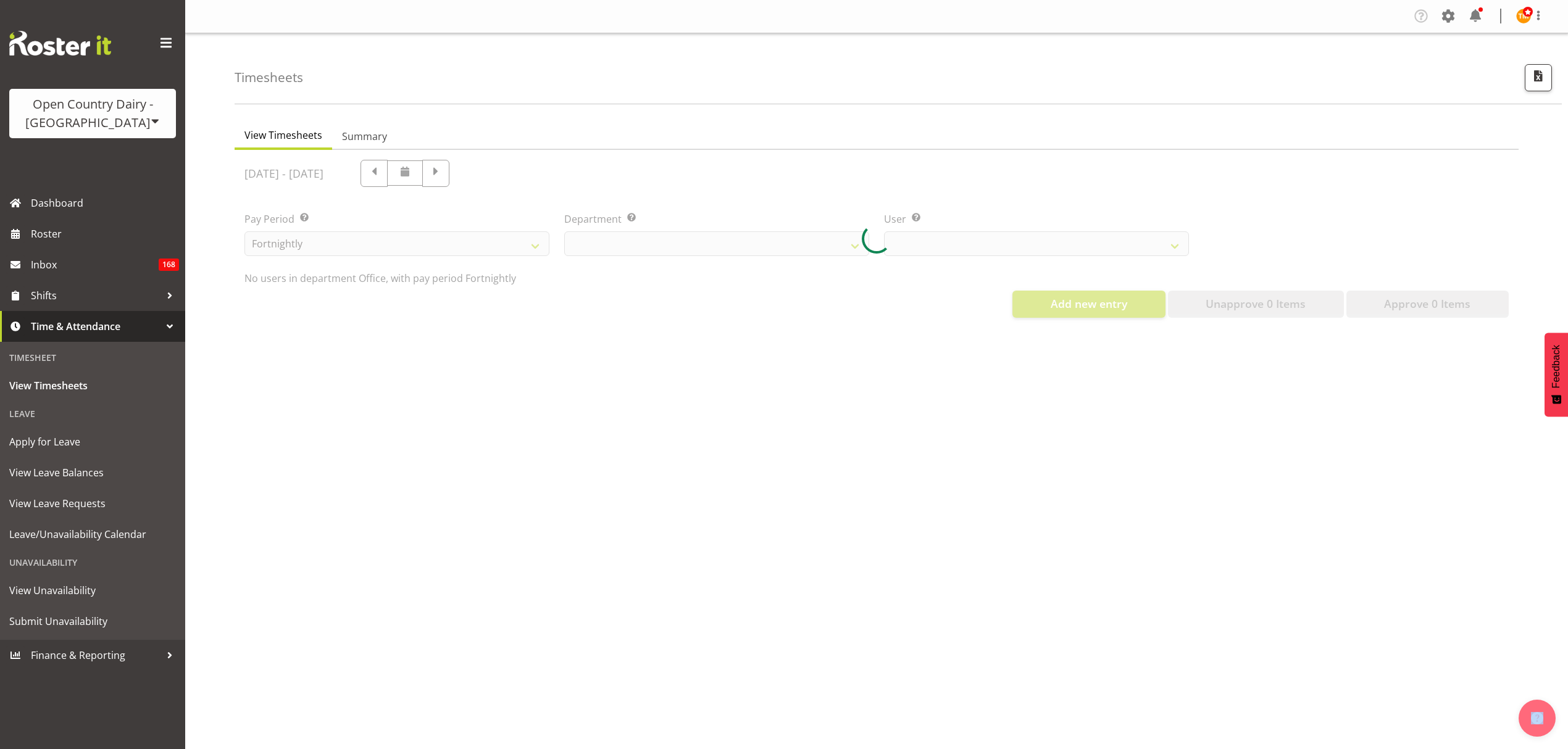
click at [487, 176] on div at bounding box center [876, 239] width 1284 height 178
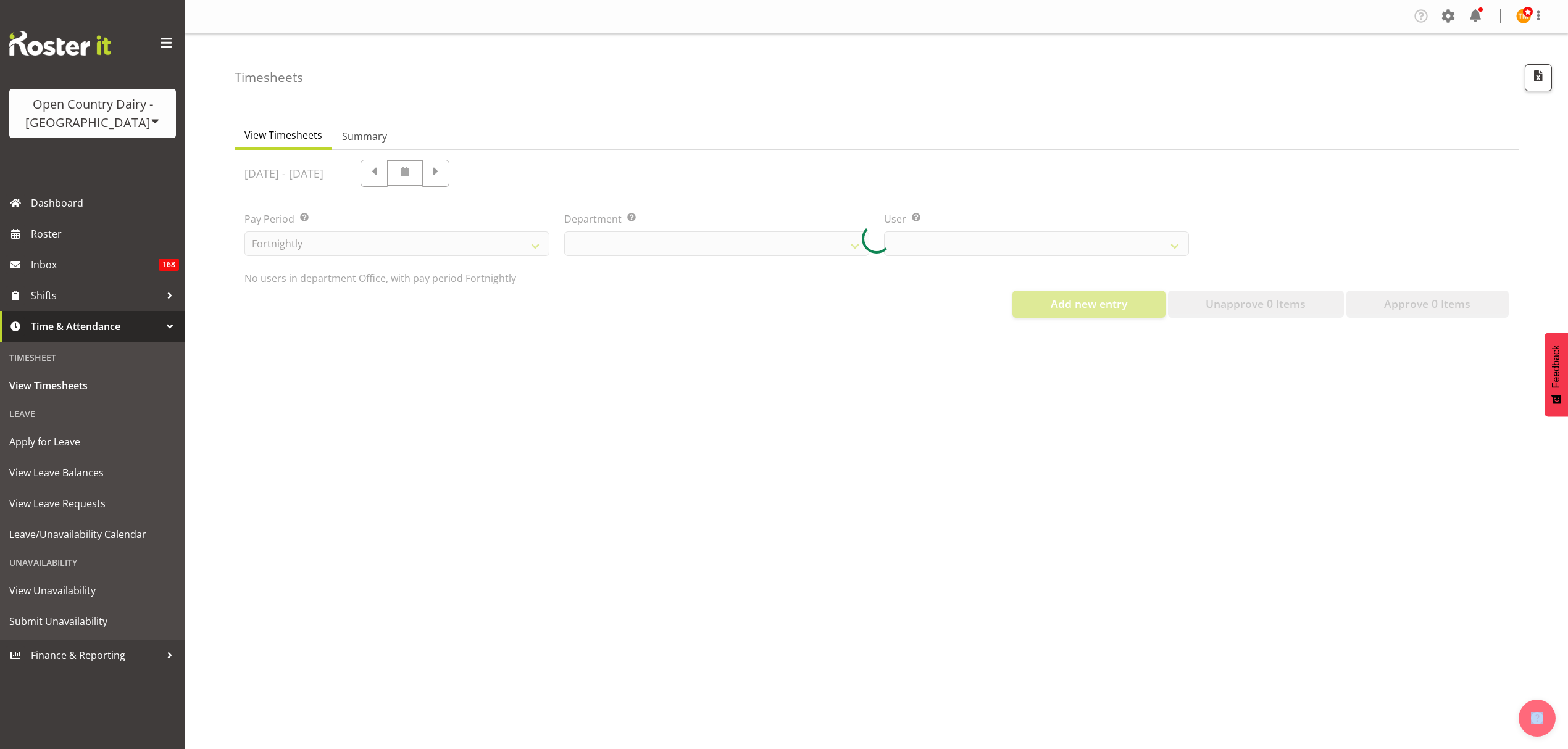
select select "699"
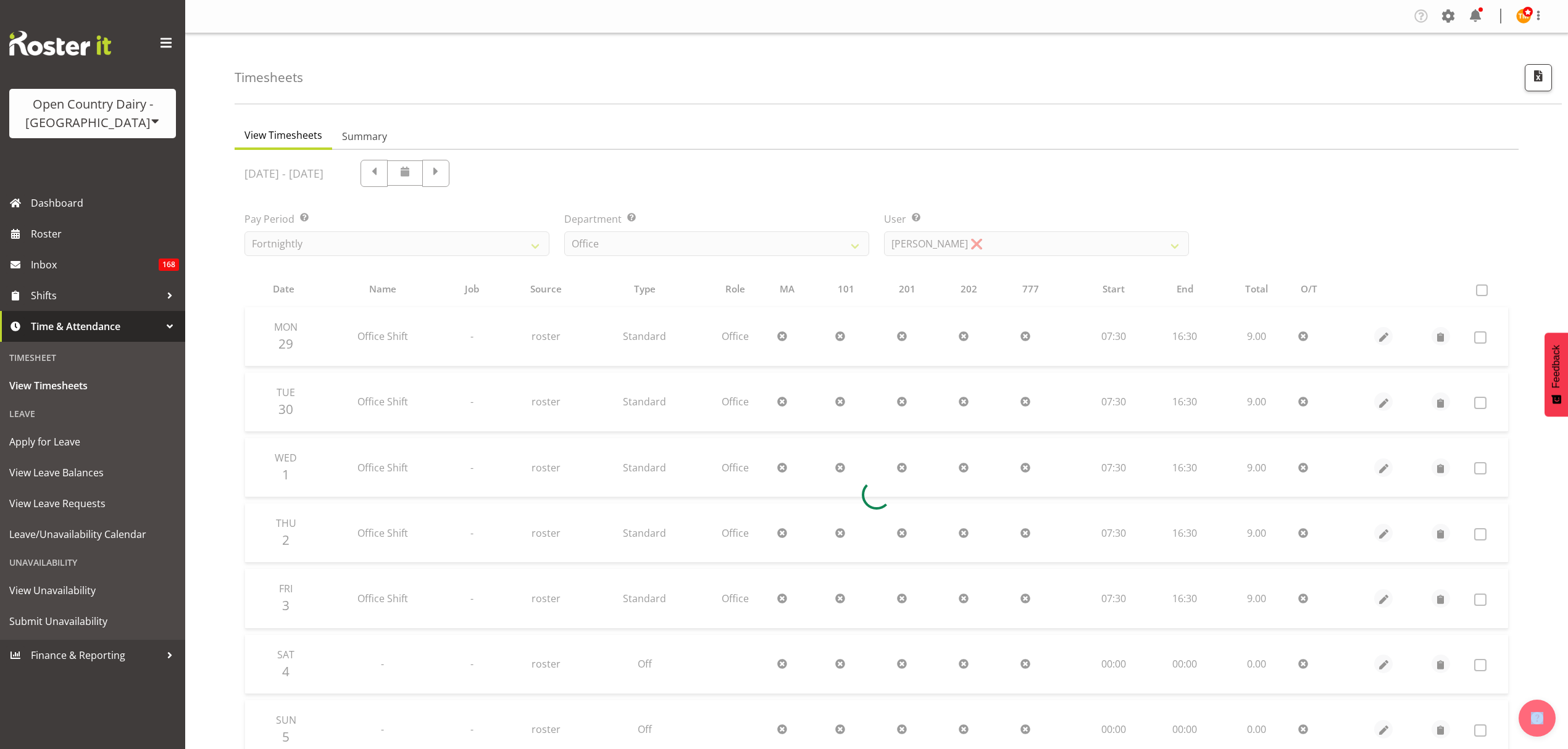
click at [487, 176] on div at bounding box center [876, 495] width 1284 height 690
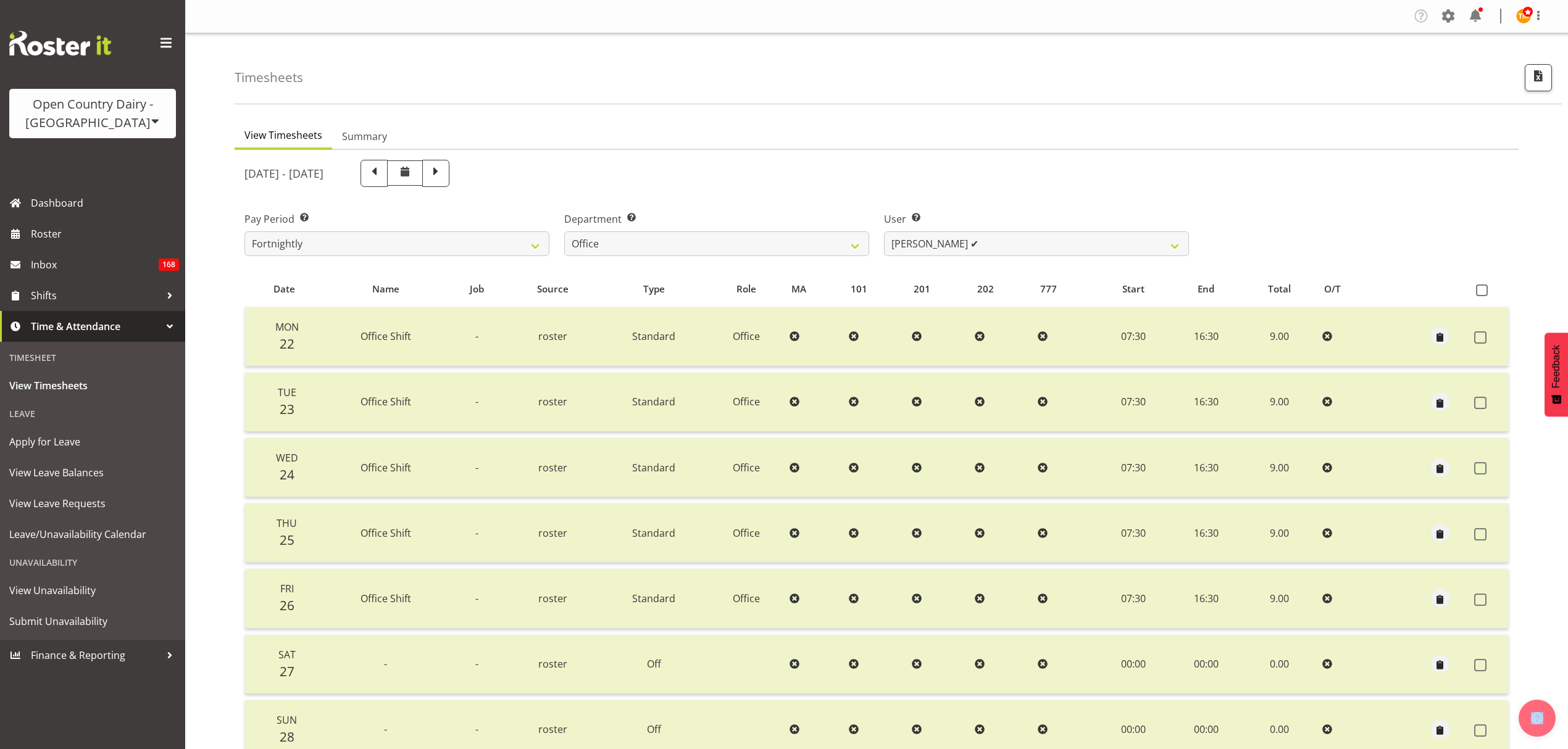
click at [388, 176] on span at bounding box center [374, 173] width 27 height 27
click at [382, 176] on span at bounding box center [374, 172] width 16 height 16
click at [412, 176] on span at bounding box center [405, 171] width 15 height 15
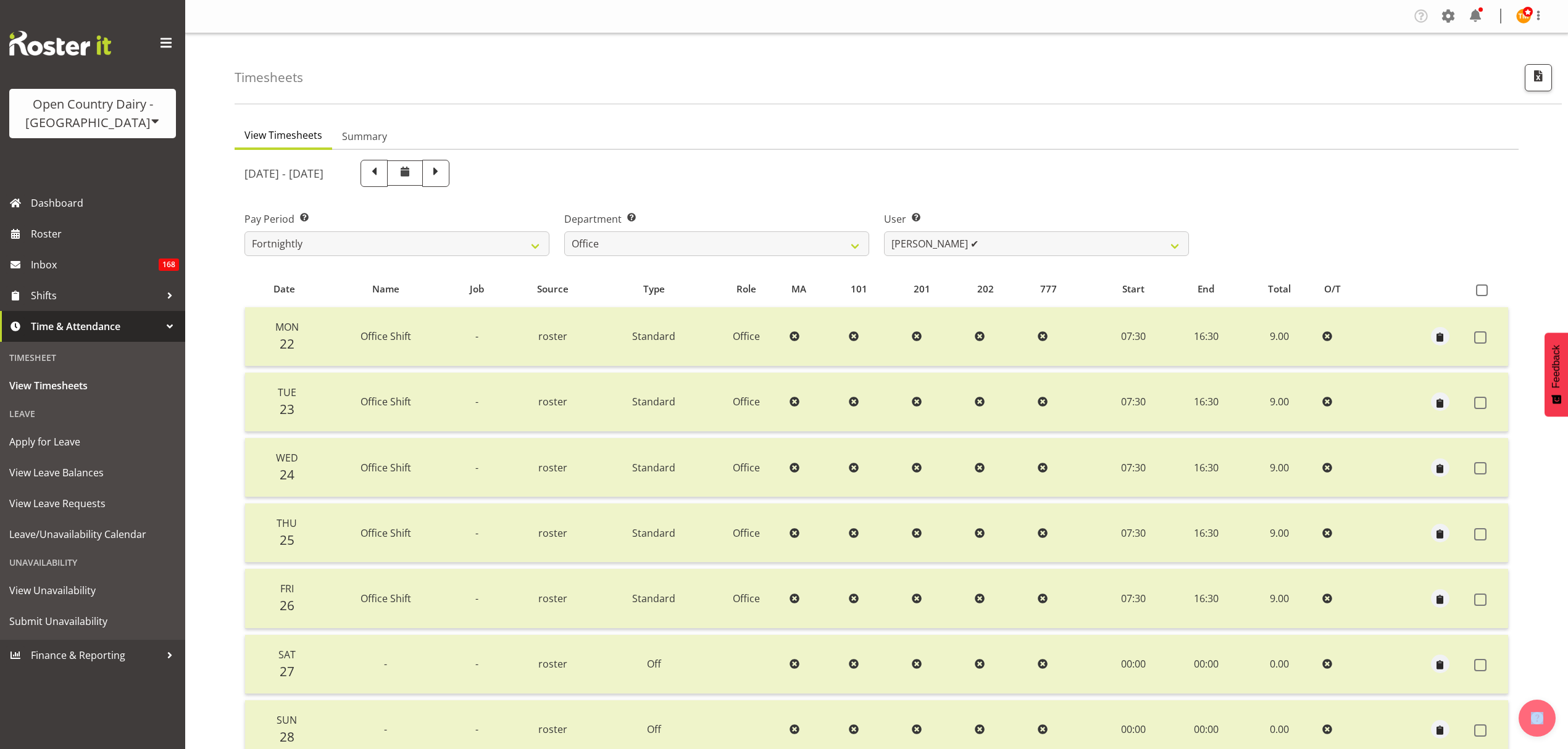
select select
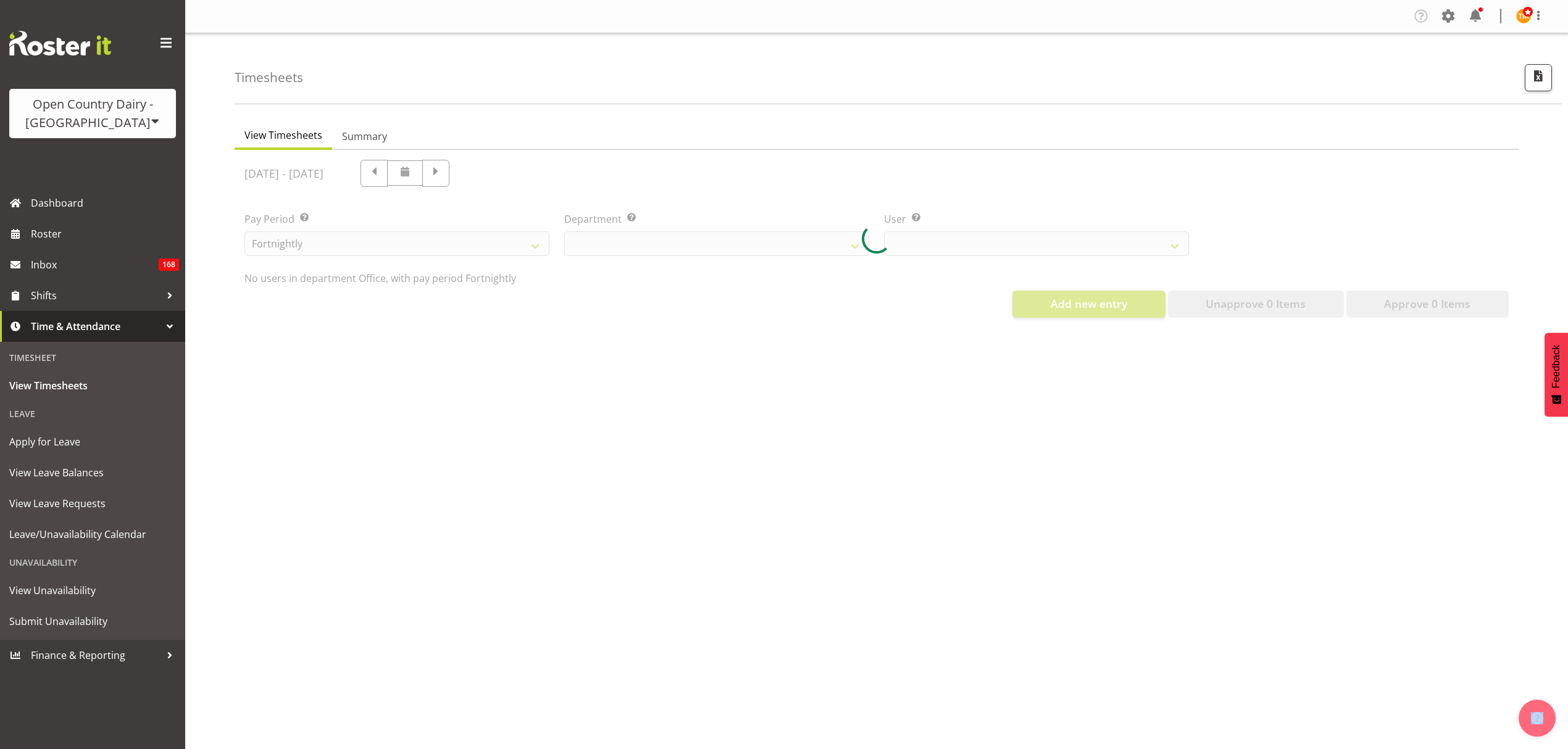
click at [442, 179] on div at bounding box center [876, 239] width 1284 height 178
click at [445, 178] on div at bounding box center [876, 239] width 1284 height 178
click at [445, 176] on div at bounding box center [876, 239] width 1284 height 178
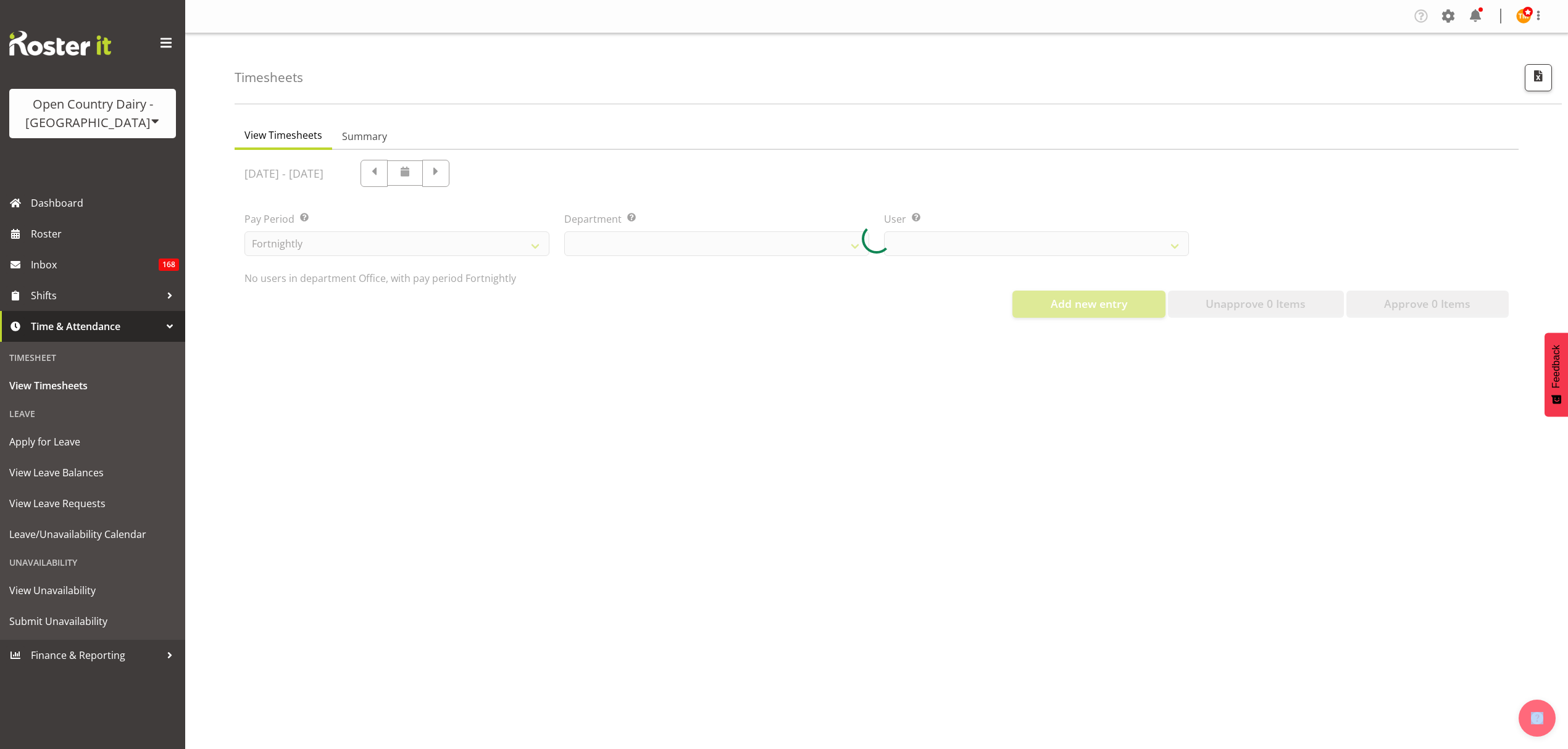
click at [445, 176] on div at bounding box center [876, 239] width 1284 height 178
select select "699"
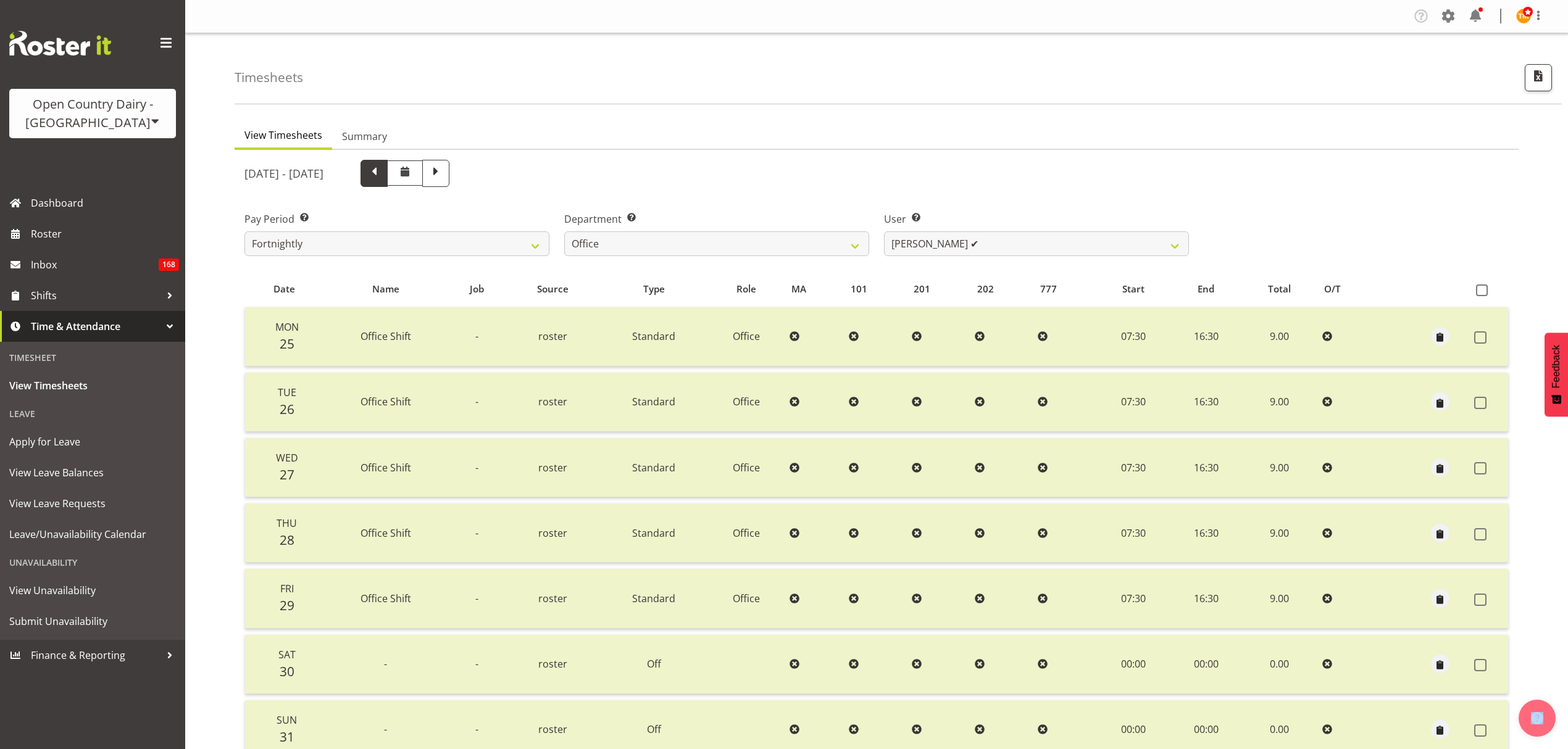
click at [382, 179] on span at bounding box center [374, 172] width 16 height 16
click at [388, 179] on span at bounding box center [374, 173] width 27 height 27
click at [382, 179] on span at bounding box center [374, 172] width 16 height 16
click at [388, 179] on span at bounding box center [374, 173] width 27 height 27
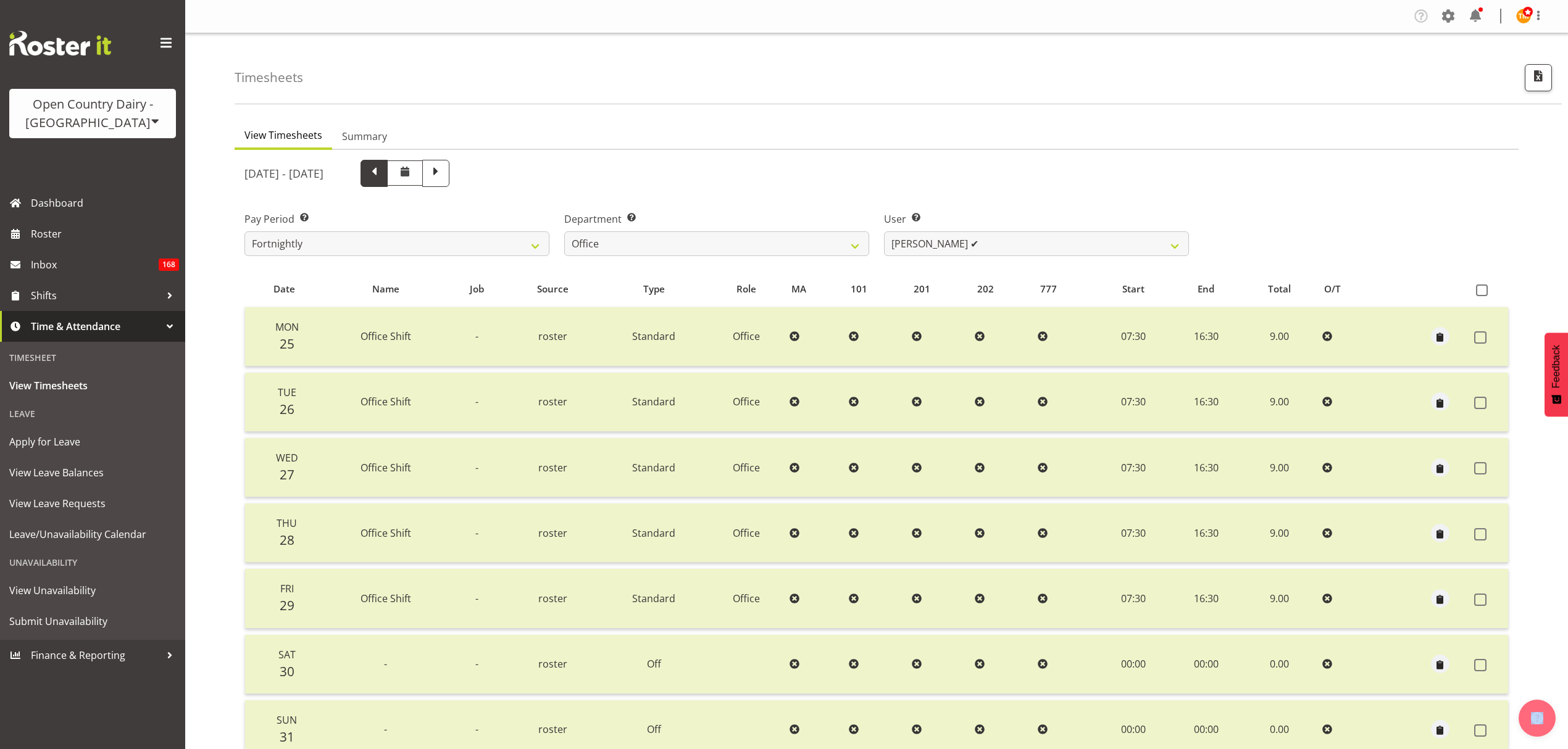
drag, startPoint x: 443, startPoint y: 179, endPoint x: 422, endPoint y: 176, distance: 21.2
click at [412, 179] on span at bounding box center [405, 171] width 15 height 15
click at [388, 176] on span at bounding box center [374, 173] width 27 height 27
click at [382, 178] on span at bounding box center [374, 172] width 16 height 16
click at [382, 179] on span at bounding box center [374, 172] width 16 height 16
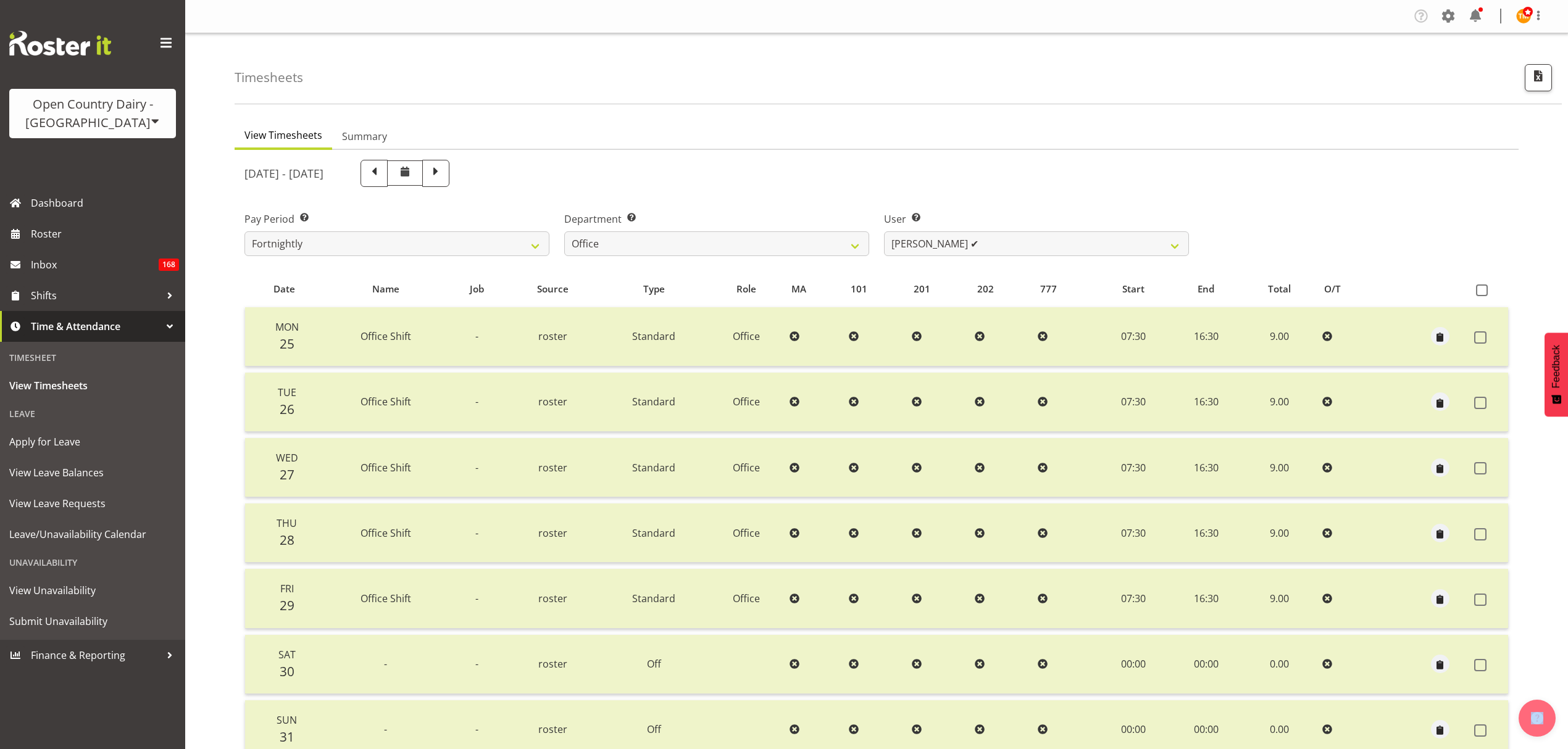
click at [382, 179] on span at bounding box center [374, 172] width 16 height 16
click at [414, 179] on div at bounding box center [389, 173] width 118 height 27
drag, startPoint x: 414, startPoint y: 179, endPoint x: 421, endPoint y: 181, distance: 7.3
click at [415, 180] on div at bounding box center [389, 173] width 118 height 27
select select
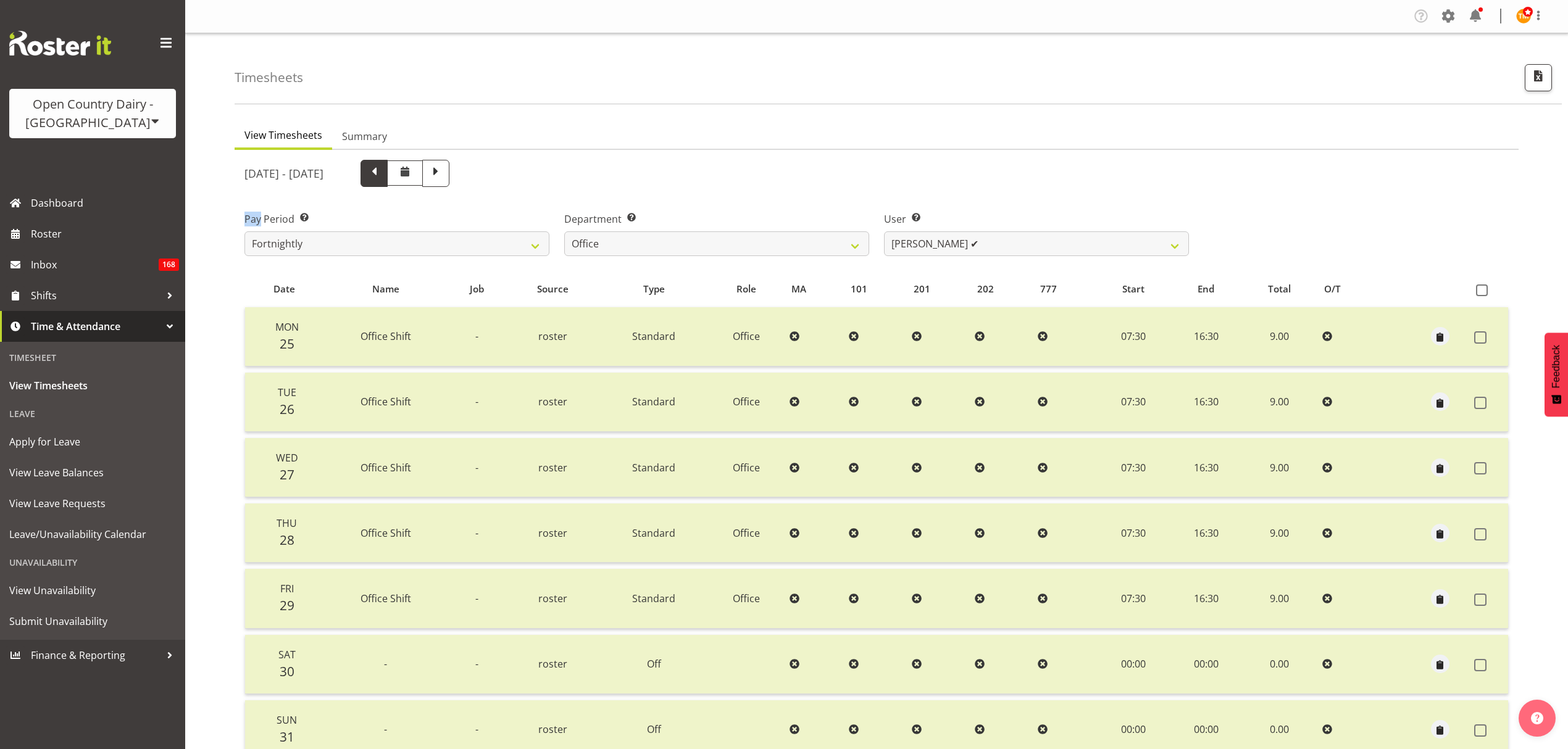
select select
click at [0, 0] on div at bounding box center [0, 0] width 0 height 0
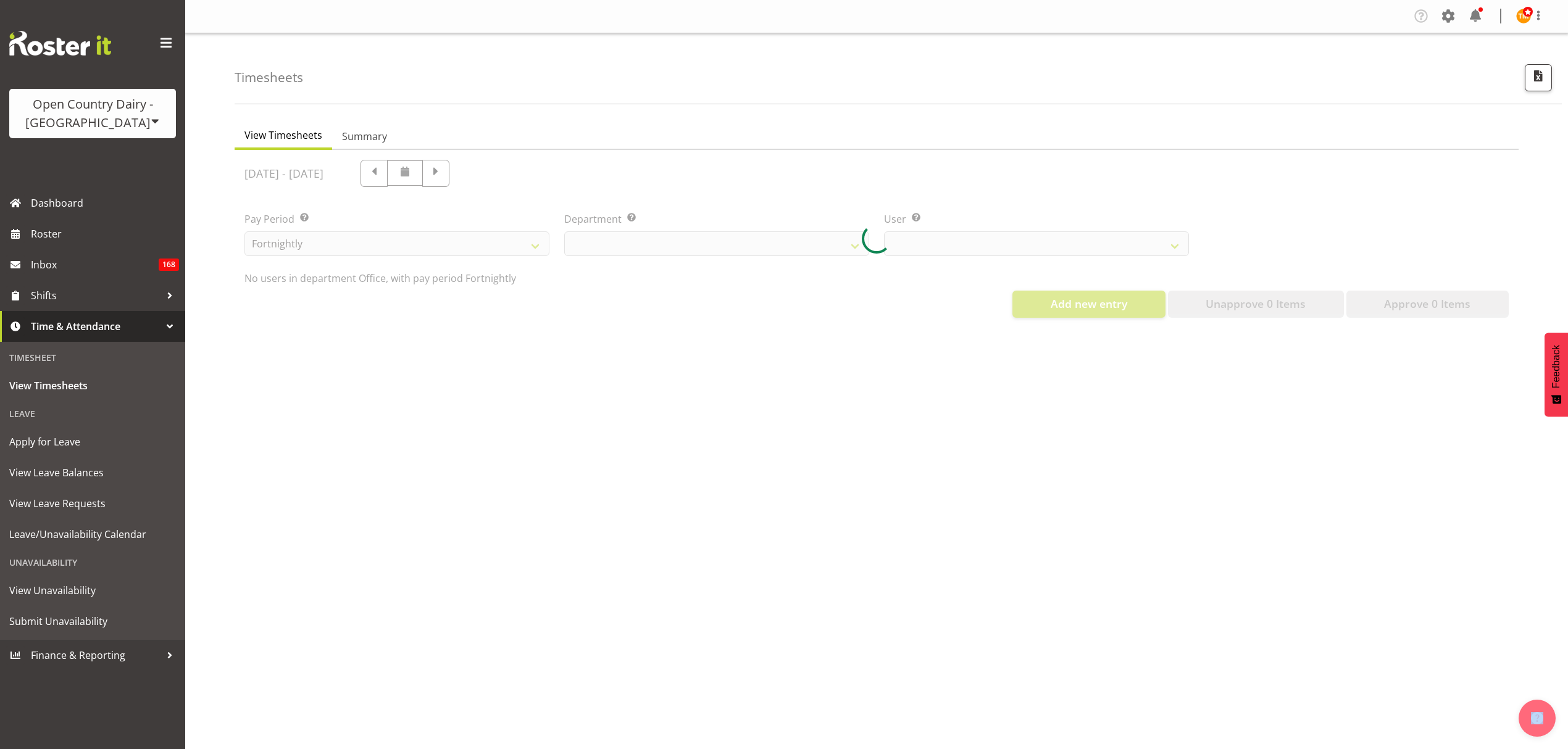
click at [428, 181] on div at bounding box center [876, 239] width 1284 height 178
select select "699"
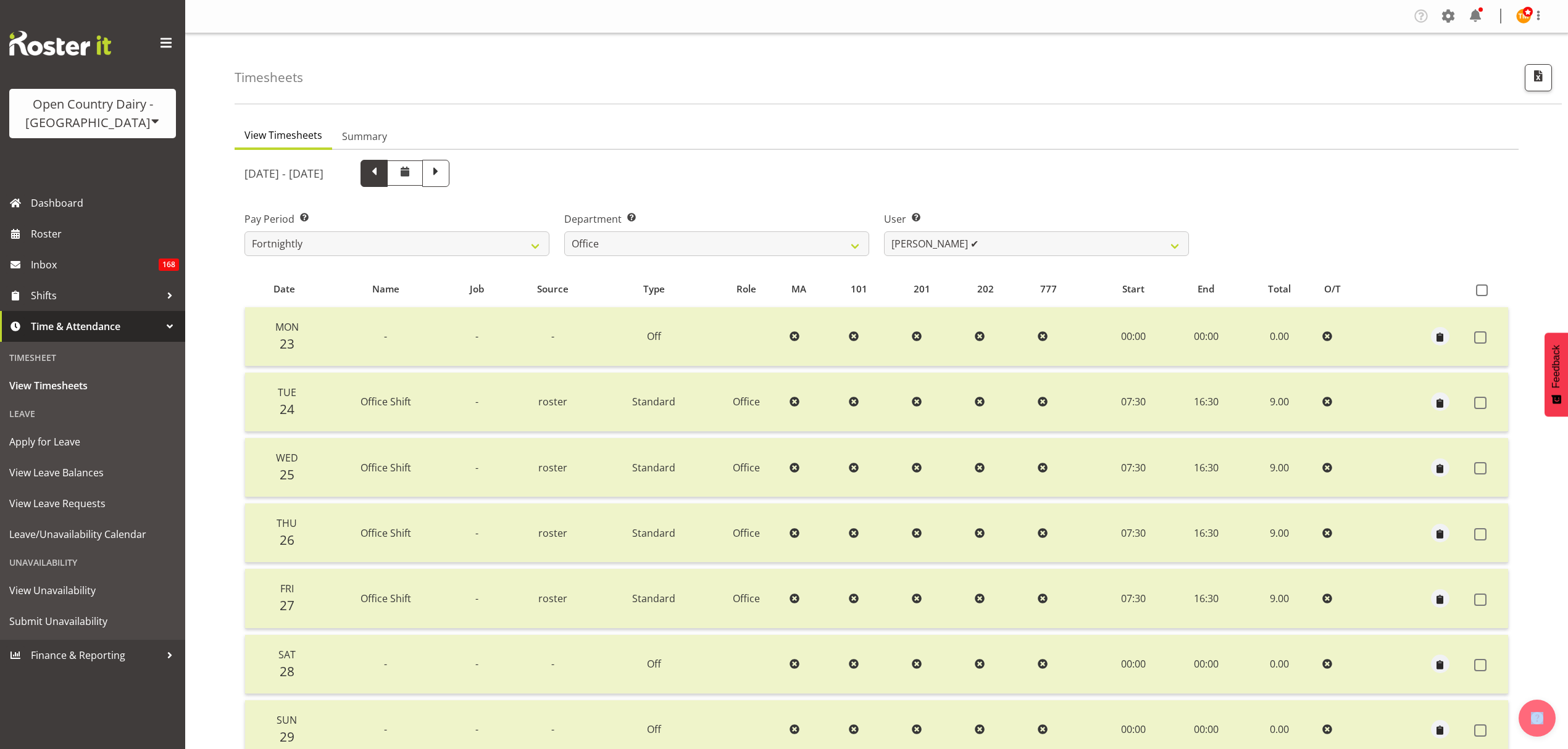
click at [388, 185] on span at bounding box center [374, 173] width 27 height 27
select select
click at [0, 0] on div at bounding box center [0, 0] width 0 height 0
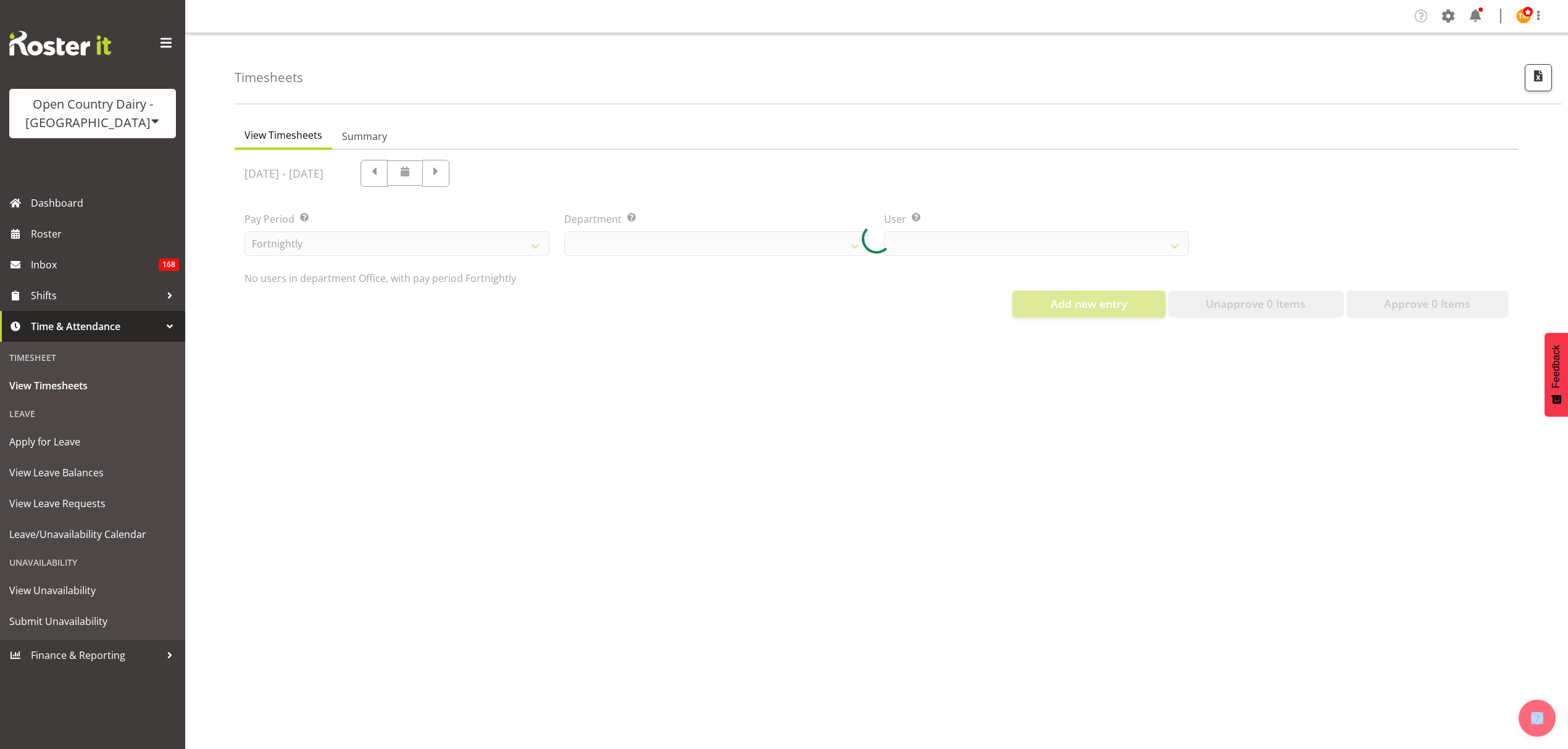
select select "699"
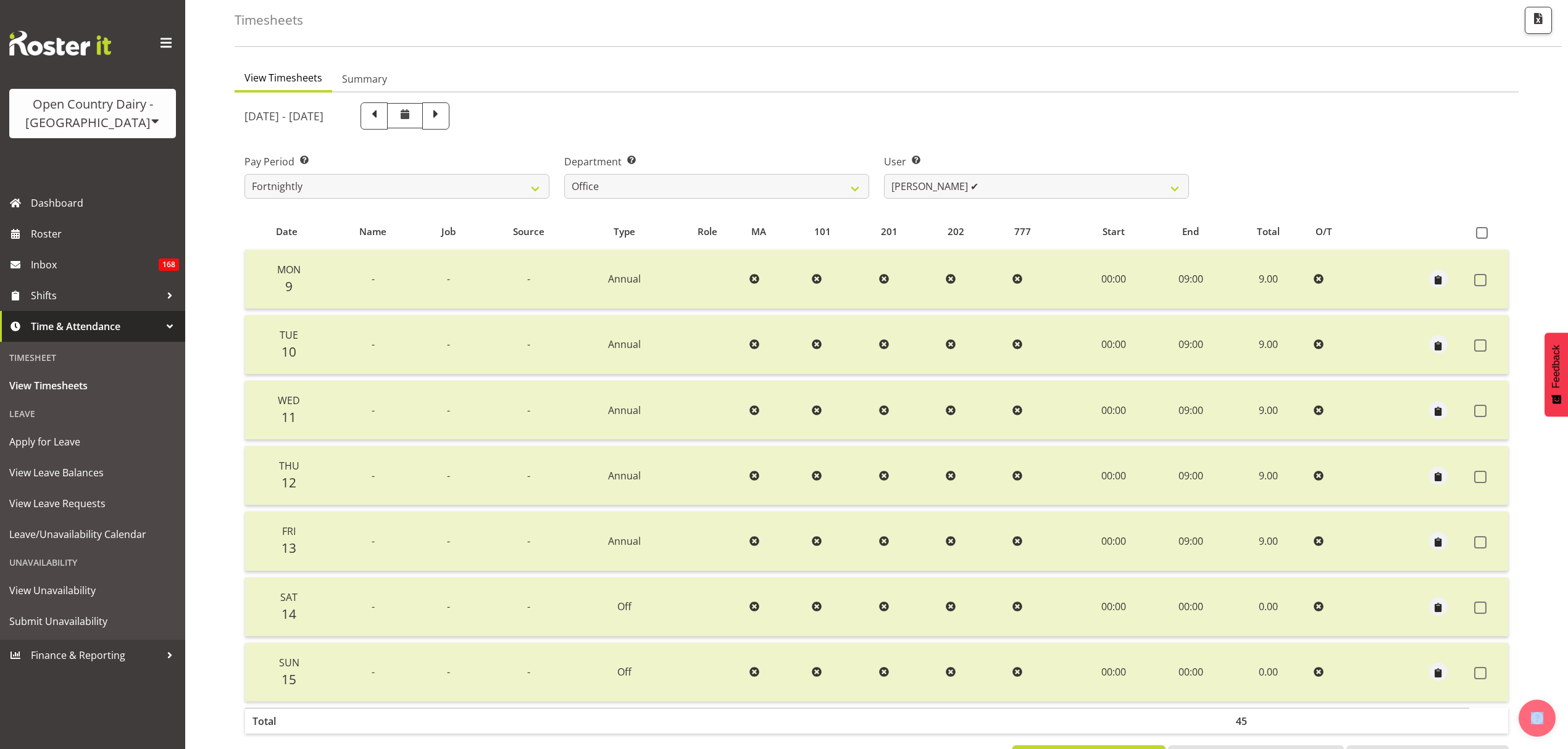
scroll to position [82, 0]
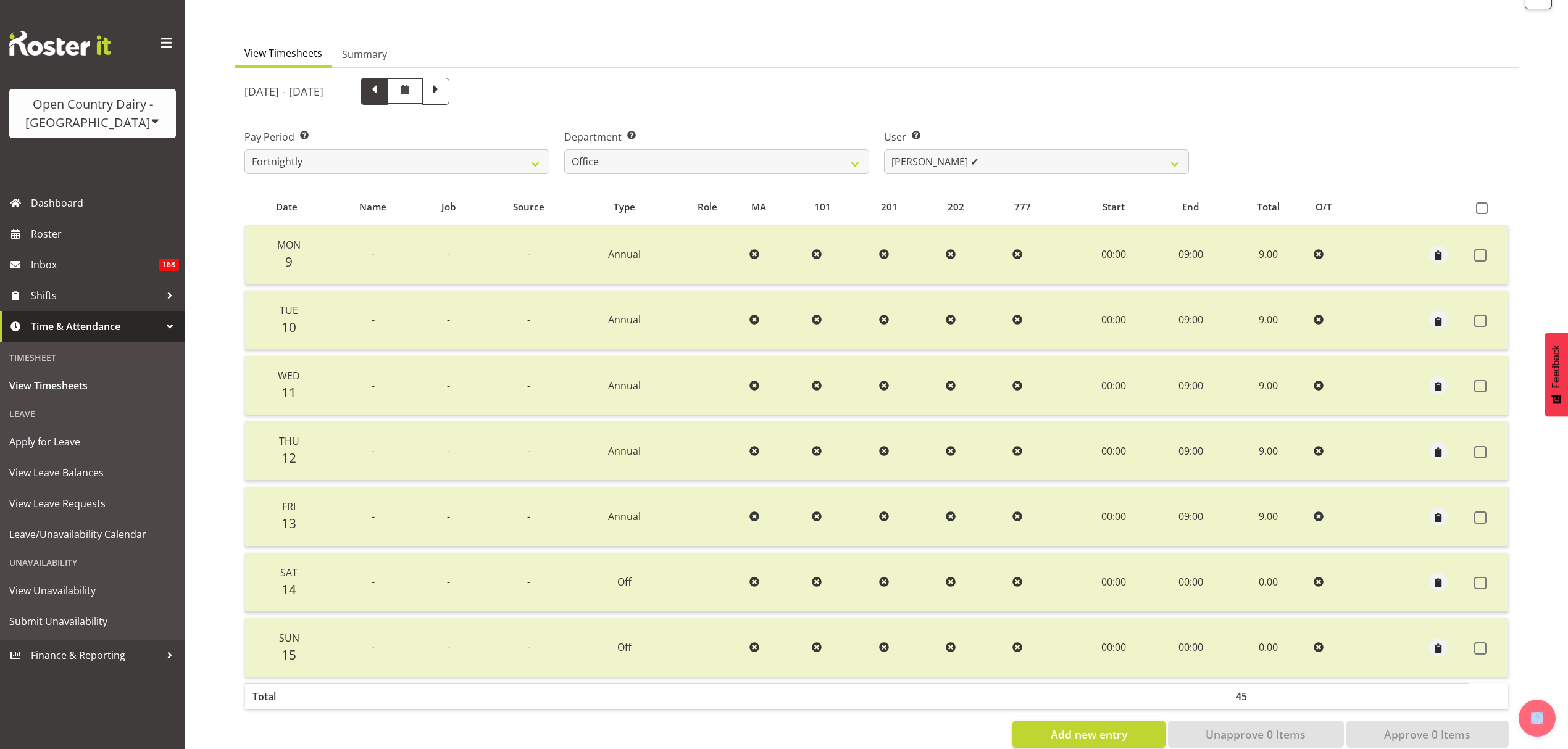
click at [382, 95] on span at bounding box center [374, 91] width 16 height 16
select select
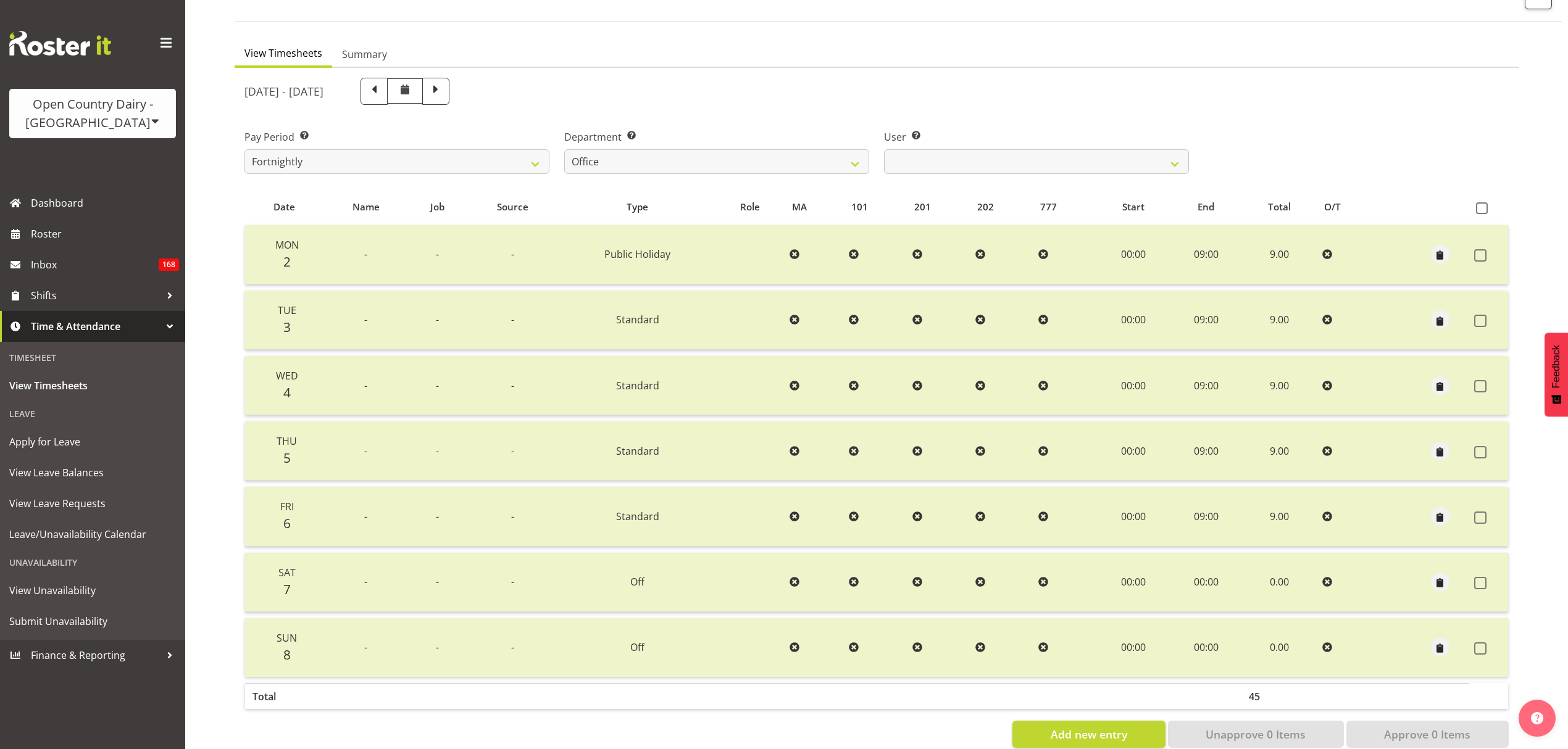
click at [756, 113] on div "Department Select which department you would like to view. 734 735 736 737 738 …" at bounding box center [717, 147] width 320 height 69
click at [966, 161] on select "Clare Welland ✔ Corey Millan ✔ Doug Hayes ❌ Ginny Christians ✔ Jessica Greenwoo…" at bounding box center [1037, 162] width 305 height 24
click at [774, 163] on select "734 735 736 737 738 739 851 853 854 855 856 858 861 862 865 867-9032 868 869 87…" at bounding box center [717, 162] width 305 height 24
select select "682"
click at [564, 149] on select "734 735 736 737 738 739 851 853 854 855 856 858 861 862 865 867-9032 868 869 87…" at bounding box center [717, 162] width 305 height 24
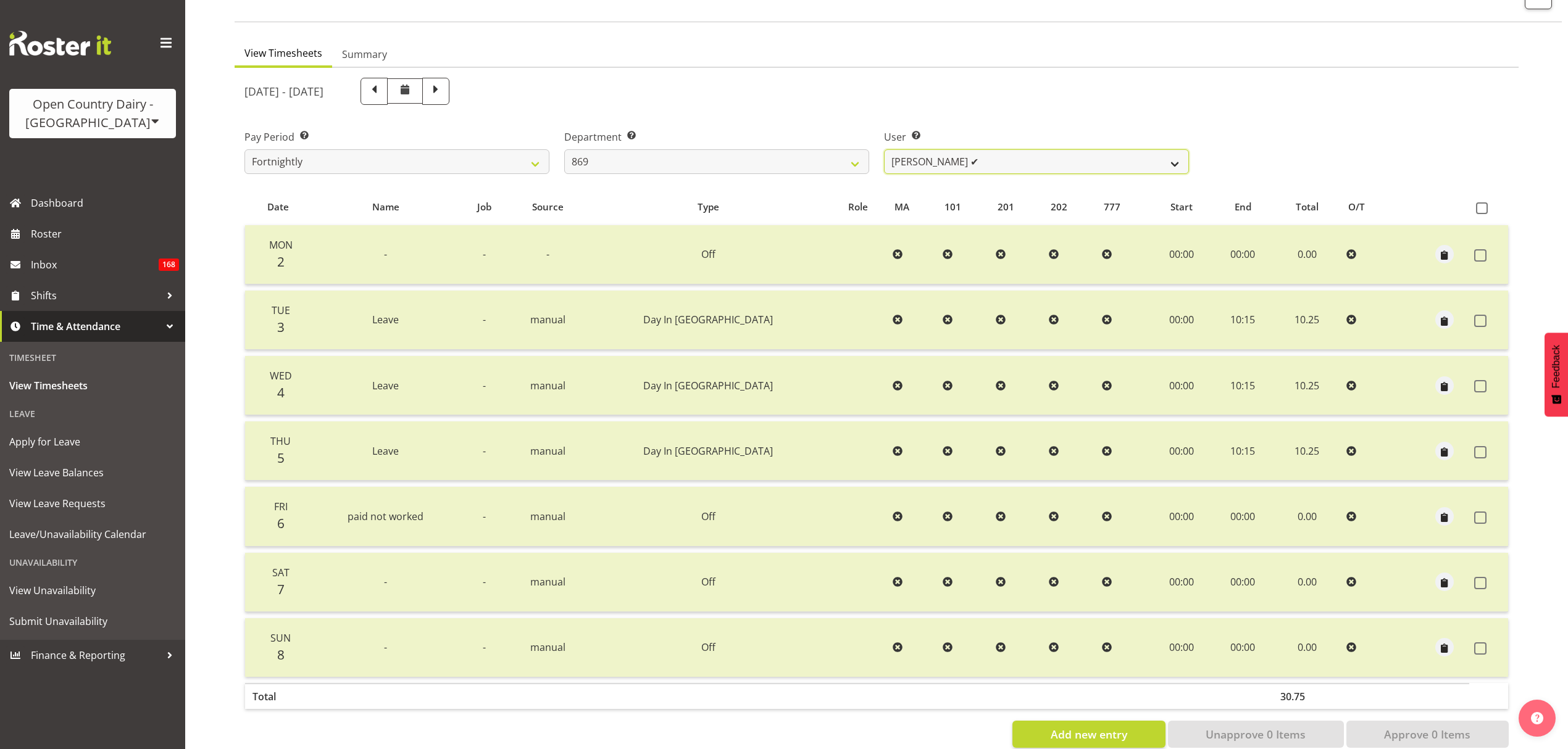
click at [948, 156] on select "Barry O'Donnell ✔ Barry Johnston ✔ Jason Soper ✔ Peter Wieczorek ✔" at bounding box center [1037, 162] width 305 height 24
select select "7388"
click at [884, 149] on select "Barry O'Donnell ✔ Barry Johnston ✔ Jason Soper ✔ Peter Wieczorek ✔" at bounding box center [1037, 162] width 305 height 24
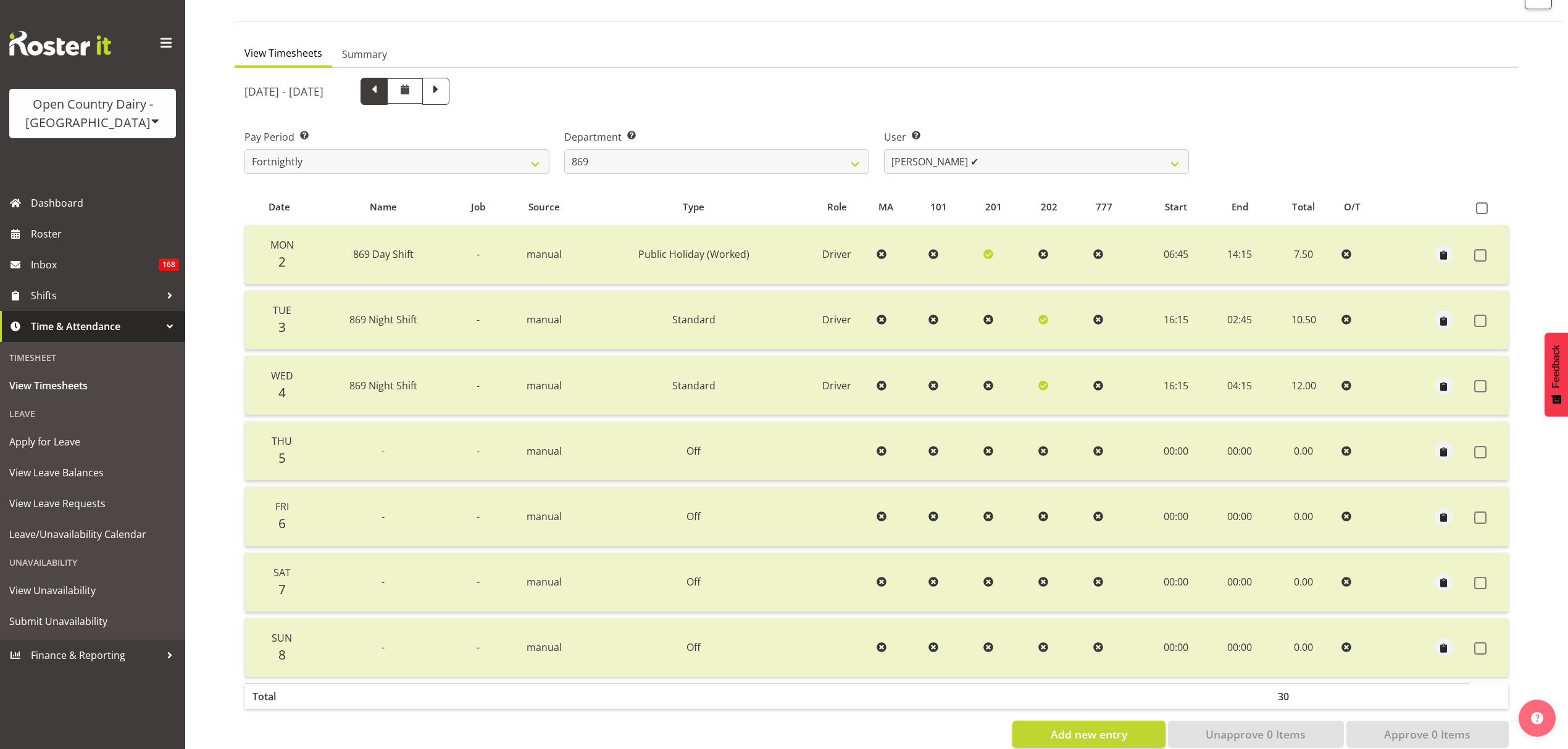
click at [382, 95] on span at bounding box center [374, 91] width 16 height 16
select select
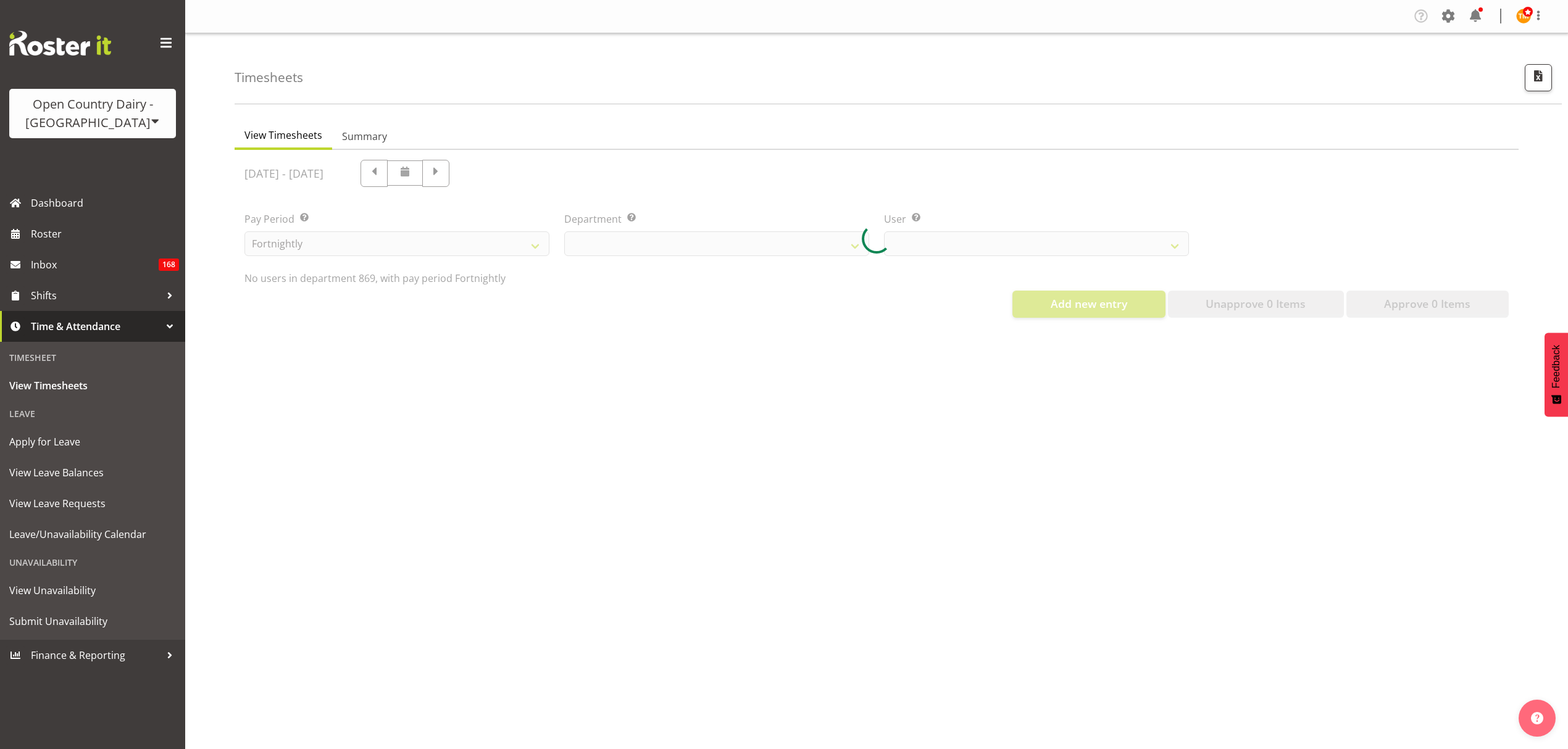
scroll to position [0, 0]
select select "682"
select select "7388"
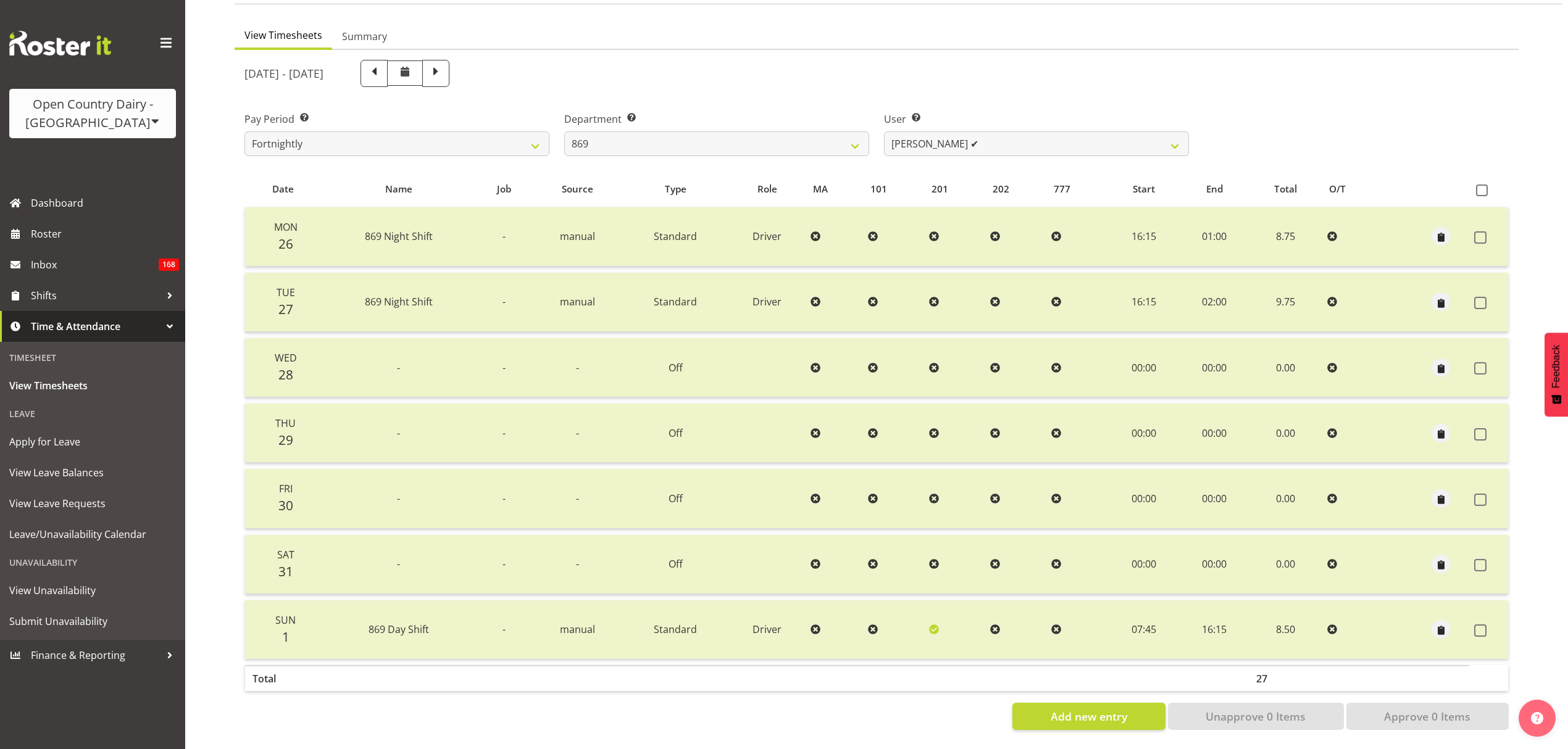
scroll to position [109, 0]
click at [956, 138] on select "Barry O'Donnell ✔ Barry Johnston ✔ Jason Soper ✔ Peter Wieczorek ✔" at bounding box center [1037, 144] width 305 height 24
click at [799, 131] on select "734 735 736 737 738 739 851 853 854 855 856 858 861 862 865 867-9032 868 869 87…" at bounding box center [717, 144] width 305 height 24
select select "681"
click at [564, 131] on select "734 735 736 737 738 739 851 853 854 855 856 858 861 862 865 867-9032 868 869 87…" at bounding box center [717, 144] width 305 height 24
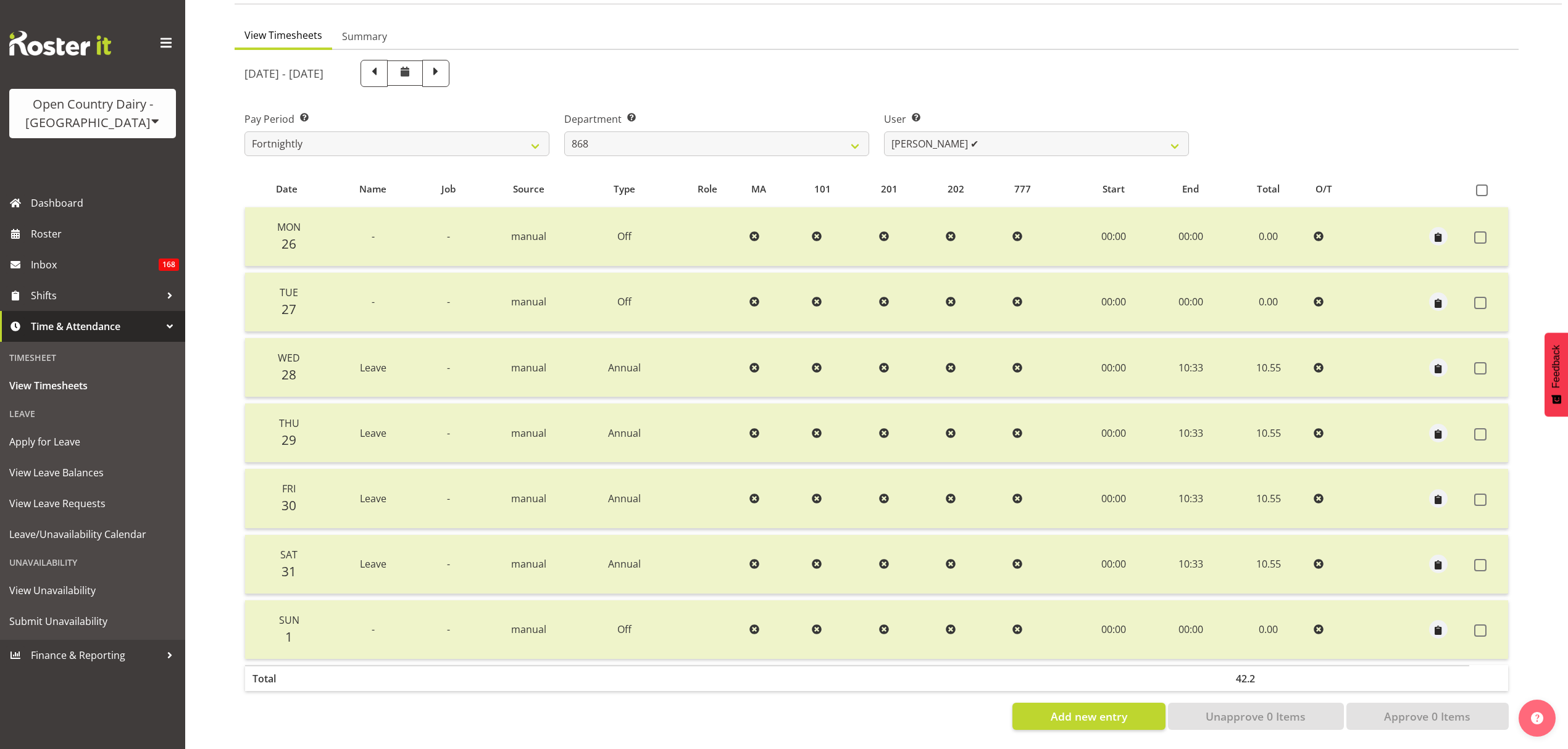
click at [944, 135] on div at bounding box center [876, 395] width 1284 height 690
click at [944, 135] on select "Alan Rolton ✔ Cassidy Williams ✔ Christopher McIver ✔ Darin Ayling ✔" at bounding box center [1037, 144] width 305 height 24
select select "7447"
click at [884, 131] on select "Alan Rolton ✔ Cassidy Williams ✔ Christopher McIver ✔ Darin Ayling ✔" at bounding box center [1037, 144] width 305 height 24
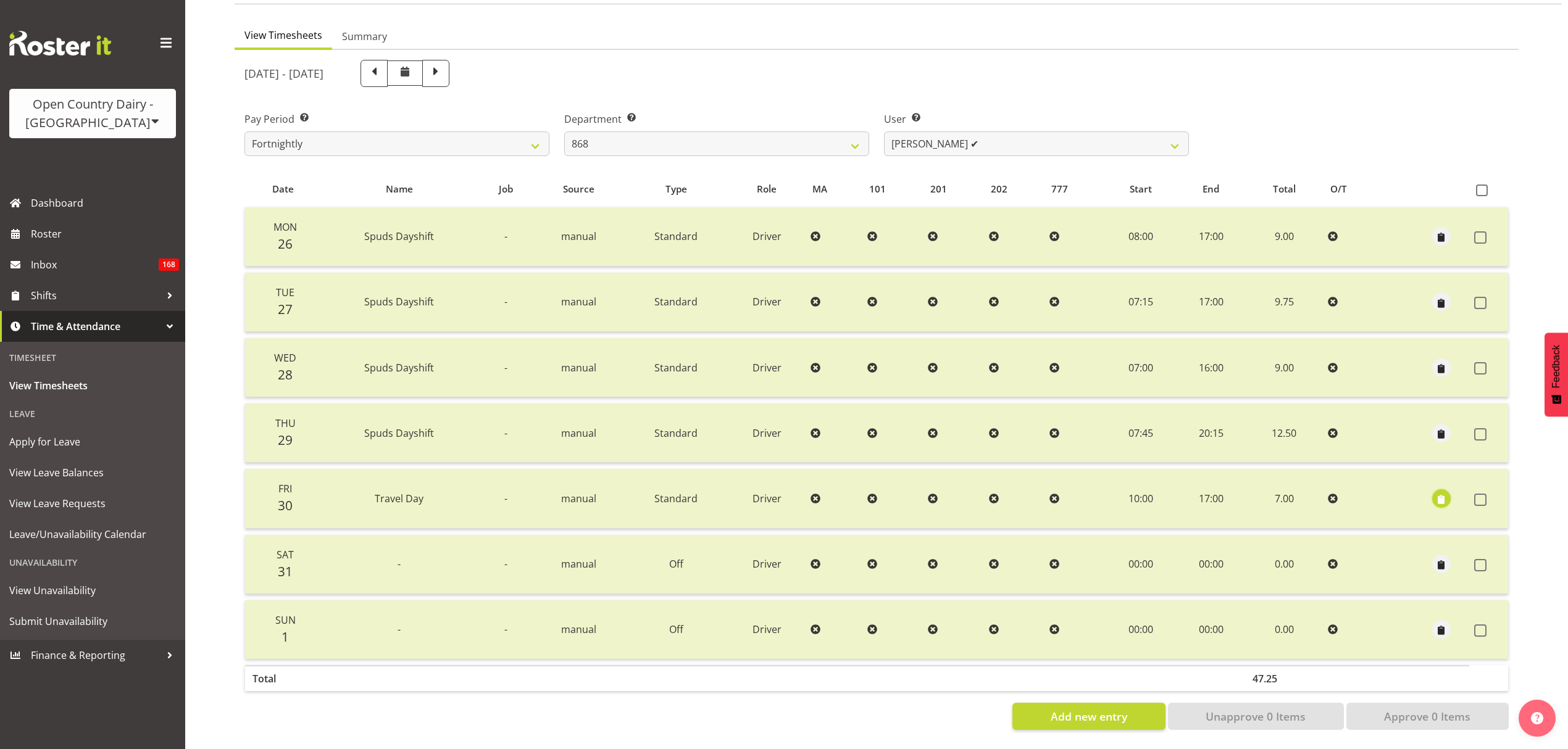
click at [1435, 493] on span "button" at bounding box center [1441, 499] width 14 height 14
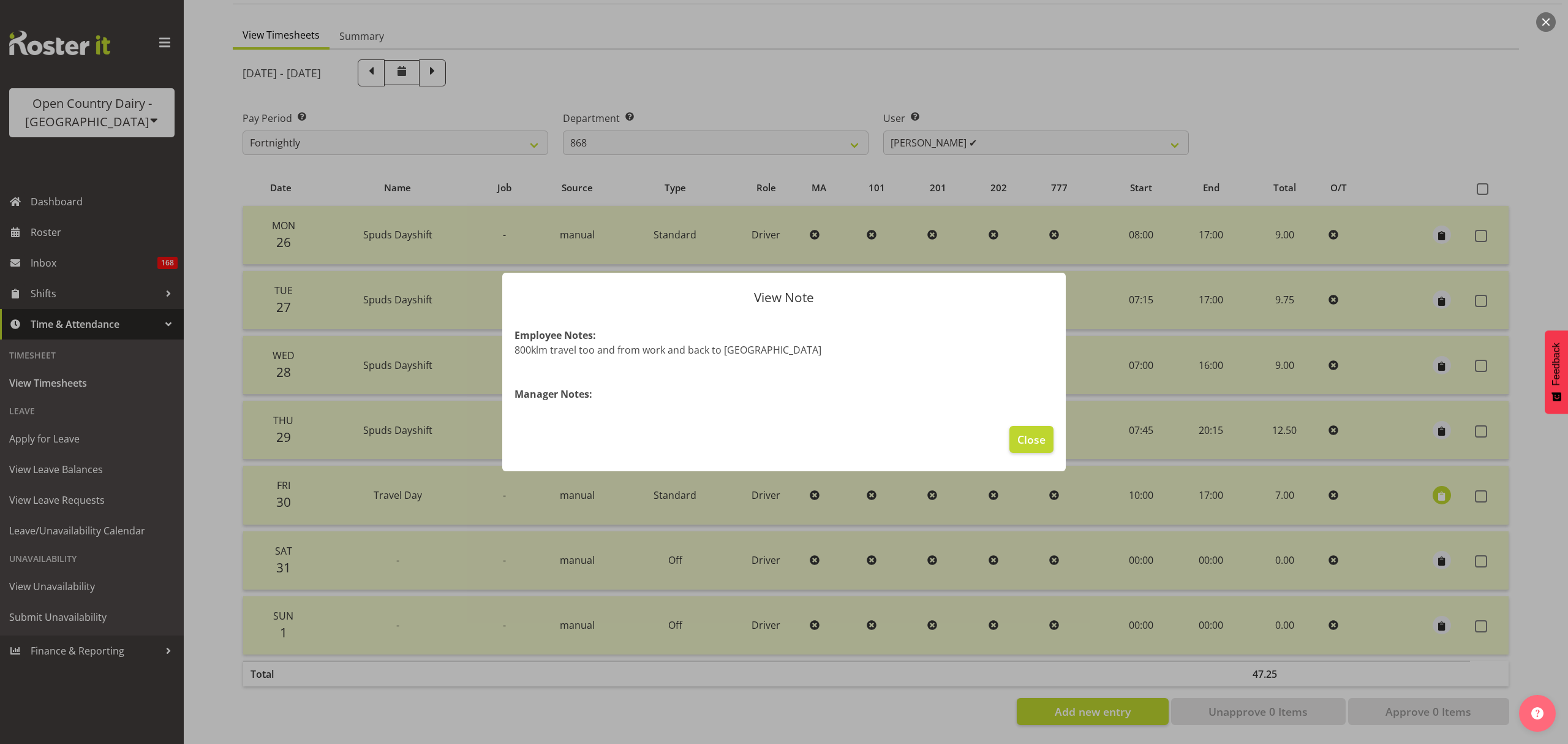
click at [1404, 481] on div at bounding box center [784, 372] width 1568 height 744
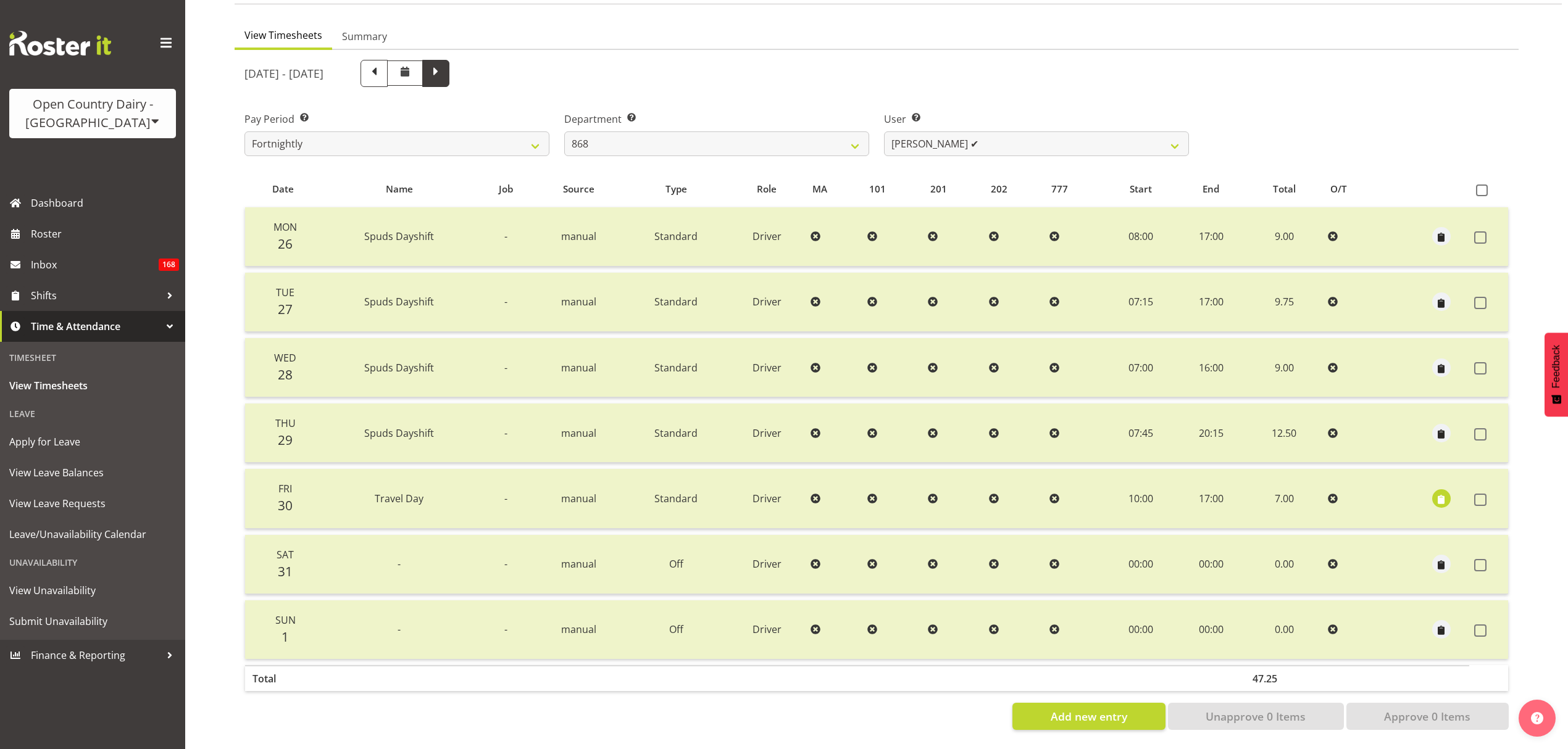
click at [450, 69] on span at bounding box center [435, 73] width 27 height 27
select select
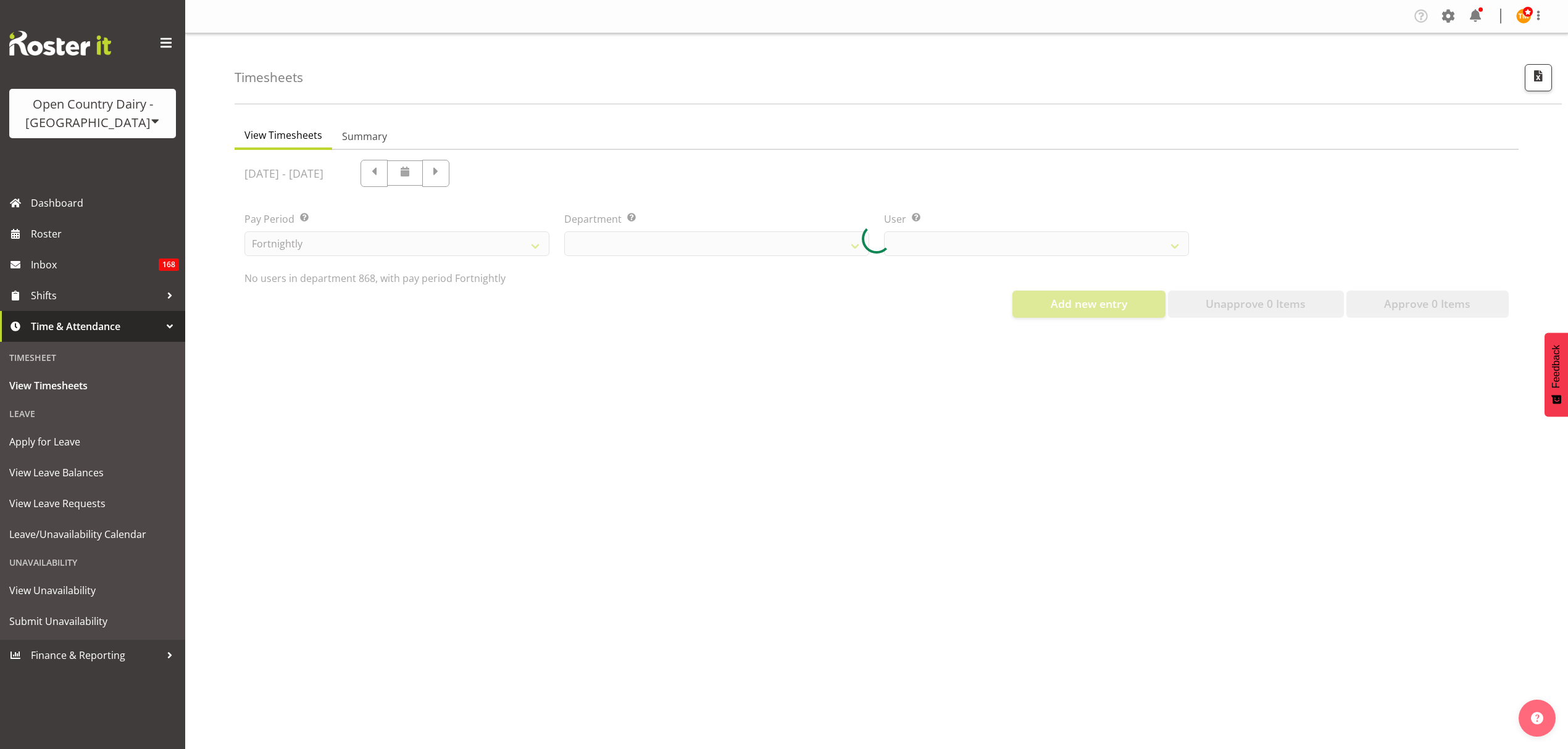
scroll to position [0, 0]
select select "681"
select select "7447"
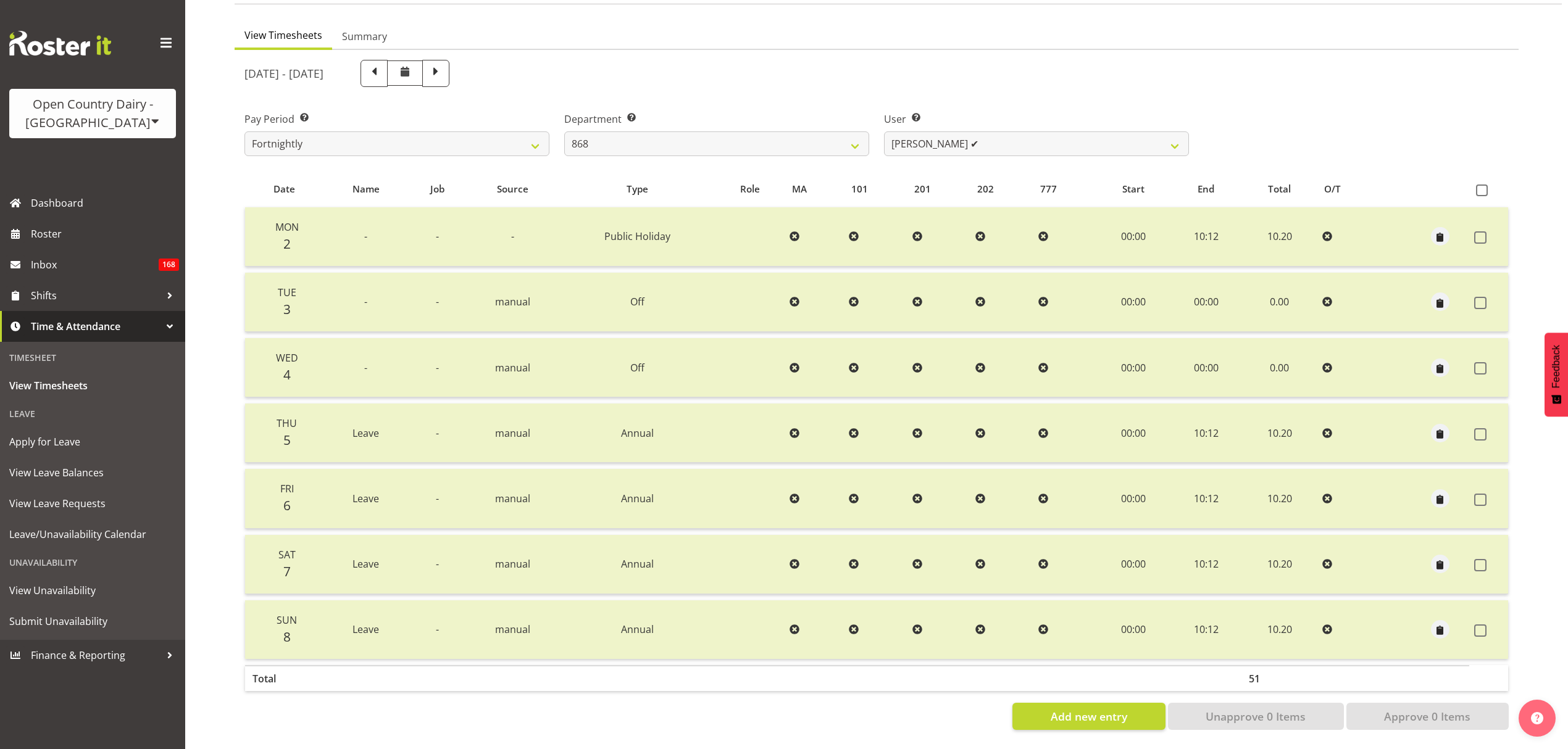
scroll to position [109, 0]
click at [1206, 228] on td "10:12" at bounding box center [1206, 237] width 71 height 60
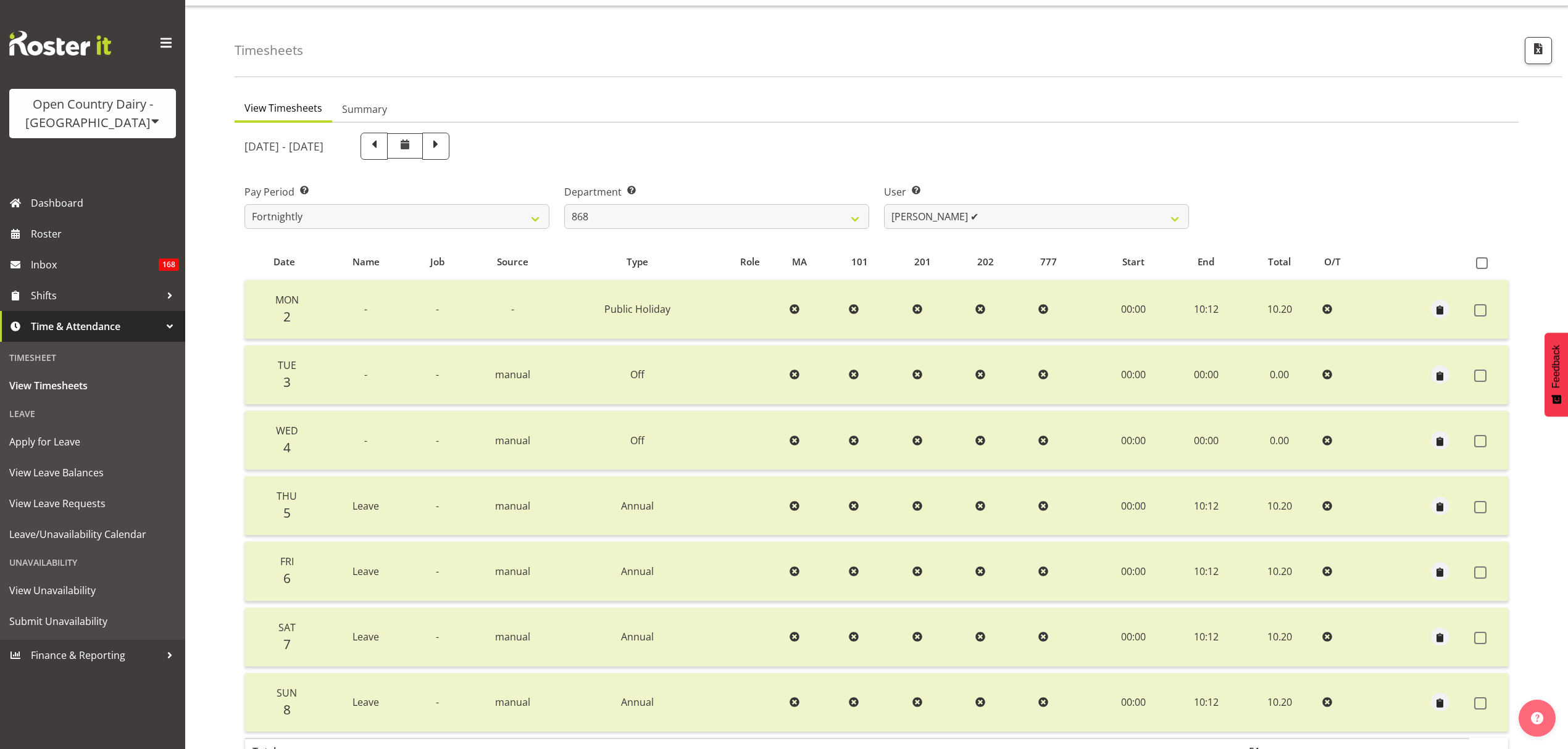
click at [1195, 307] on td "10:12" at bounding box center [1206, 309] width 71 height 60
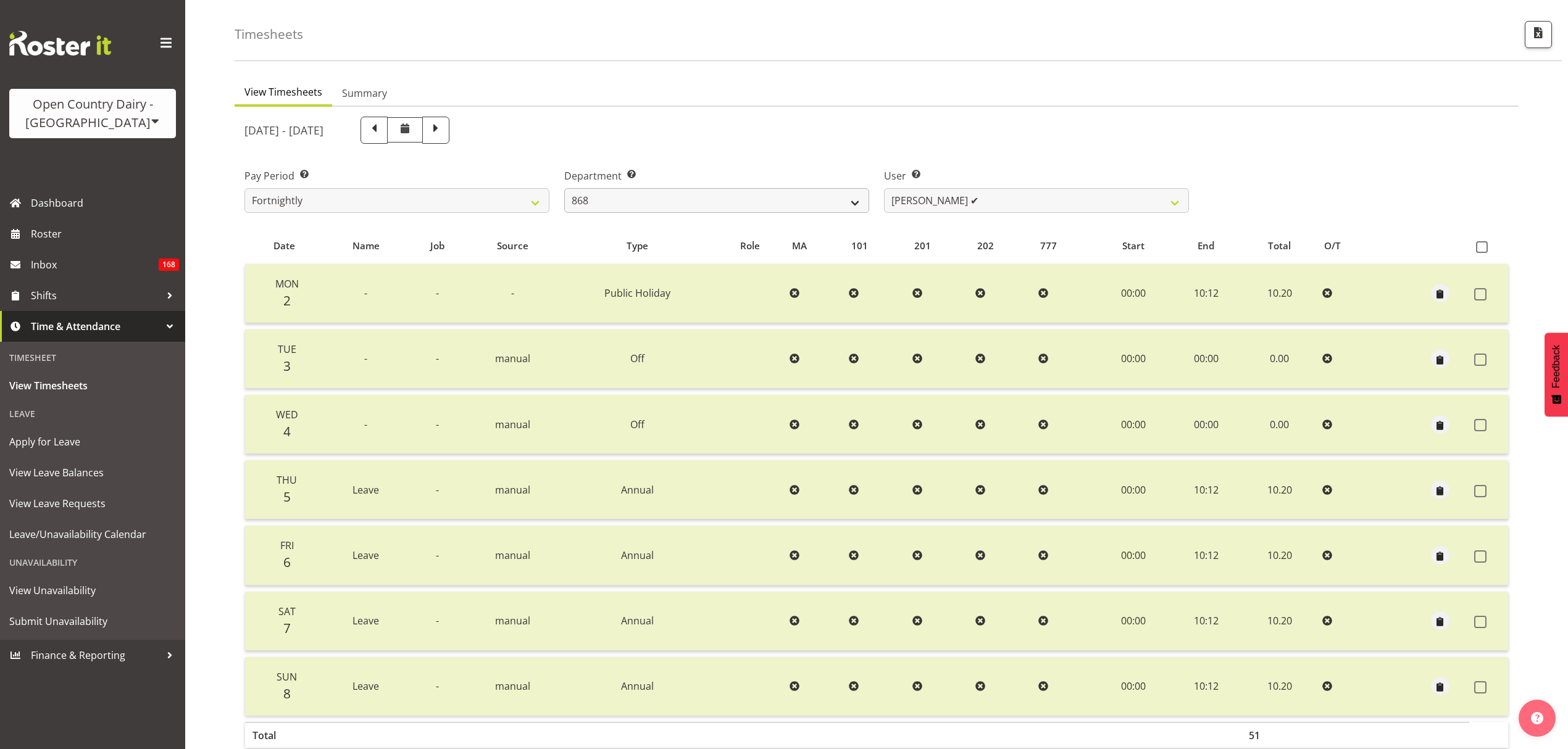
scroll to position [82, 0]
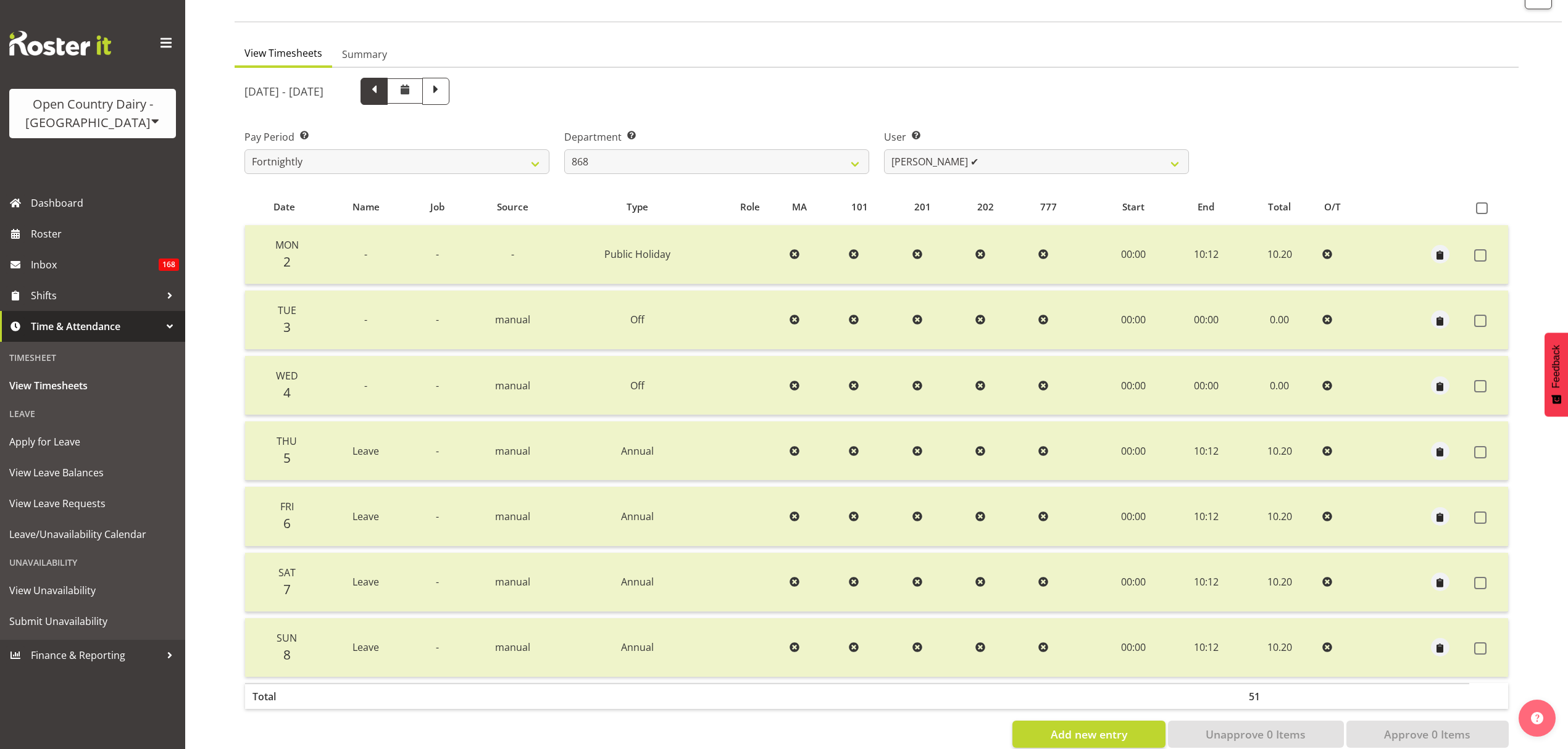
click at [388, 101] on span at bounding box center [374, 91] width 27 height 27
select select
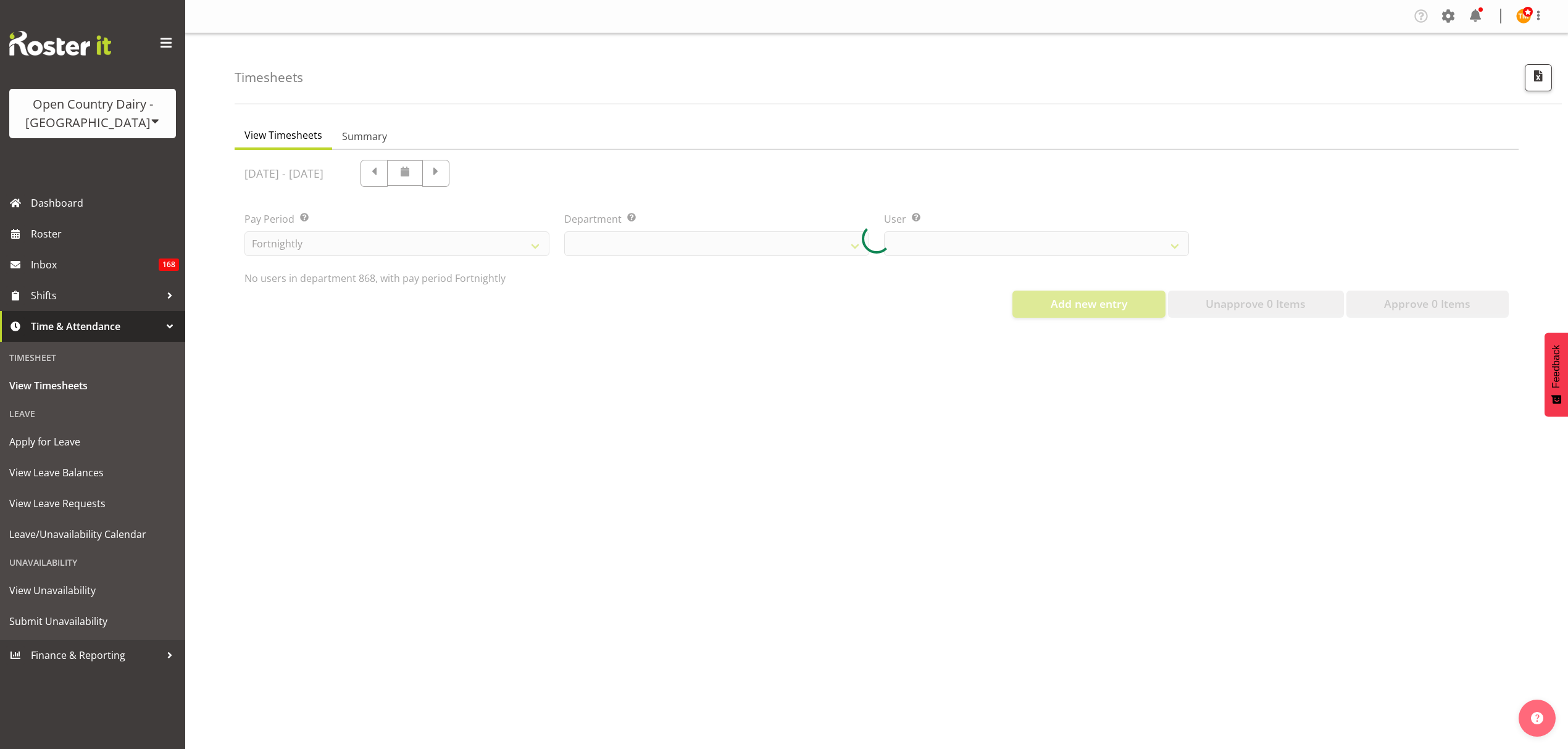
select select "681"
select select "7447"
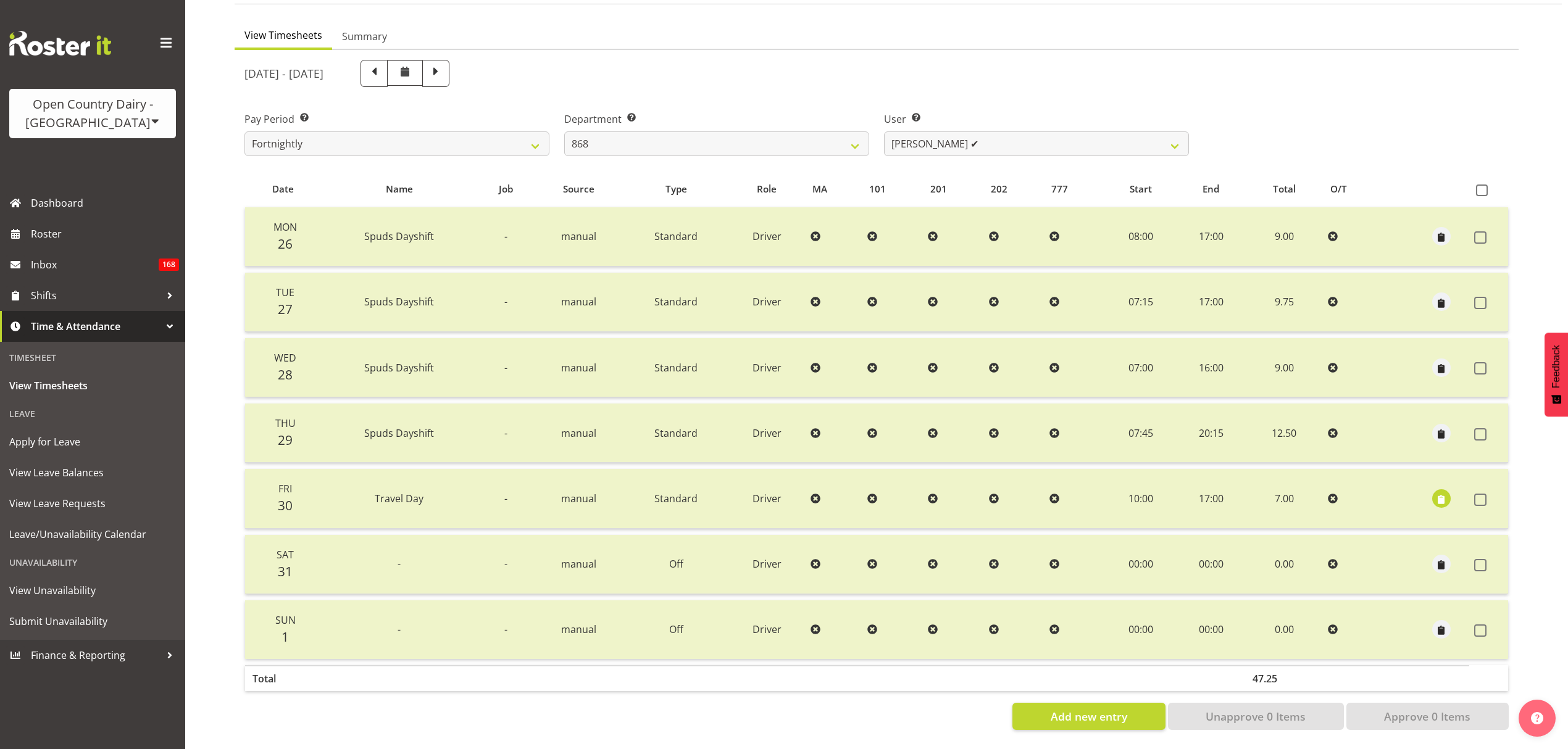
scroll to position [109, 0]
click at [444, 65] on span at bounding box center [436, 73] width 16 height 16
select select
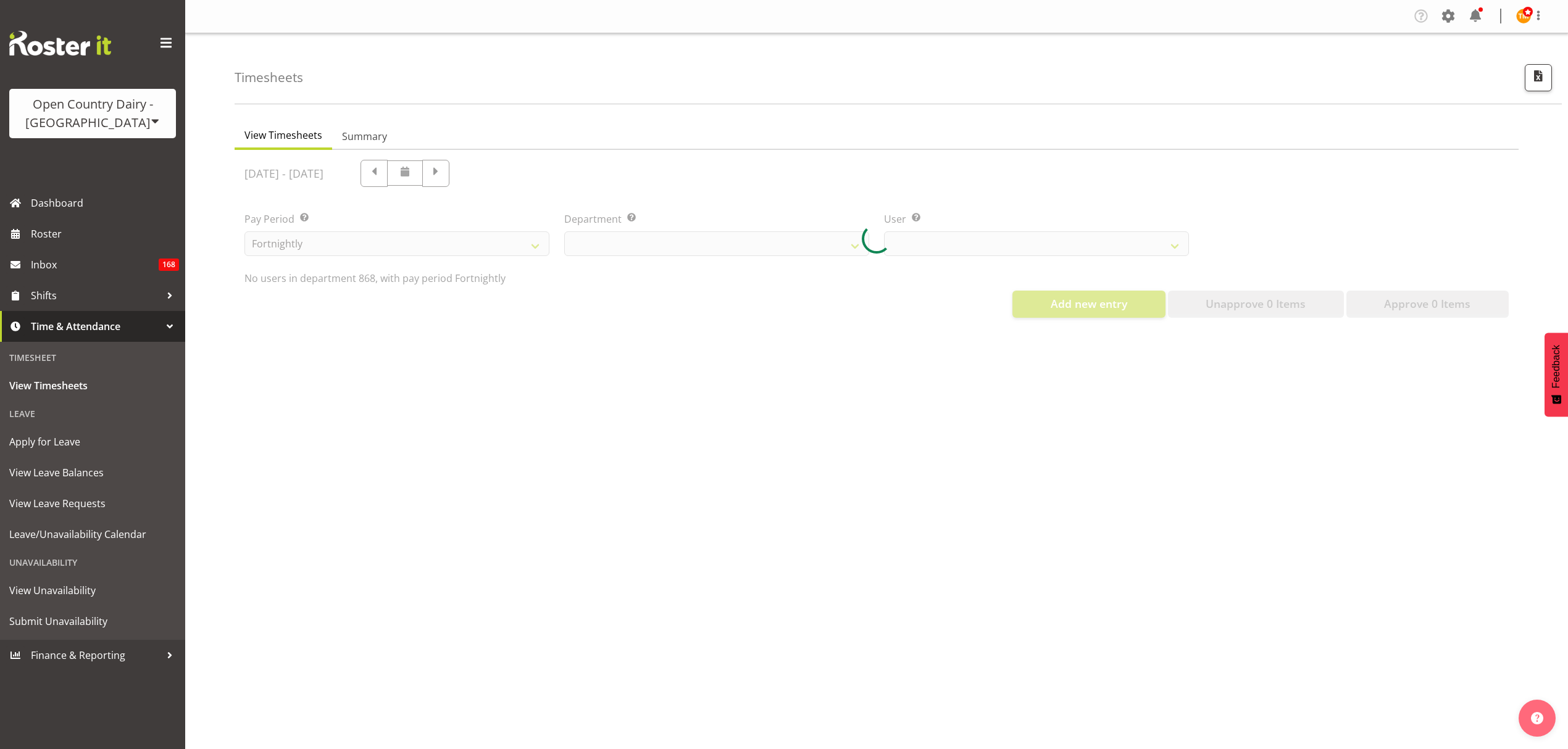
select select "681"
select select "7447"
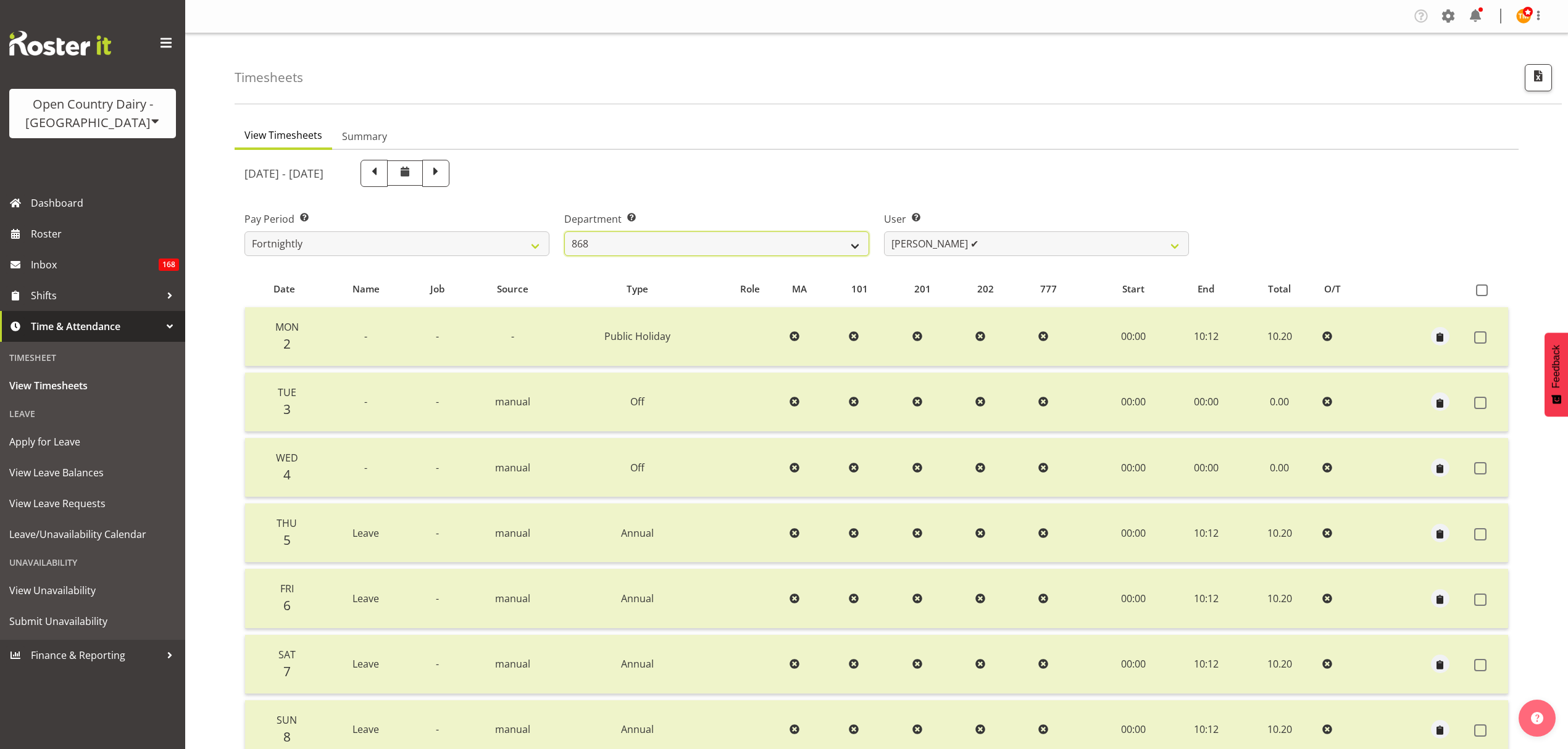
click at [845, 252] on select "734 735 736 737 738 739 851 853 854 855 856 858 861 862 865 867-9032 868 869 87…" at bounding box center [717, 244] width 305 height 24
select select "671"
click at [564, 232] on select "734 735 736 737 738 739 851 853 854 855 856 858 861 862 865 867-9032 868 869 87…" at bounding box center [717, 244] width 305 height 24
select select "7395"
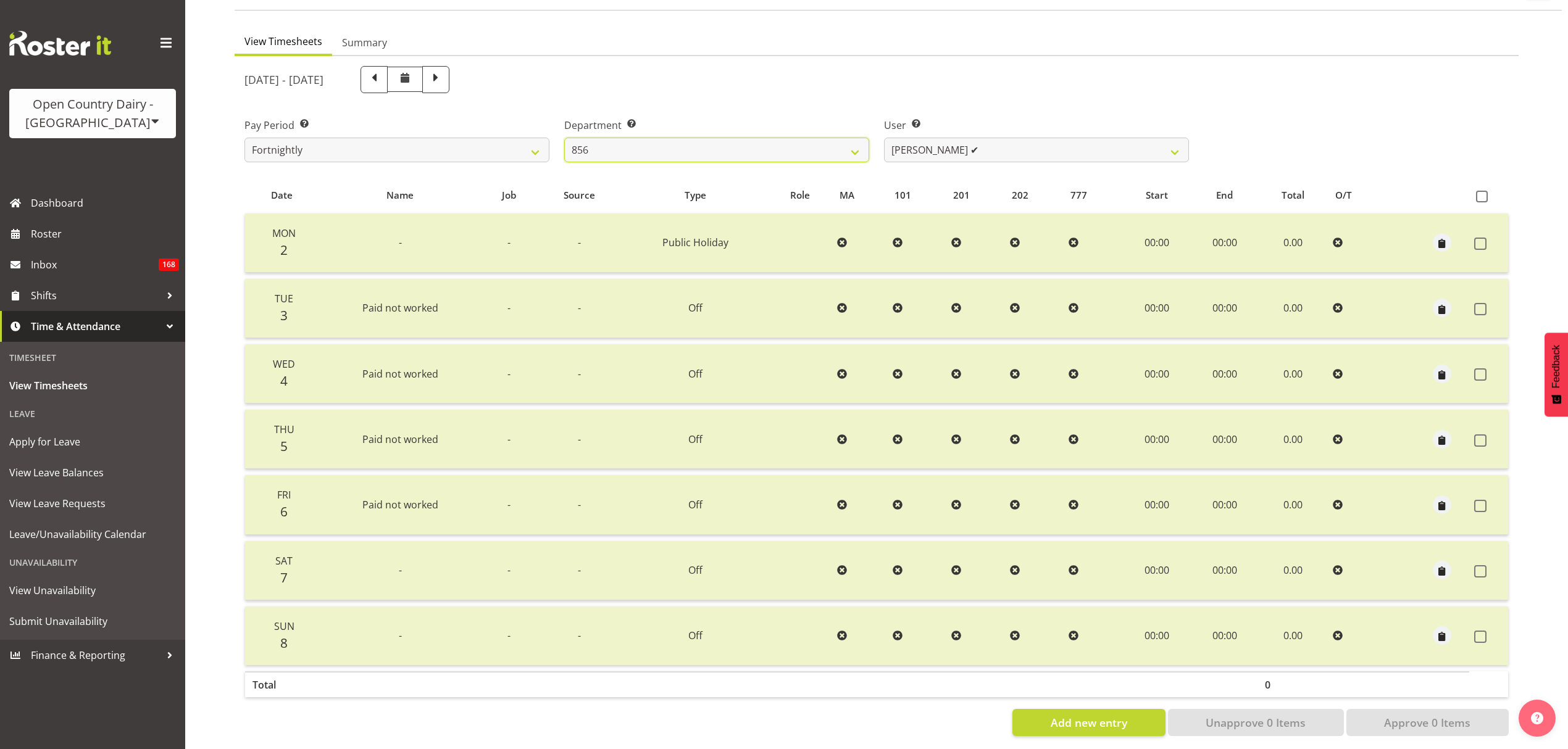
scroll to position [109, 0]
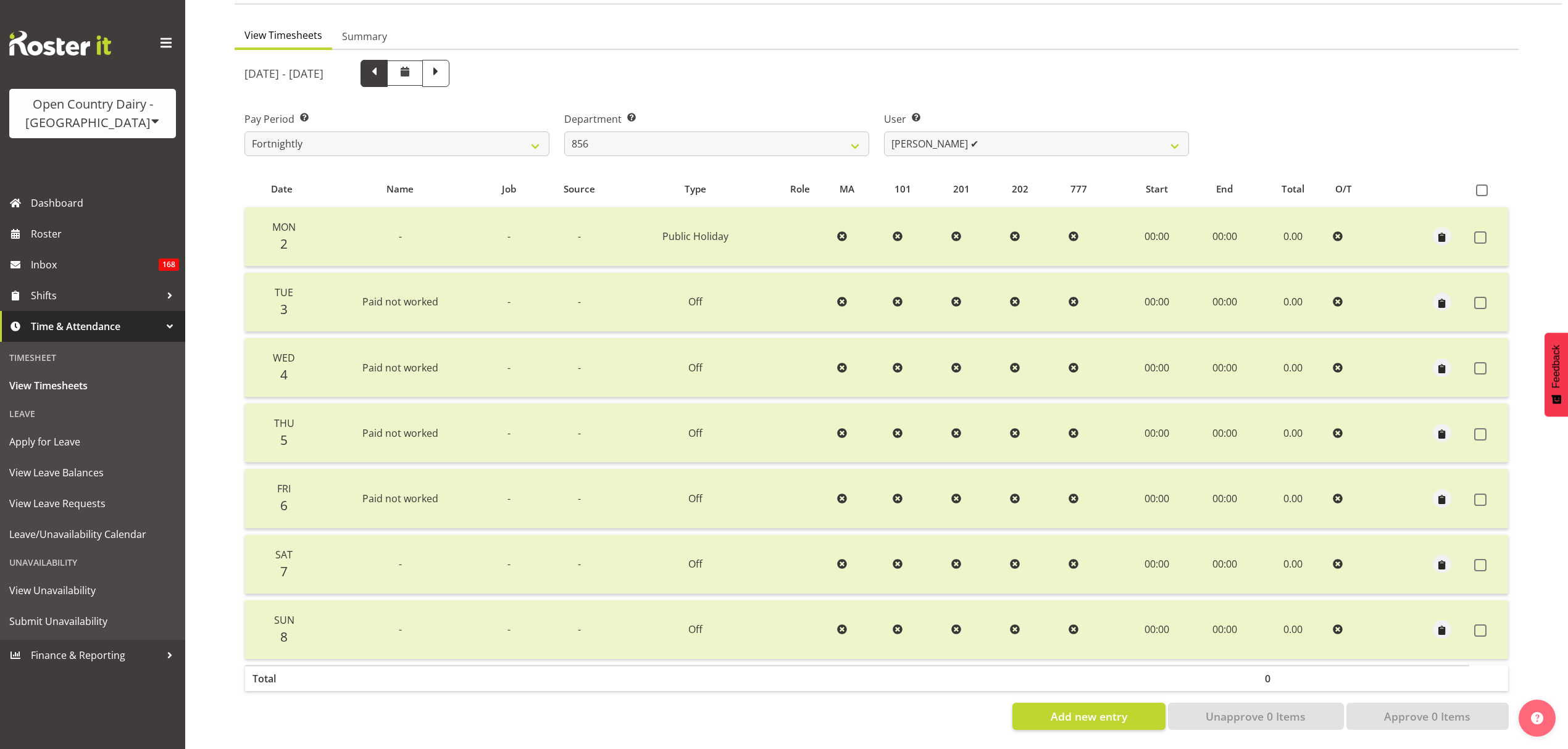
click at [382, 64] on span at bounding box center [374, 73] width 16 height 16
select select
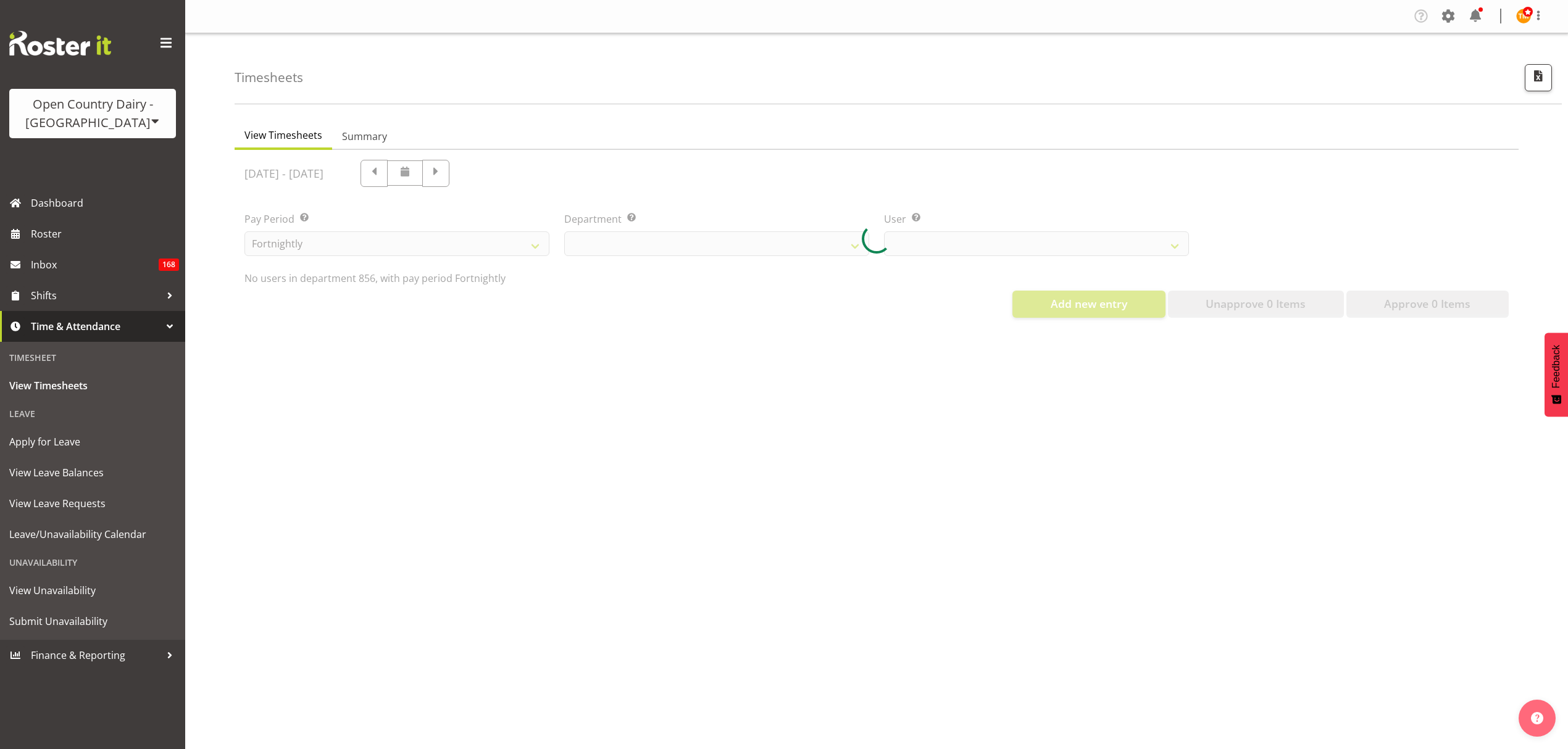
scroll to position [0, 0]
select select "671"
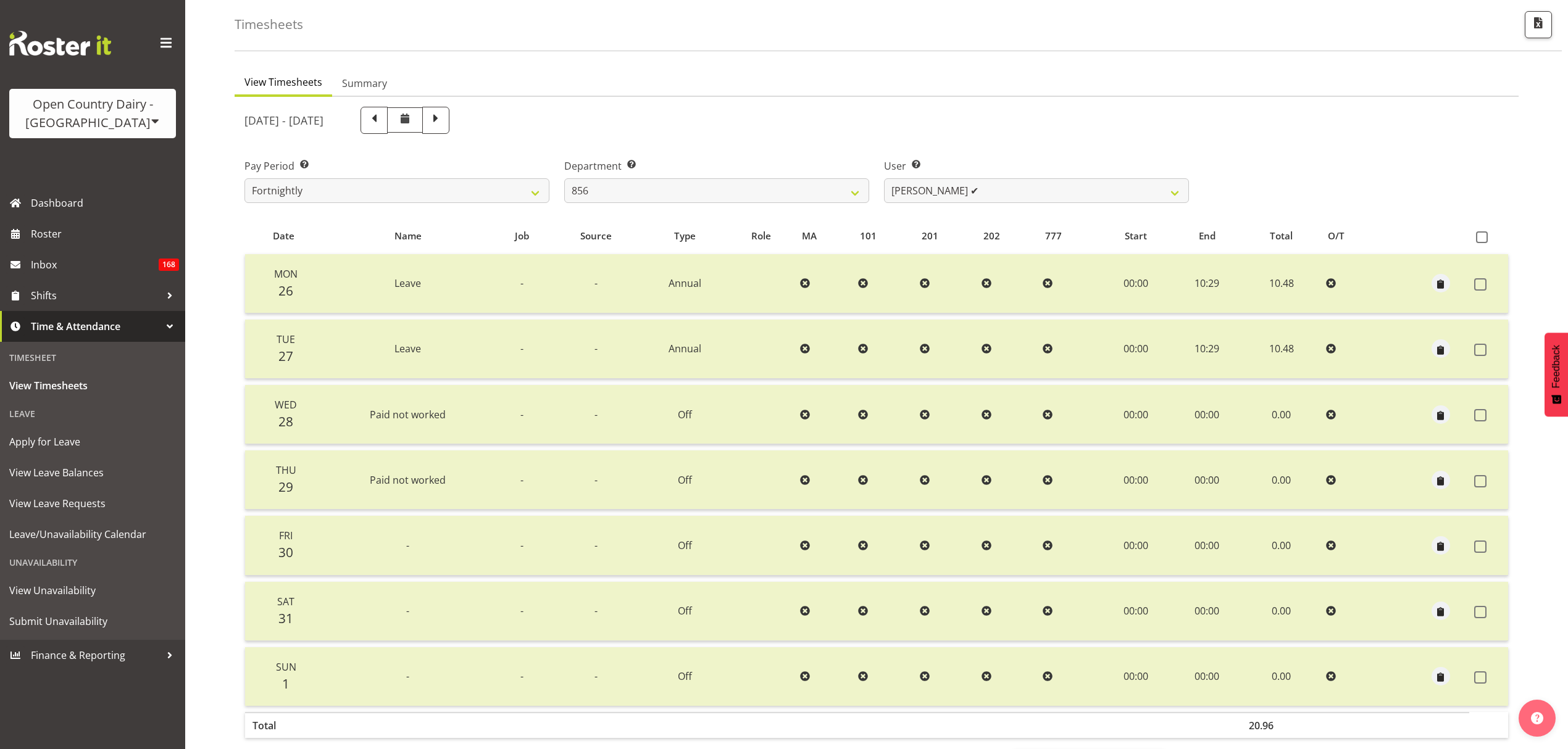
scroll to position [82, 0]
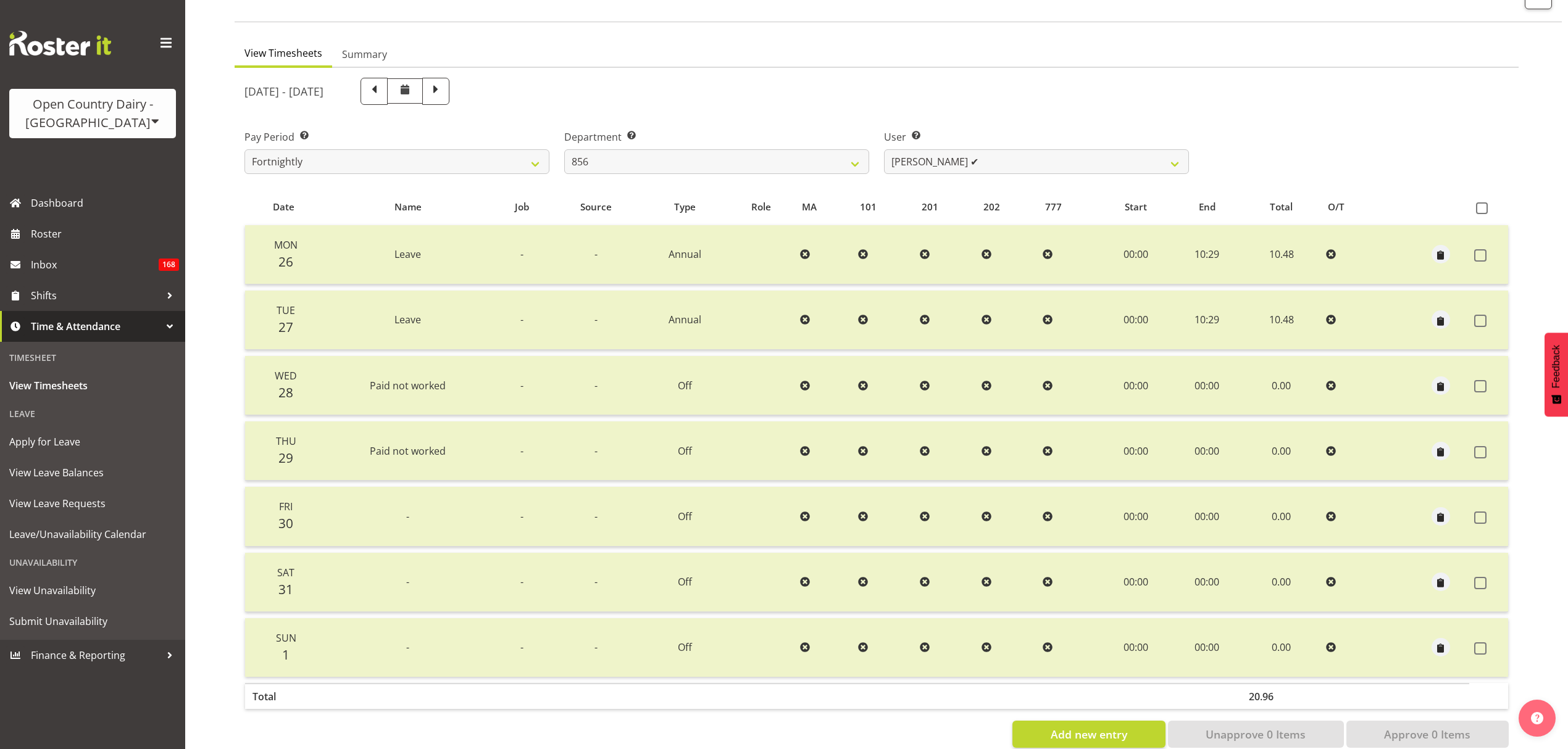
click at [611, 78] on div "May 26th - June 1st 2025" at bounding box center [716, 91] width 944 height 27
click at [382, 97] on span at bounding box center [374, 91] width 16 height 16
select select
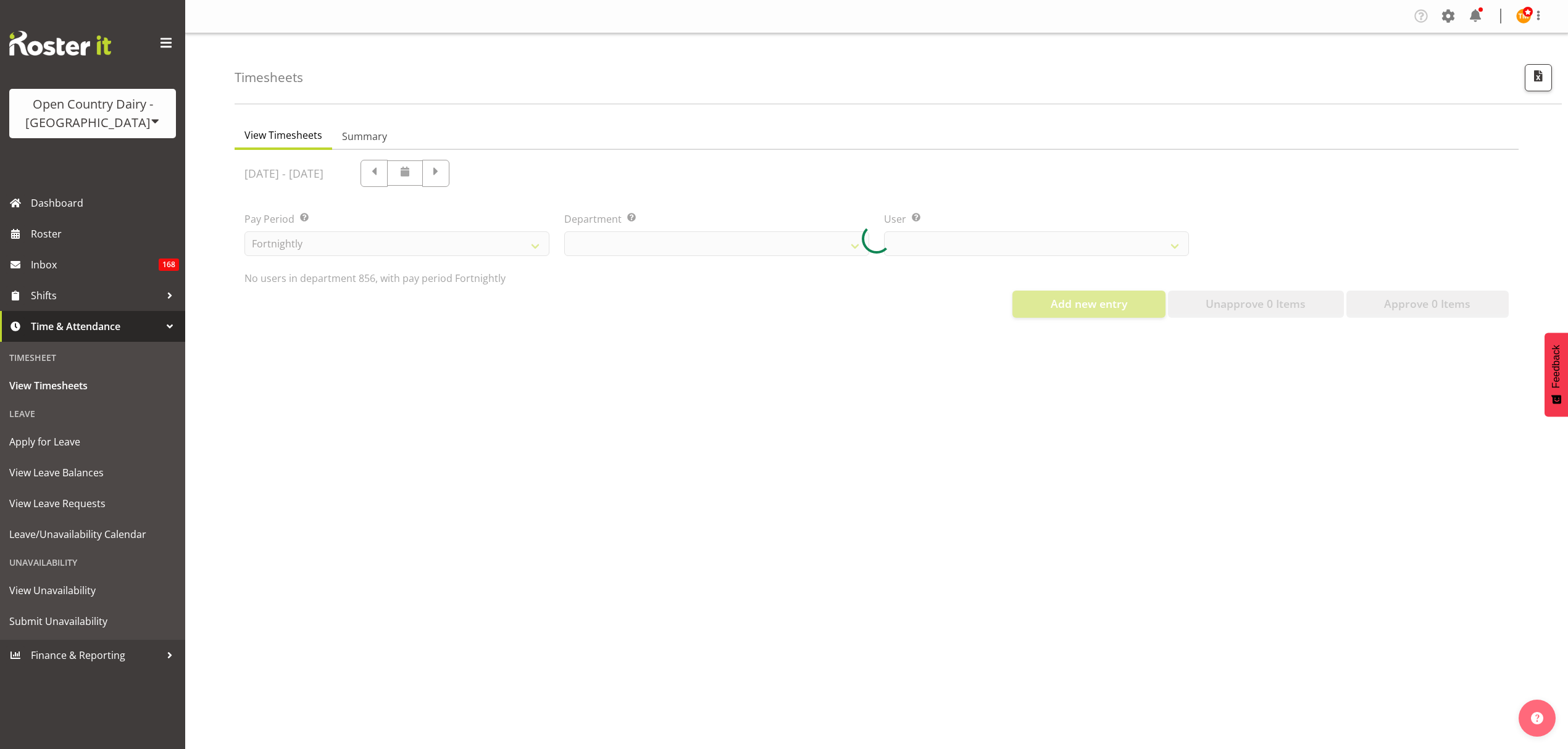
select select "671"
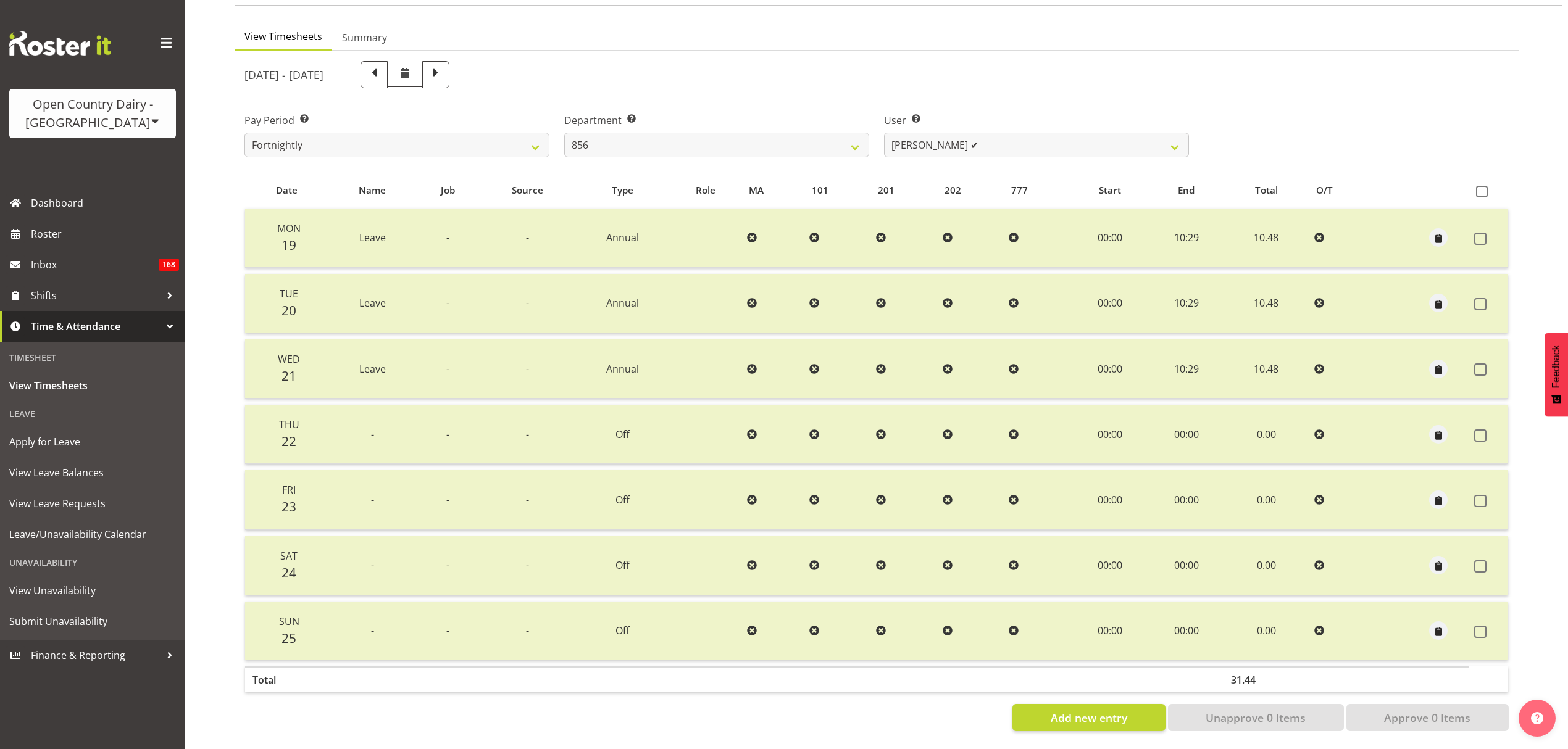
scroll to position [109, 0]
click at [444, 65] on span at bounding box center [436, 73] width 16 height 16
select select
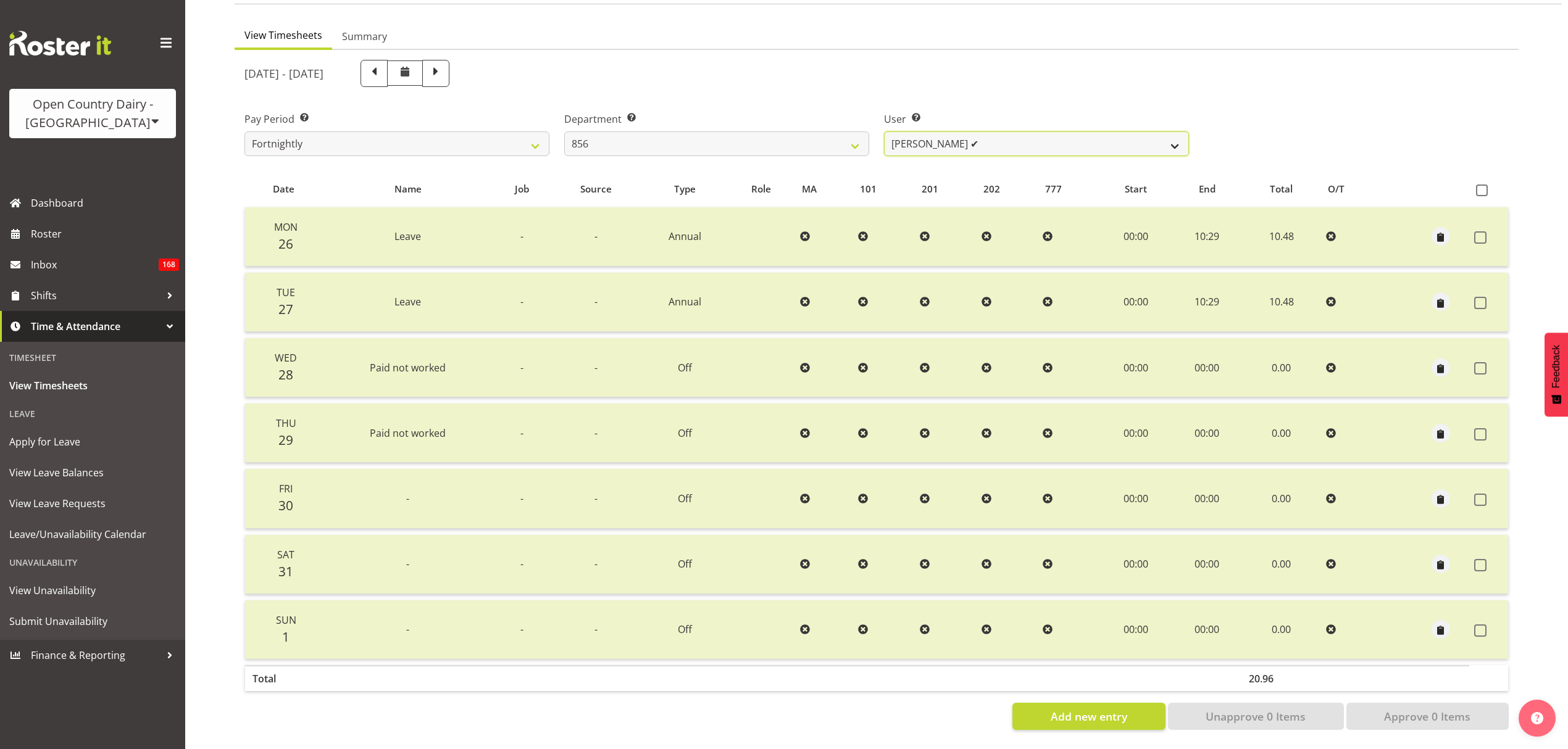
click at [922, 131] on select "Bradley Parkhill ✔ James Matheson ✔ Jason Vercoe ✔ Tony Lee ✔" at bounding box center [1037, 144] width 305 height 24
click at [847, 137] on select "734 735 736 737 738 739 851 853 854 855 856 858 861 862 865 867-9032 868 869 87…" at bounding box center [717, 144] width 305 height 24
select select "673"
click at [564, 131] on select "734 735 736 737 738 739 851 853 854 855 856 858 861 862 865 867-9032 868 869 87…" at bounding box center [717, 144] width 305 height 24
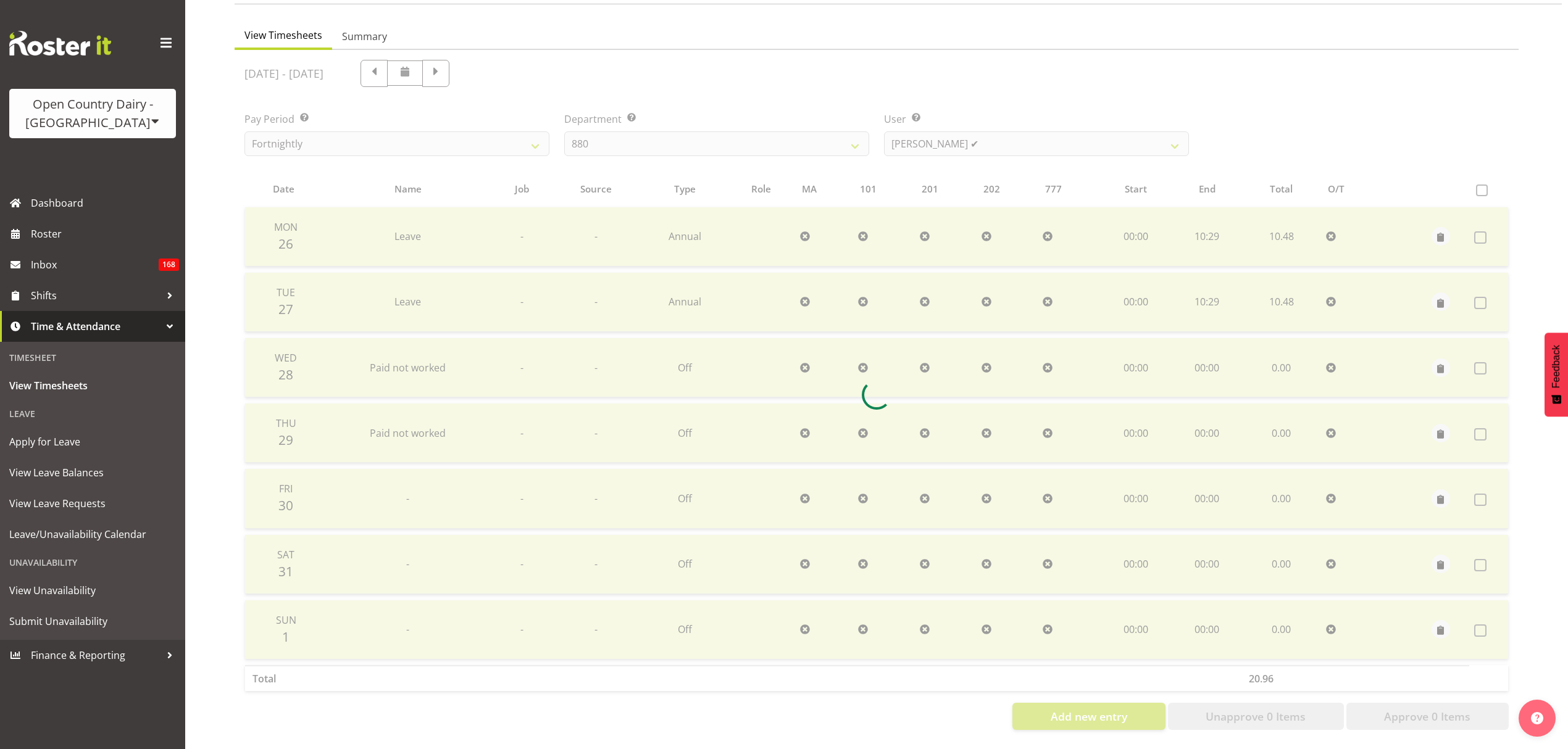
click at [949, 132] on div at bounding box center [876, 395] width 1284 height 690
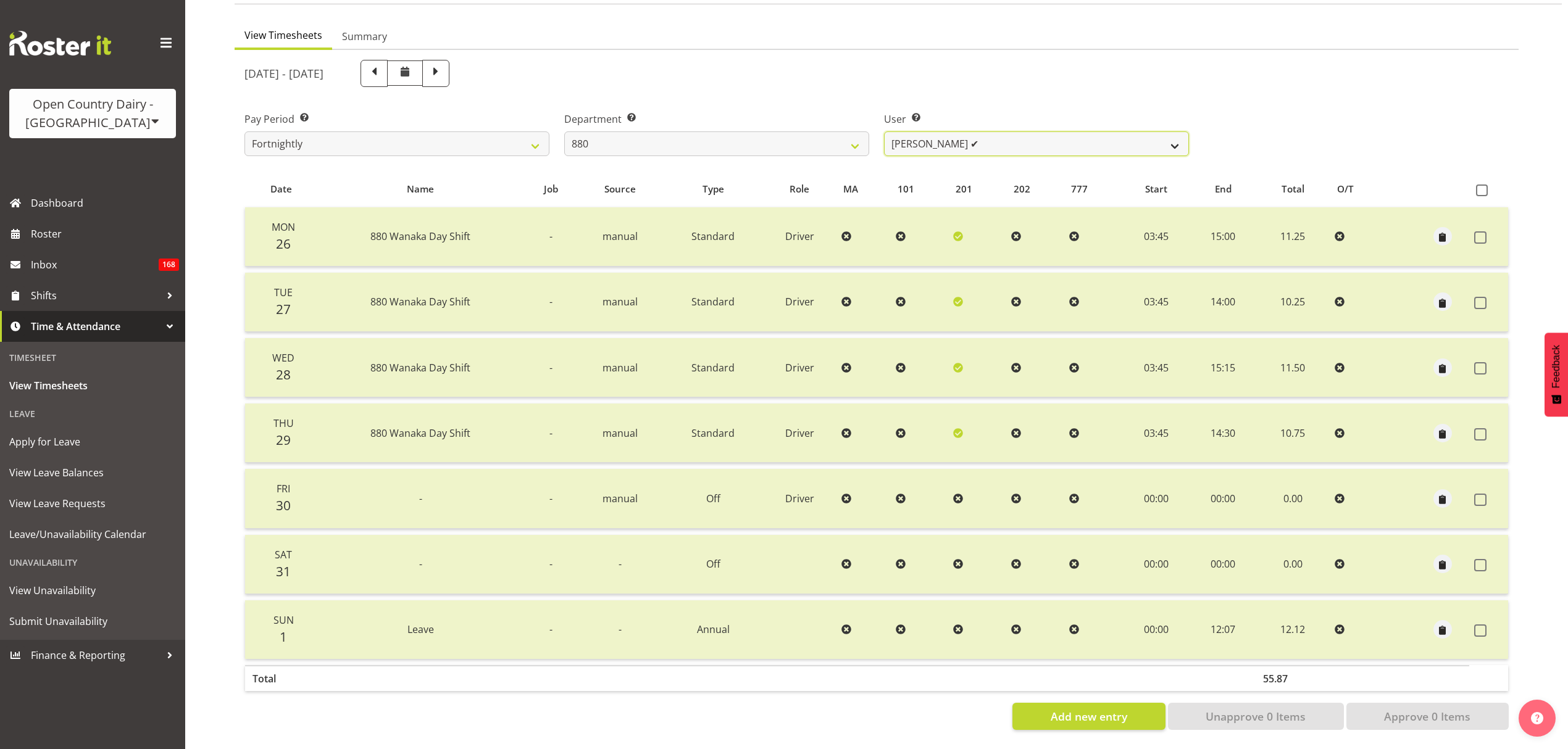
click at [941, 140] on select "Andrew Poole ✔ Lorry TePana ✔ Philip Shanks ✔ Shaun McNaught ✔ Tania Unahi ✔" at bounding box center [1037, 144] width 305 height 24
select select "7482"
click at [884, 131] on select "Andrew Poole ✔ Lorry TePana ✔ Philip Shanks ✔ Shaun McNaught ✔ Tania Unahi ✔" at bounding box center [1037, 144] width 305 height 24
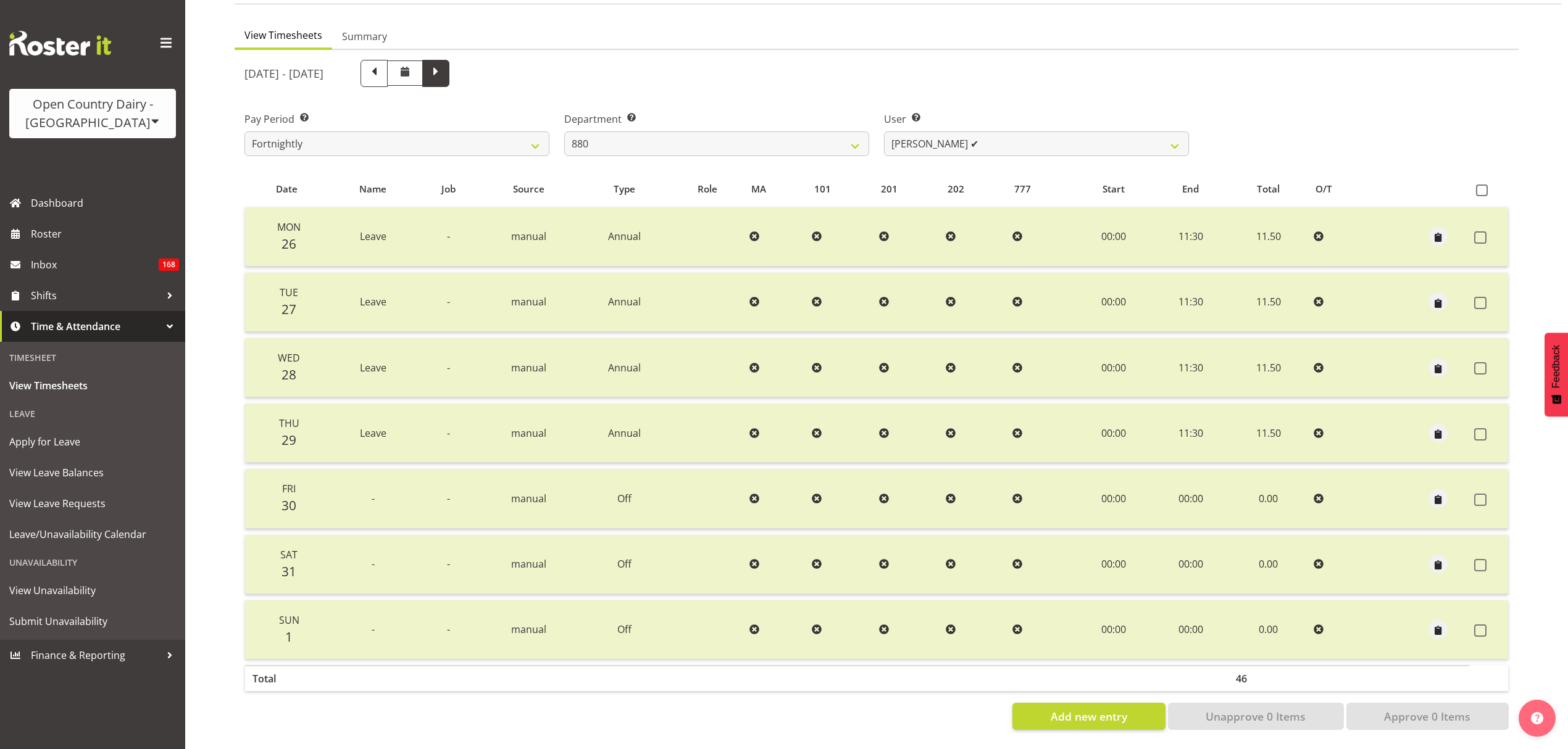
click at [444, 64] on span at bounding box center [436, 73] width 16 height 16
select select
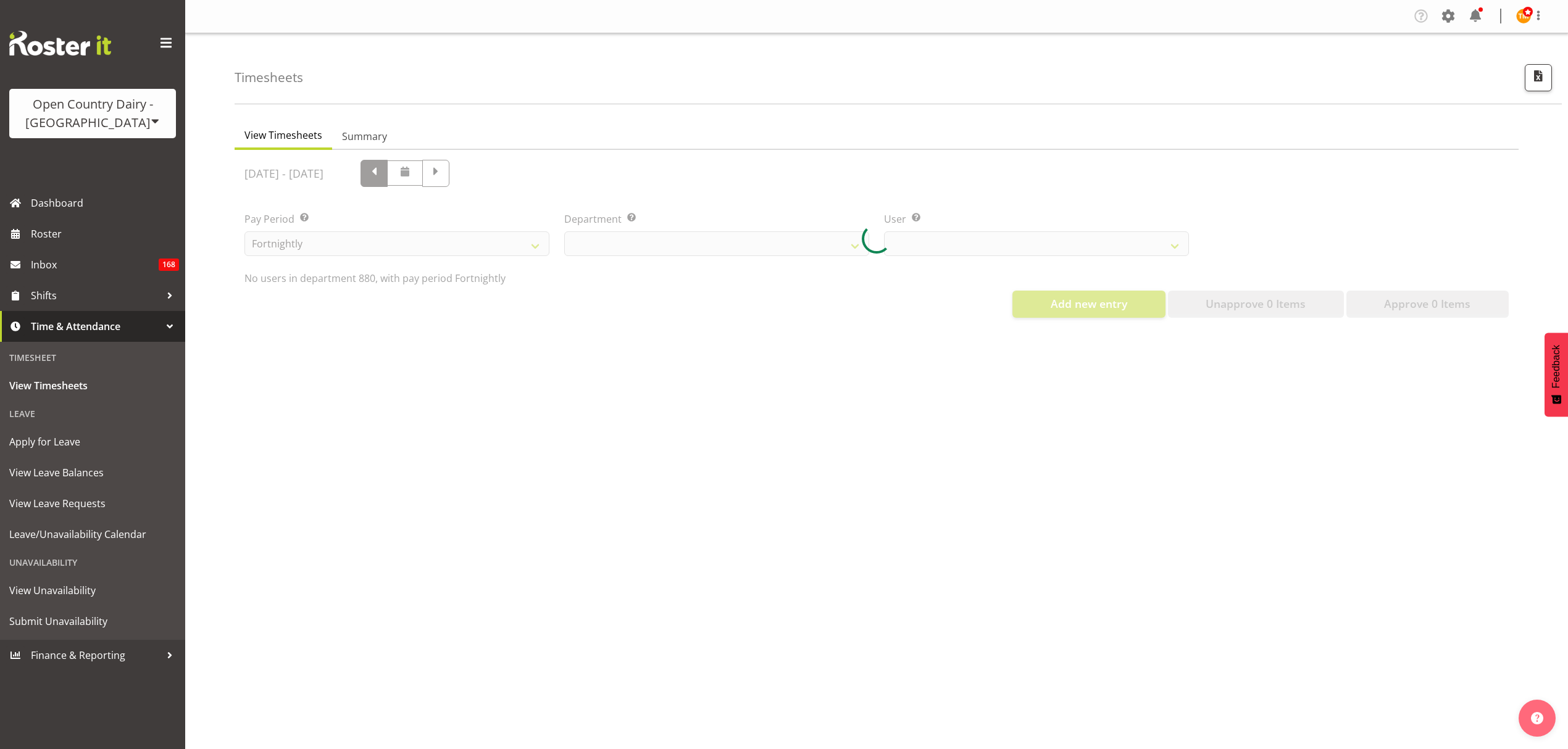
scroll to position [0, 0]
select select "673"
select select "7482"
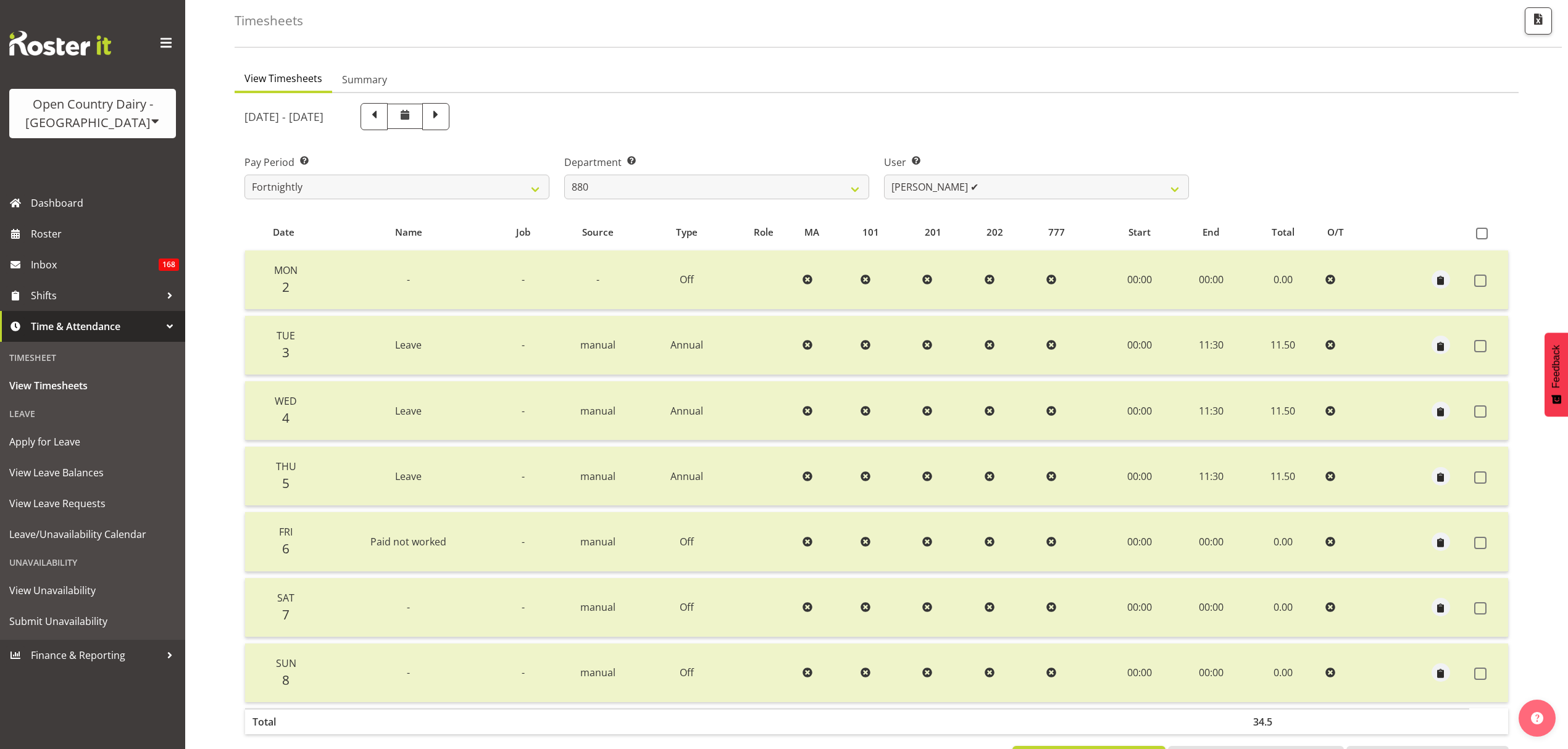
scroll to position [82, 0]
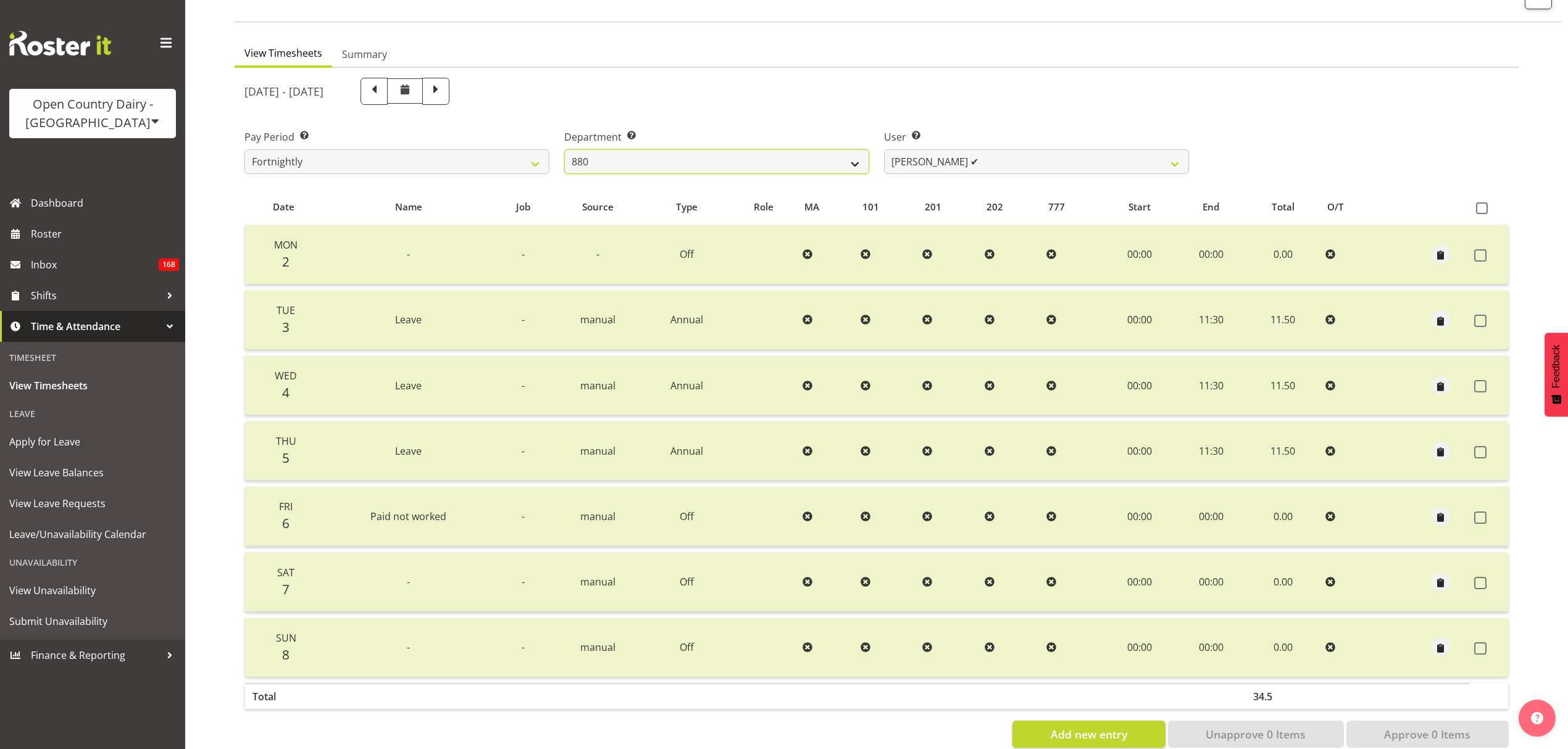
click at [811, 166] on select "734 735 736 737 738 739 851 853 854 855 856 858 861 862 865 867-9032 868 869 87…" at bounding box center [717, 162] width 305 height 24
select select "902"
click at [564, 149] on select "734 735 736 737 738 739 851 853 854 855 856 858 861 862 865 867-9032 868 869 87…" at bounding box center [717, 162] width 305 height 24
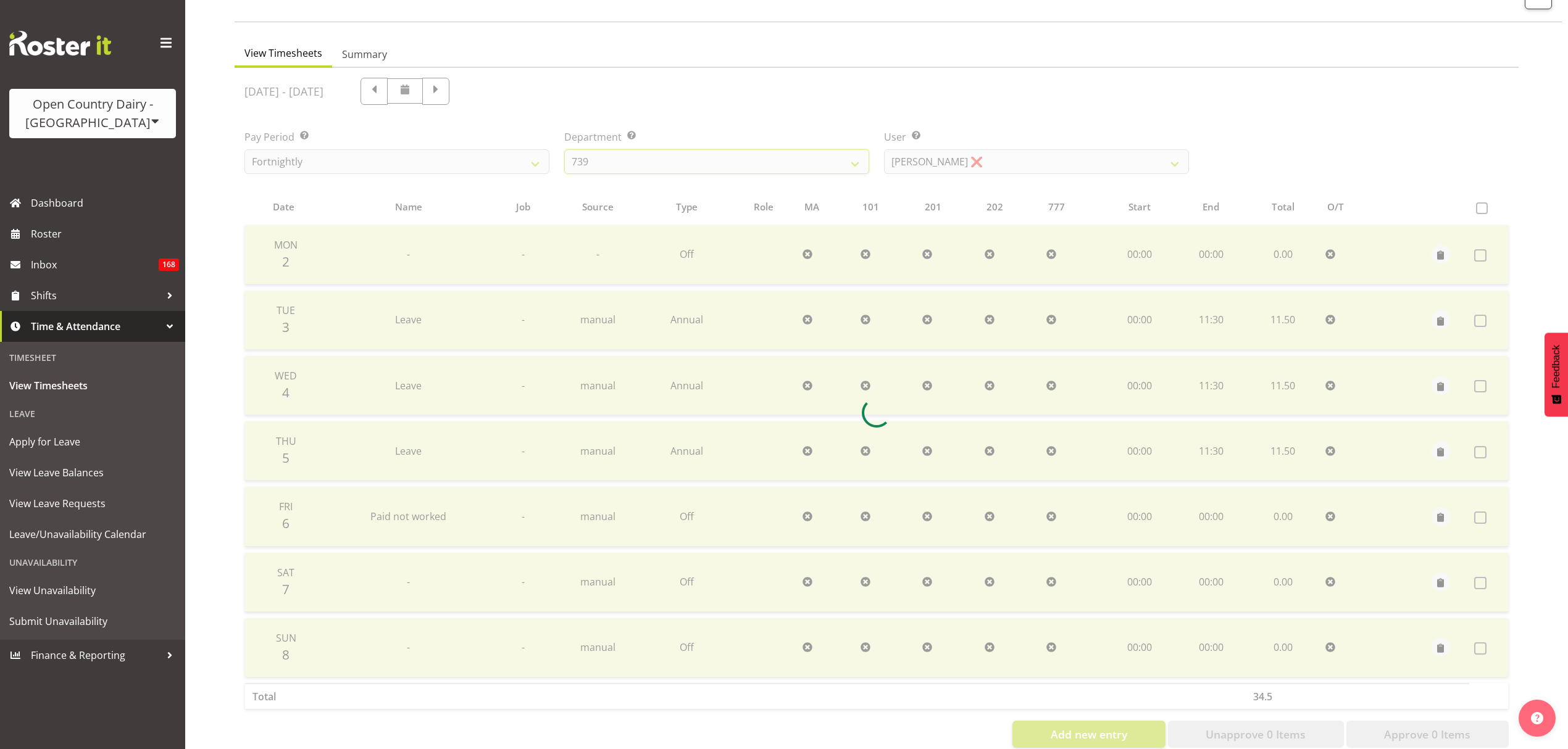
scroll to position [0, 0]
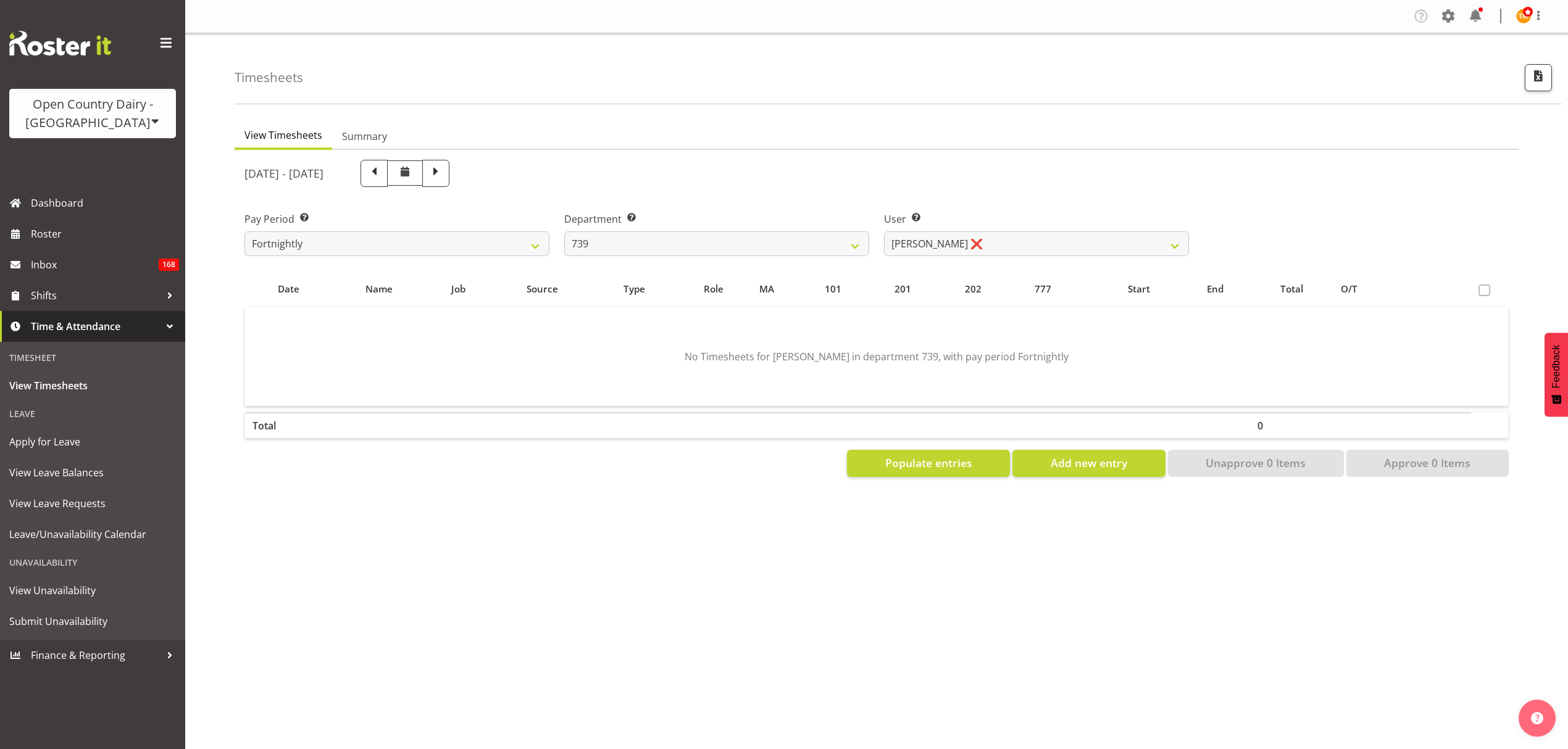
click at [911, 166] on div "June 2nd - June 8th 2025" at bounding box center [716, 173] width 944 height 27
click at [922, 239] on select "Erika McNaught ❌ Rachel Fletcher ✔ Rick Murphy ❌ Tish Veint ✔" at bounding box center [1037, 244] width 305 height 24
select select "9757"
click at [884, 232] on select "Erika McNaught ❌ Rachel Fletcher ✔ Rick Murphy ❌ Tish Veint ✔" at bounding box center [1037, 244] width 305 height 24
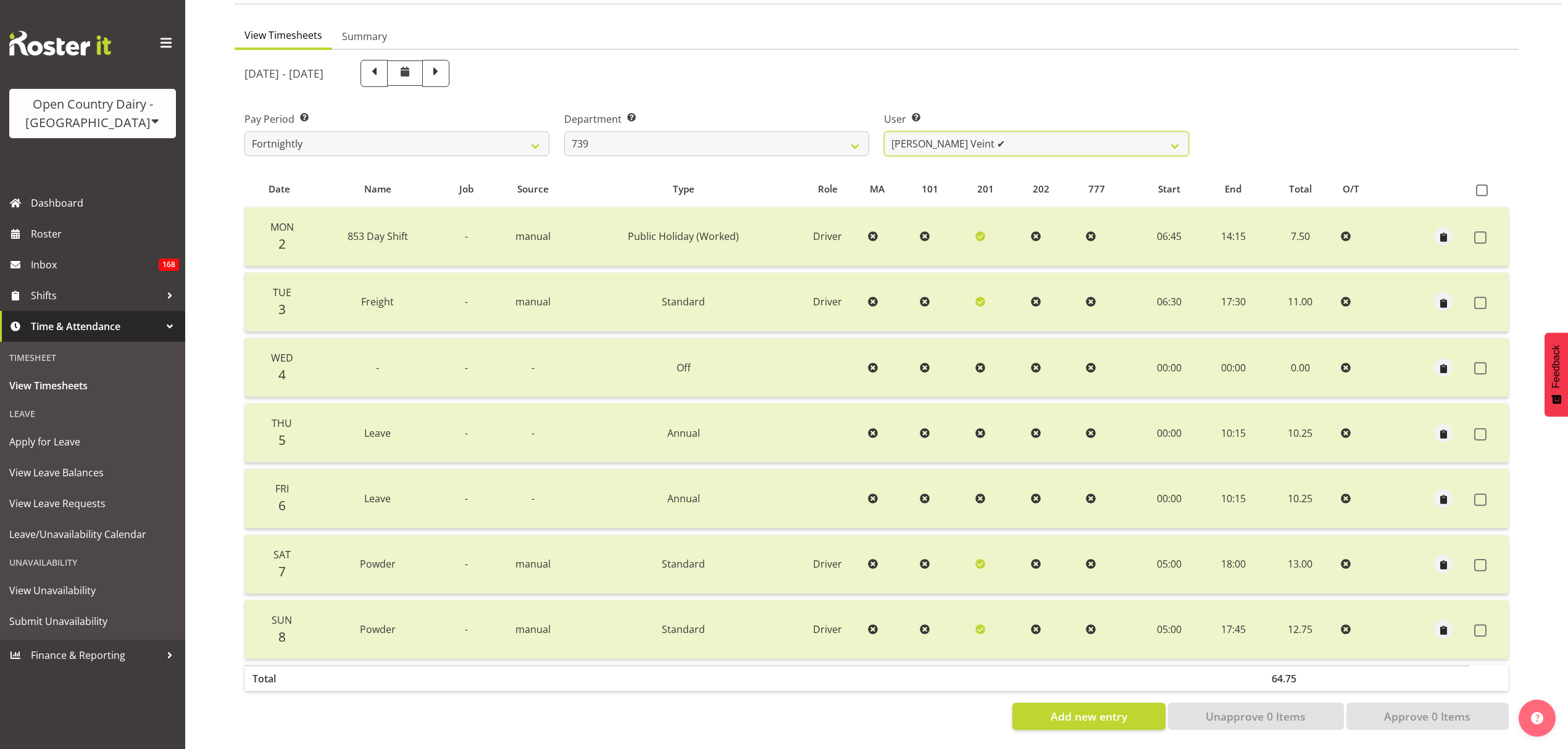
scroll to position [109, 0]
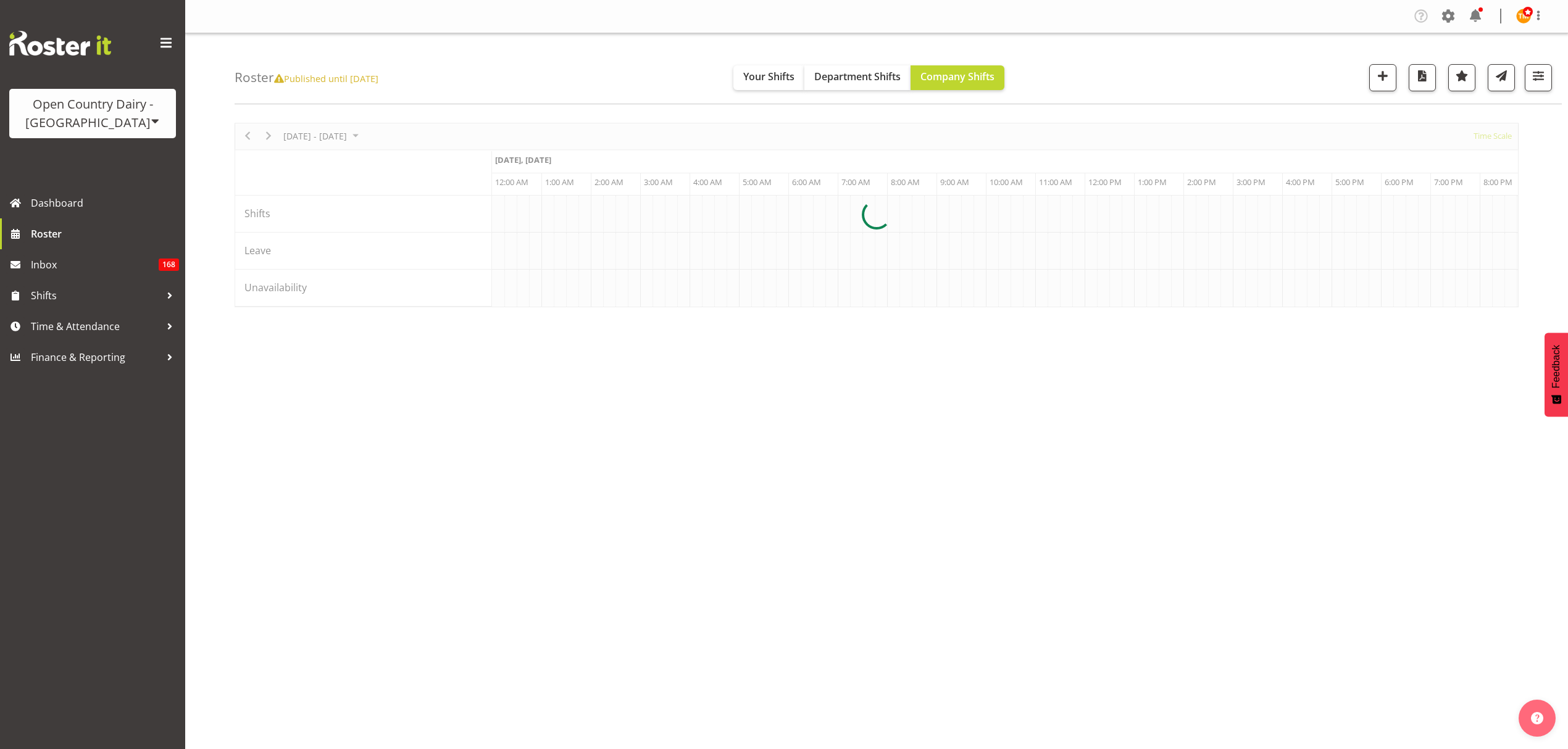
scroll to position [0, 3556]
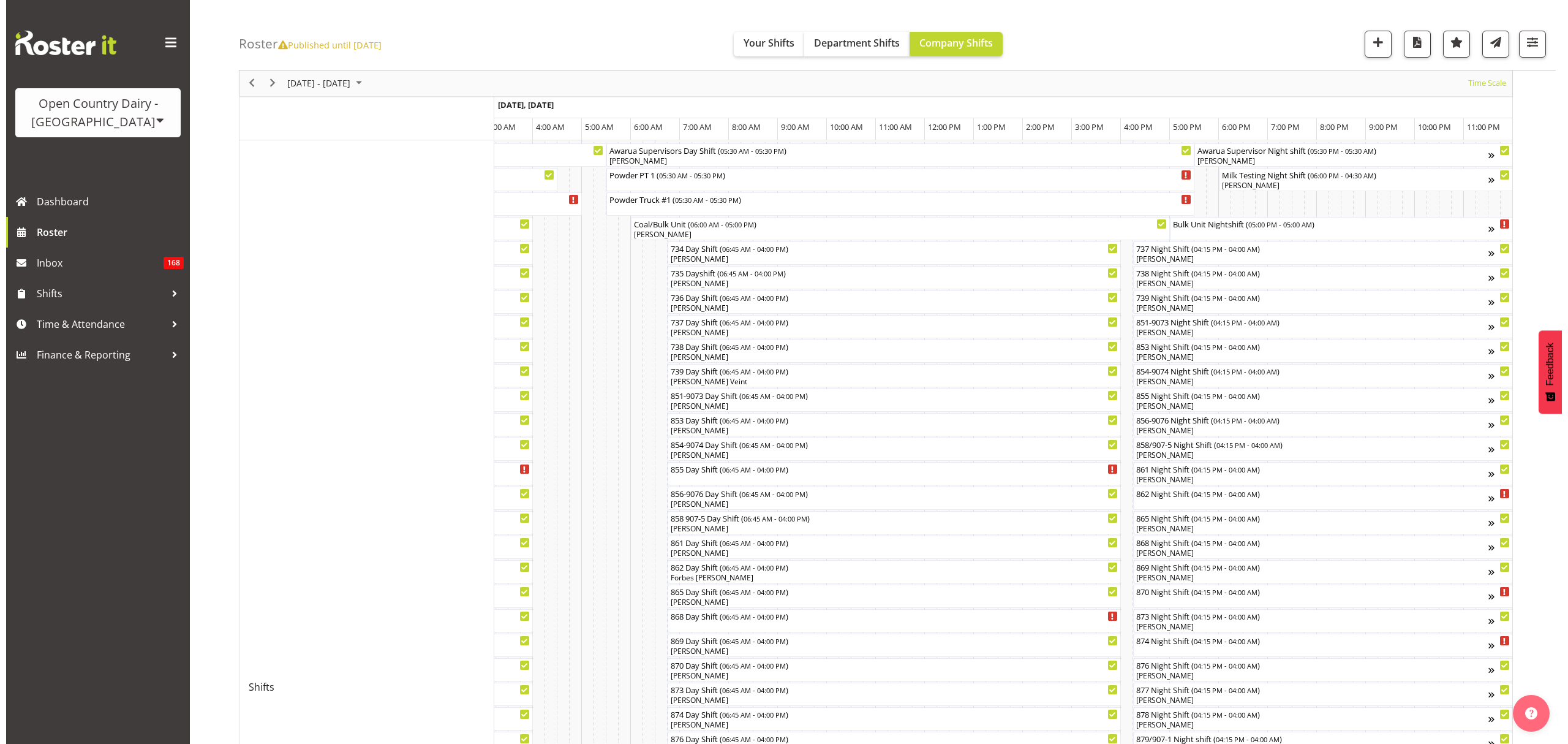
scroll to position [96, 0]
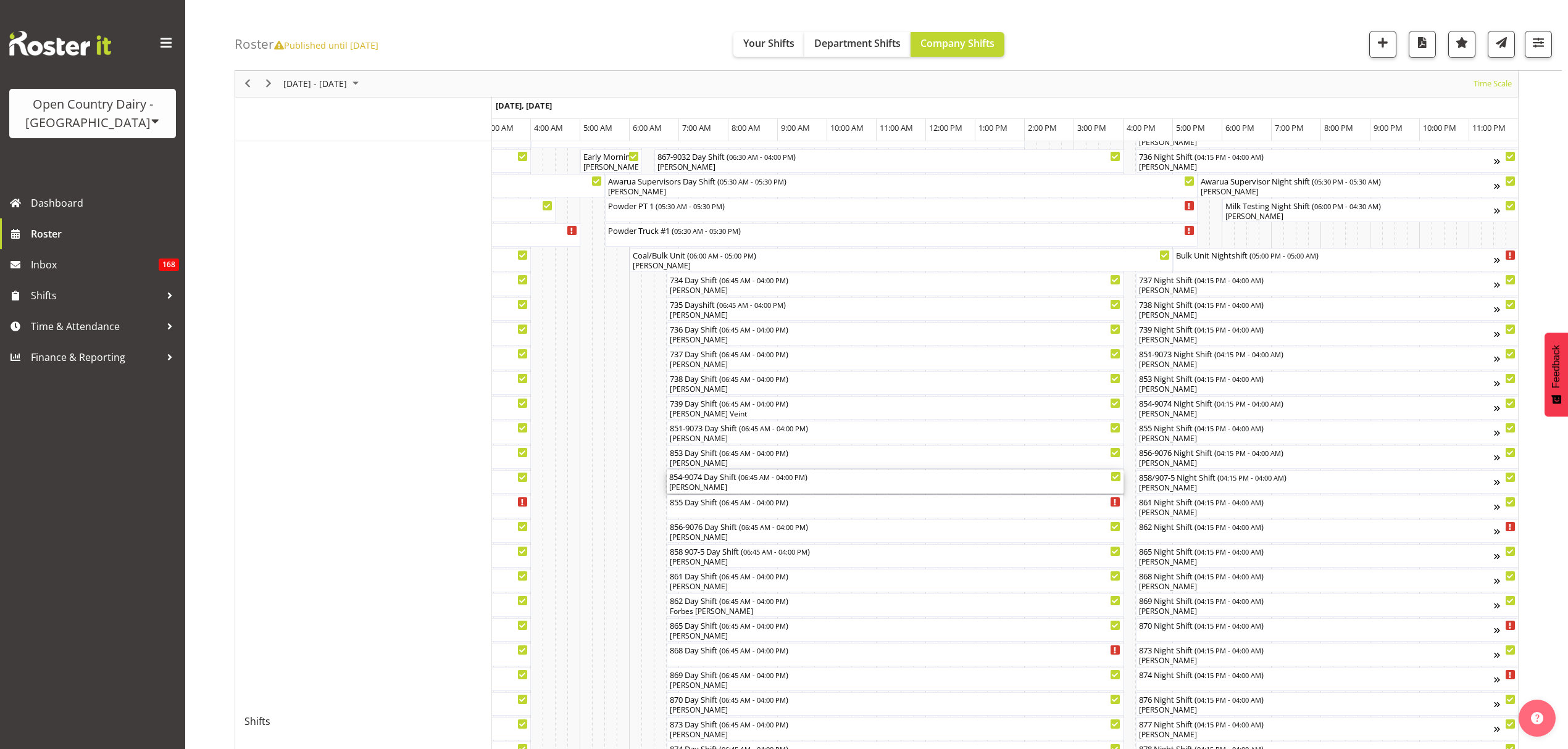
click at [786, 482] on div "854-9074 Day Shift ( 06:45 AM - 04:00 PM ) [PERSON_NAME]" at bounding box center [895, 481] width 452 height 24
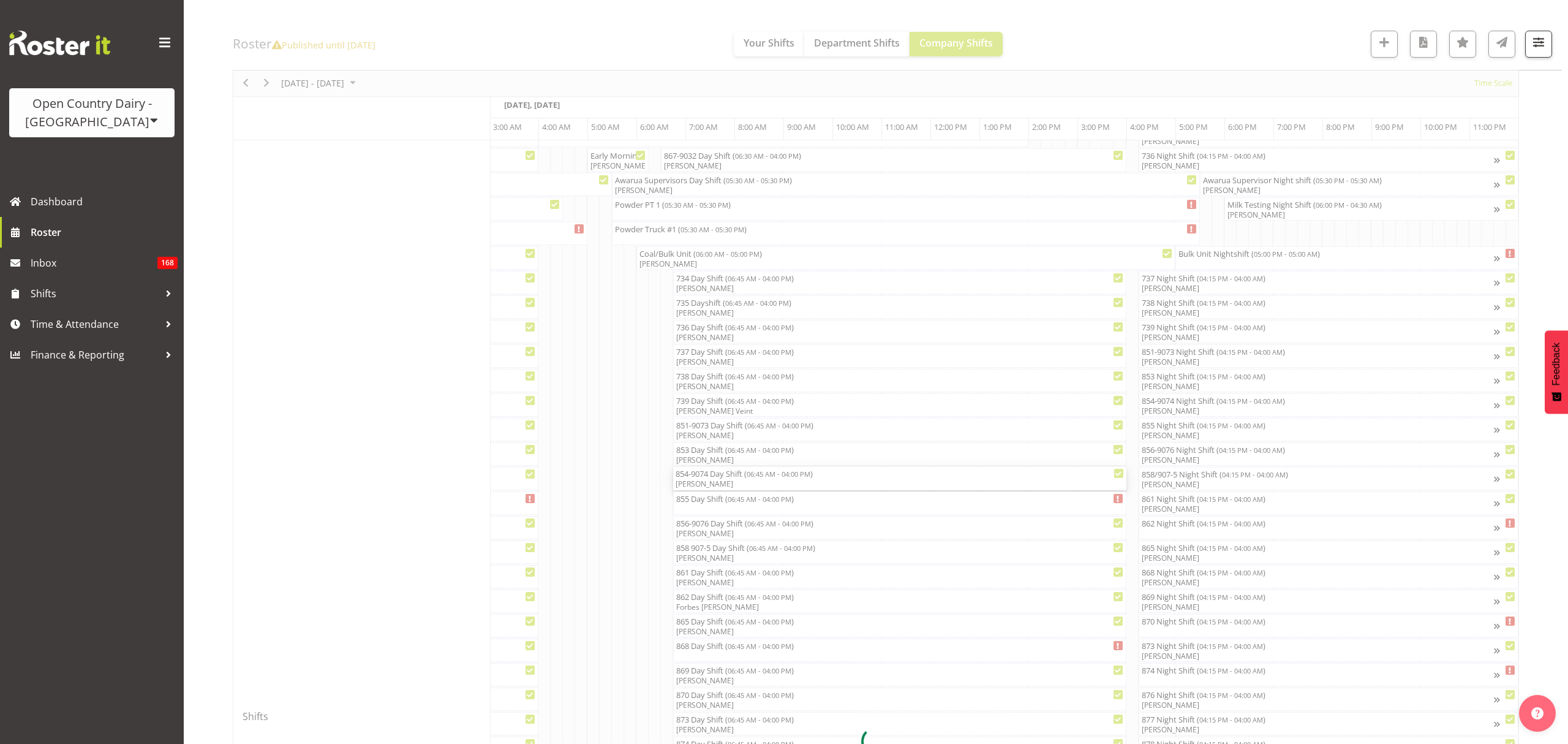
scroll to position [0, 7206]
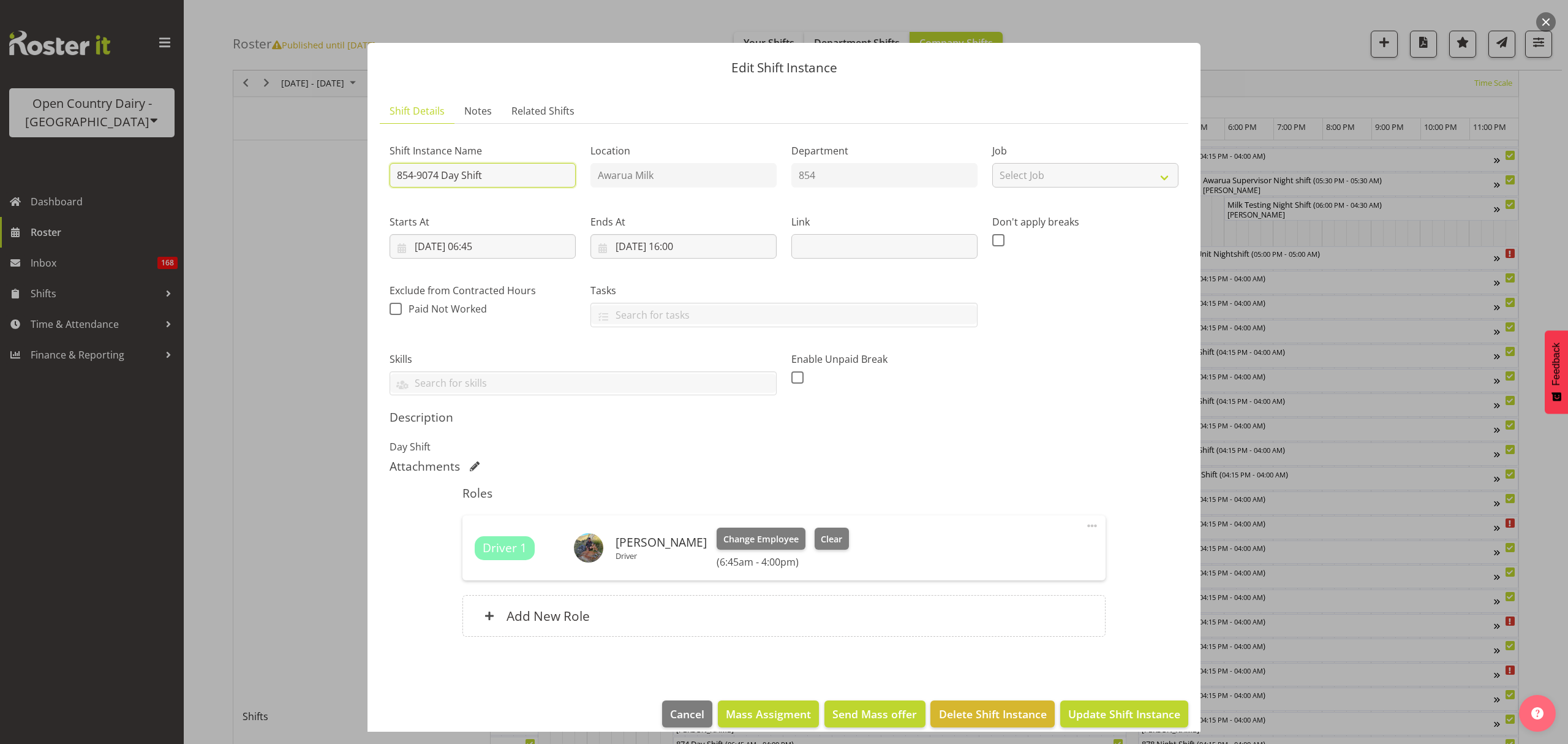
drag, startPoint x: 531, startPoint y: 169, endPoint x: 439, endPoint y: 174, distance: 92.1
click at [439, 174] on input "854-9074 Day Shift" at bounding box center [483, 175] width 186 height 24
click at [395, 172] on input "854-9074 CREAM/MILK MOTUEKA**" at bounding box center [483, 175] width 186 height 24
type input "**854-9074 CREAM/MILK MOTUEKA**"
click at [940, 396] on div "Enable Unpaid Break" at bounding box center [884, 369] width 201 height 69
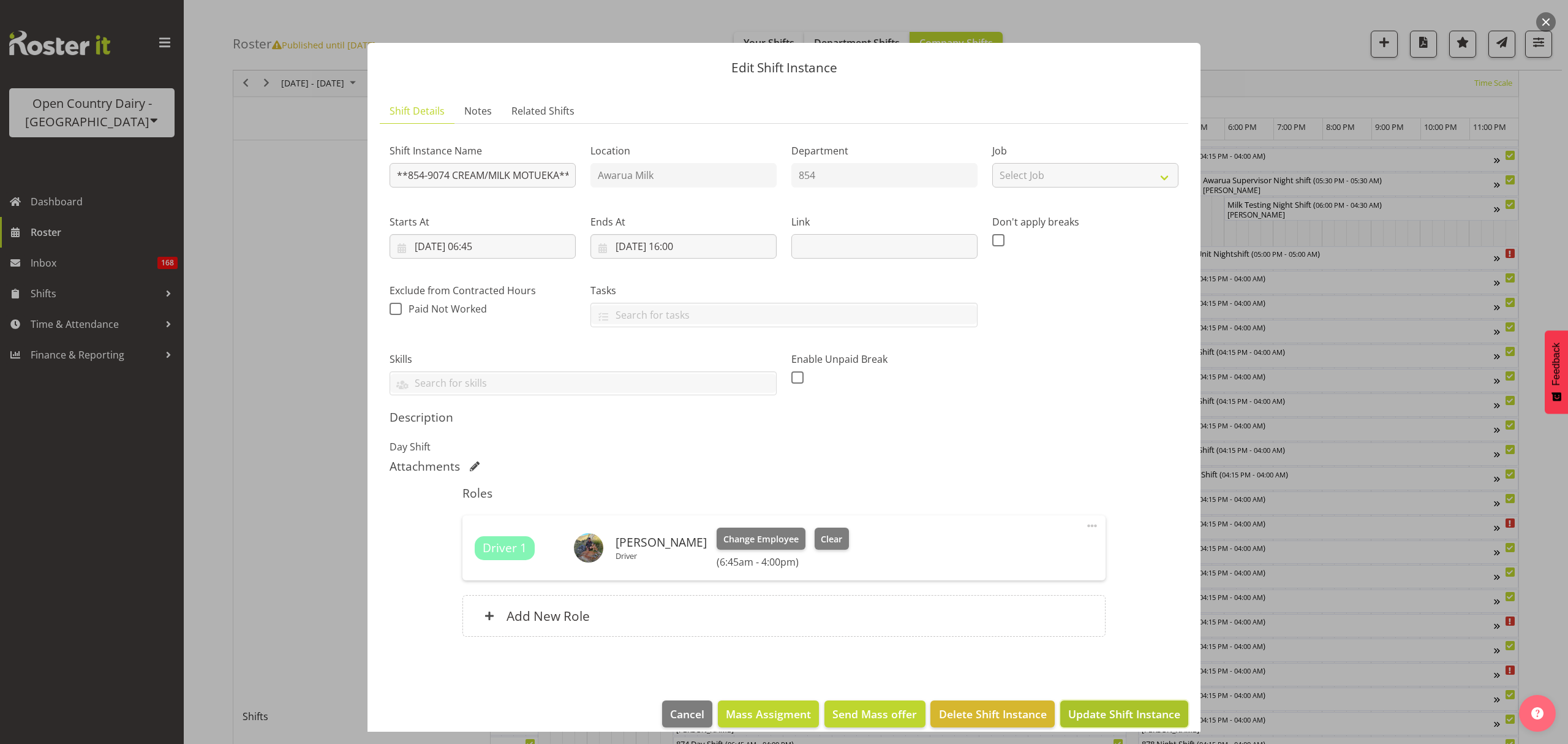
click at [1096, 718] on span "Update Shift Instance" at bounding box center [1124, 714] width 112 height 16
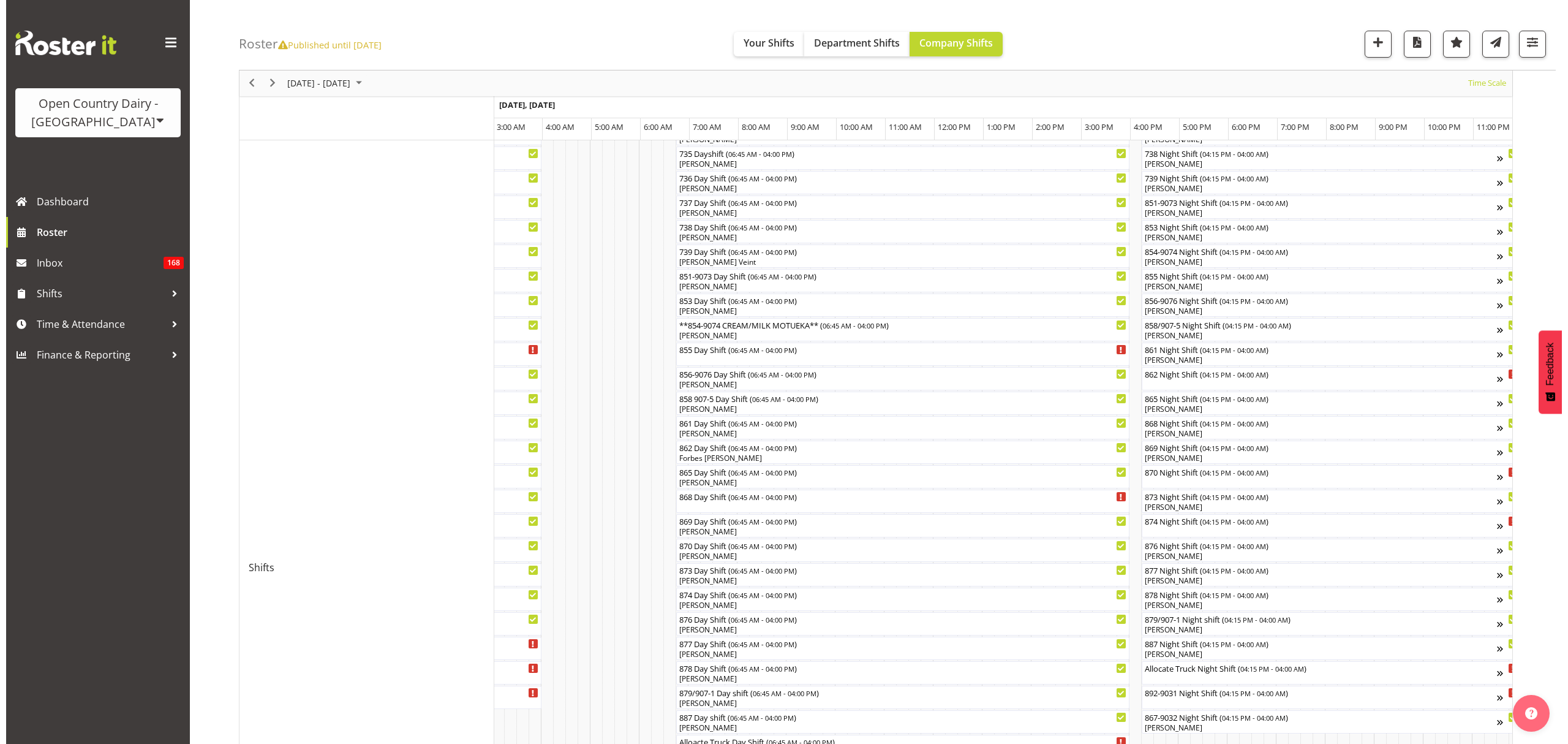
scroll to position [163, 0]
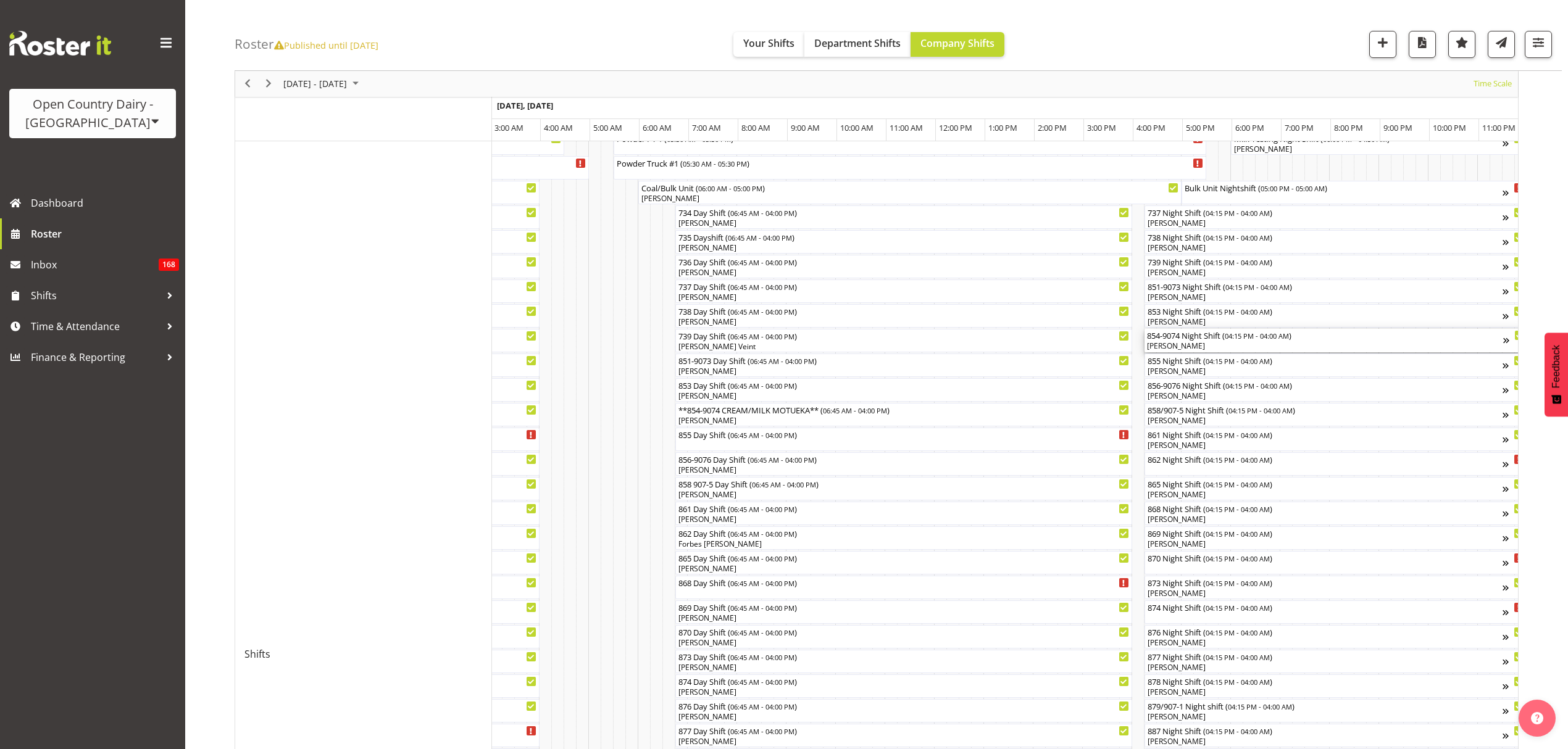
click at [1210, 339] on div "854-9074 Night Shift ( 04:15 PM - 04:00 AM )" at bounding box center [1325, 335] width 356 height 12
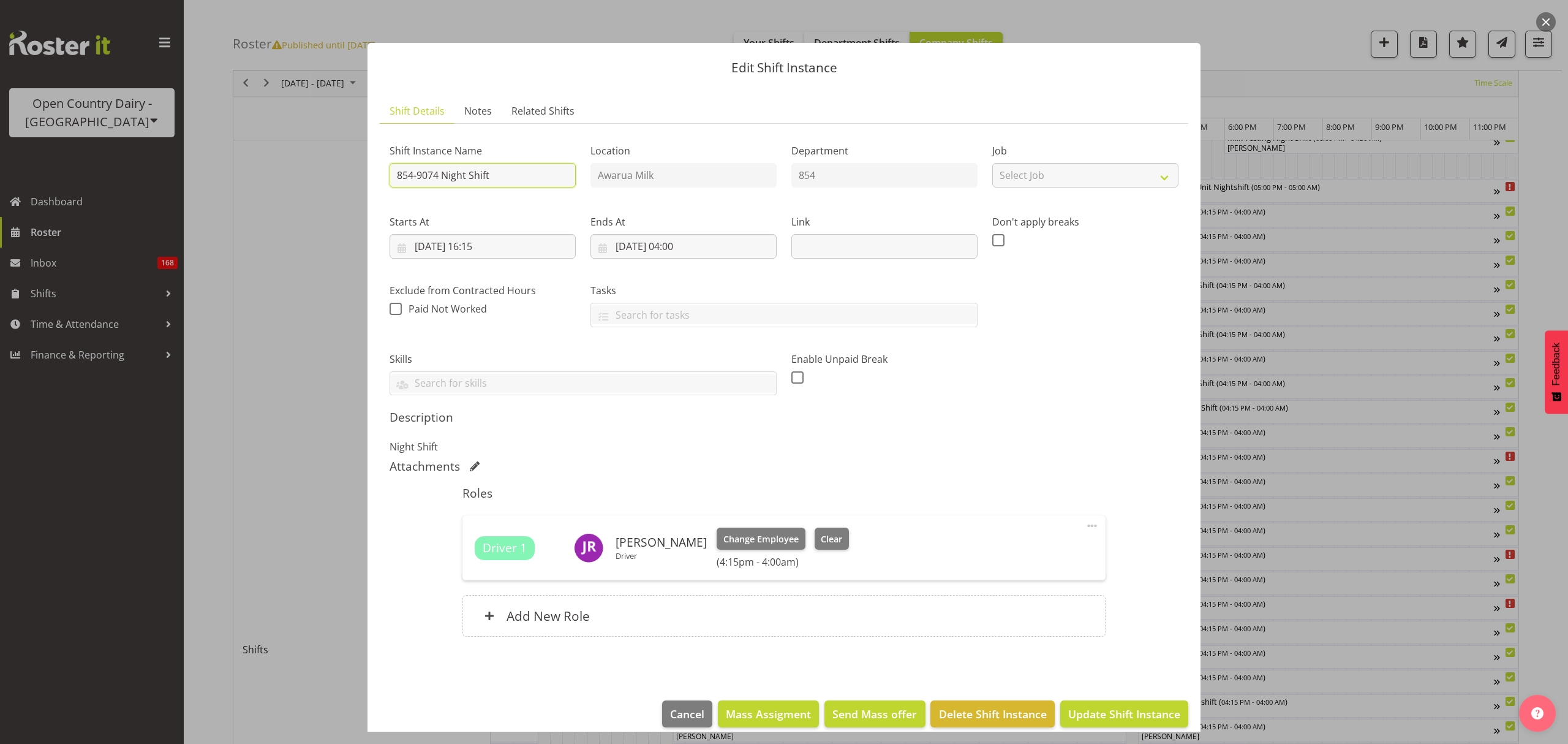
drag, startPoint x: 514, startPoint y: 180, endPoint x: 444, endPoint y: 173, distance: 70.3
click at [444, 173] on input "854-9074 Night Shift" at bounding box center [483, 175] width 186 height 24
click at [392, 167] on input "854-9074 CREAM?MILK MOTUEKA**" at bounding box center [483, 175] width 186 height 24
click at [399, 169] on input "854-9074 CREAM?MILK MOTUEKA**" at bounding box center [483, 175] width 186 height 24
type input "**854-9074 CREAM?MILK MOTUEKA**"
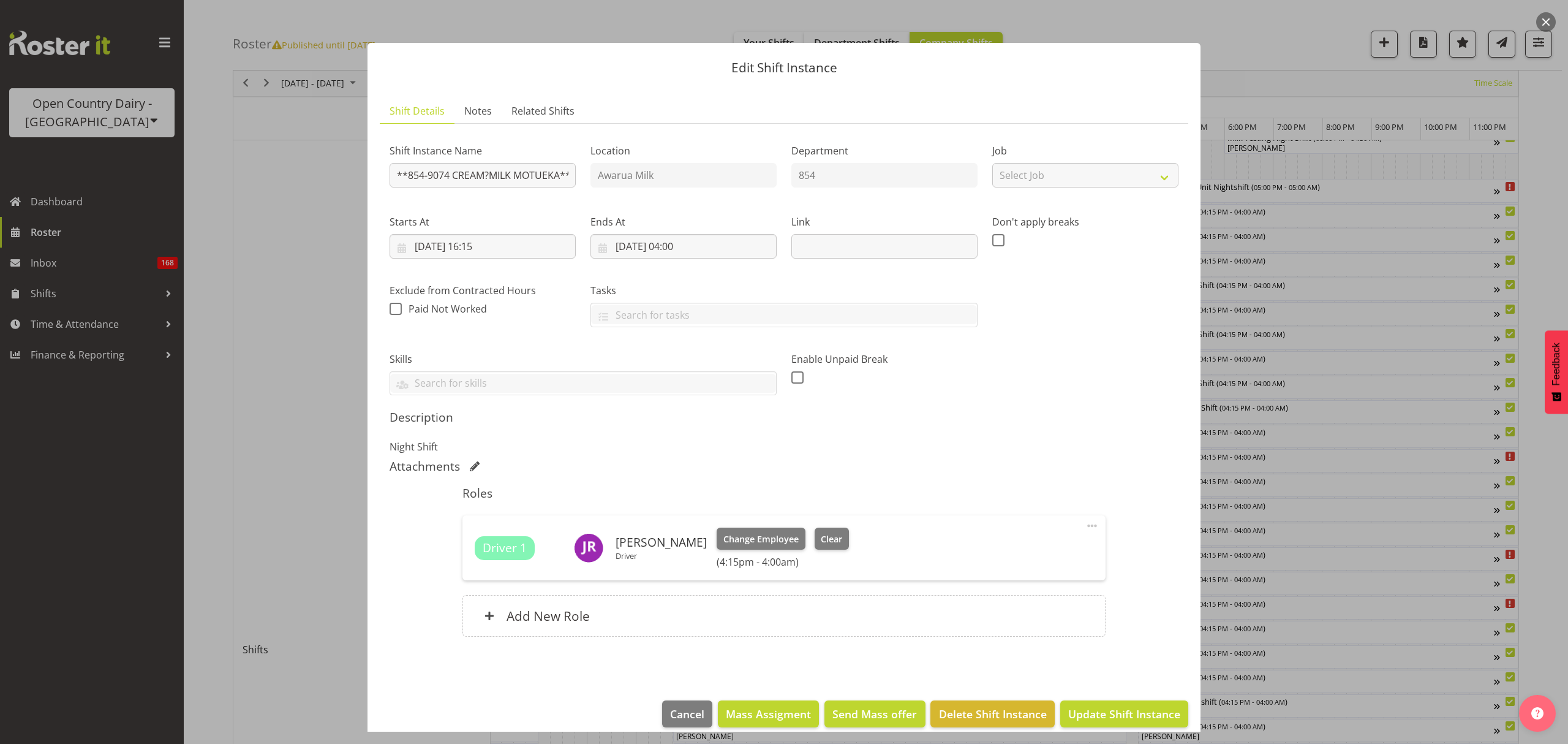
click at [994, 432] on div "Description Night Shift" at bounding box center [784, 432] width 789 height 44
click at [1127, 710] on span "Update Shift Instance" at bounding box center [1124, 714] width 112 height 16
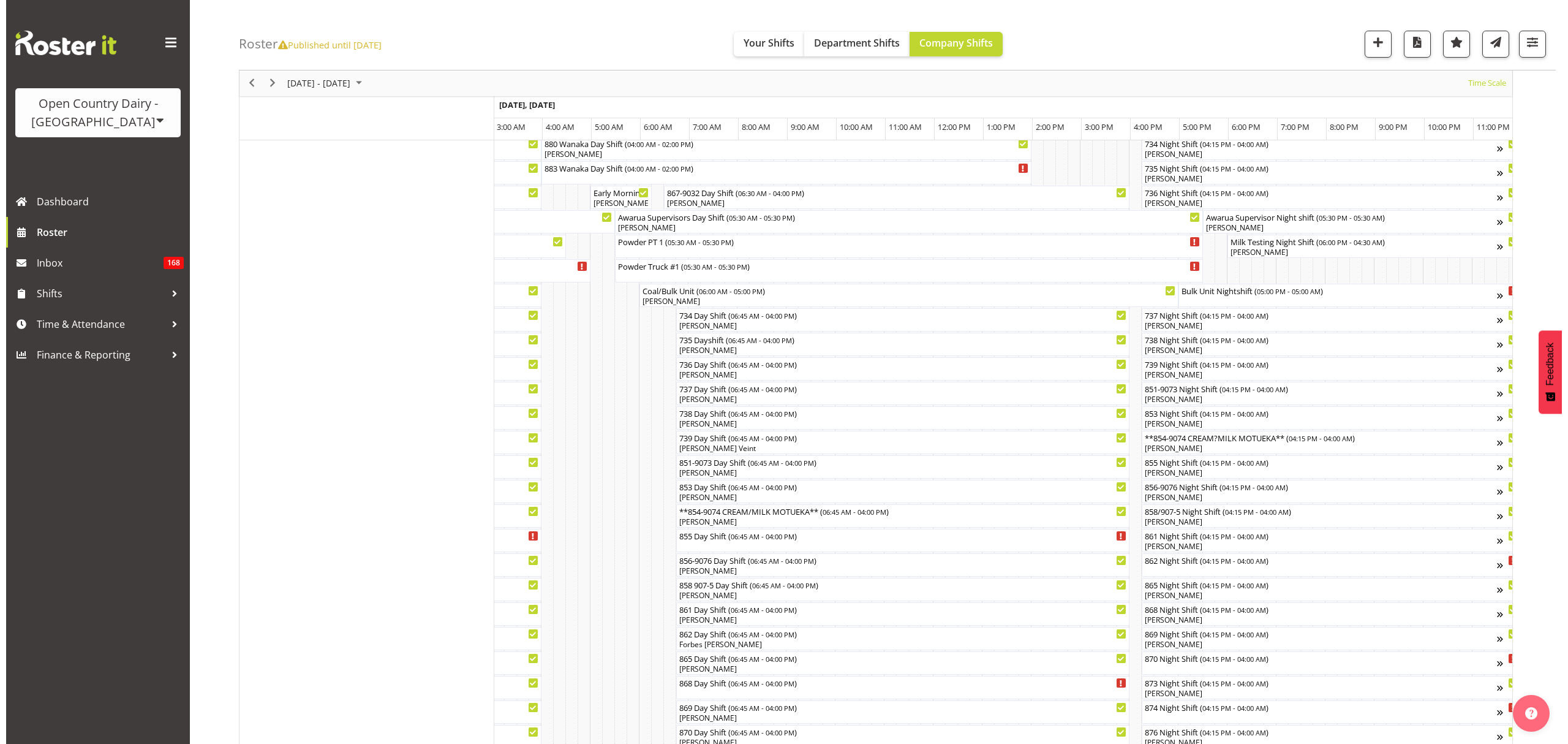
scroll to position [82, 0]
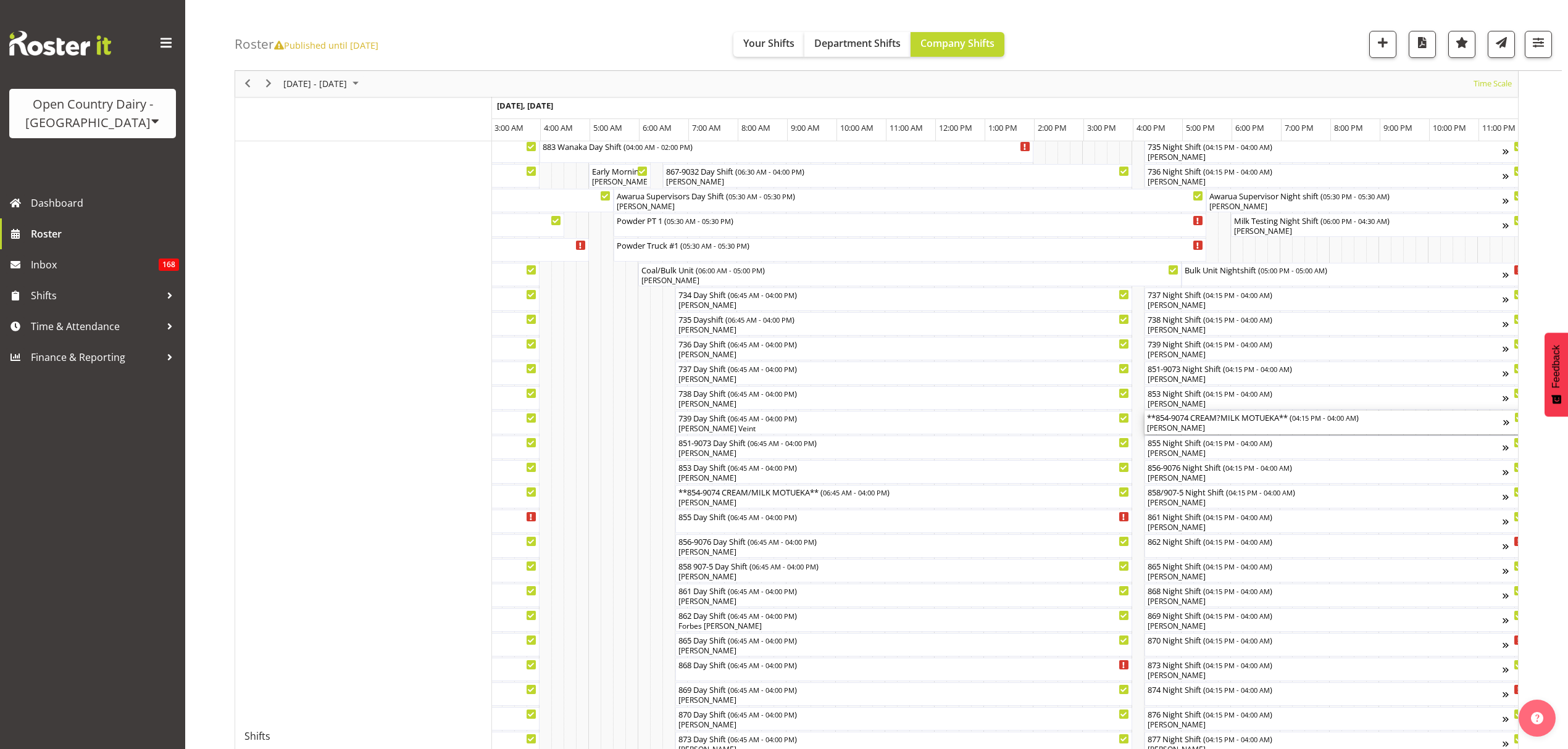
click at [1241, 422] on div "**854-9074 CREAM?MILK MOTUEKA** ( 04:15 PM - 04:00 AM )" at bounding box center [1325, 417] width 356 height 12
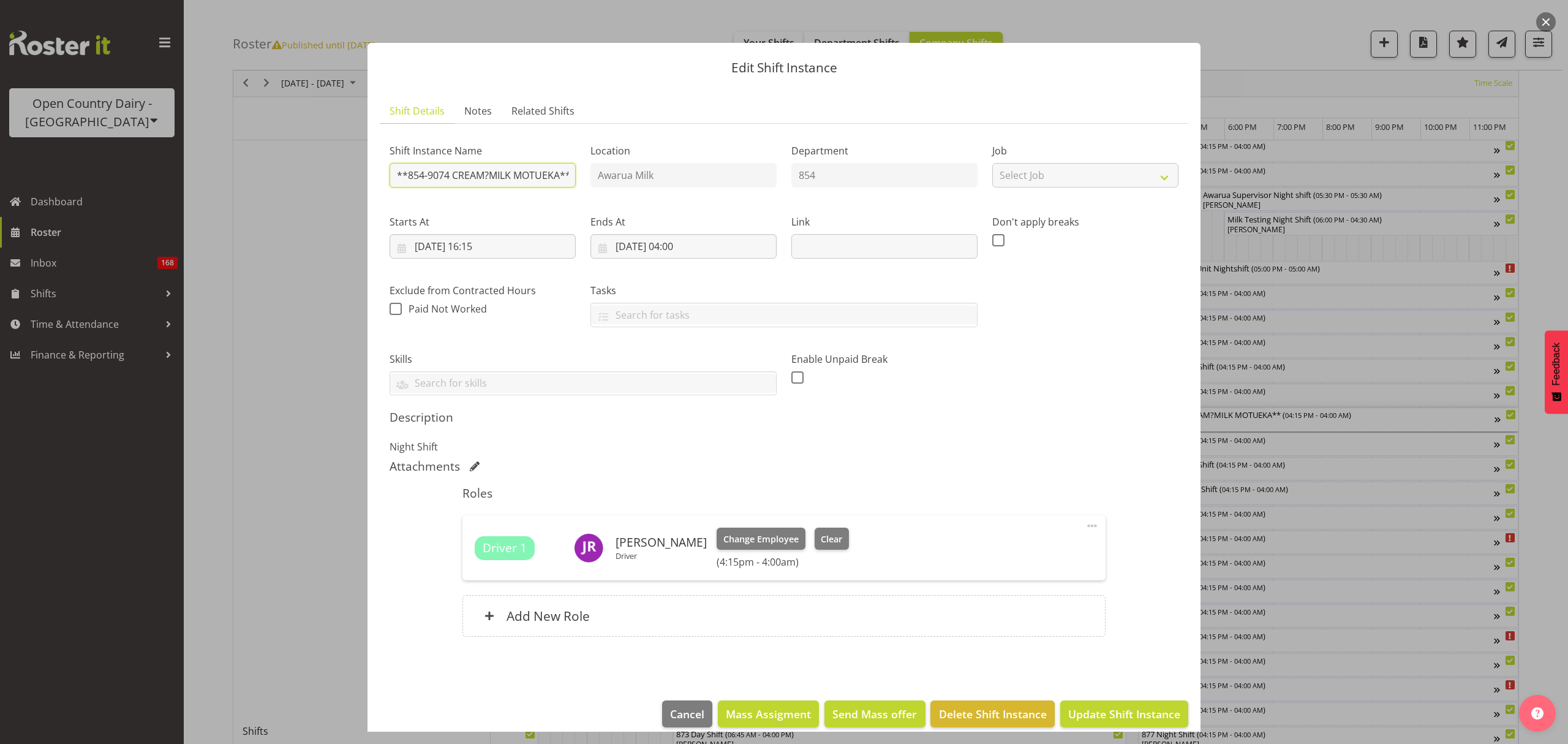
click at [488, 172] on input "**854-9074 CREAM?MILK MOTUEKA**" at bounding box center [483, 175] width 186 height 24
type input "**854-9074 CREAM/MILK MOTUEKA**"
click at [1073, 408] on div "Shift Instance Name **854-9074 CREAM/MILK MOTUEKA** Location Awarua Milk Depart…" at bounding box center [784, 393] width 789 height 519
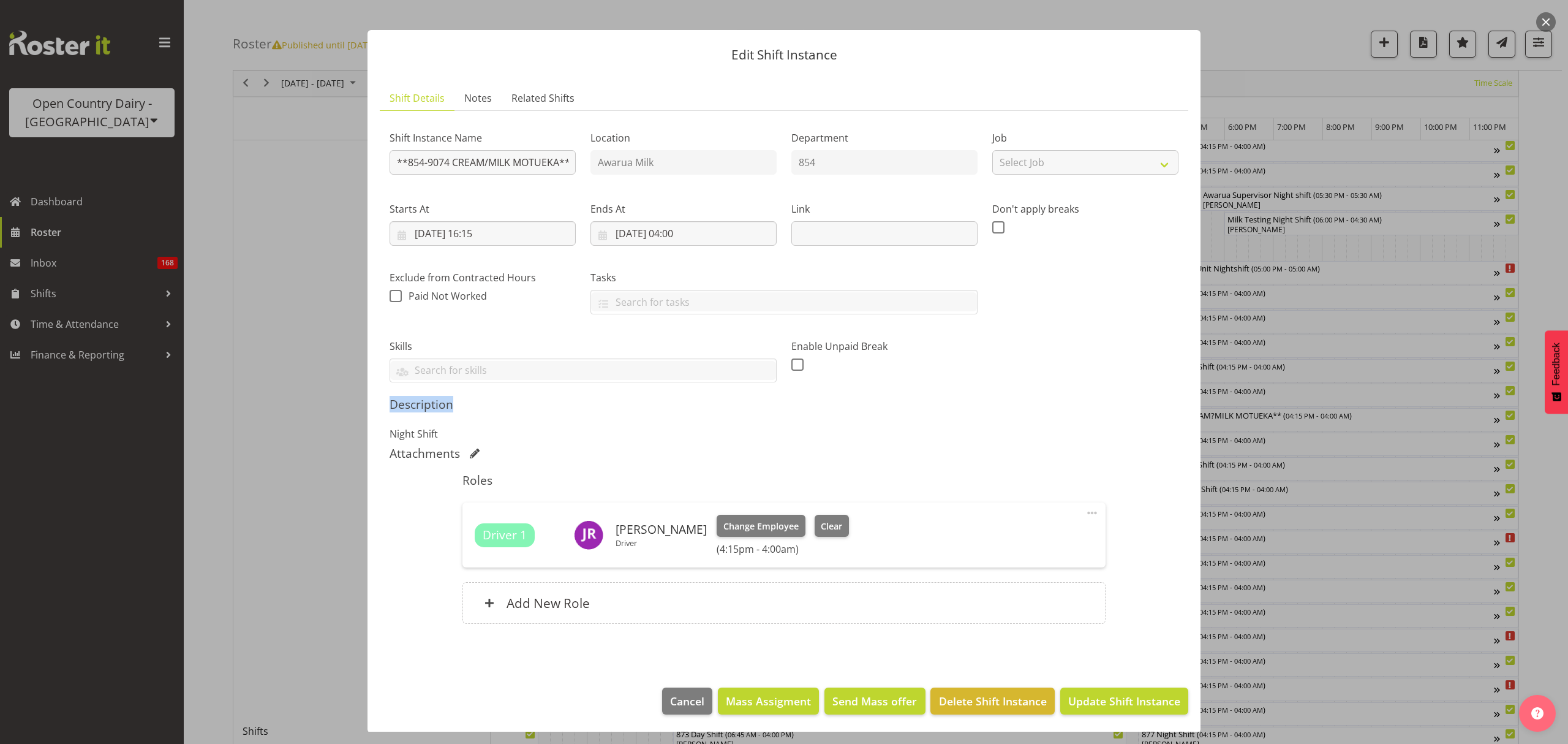
scroll to position [15, 0]
click at [1127, 693] on span "Update Shift Instance" at bounding box center [1124, 700] width 112 height 16
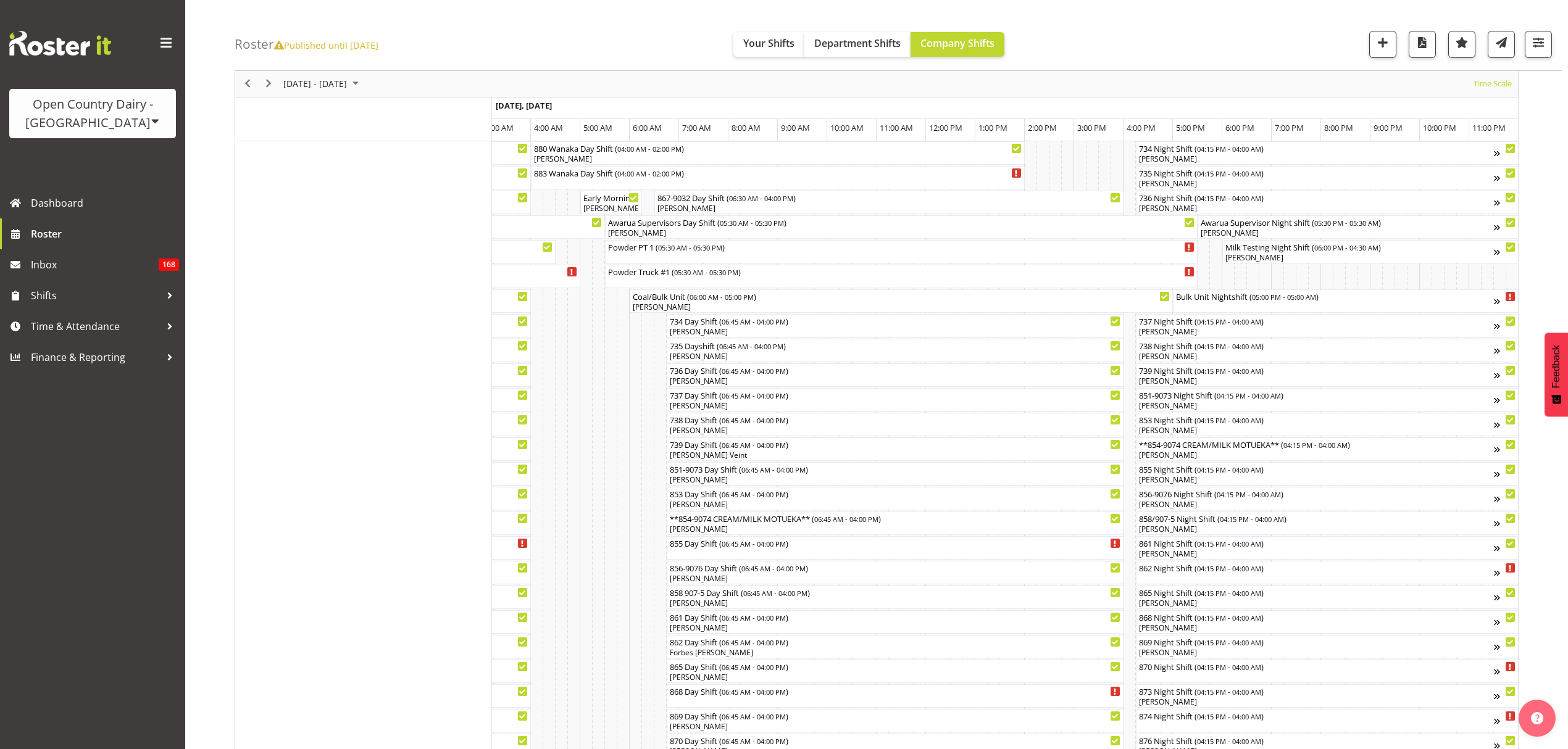
scroll to position [0, 0]
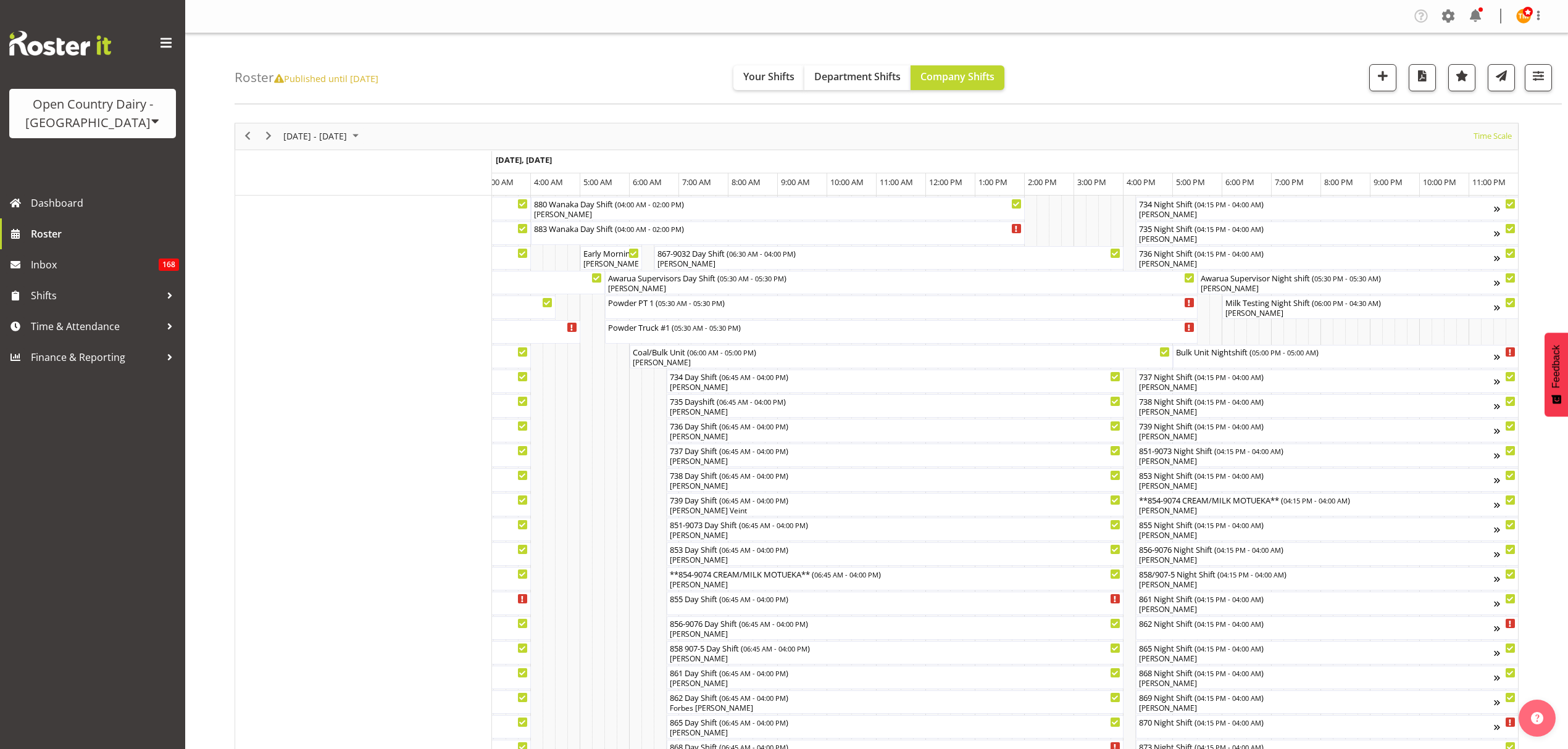
click at [274, 128] on div "next period" at bounding box center [269, 136] width 21 height 26
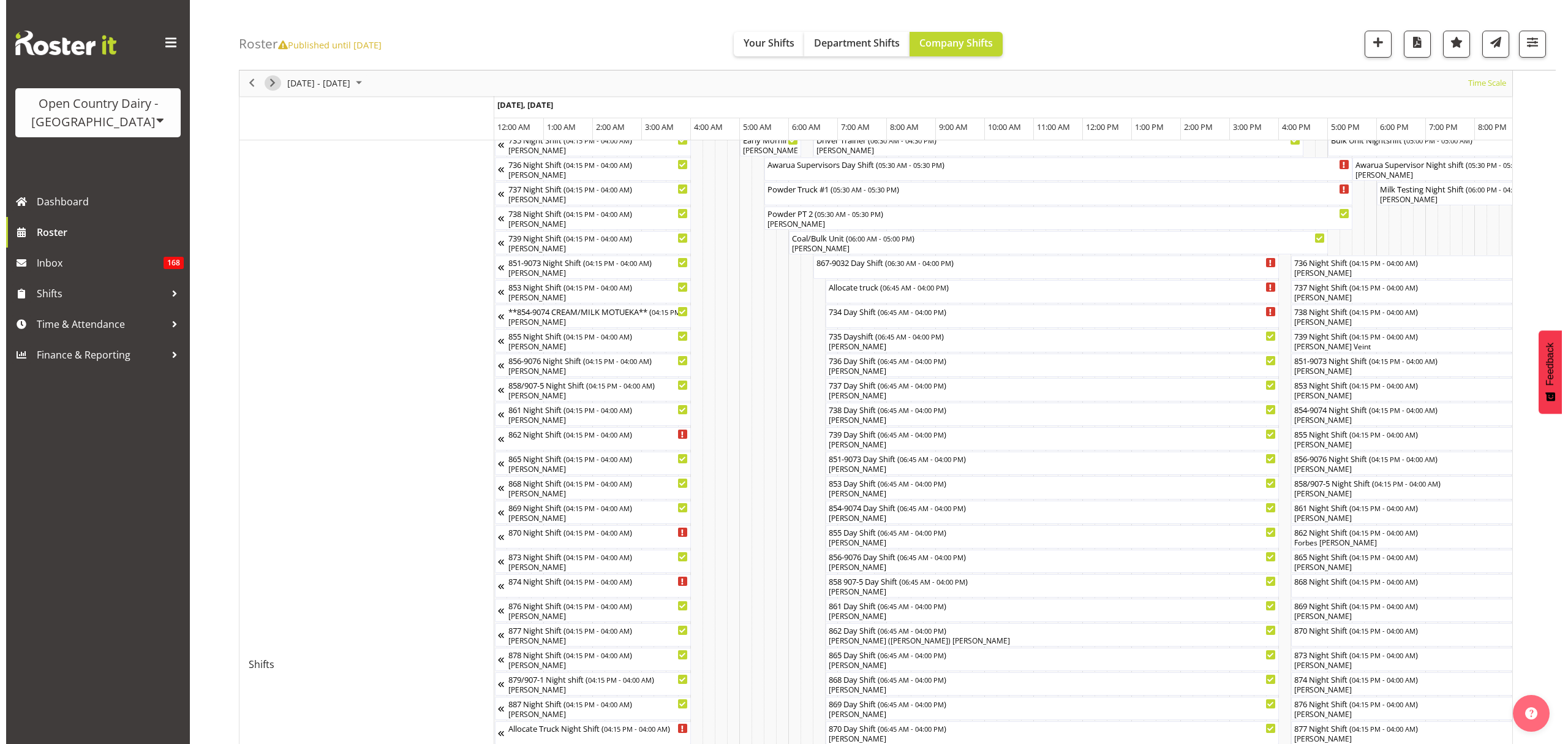
scroll to position [163, 0]
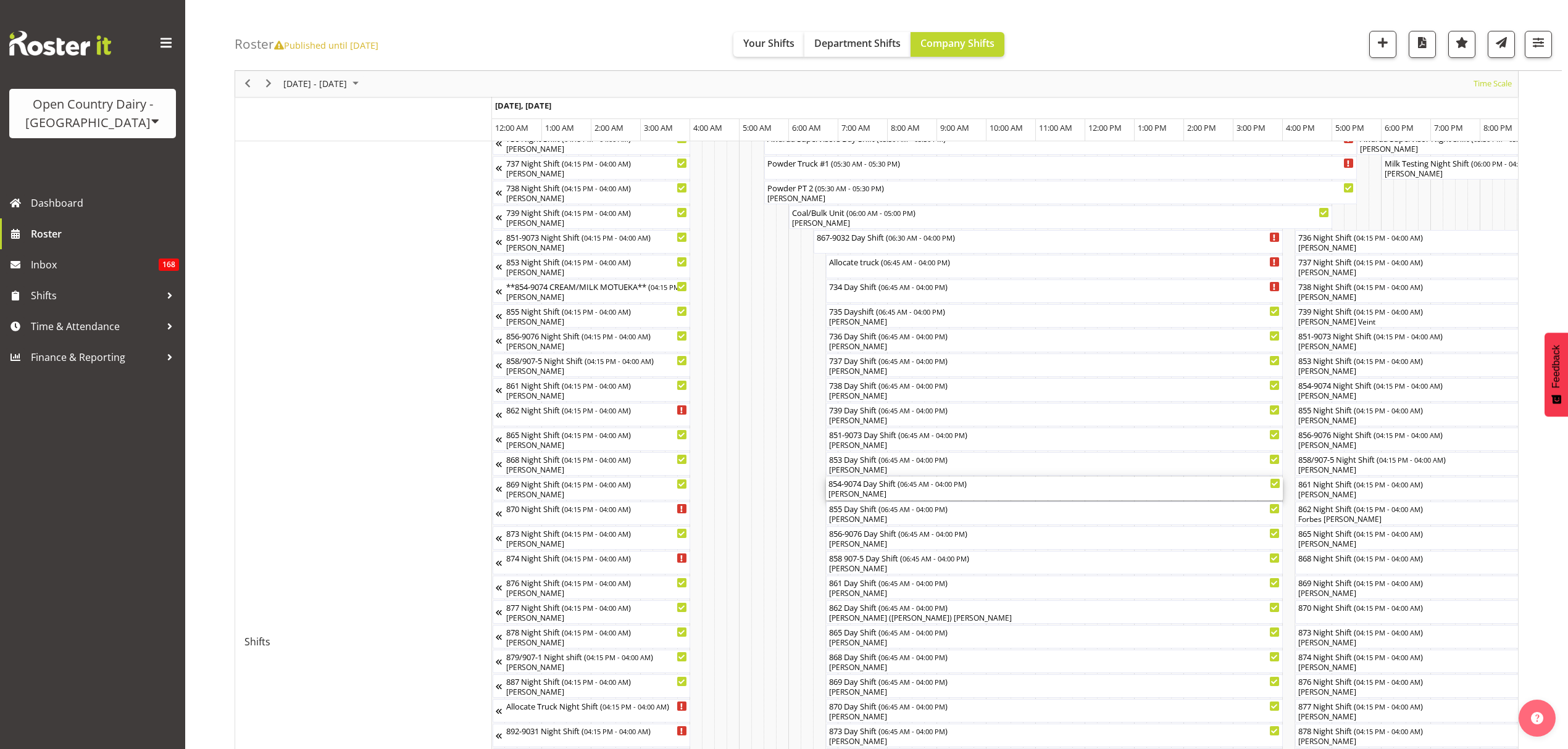
click at [868, 495] on div "[PERSON_NAME]" at bounding box center [1055, 494] width 452 height 11
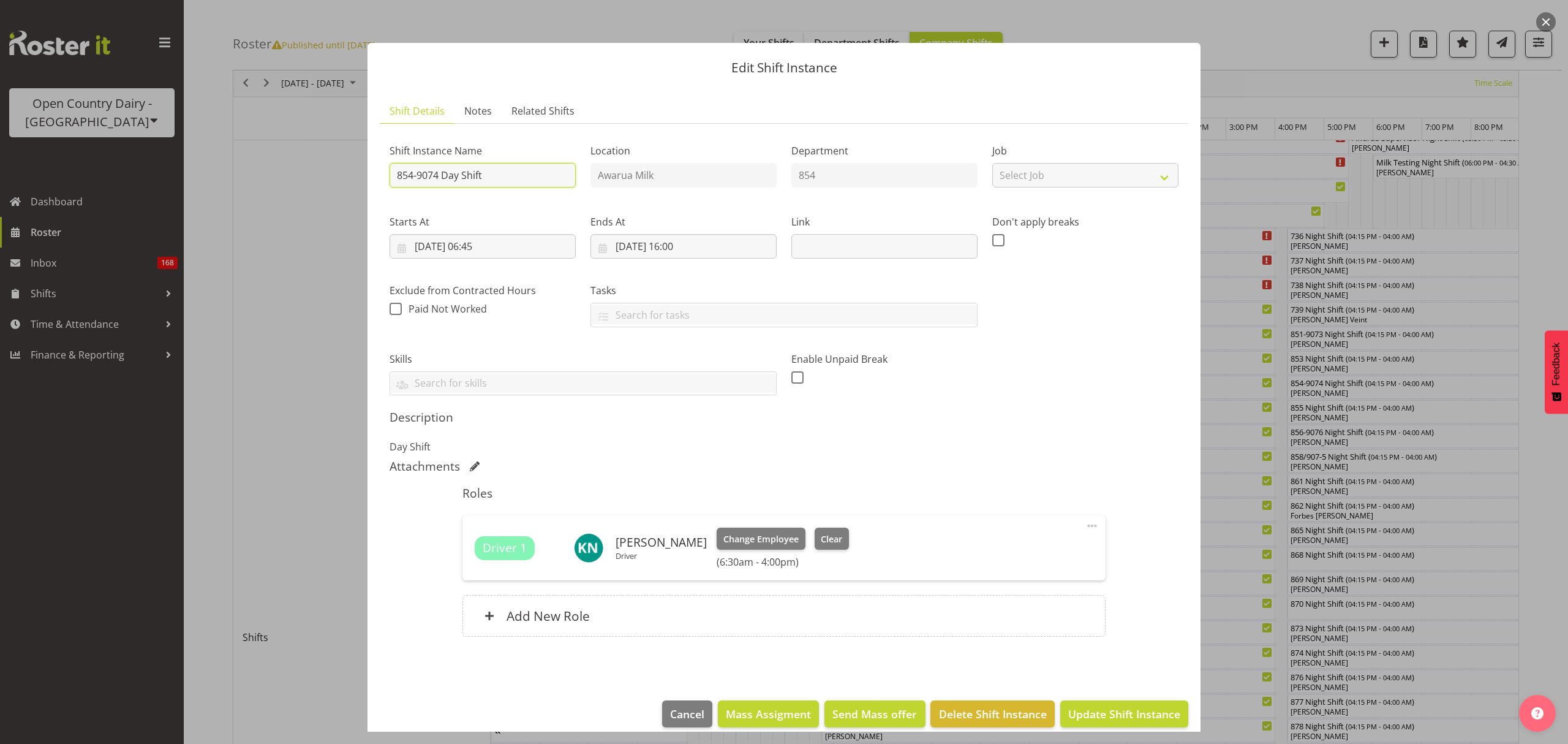
drag, startPoint x: 532, startPoint y: 168, endPoint x: 441, endPoint y: 168, distance: 91.0
click at [441, 168] on input "854-9074 Day Shift" at bounding box center [483, 175] width 186 height 24
click at [397, 169] on input "854-9074 CREAM/MILK MOTUEKA**" at bounding box center [483, 175] width 186 height 24
type input "**854-9074 CREAM/MILK MOTUEKA**"
click at [974, 425] on h5 "Description" at bounding box center [784, 417] width 789 height 15
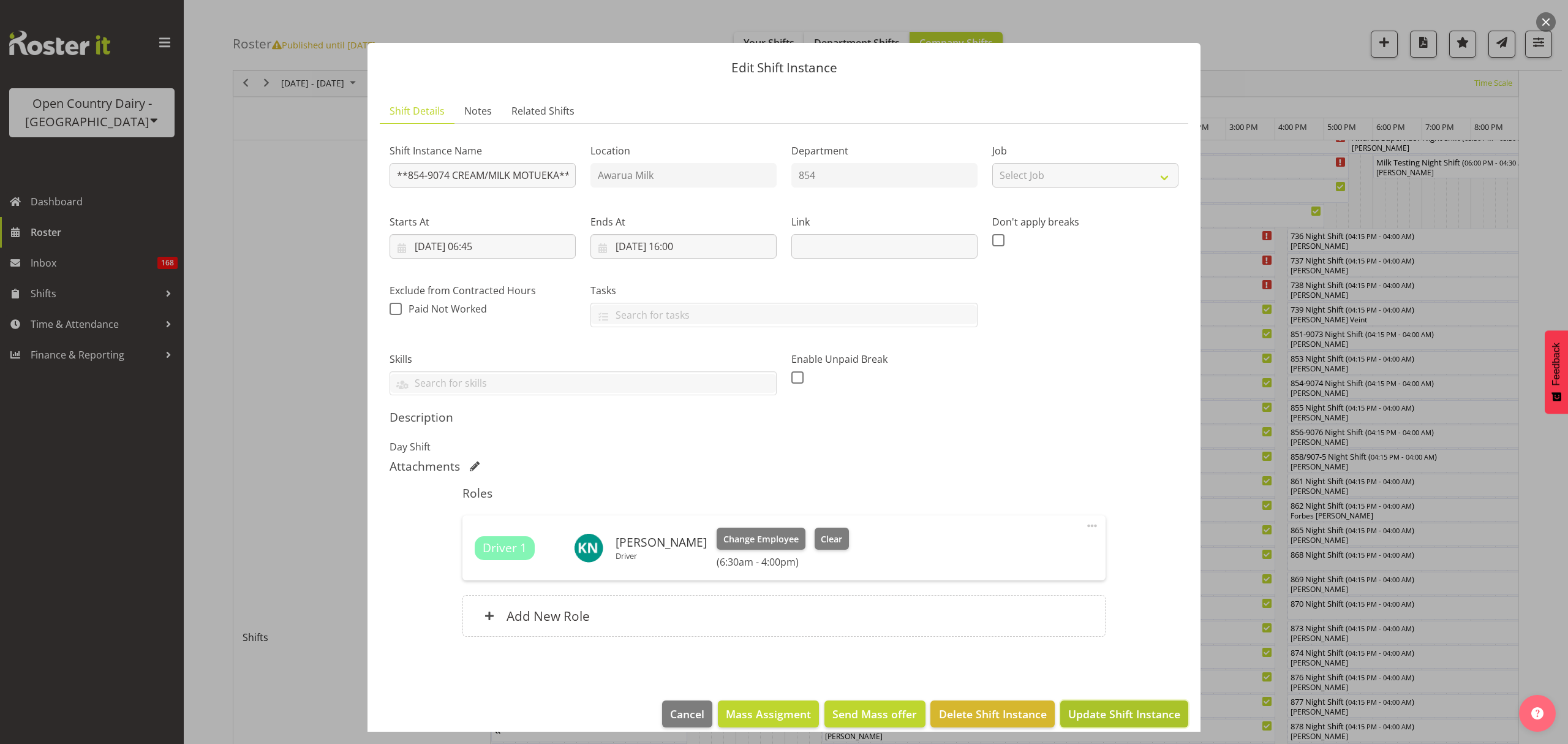
click at [1135, 712] on span "Update Shift Instance" at bounding box center [1124, 714] width 112 height 16
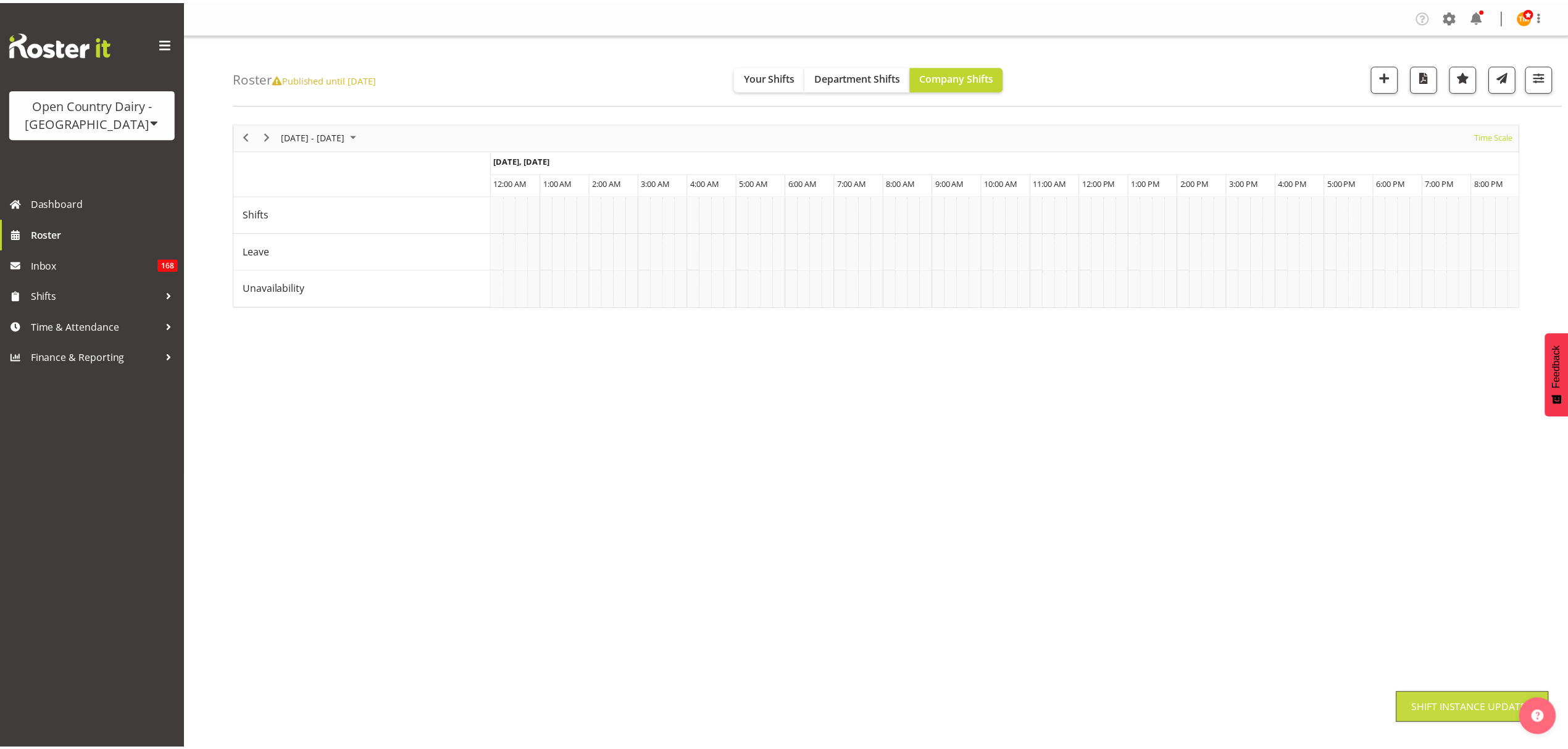
scroll to position [0, 0]
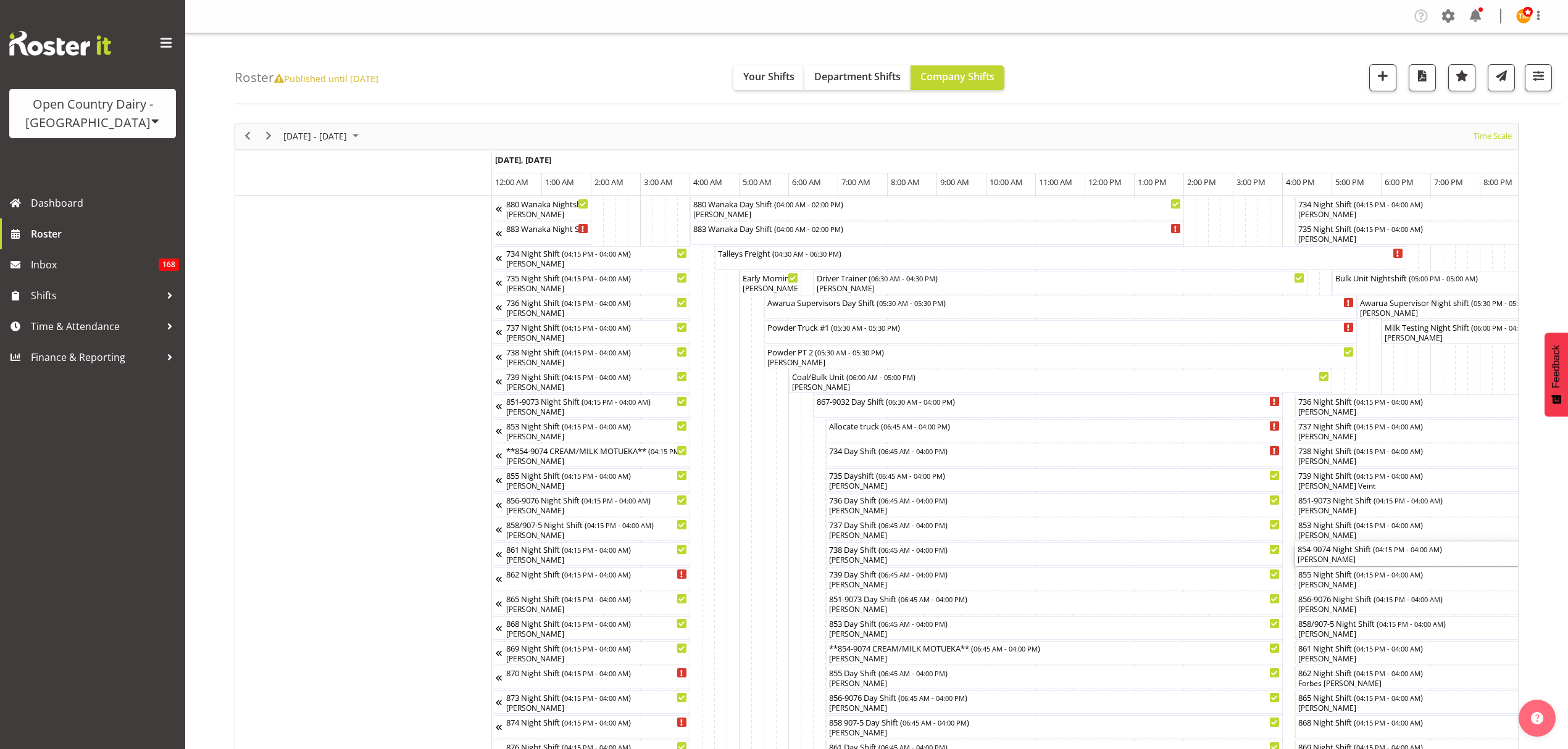
click at [1386, 559] on div "[PERSON_NAME]" at bounding box center [1585, 560] width 575 height 11
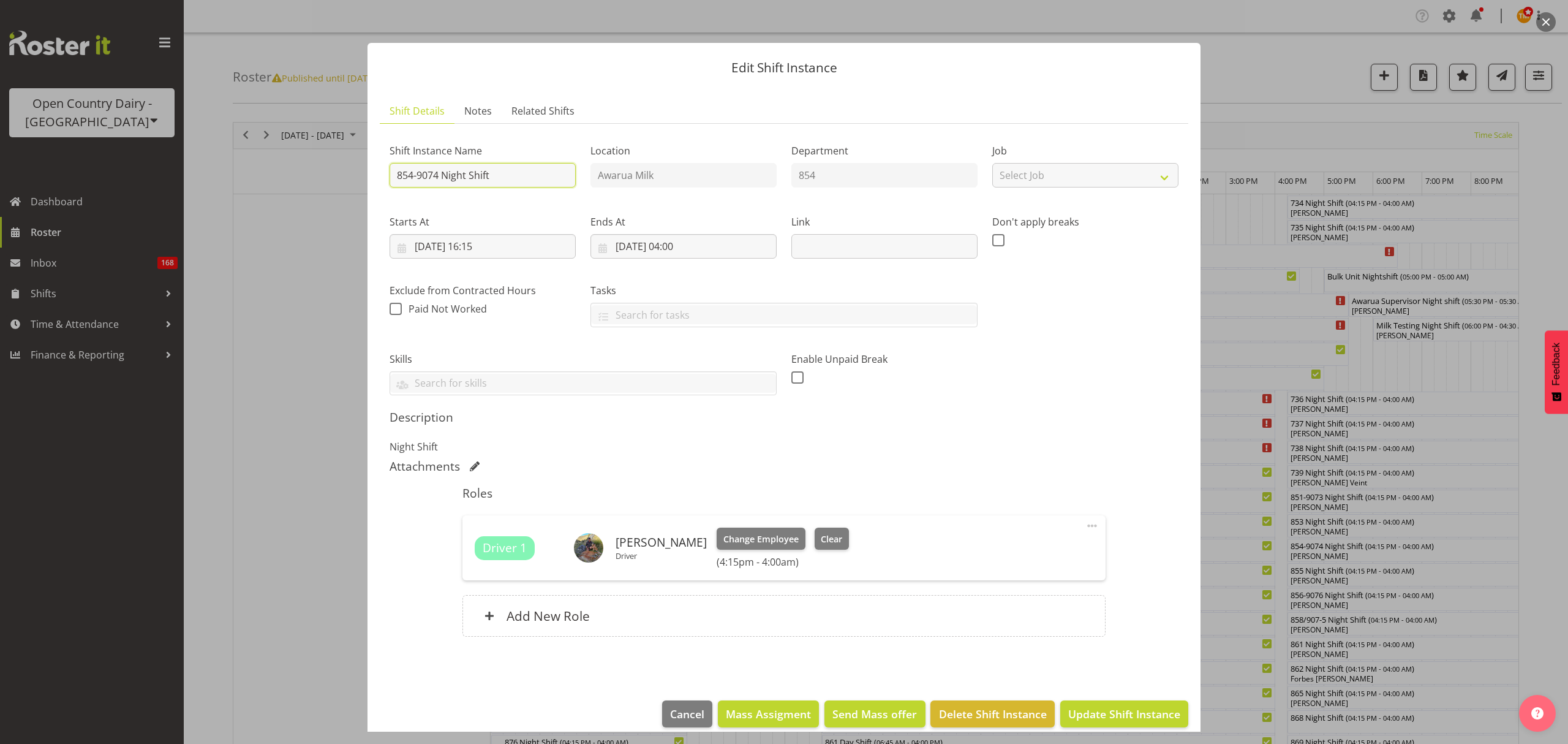
drag, startPoint x: 520, startPoint y: 177, endPoint x: 445, endPoint y: 168, distance: 75.5
click at [445, 168] on input "854-9074 Night Shift" at bounding box center [483, 175] width 186 height 24
click at [399, 167] on input "854-9074 CREAM/MILK MOTUEKA**" at bounding box center [483, 175] width 186 height 24
type input "**854-9074 CREAM/MILK MOTUEKA**"
click at [1072, 429] on div "Description Night Shift" at bounding box center [784, 432] width 789 height 44
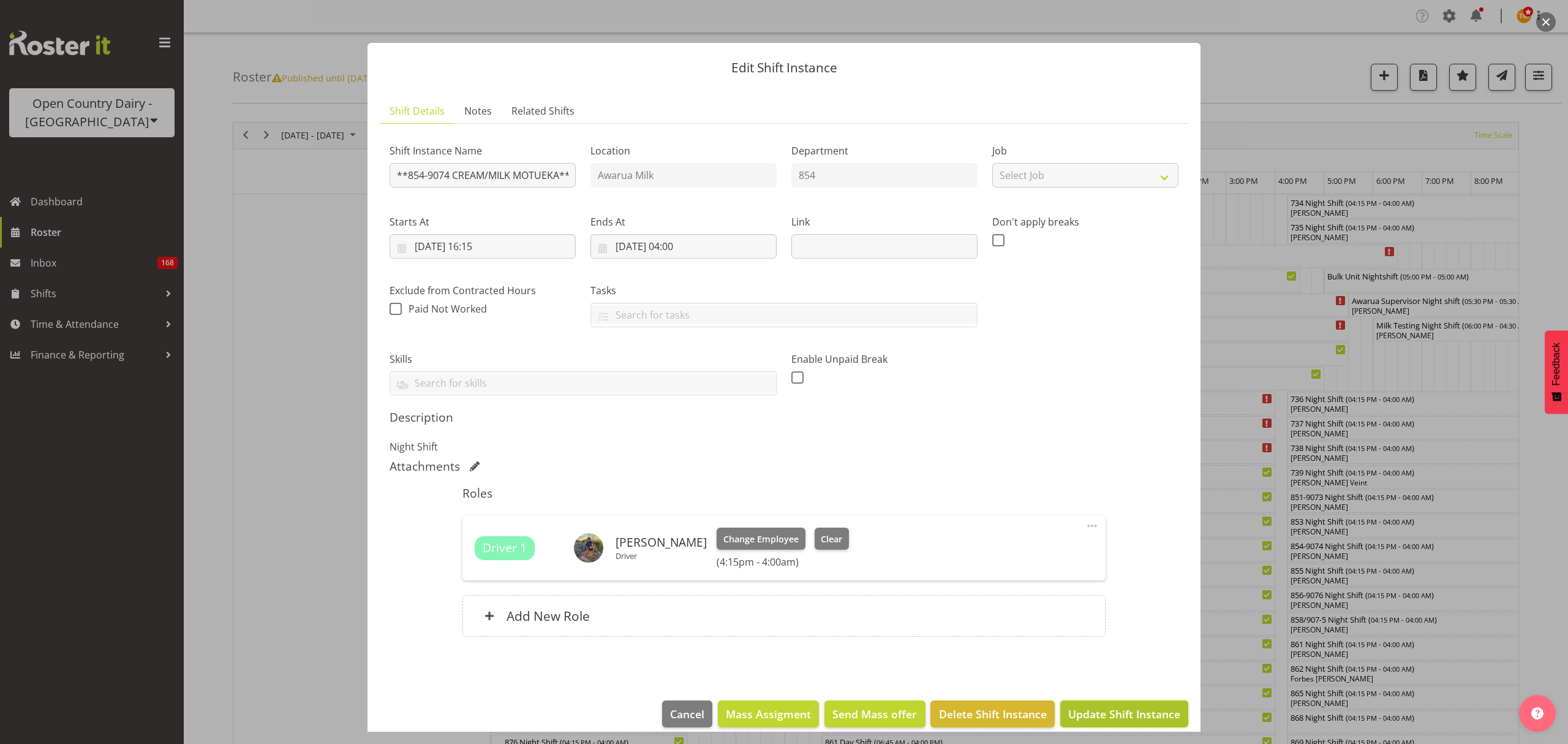
click at [1130, 707] on button "Update Shift Instance" at bounding box center [1124, 713] width 128 height 27
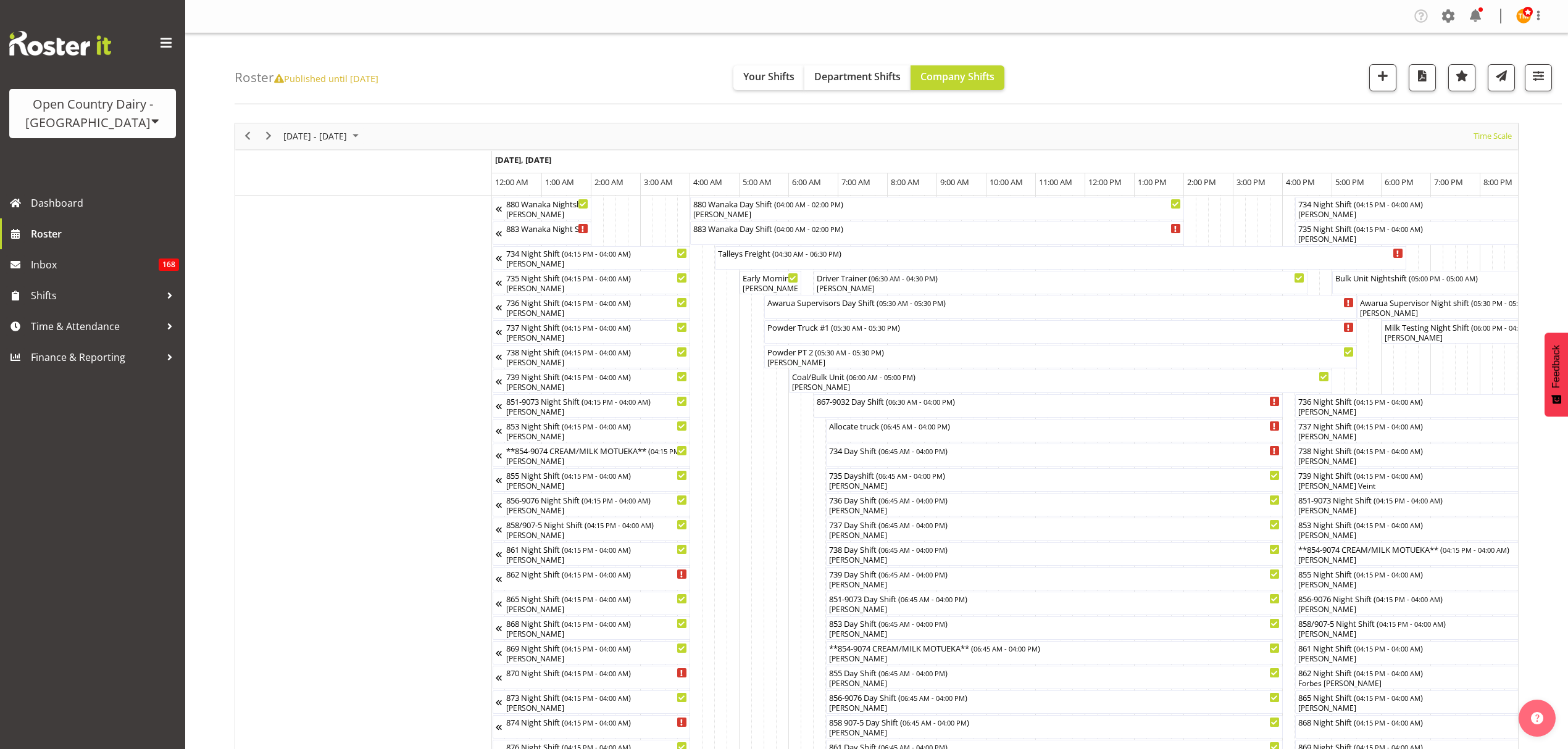
scroll to position [82, 0]
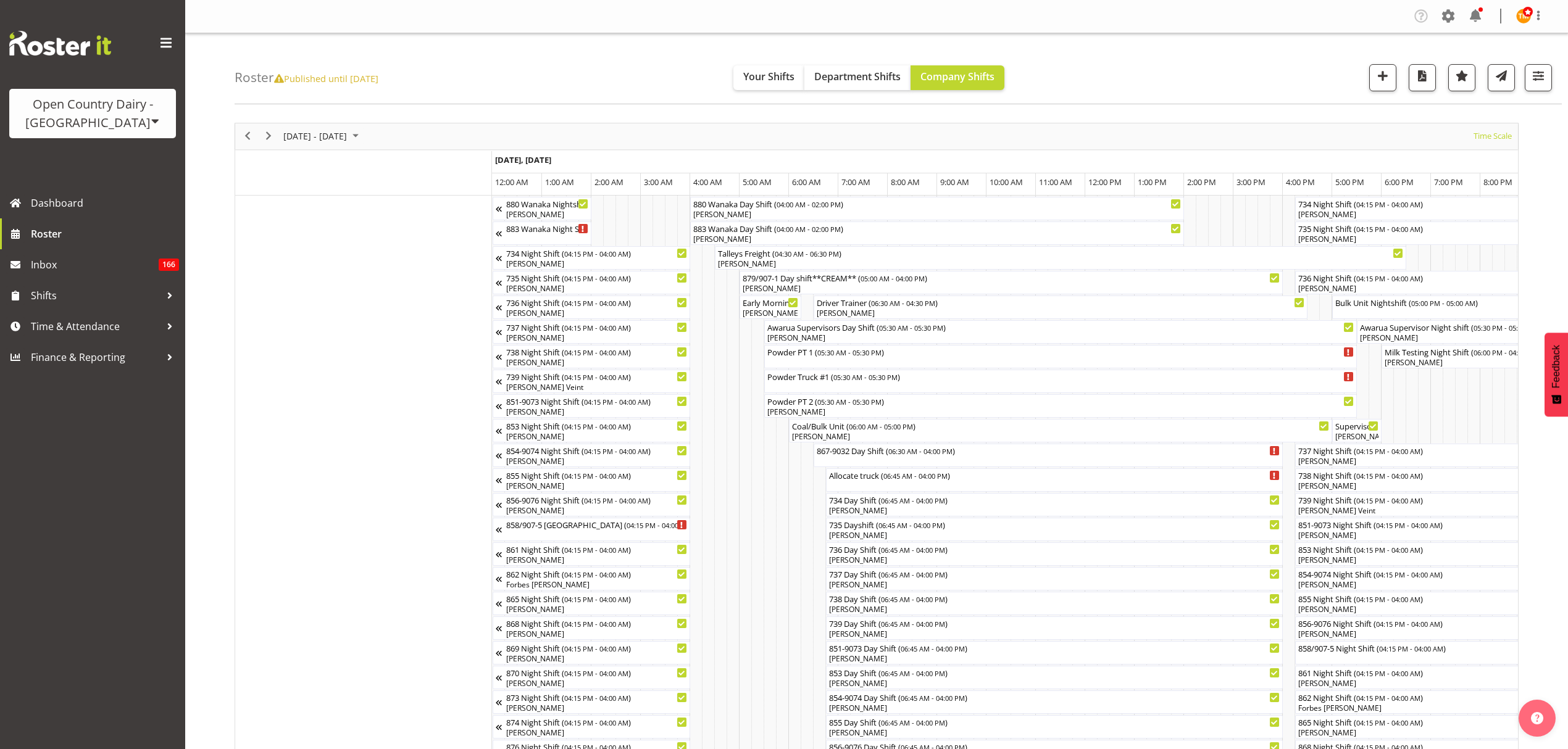
scroll to position [0, 2370]
